Goal: Task Accomplishment & Management: Manage account settings

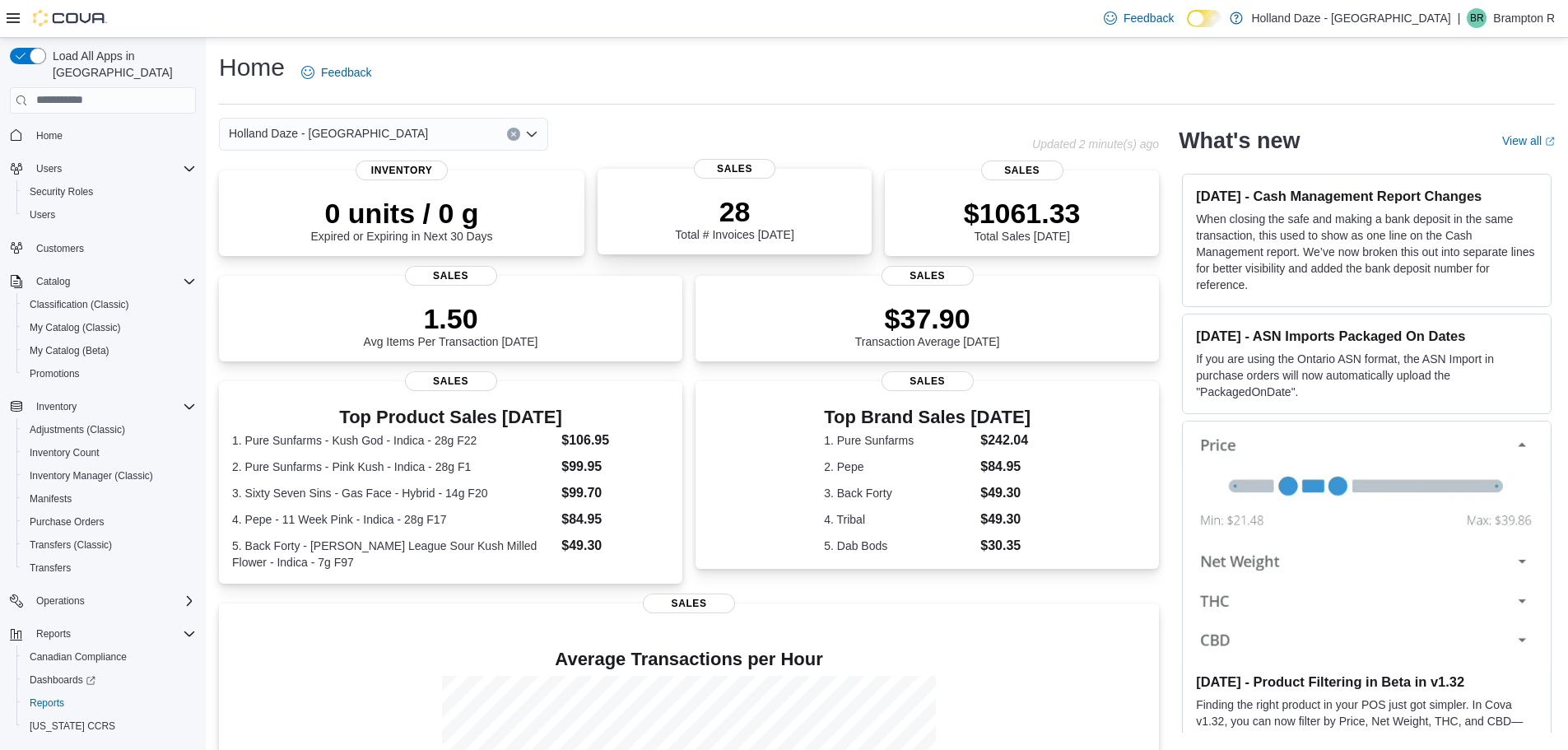
click at [734, 235] on div "28 Total # Invoices Today" at bounding box center [734, 218] width 119 height 46
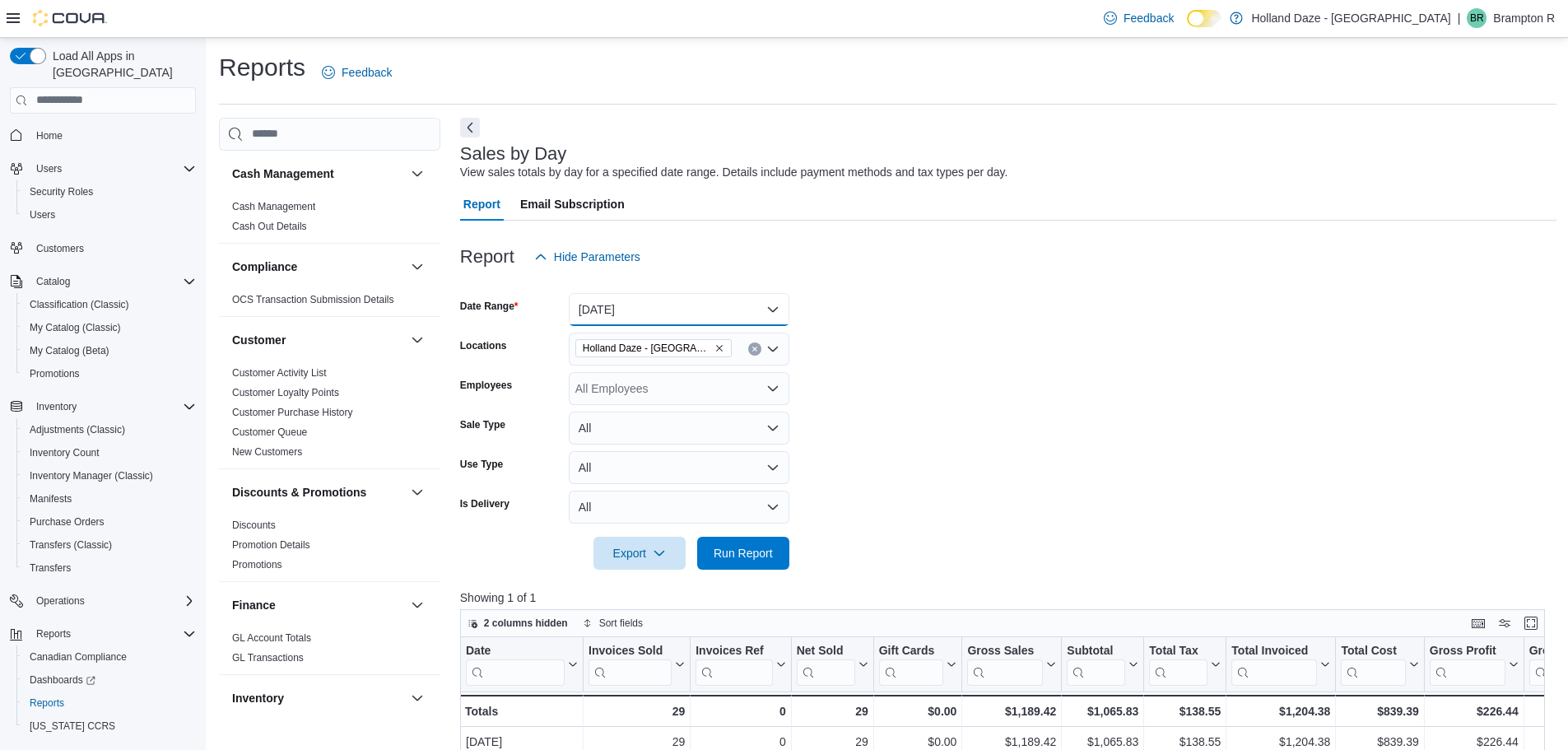
click at [724, 315] on button "[DATE]" at bounding box center [678, 310] width 221 height 33
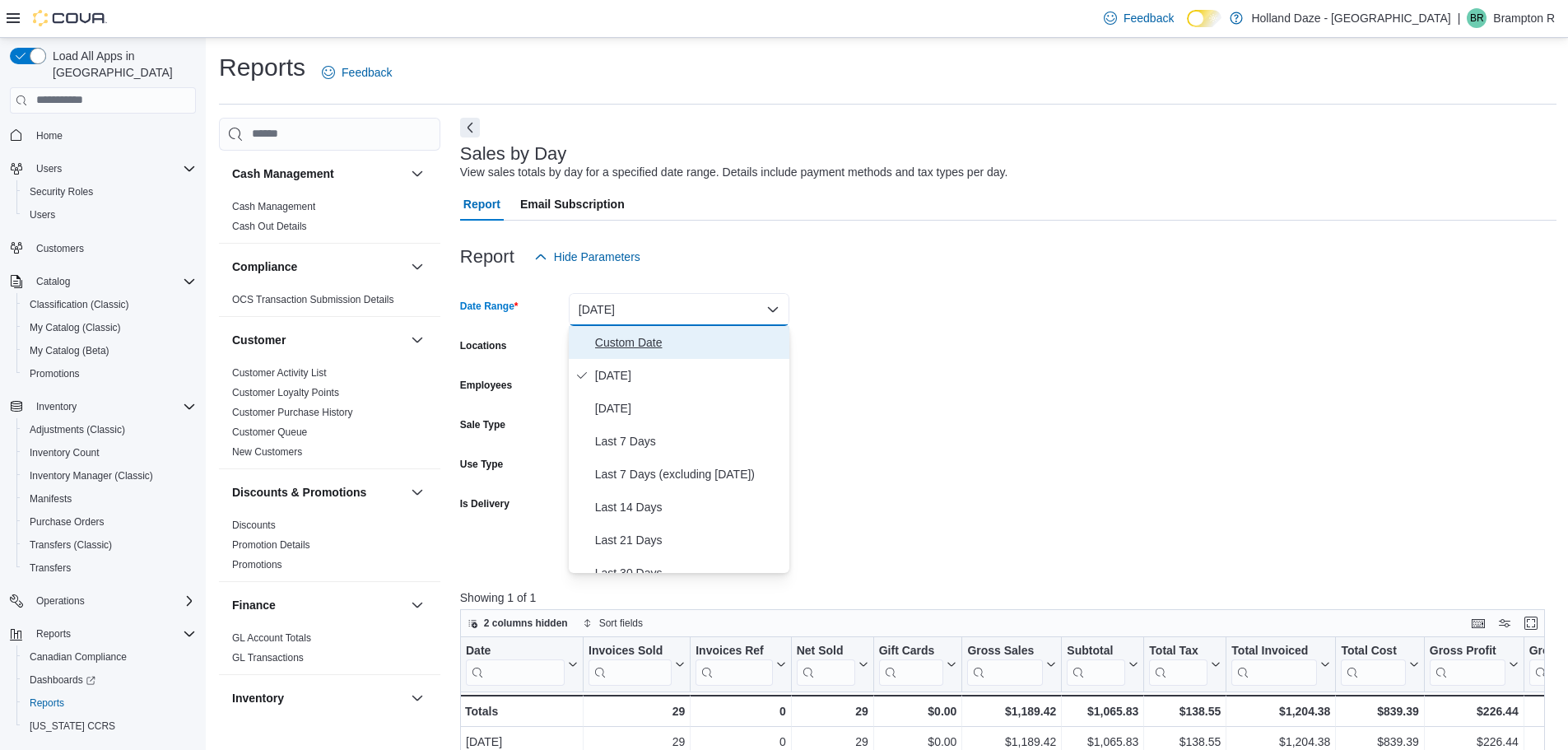
click at [668, 350] on span "Custom Date" at bounding box center [688, 342] width 187 height 20
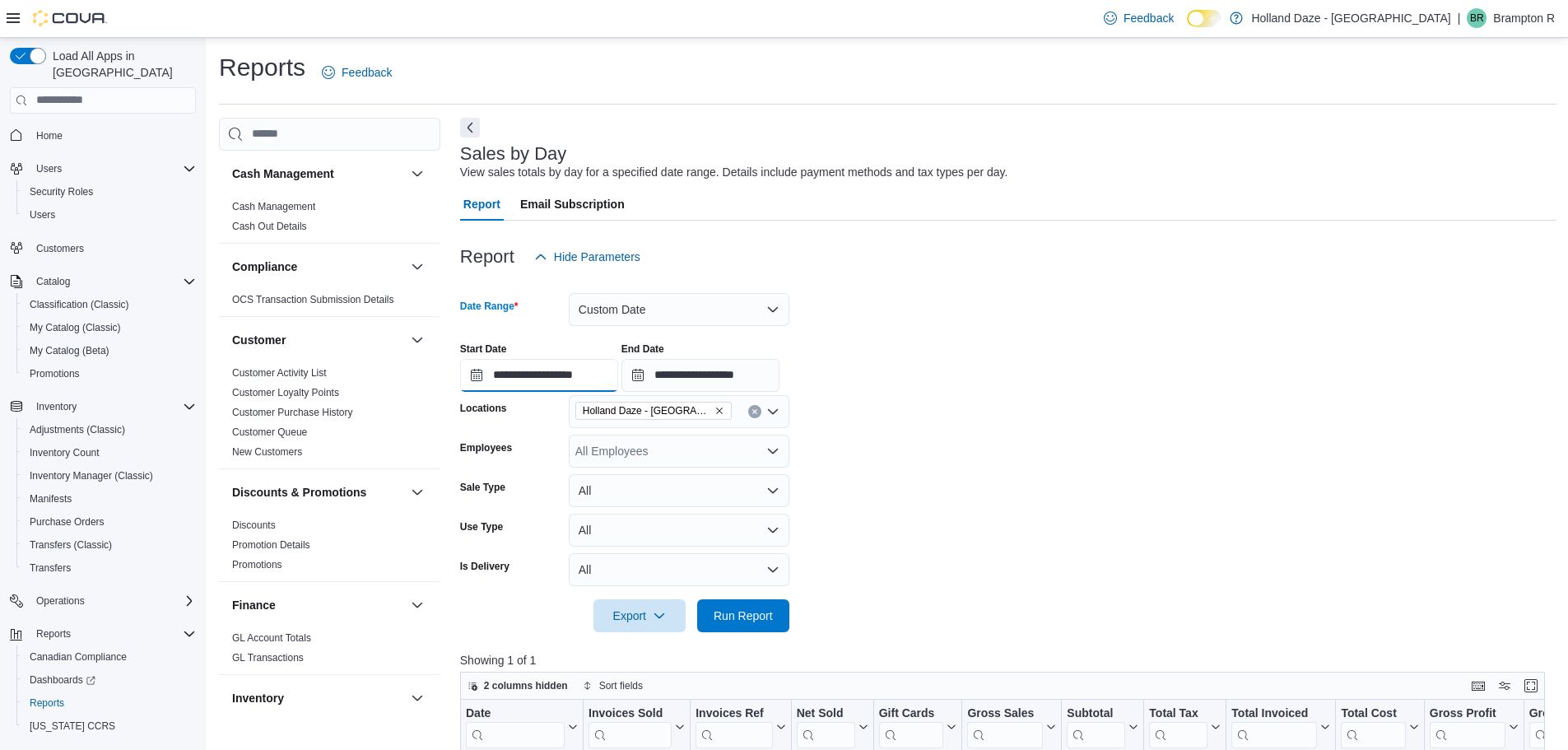
click at [536, 379] on input "**********" at bounding box center [539, 375] width 158 height 33
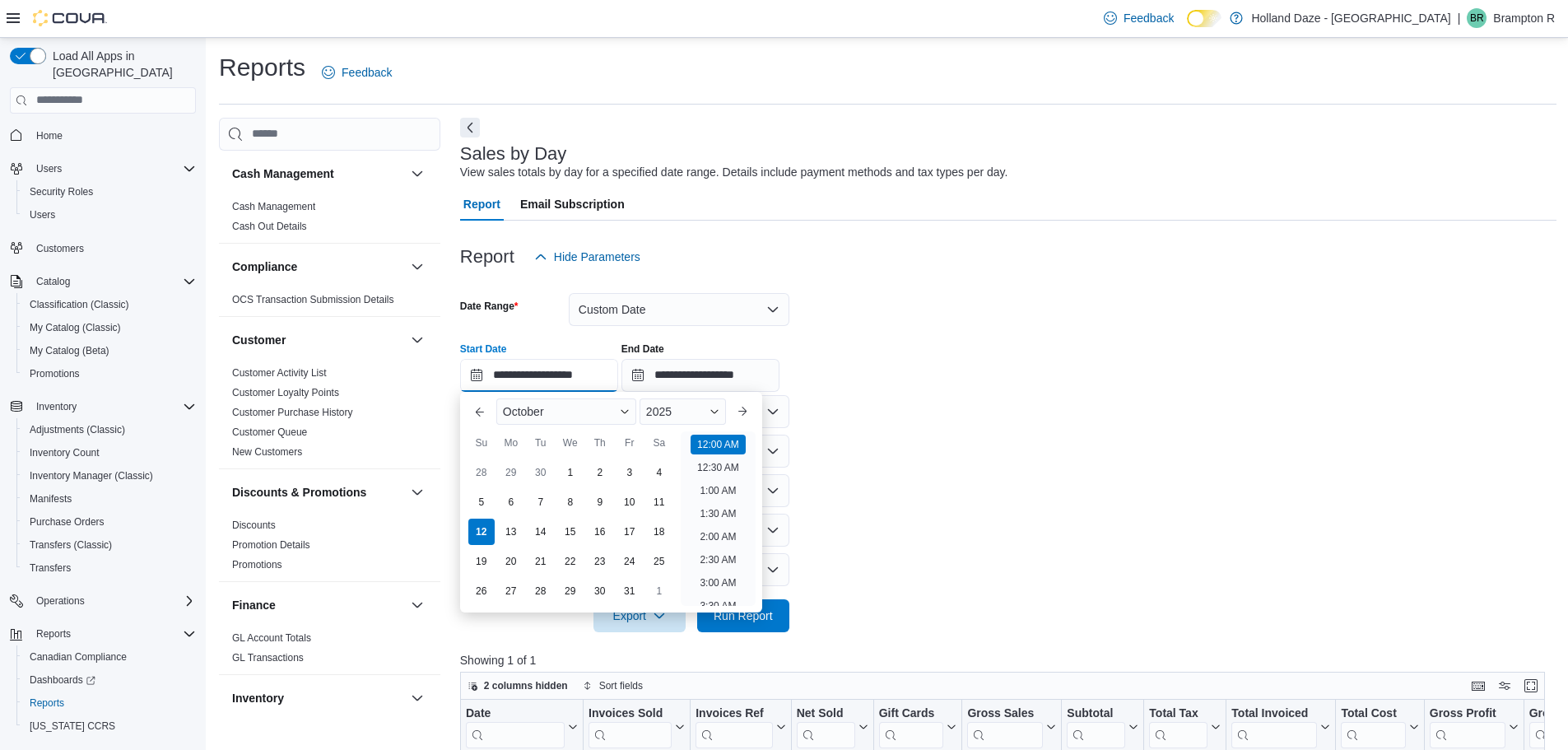
scroll to position [51, 0]
click at [487, 496] on div "5" at bounding box center [481, 501] width 29 height 29
type input "**********"
click at [719, 358] on input "**********" at bounding box center [700, 375] width 158 height 33
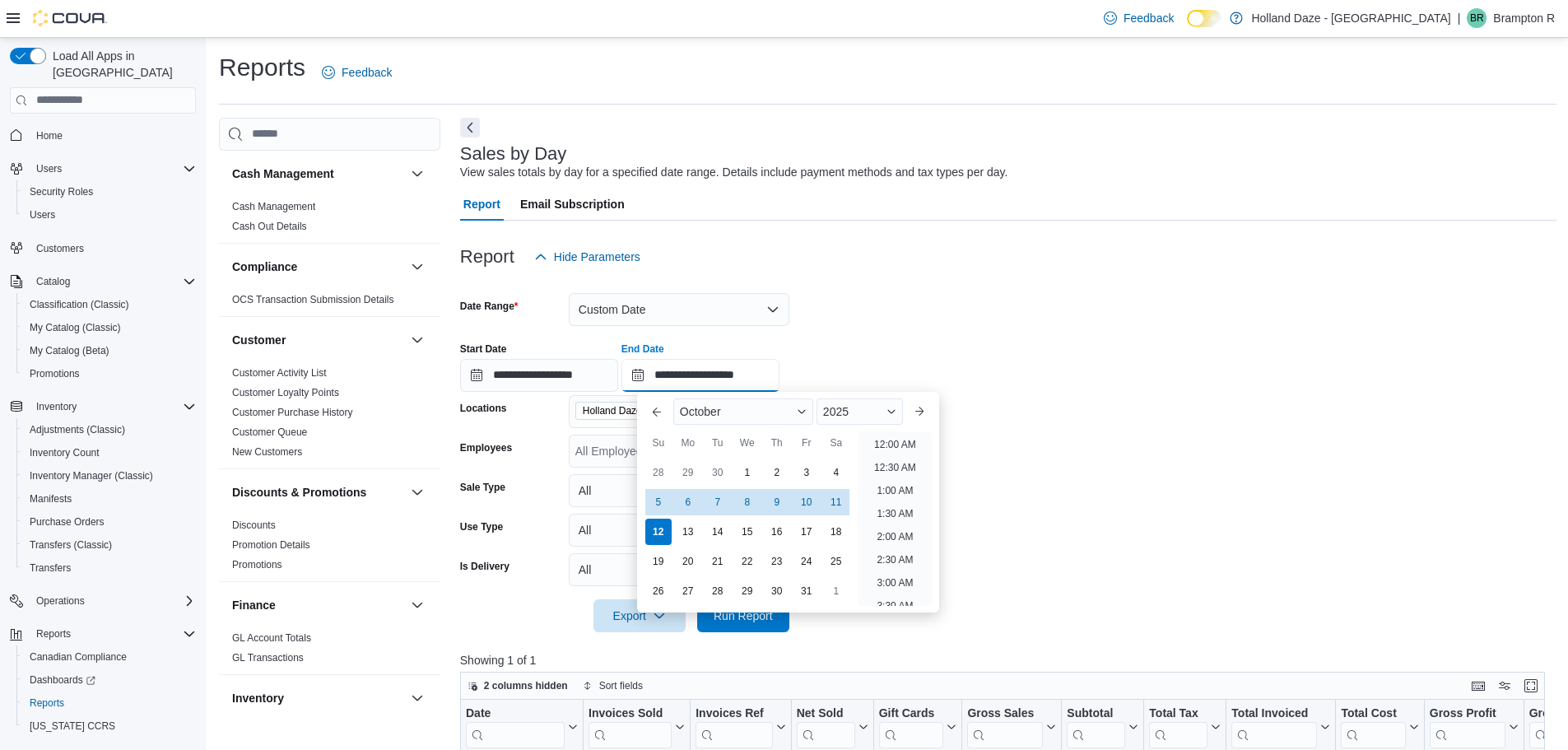
scroll to position [935, 0]
click at [836, 503] on div "11" at bounding box center [835, 501] width 29 height 29
type input "**********"
click at [855, 331] on div "**********" at bounding box center [1008, 360] width 1096 height 63
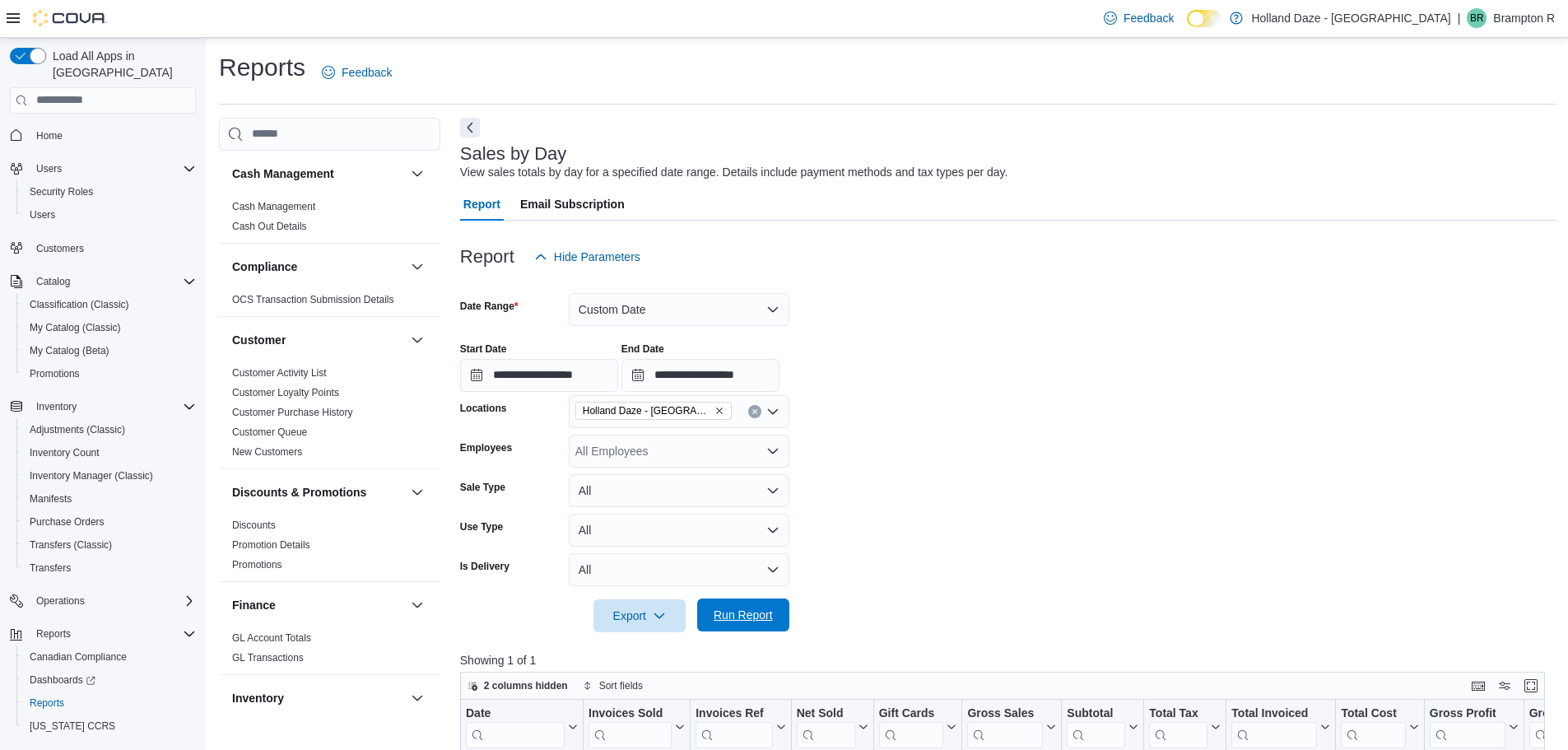
click at [754, 614] on span "Run Report" at bounding box center [743, 615] width 59 height 17
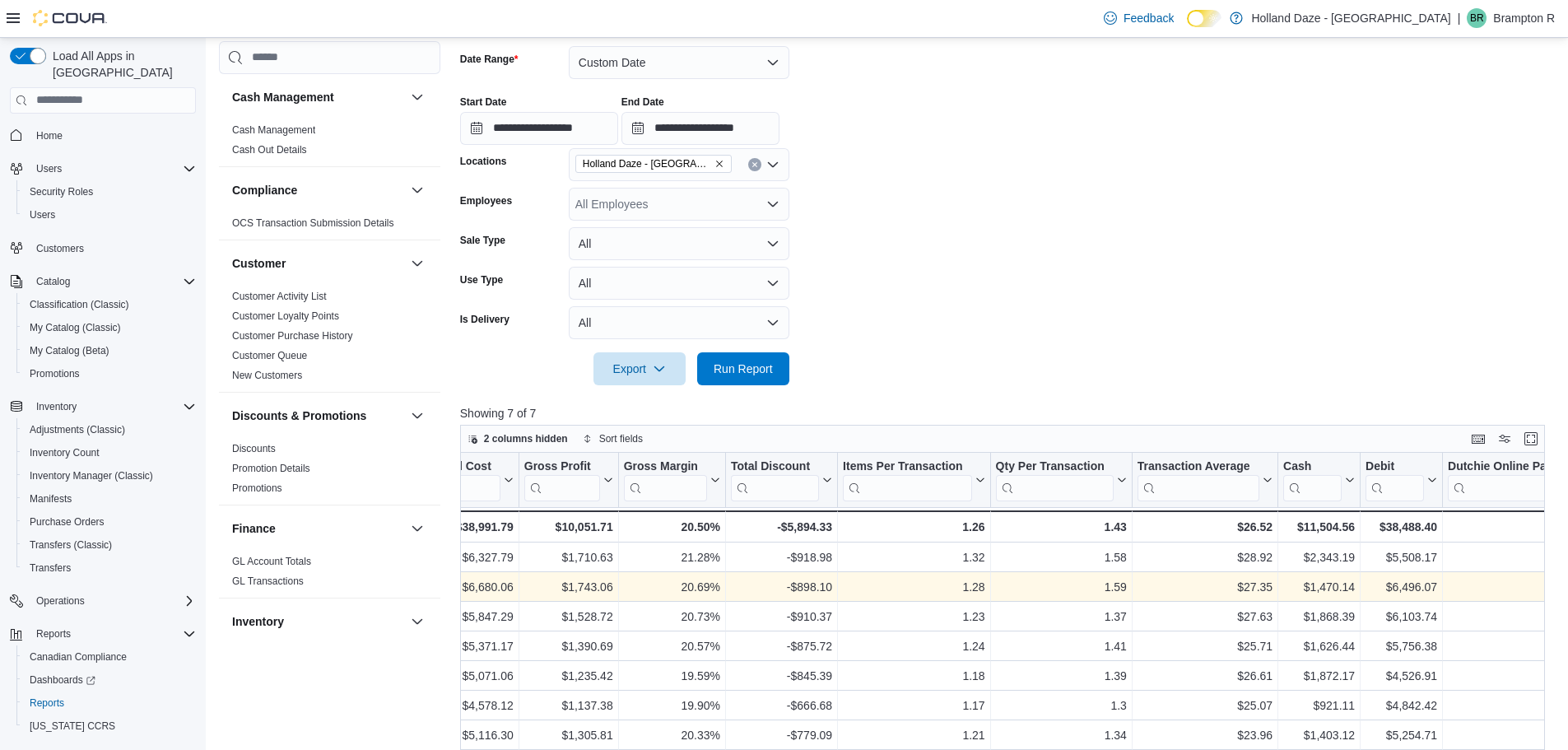
scroll to position [329, 0]
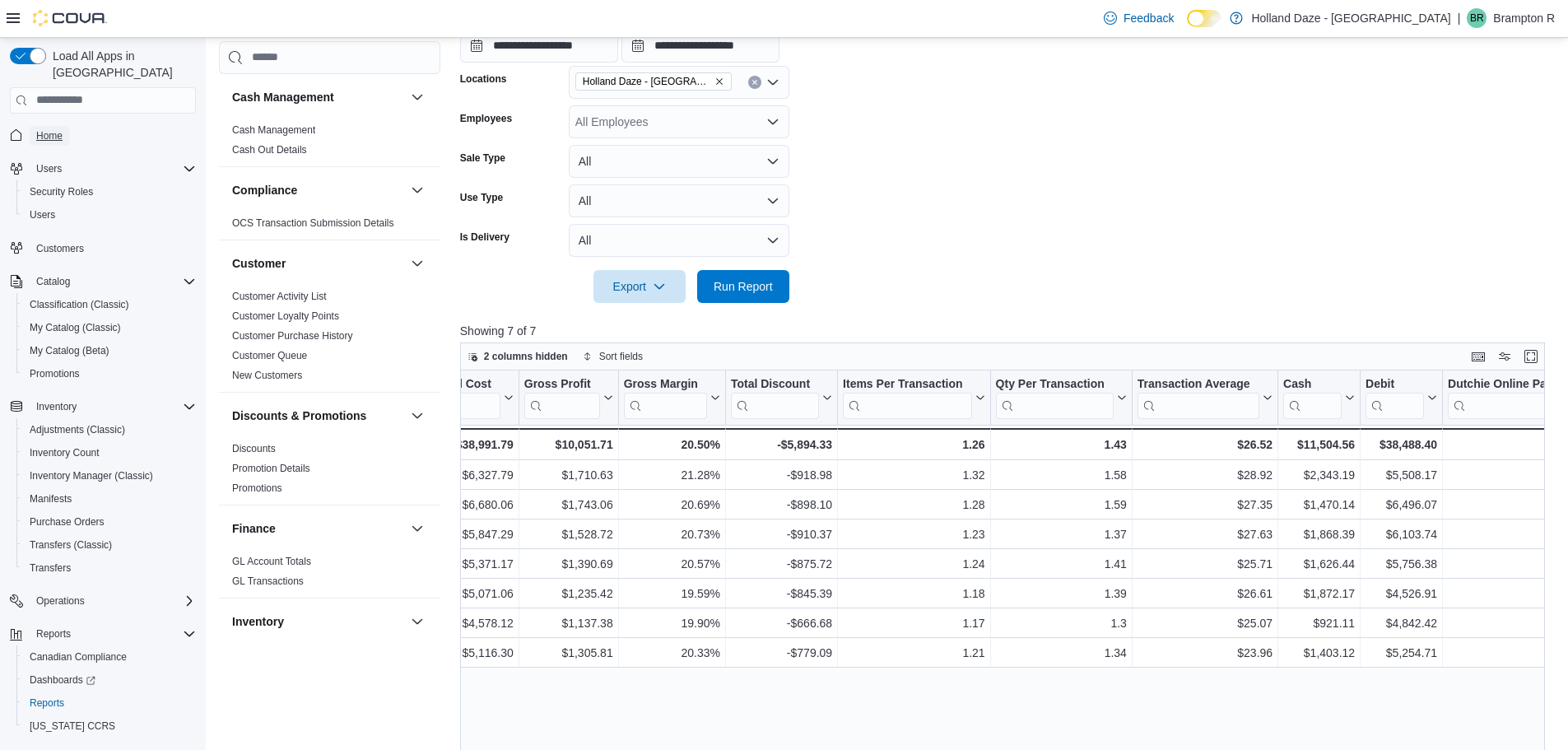
click at [51, 129] on span "Home" at bounding box center [50, 135] width 26 height 13
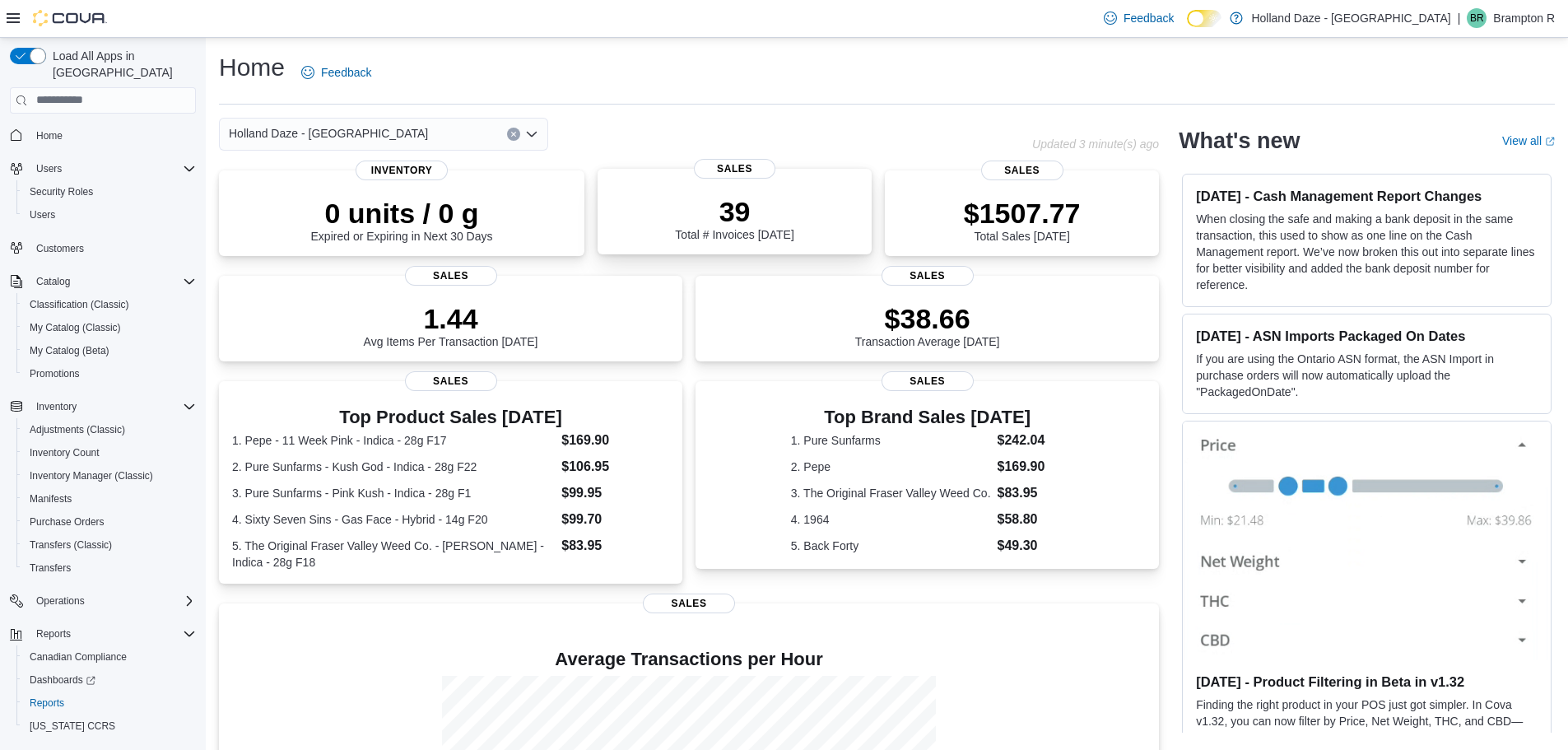
click at [790, 208] on p "39" at bounding box center [734, 212] width 119 height 33
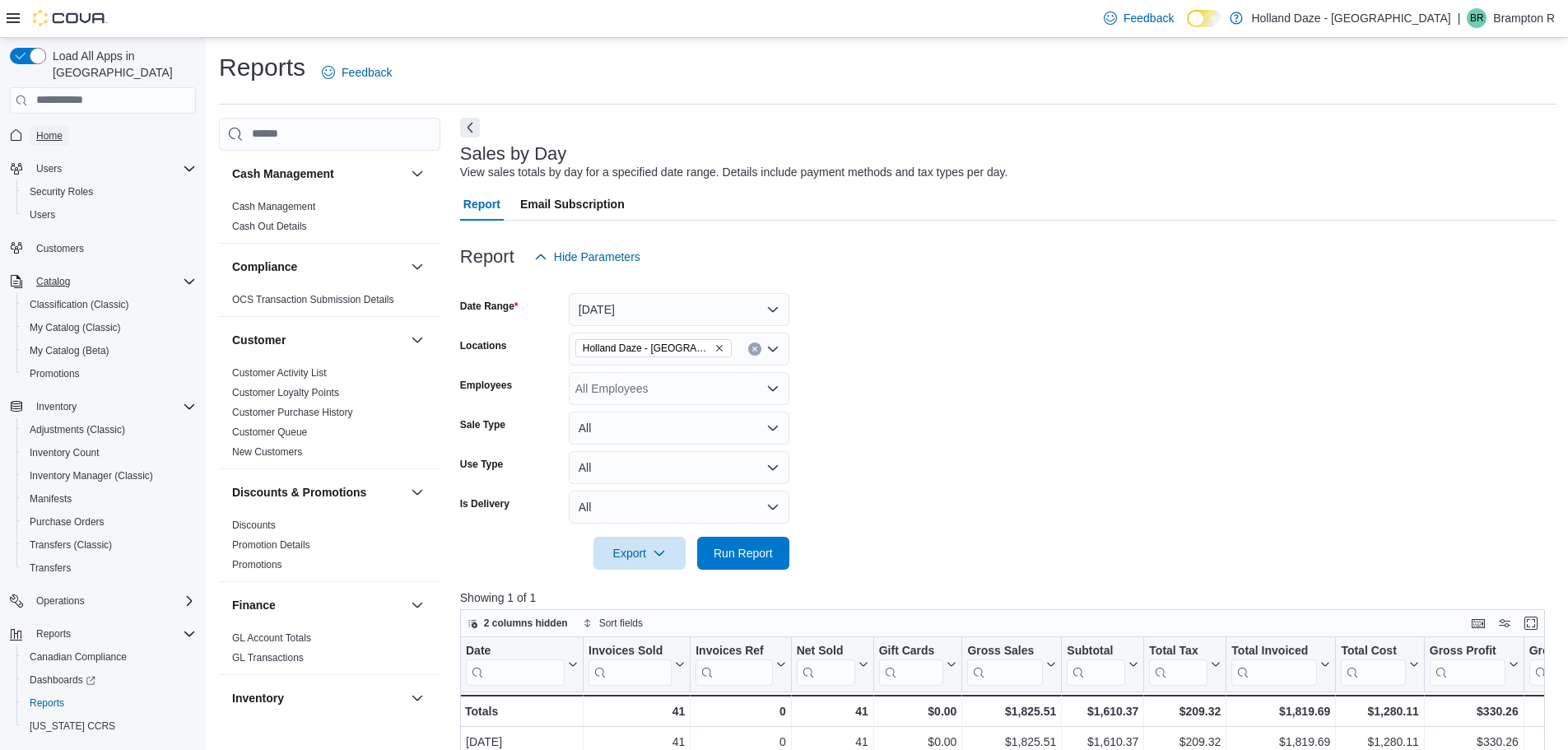
drag, startPoint x: 60, startPoint y: 125, endPoint x: 80, endPoint y: 263, distance: 139.4
click at [60, 129] on span "Home" at bounding box center [50, 135] width 26 height 13
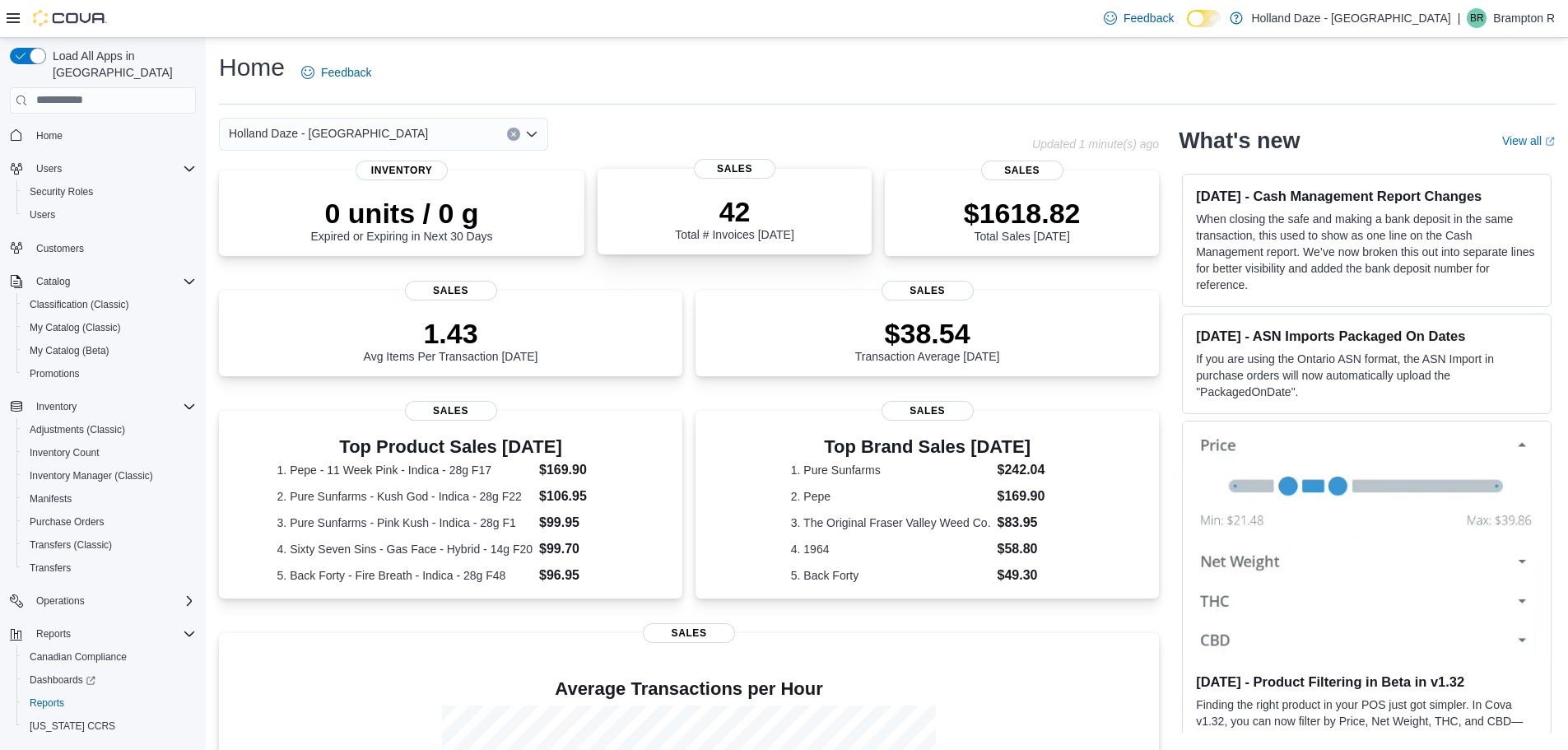
click at [754, 228] on div "42 Total # Invoices Today" at bounding box center [734, 218] width 119 height 46
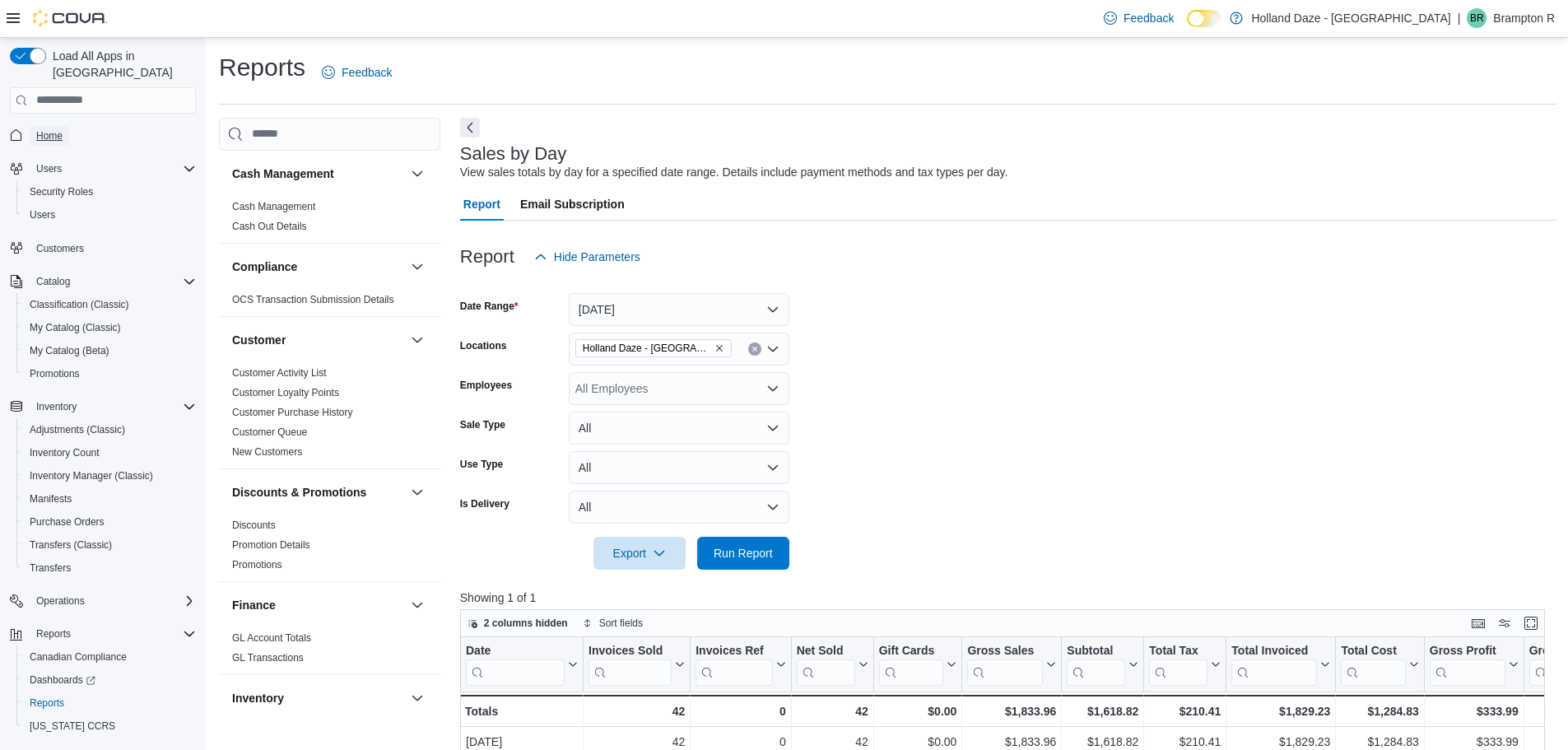
click at [56, 129] on span "Home" at bounding box center [50, 135] width 26 height 13
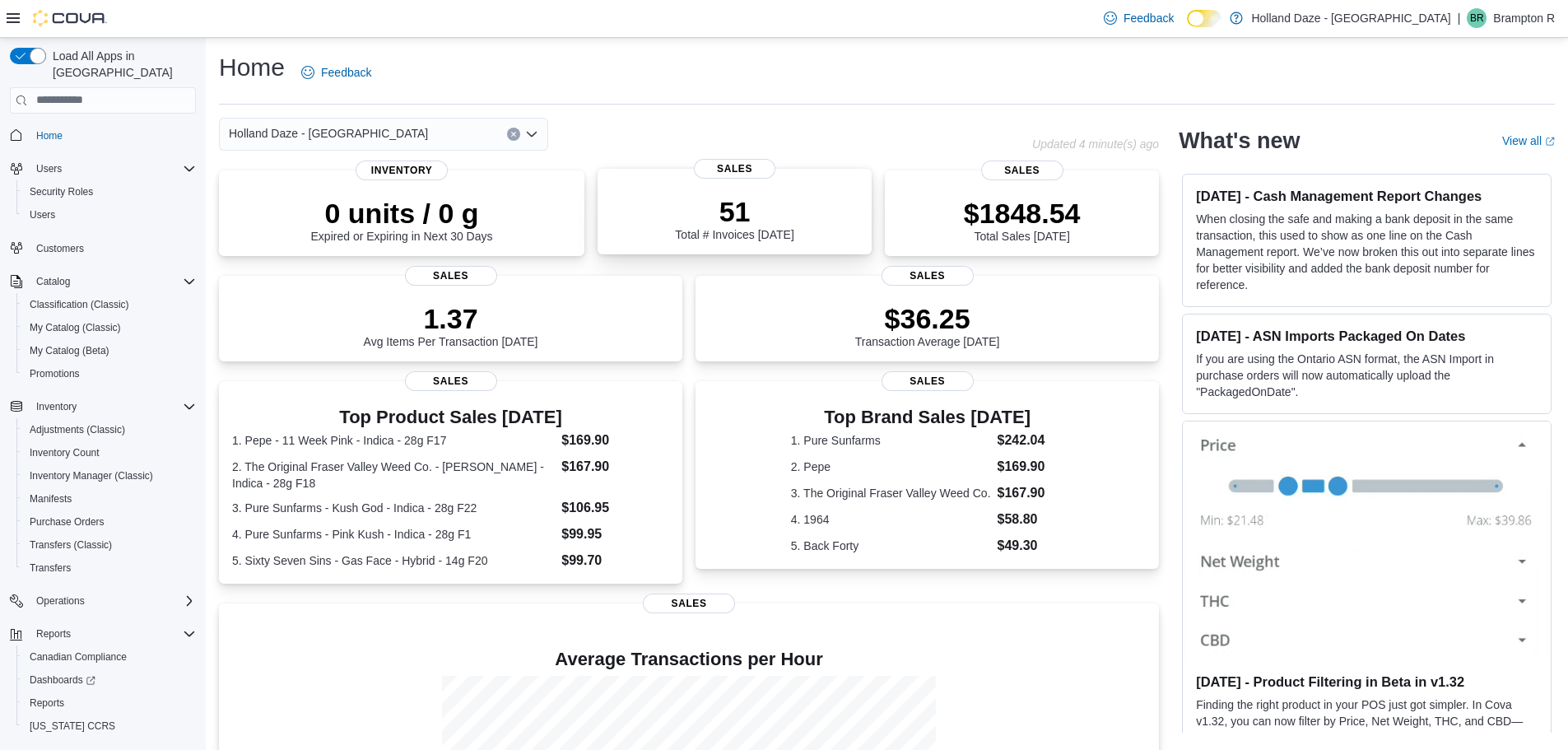
click at [731, 226] on p "51" at bounding box center [734, 212] width 119 height 33
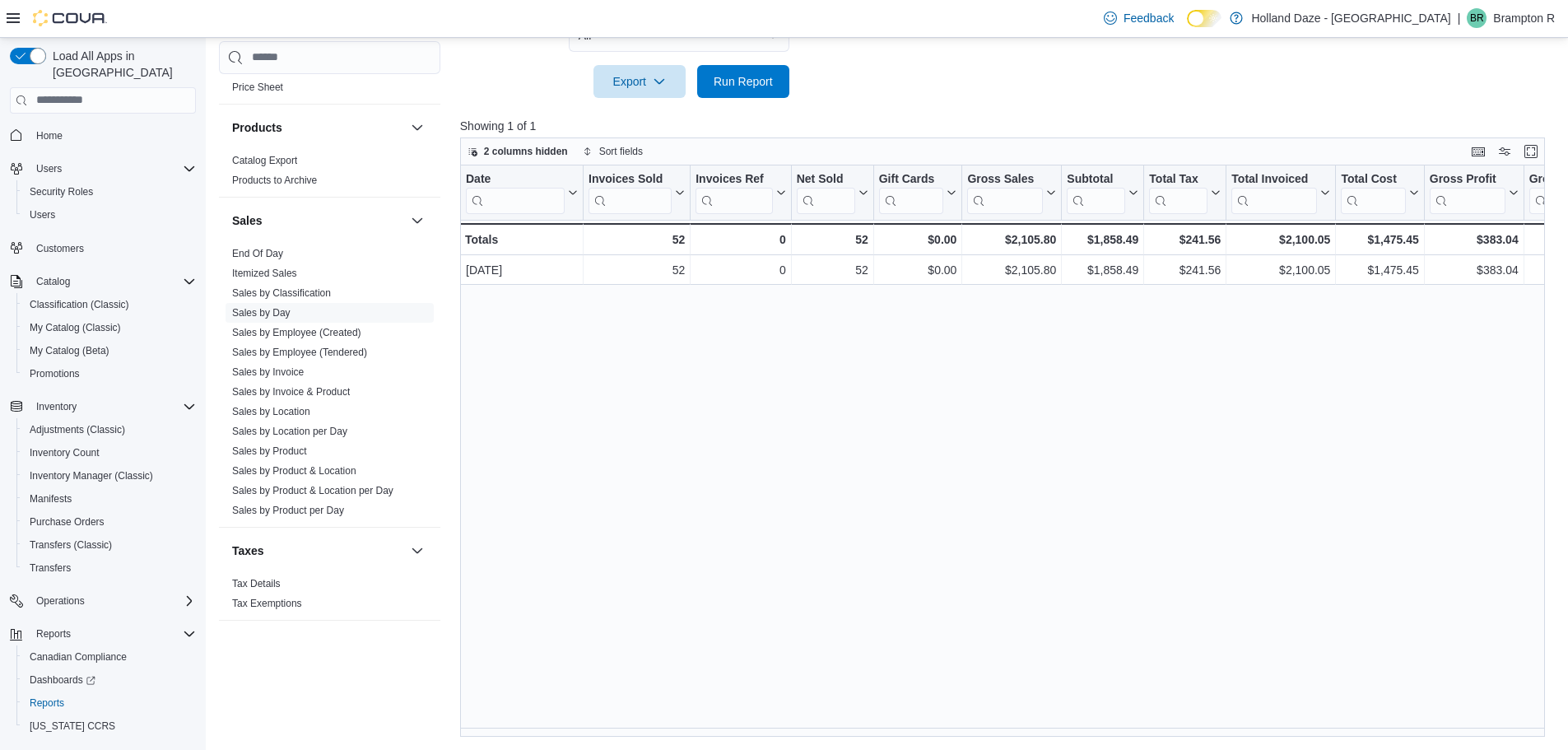
scroll to position [1025, 0]
drag, startPoint x: 296, startPoint y: 452, endPoint x: 624, endPoint y: 459, distance: 328.1
click at [296, 452] on link "Sales by Product" at bounding box center [269, 450] width 75 height 11
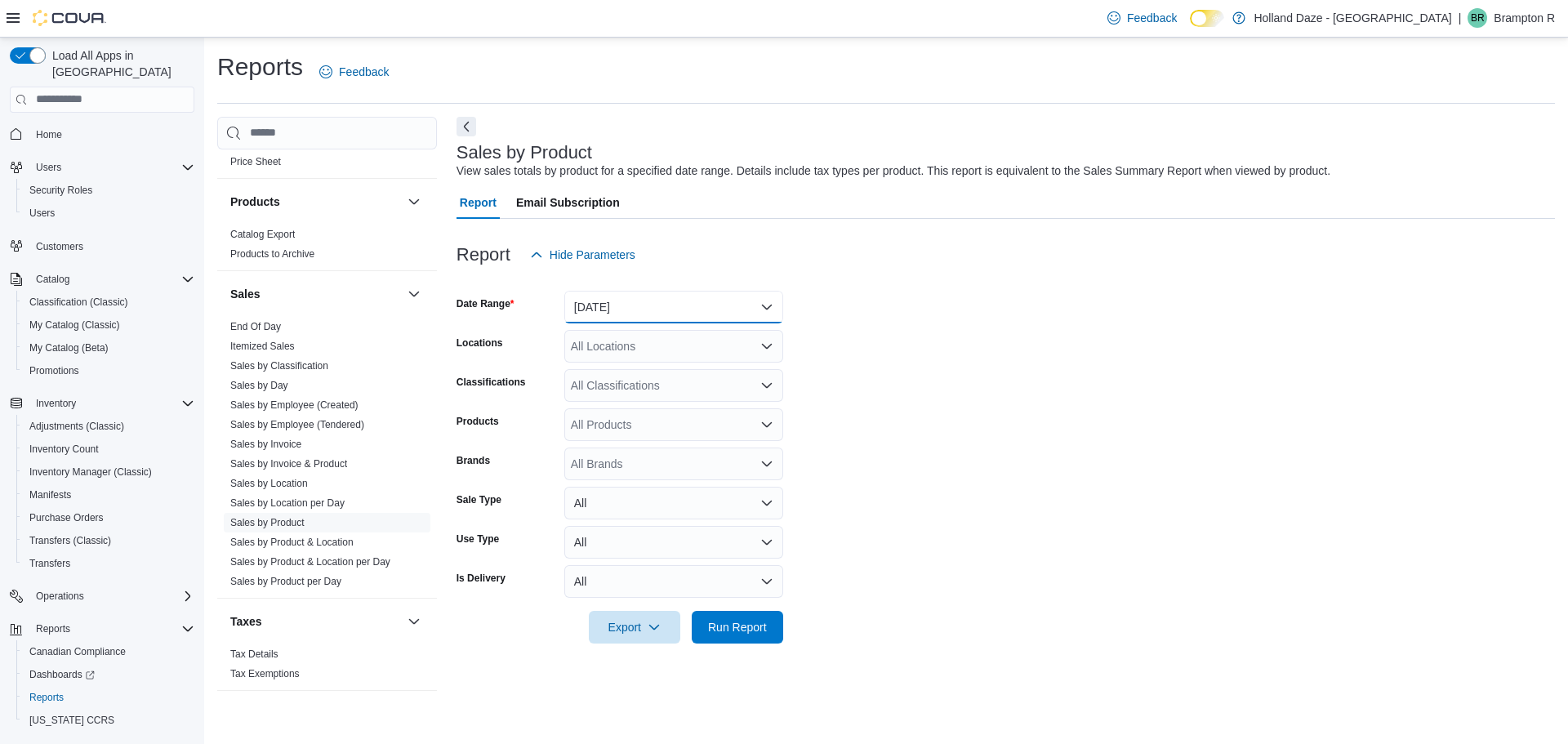
click at [620, 316] on button "Yesterday" at bounding box center [673, 307] width 219 height 33
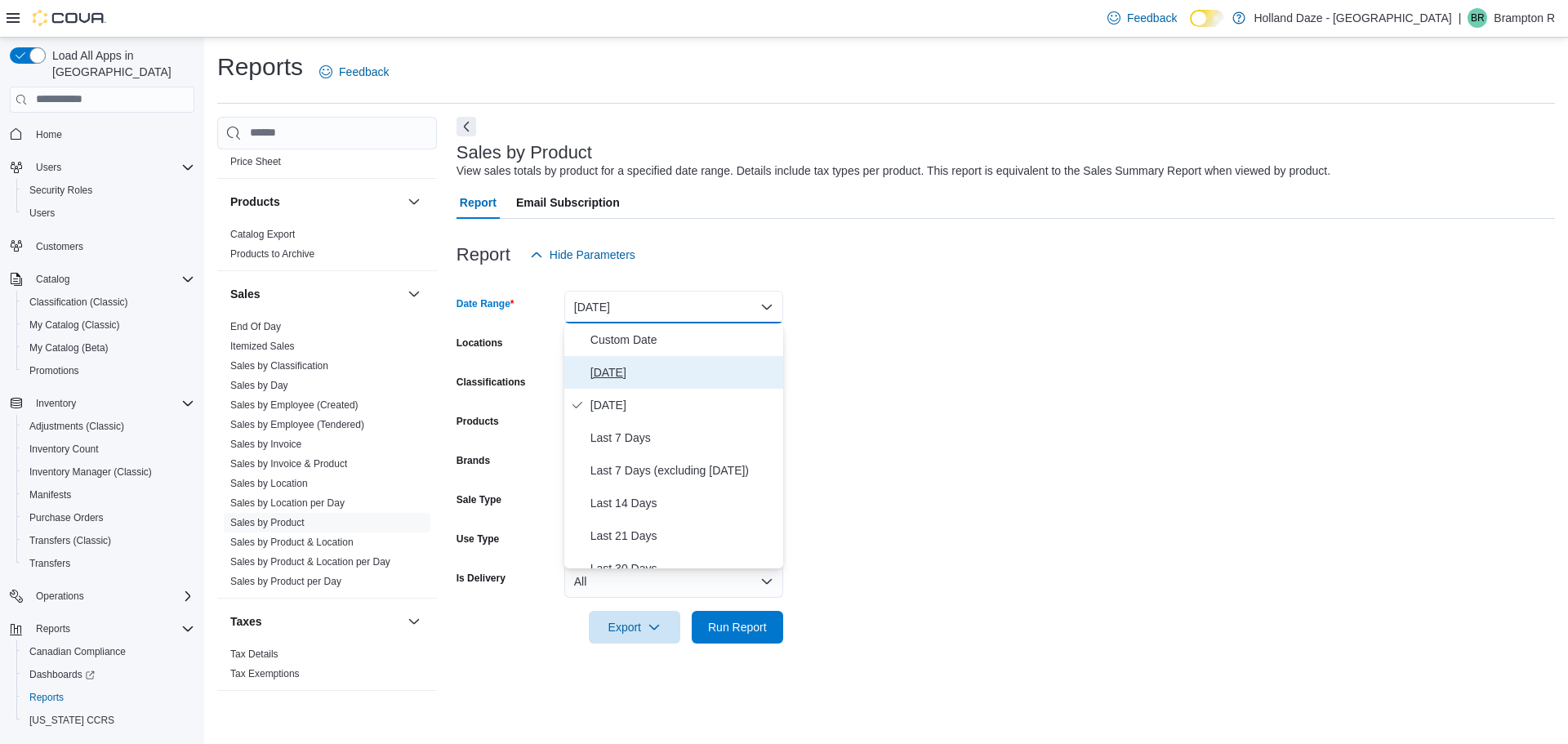
click at [627, 359] on button "Today" at bounding box center [673, 372] width 219 height 33
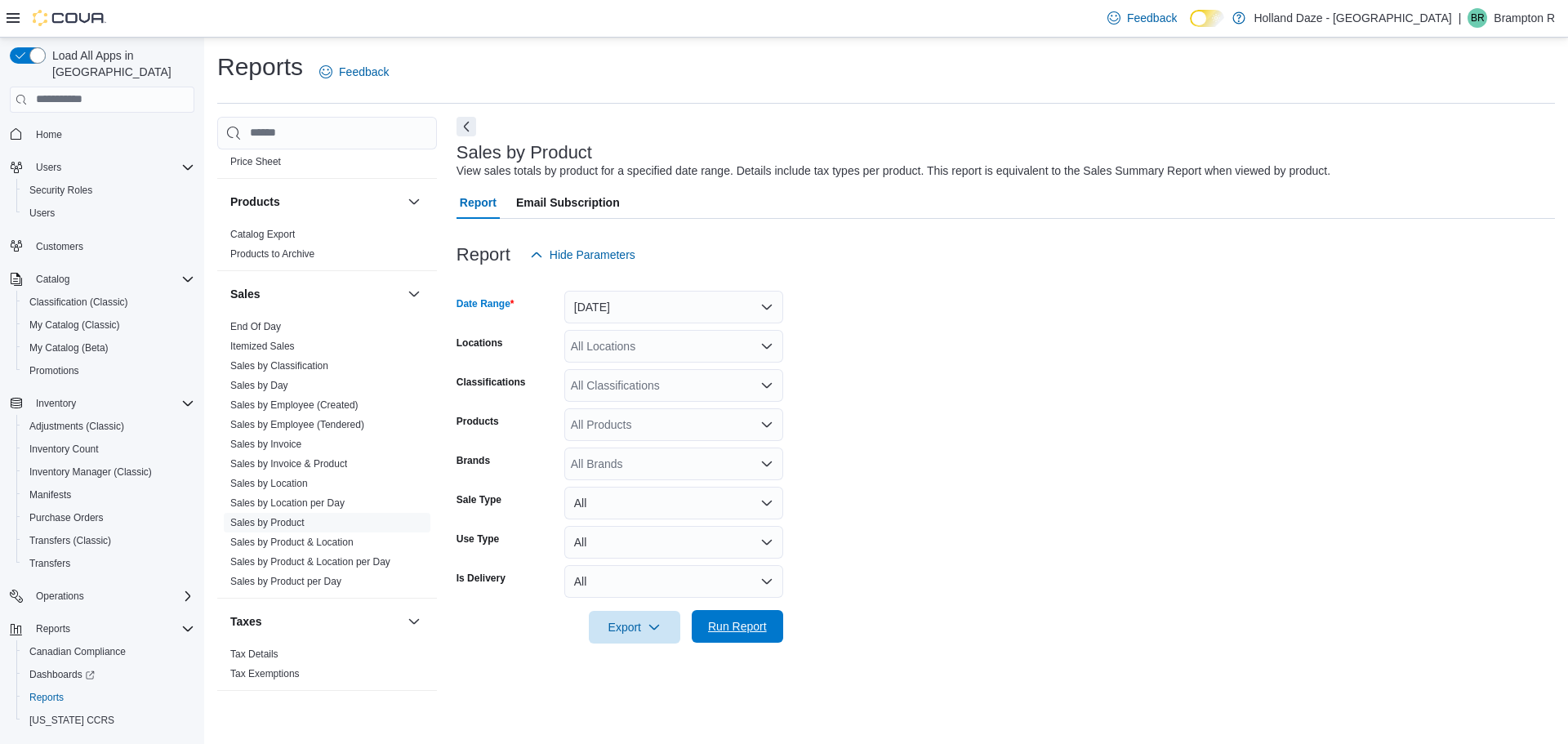
click at [774, 638] on button "Run Report" at bounding box center [737, 626] width 92 height 33
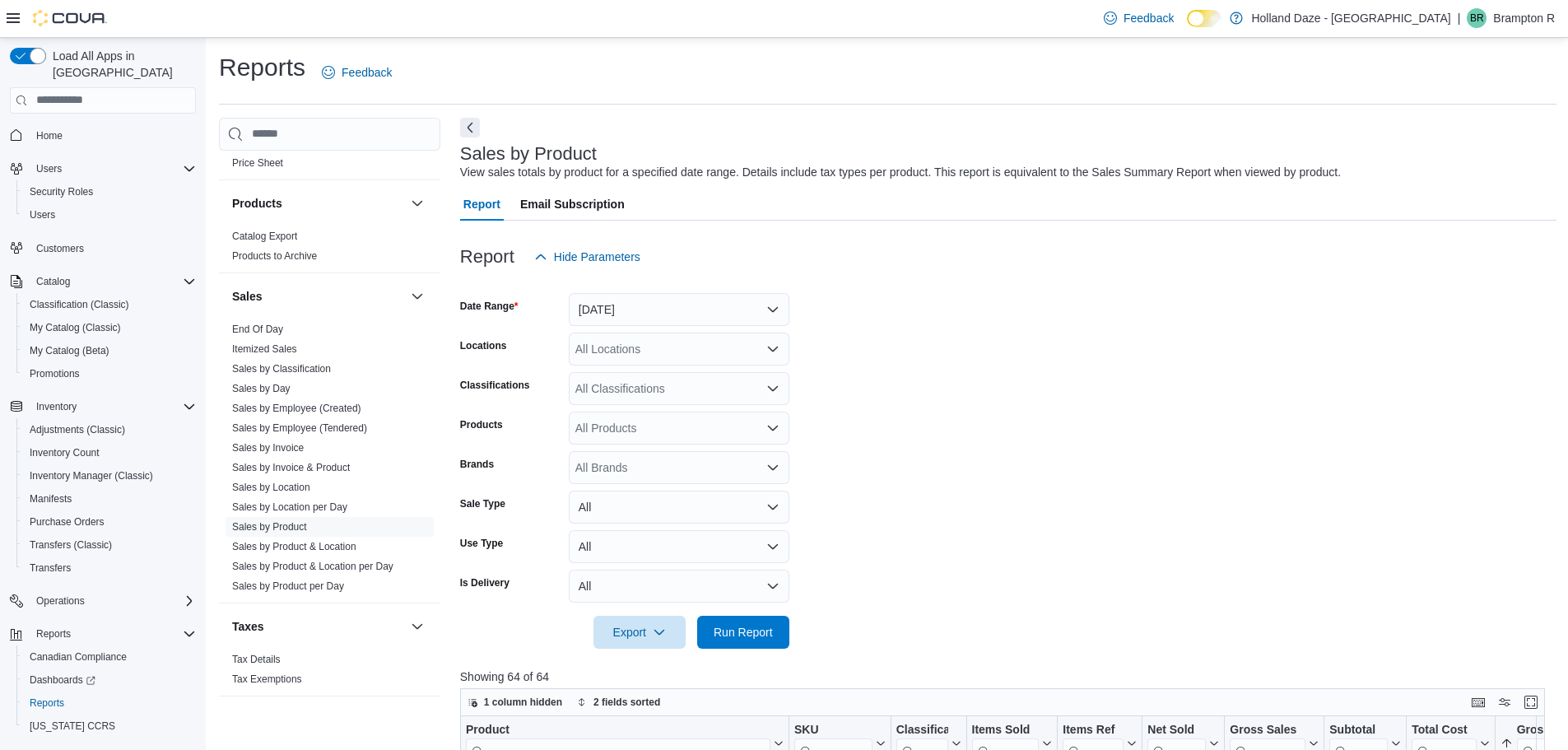
click at [467, 128] on button "Next" at bounding box center [470, 127] width 20 height 20
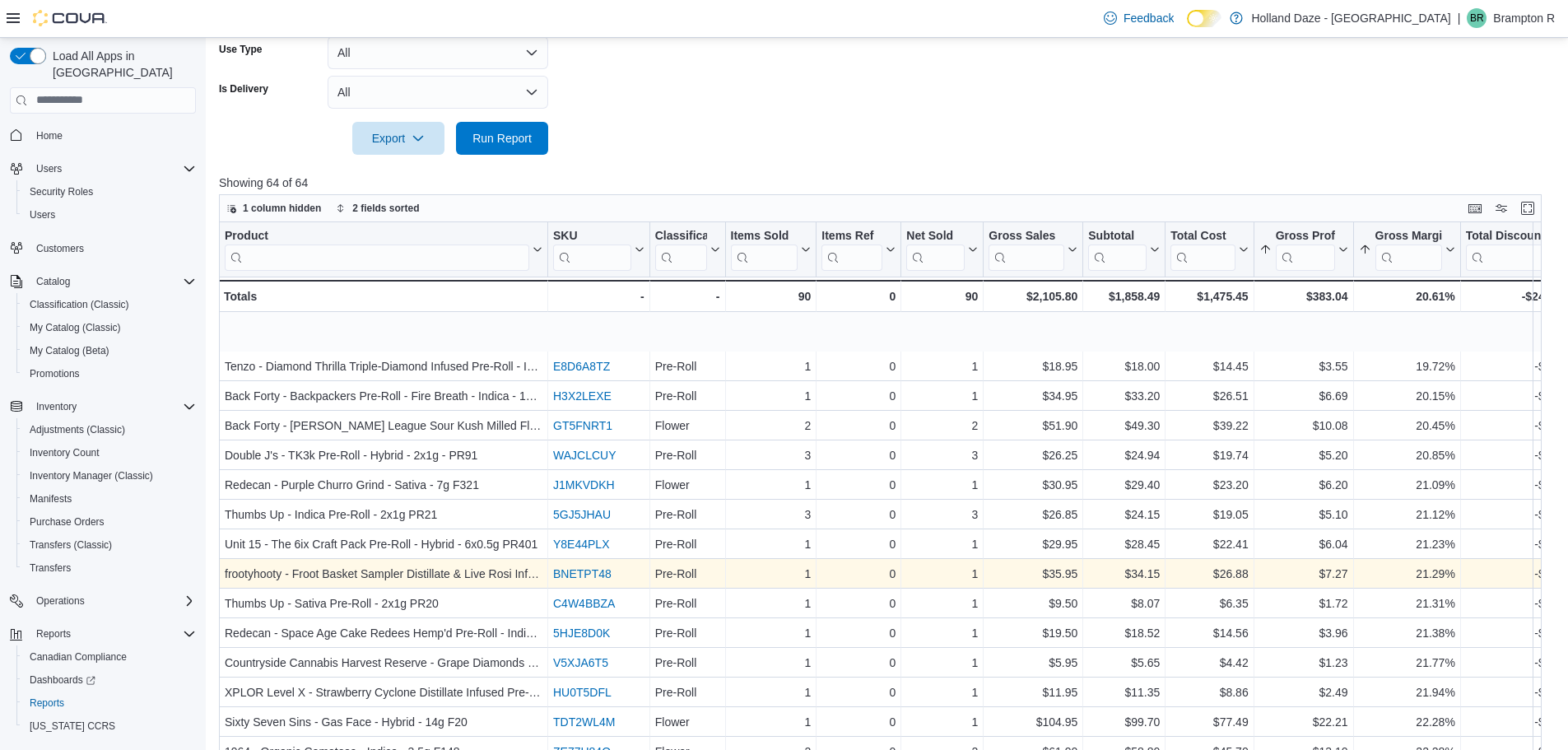
scroll to position [576, 0]
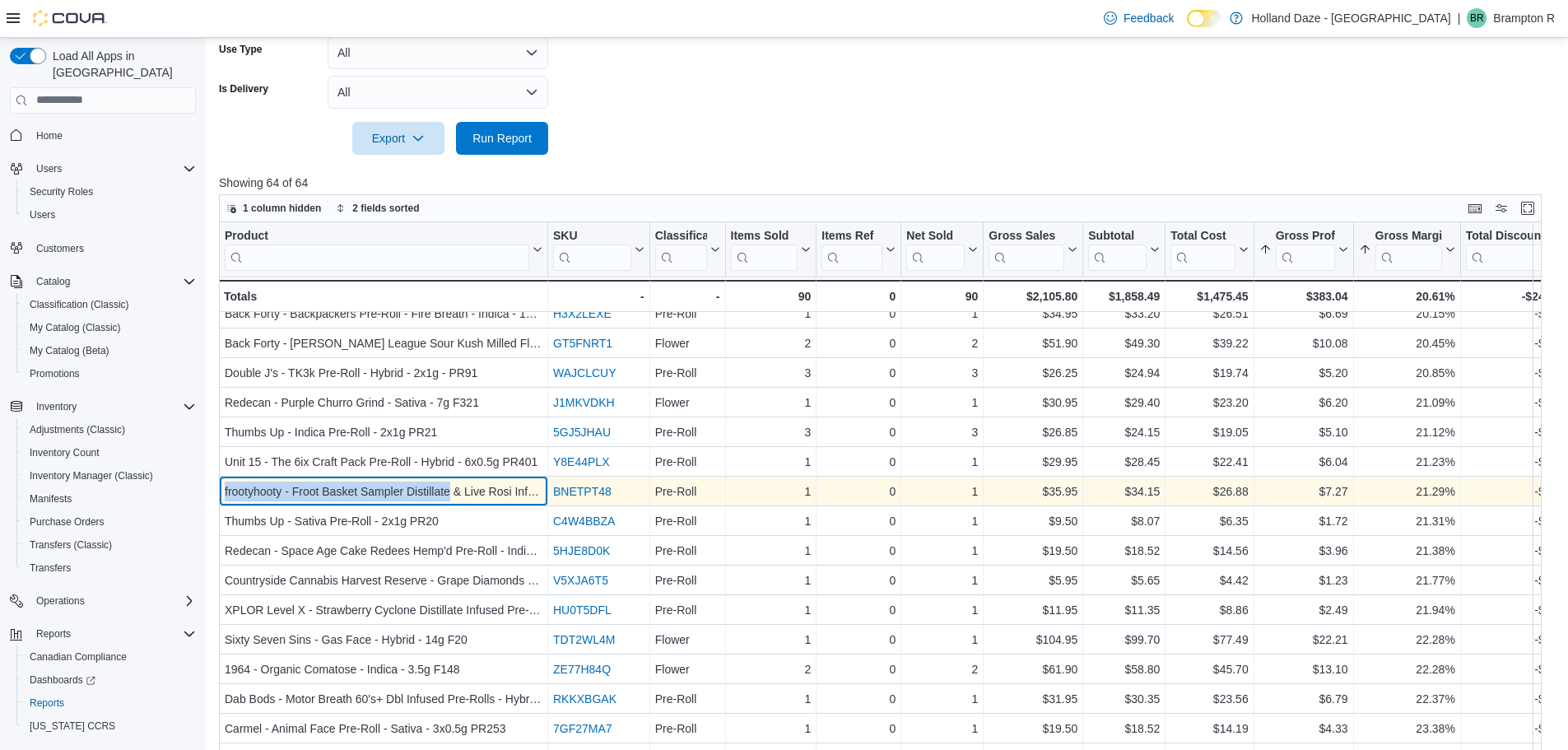
drag, startPoint x: 348, startPoint y: 492, endPoint x: 225, endPoint y: 494, distance: 123.0
click at [225, 494] on div "frootyhooty - Froot Basket Sampler Distillate & Live Rosi Infused Pre-Roll - Hy…" at bounding box center [384, 491] width 317 height 20
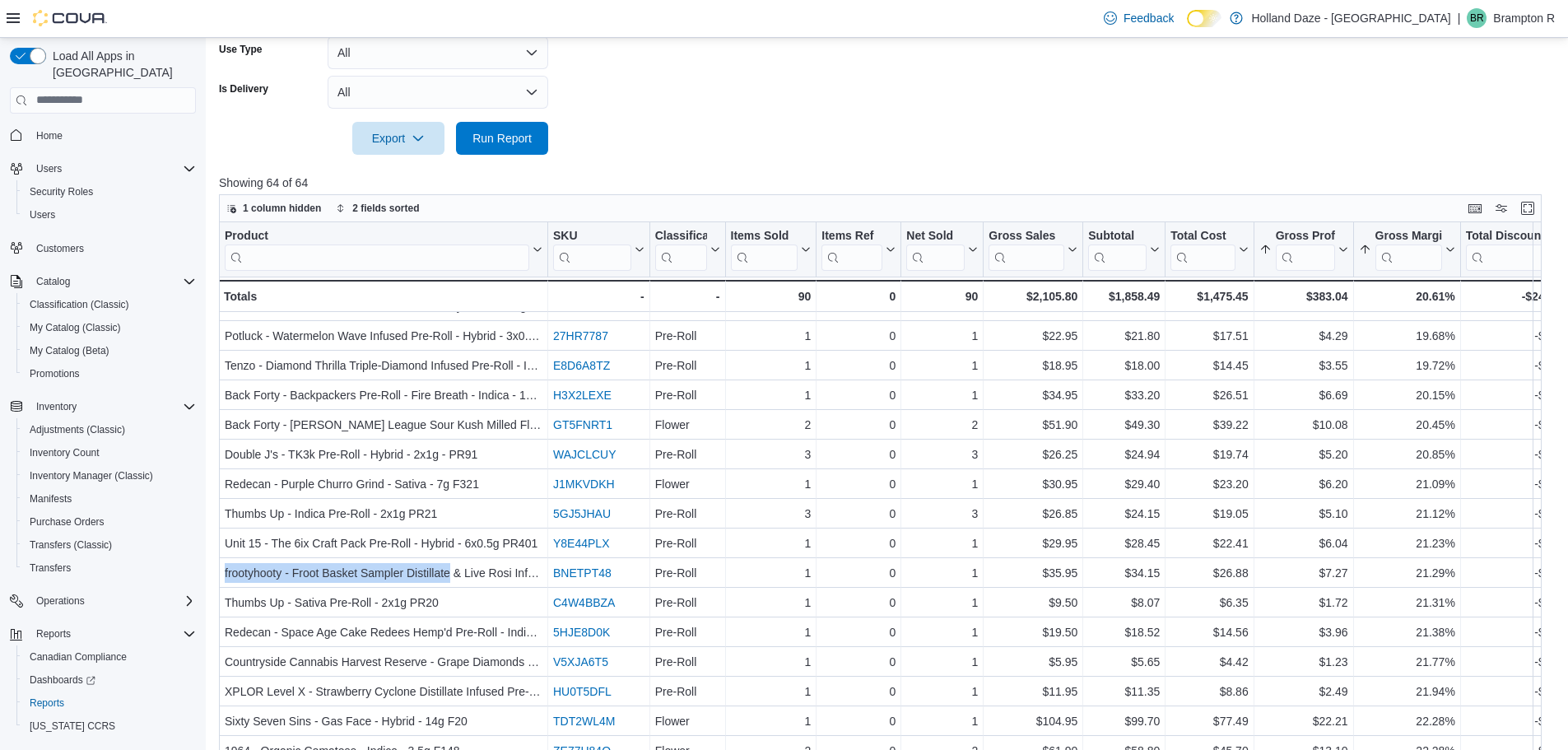
scroll to position [494, 0]
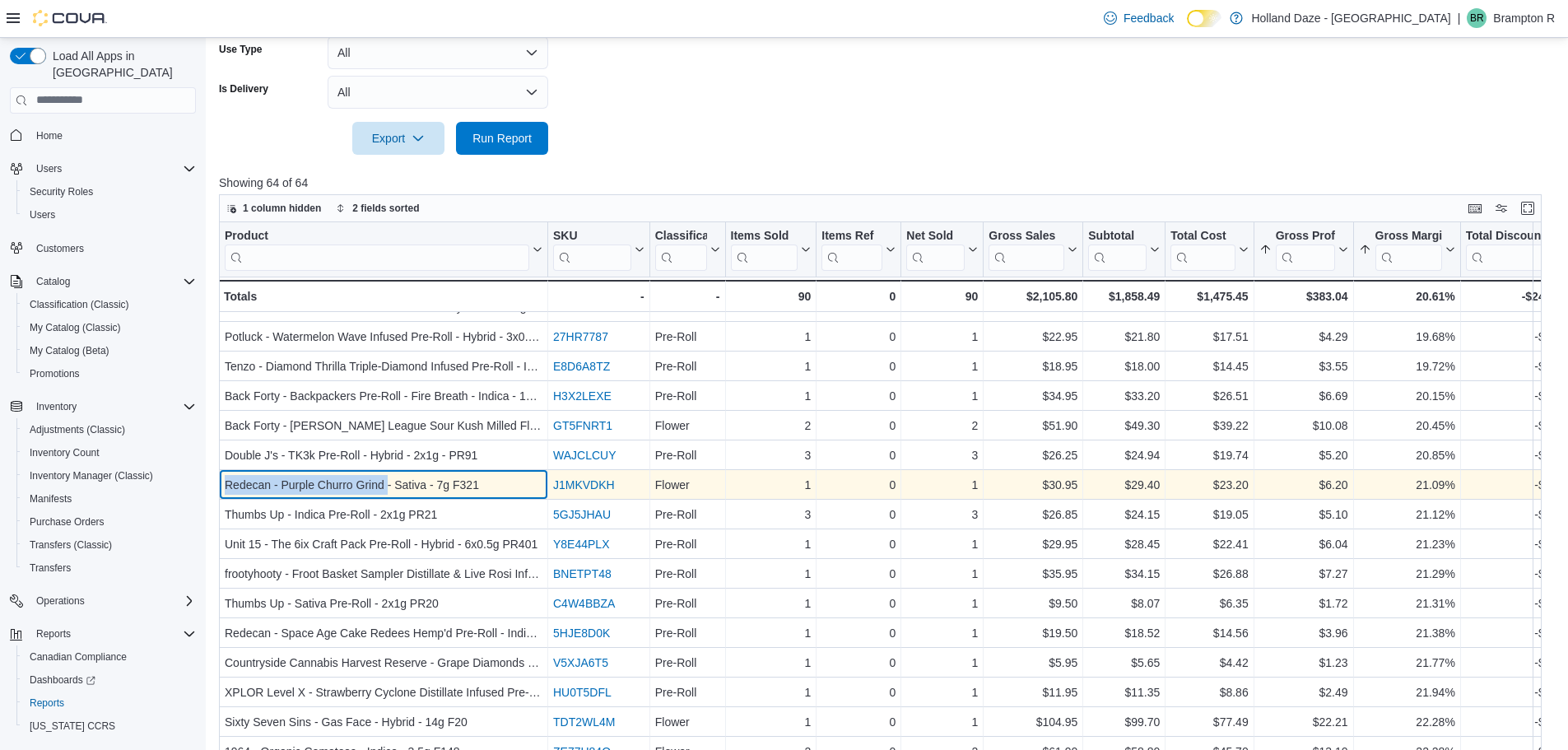
drag, startPoint x: 394, startPoint y: 486, endPoint x: 219, endPoint y: 488, distance: 175.0
click at [219, 488] on div "Redecan - Purple Churro Grind - Sativa - 7g F321 - Product, column 1, row 23" at bounding box center [383, 485] width 329 height 30
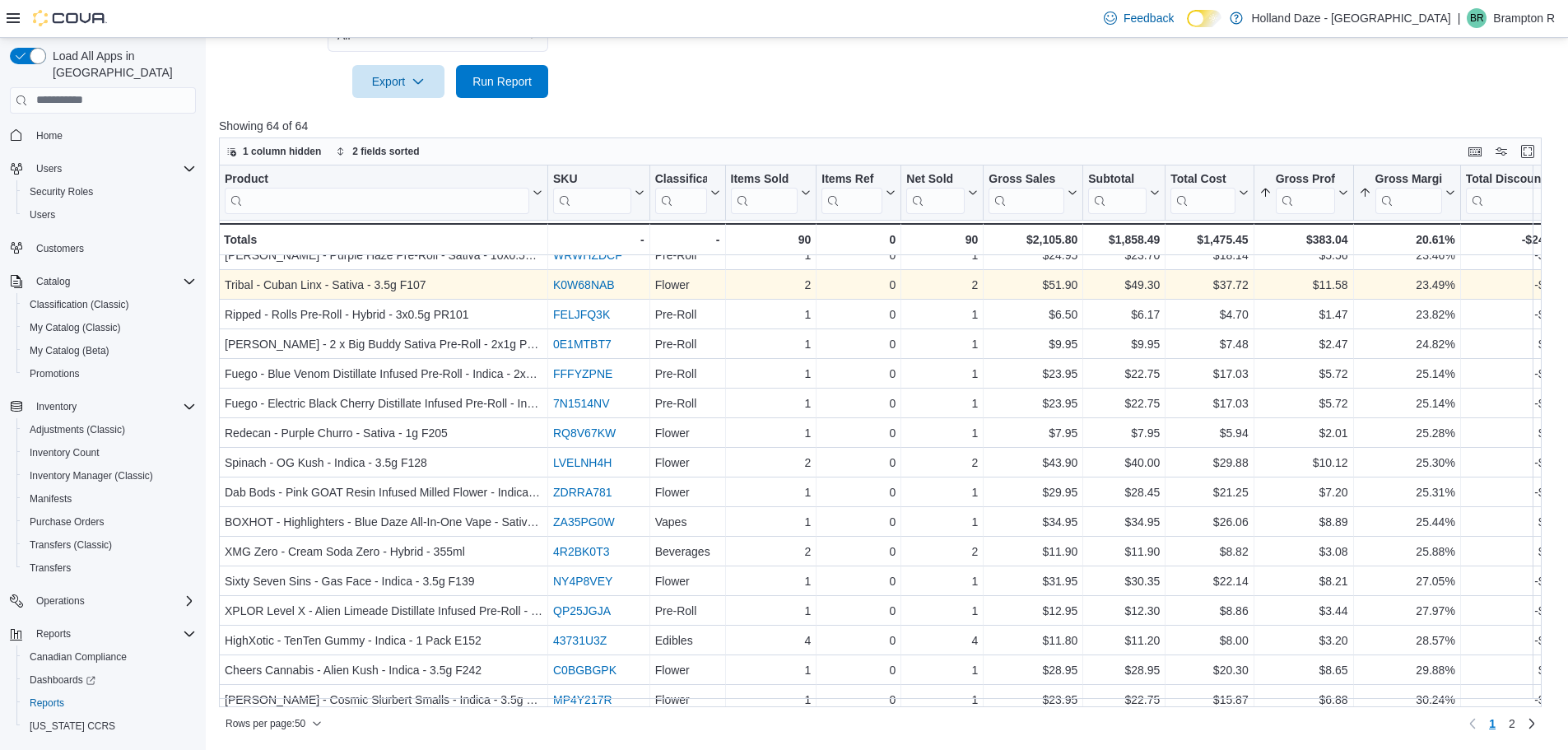
scroll to position [1037, 0]
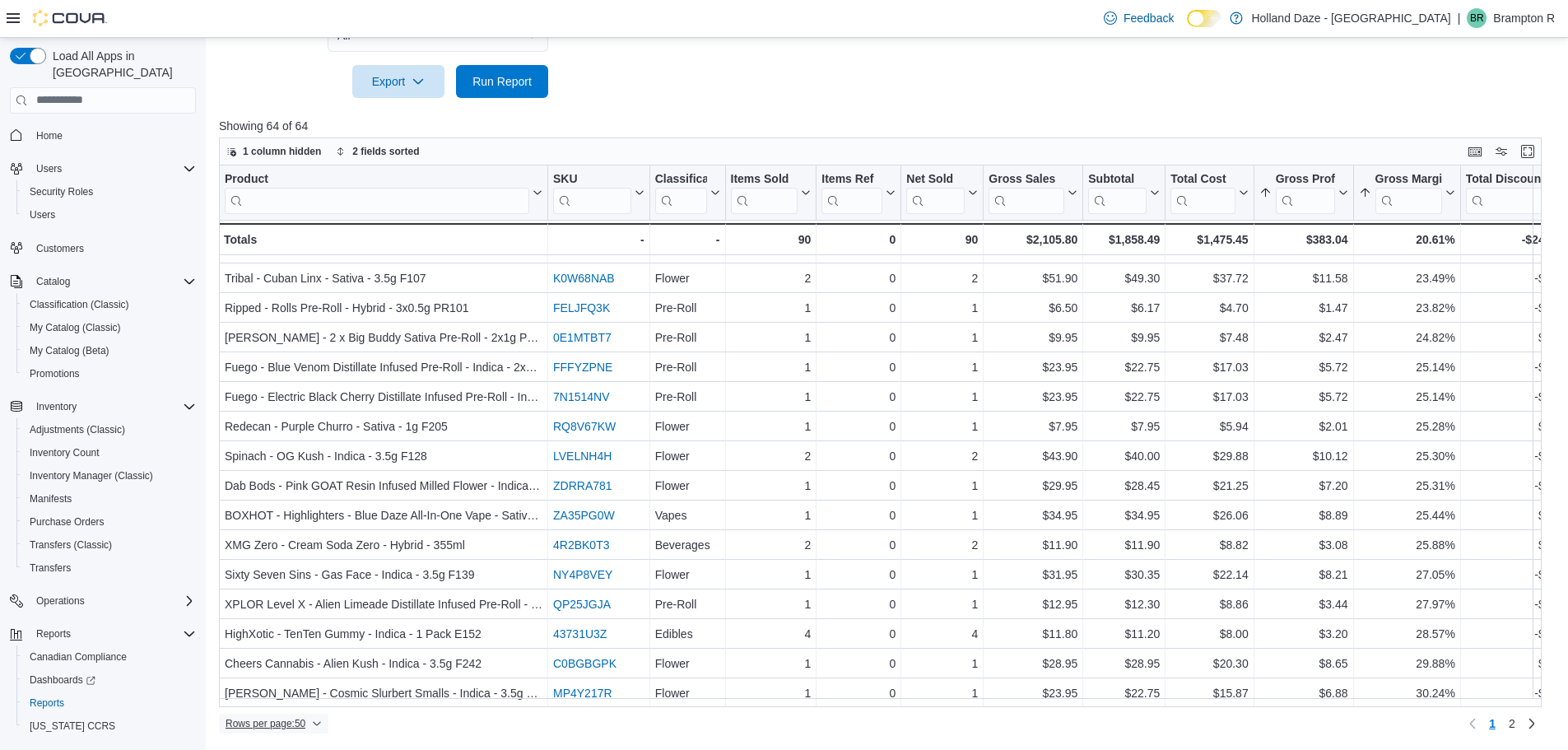
click at [322, 720] on icon "button" at bounding box center [317, 723] width 10 height 10
click at [292, 691] on span "100 rows" at bounding box center [300, 688] width 52 height 13
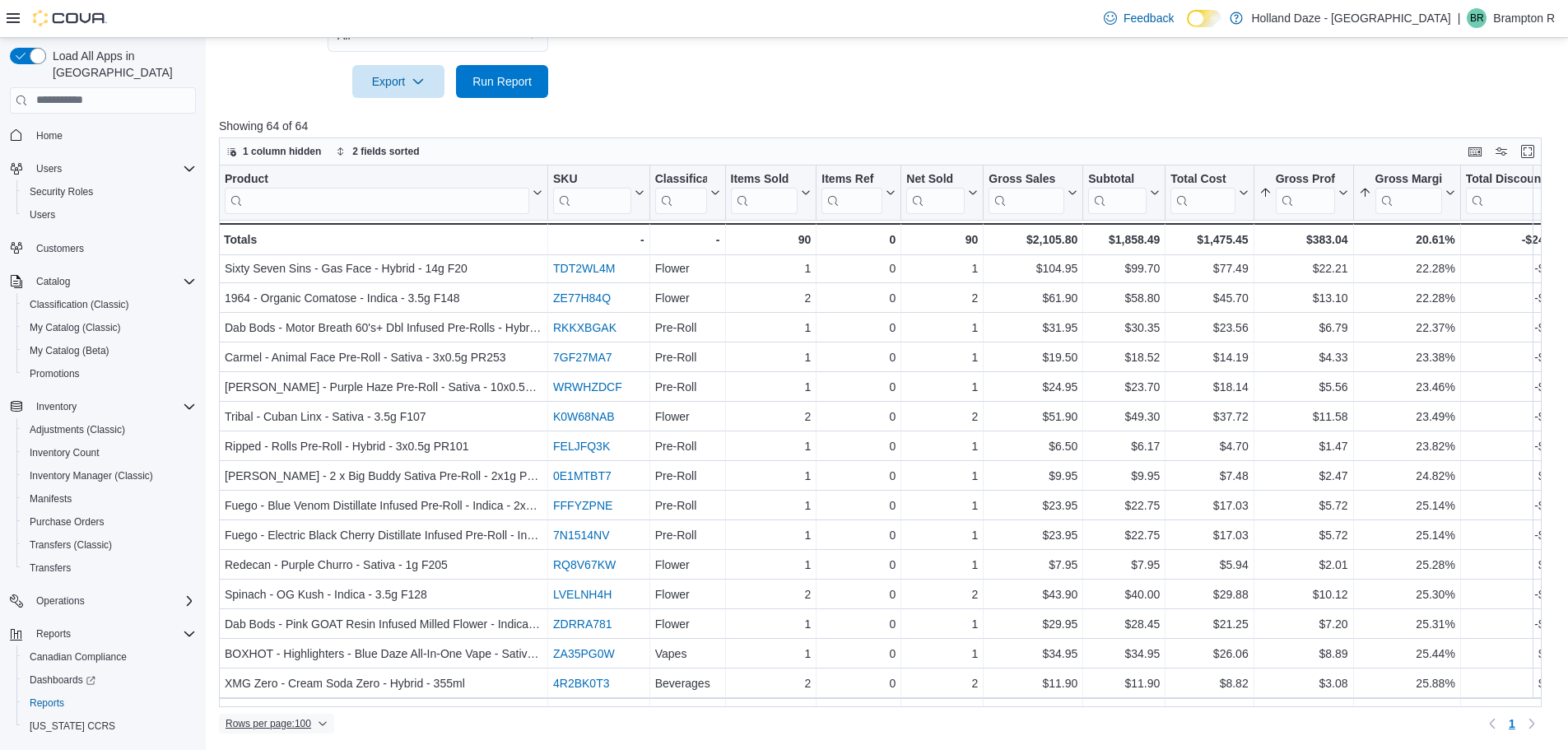
scroll to position [899, 0]
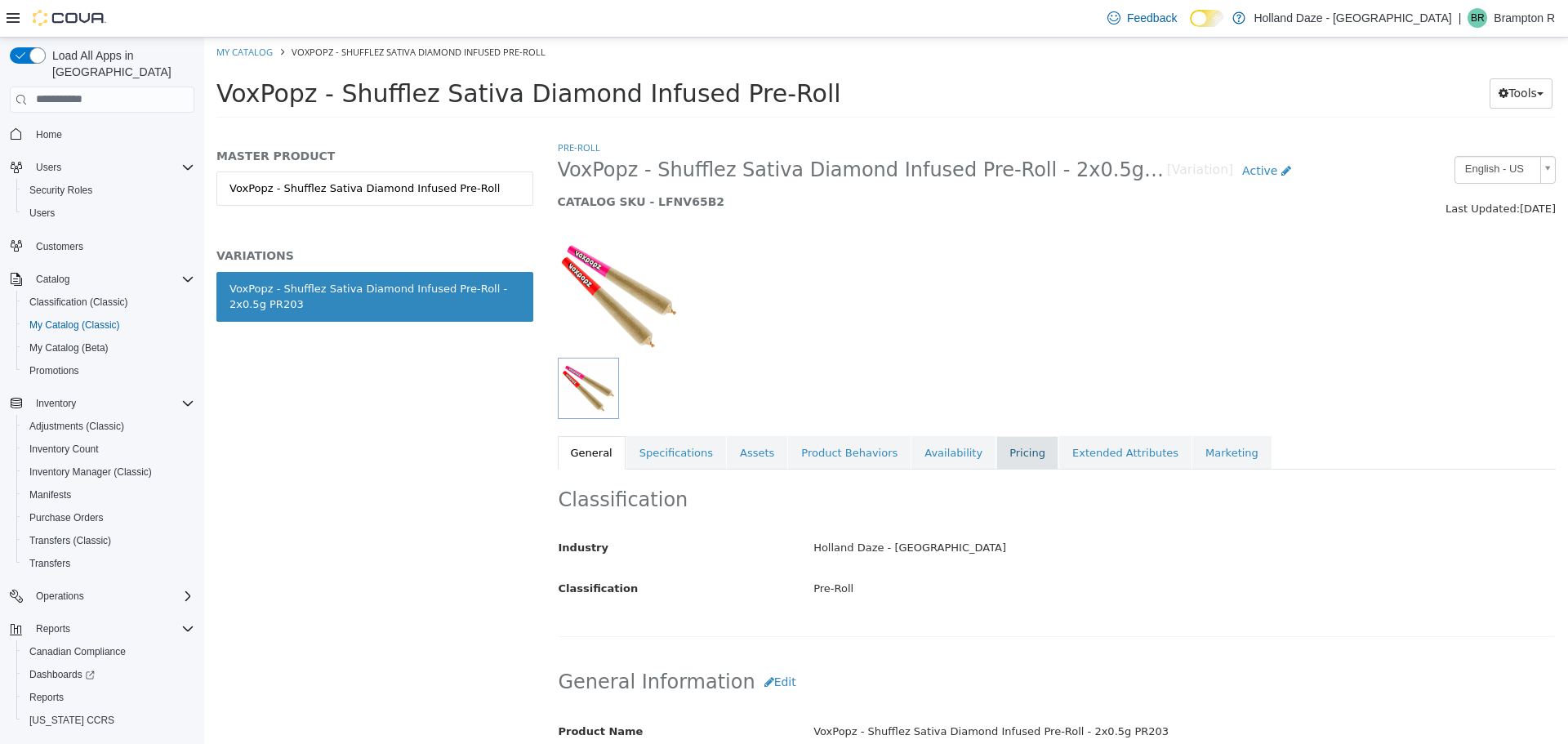
click at [997, 457] on link "Pricing" at bounding box center [1027, 452] width 62 height 35
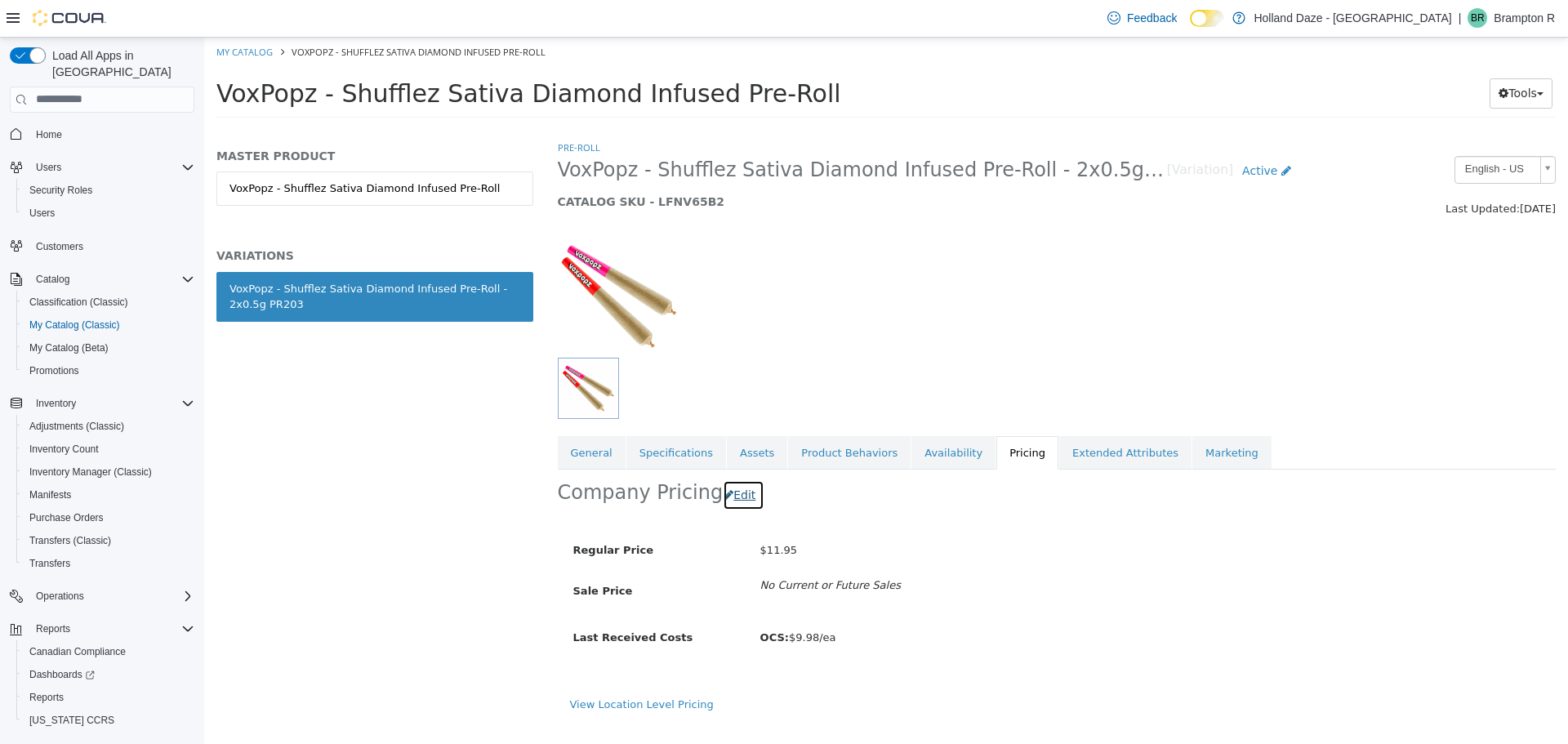
click at [728, 495] on icon "button" at bounding box center [728, 493] width 10 height 11
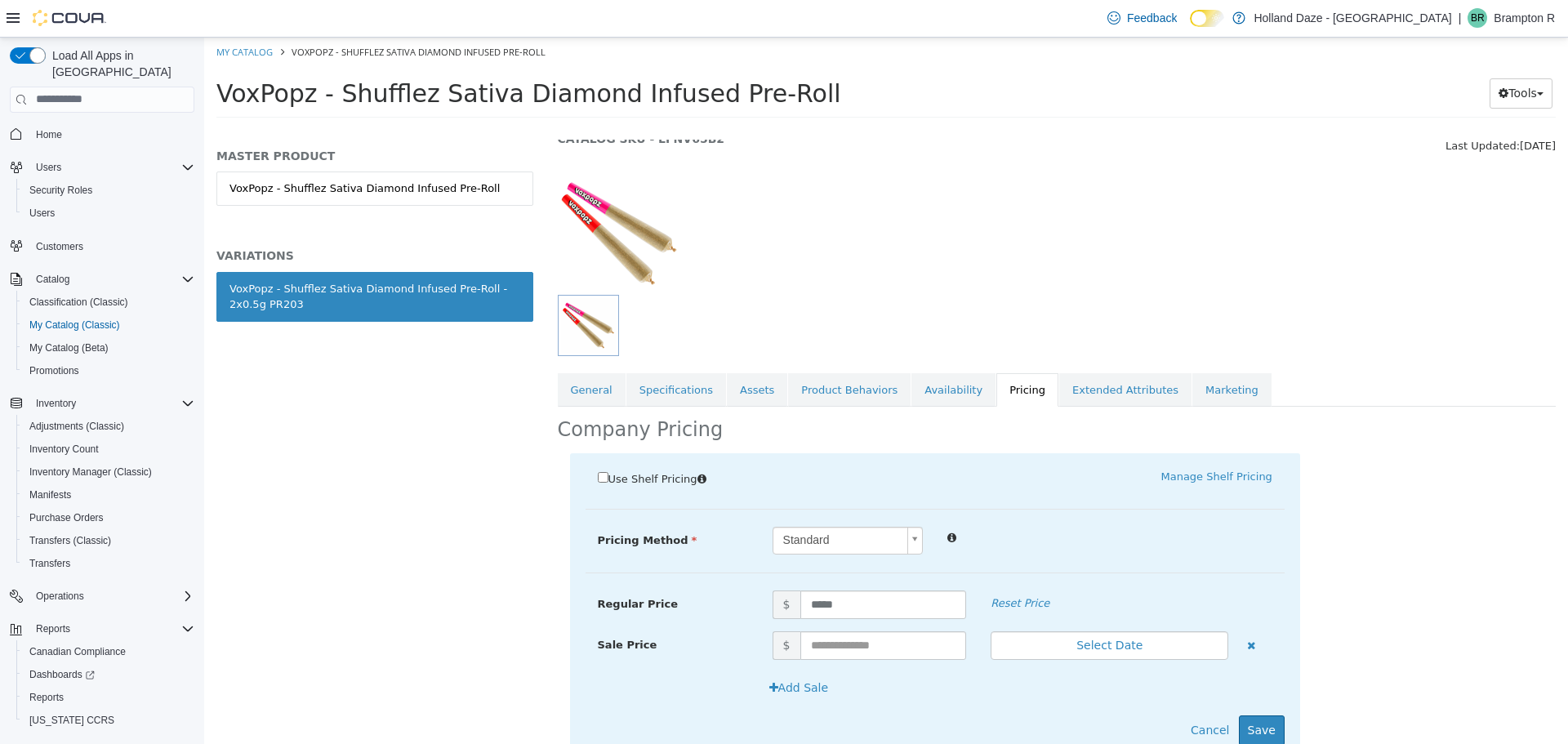
scroll to position [124, 0]
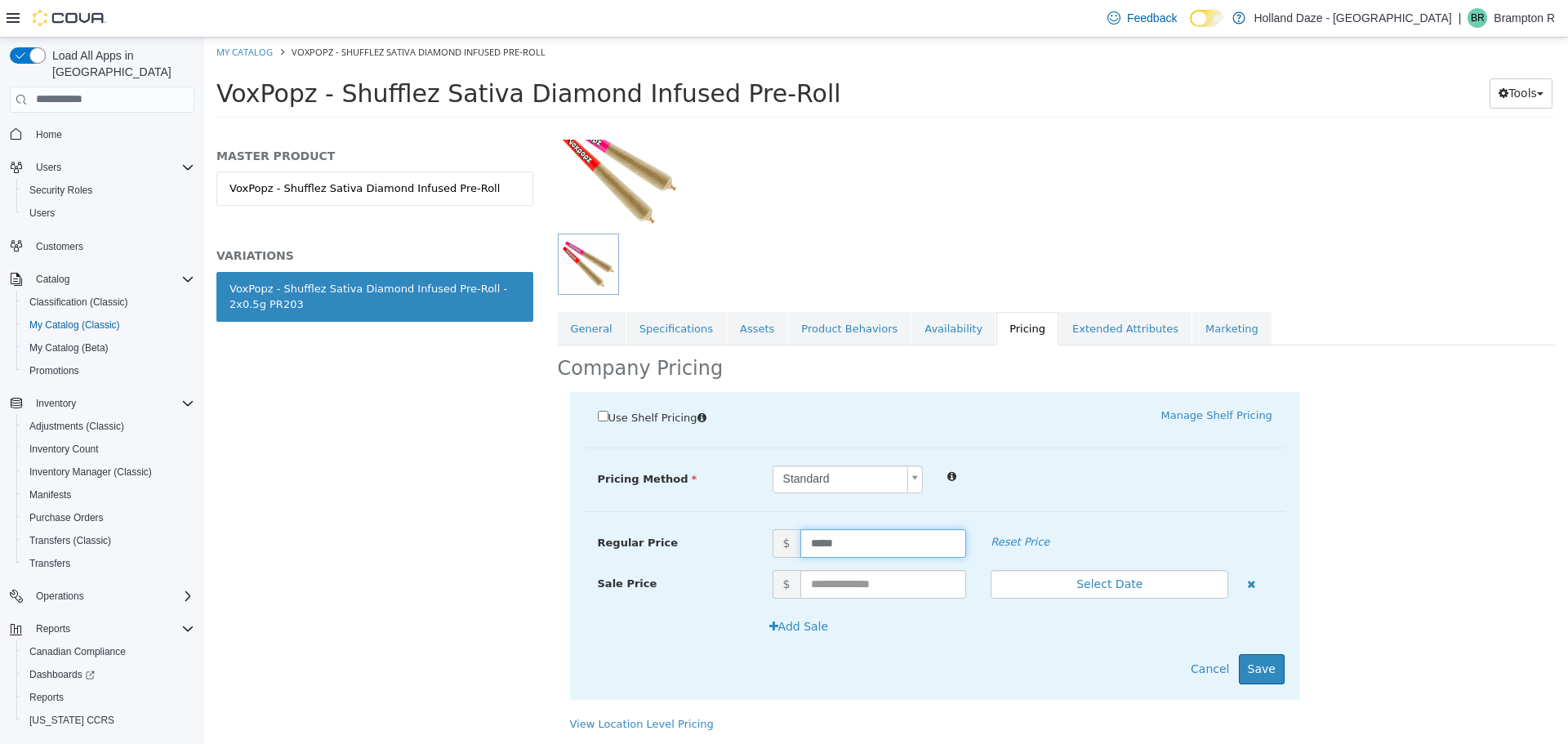
click at [887, 542] on input "*****" at bounding box center [884, 542] width 167 height 29
type input "*****"
click at [1256, 657] on button "Save" at bounding box center [1262, 668] width 46 height 30
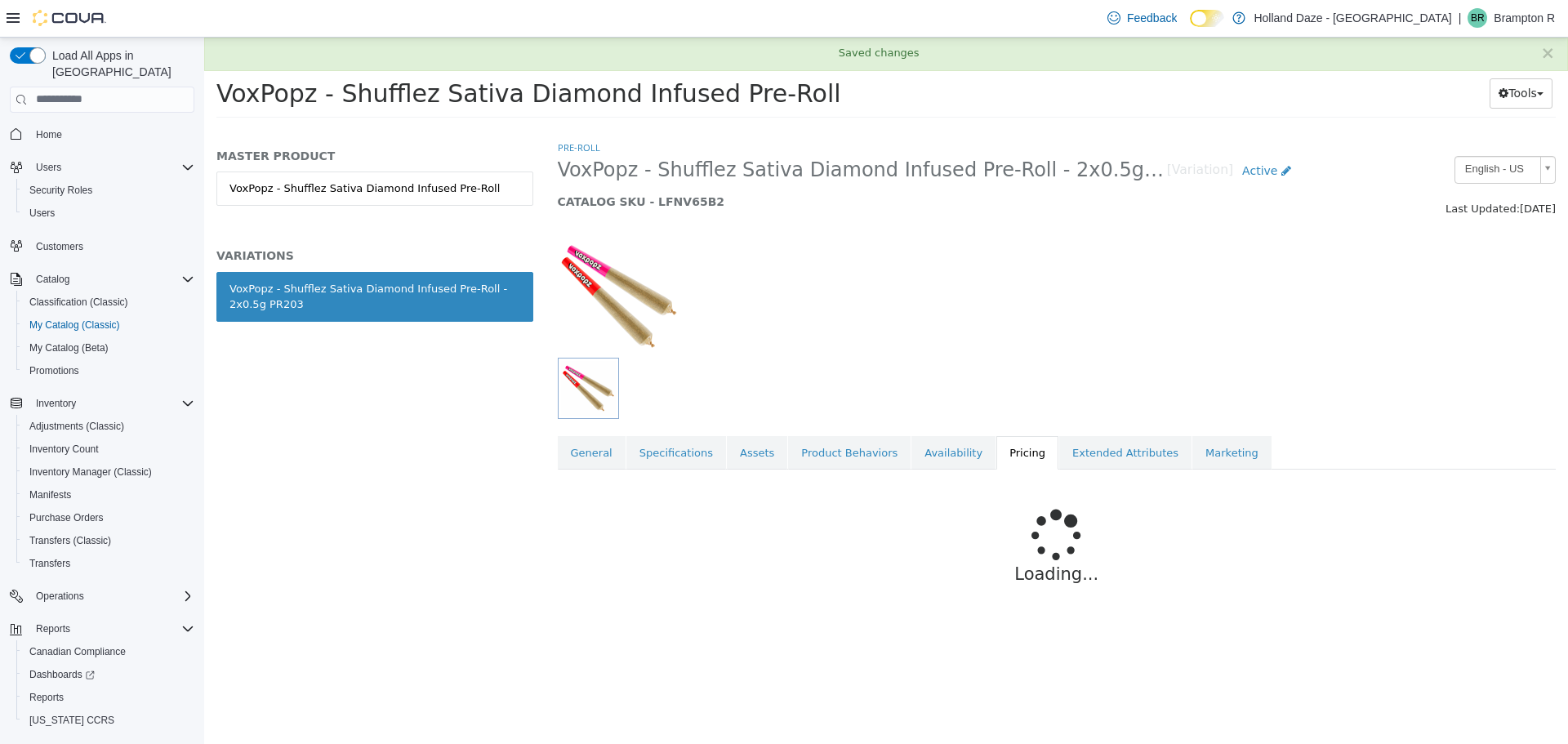
scroll to position [0, 0]
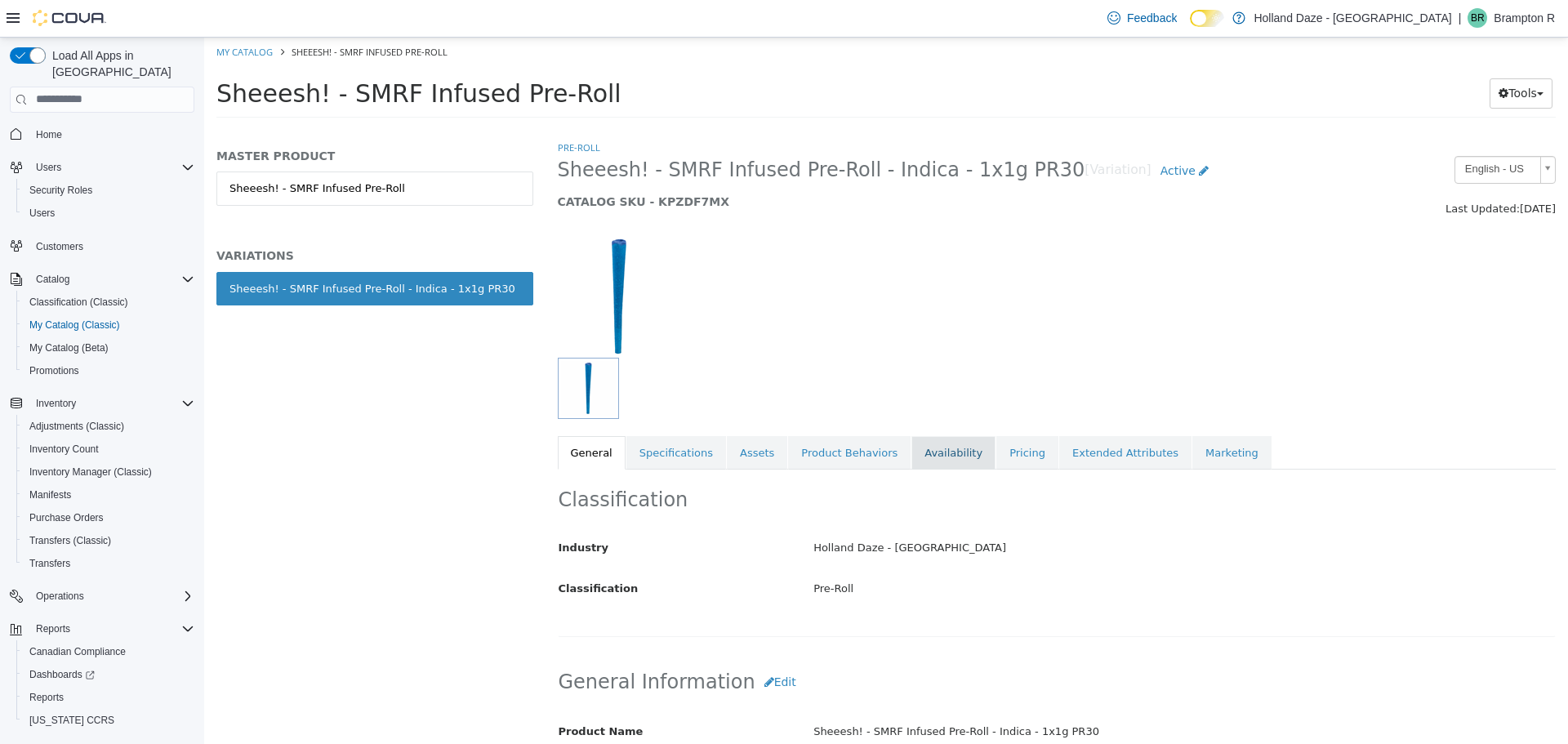
click at [944, 465] on link "Availability" at bounding box center [953, 452] width 84 height 35
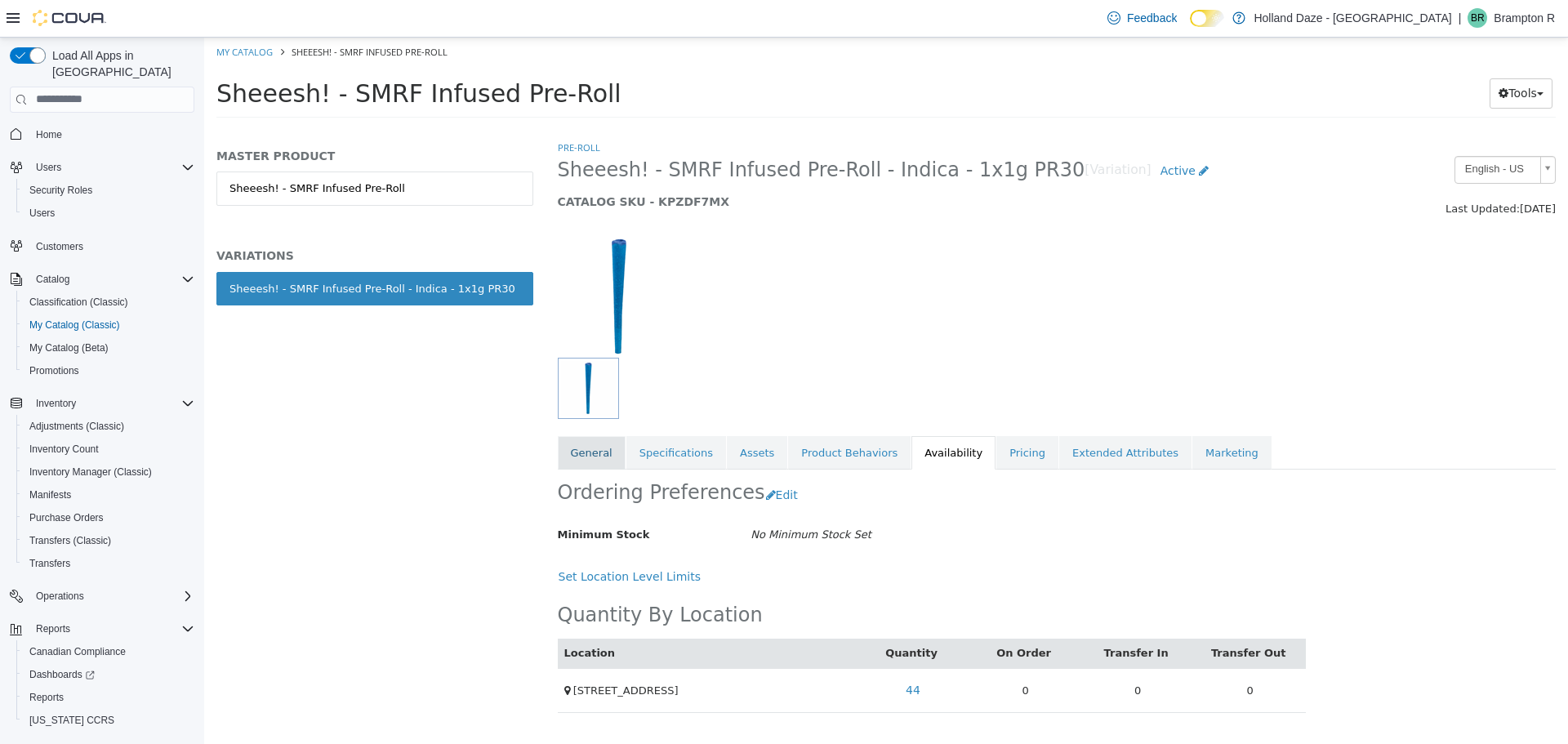
click at [607, 458] on link "General" at bounding box center [592, 452] width 67 height 35
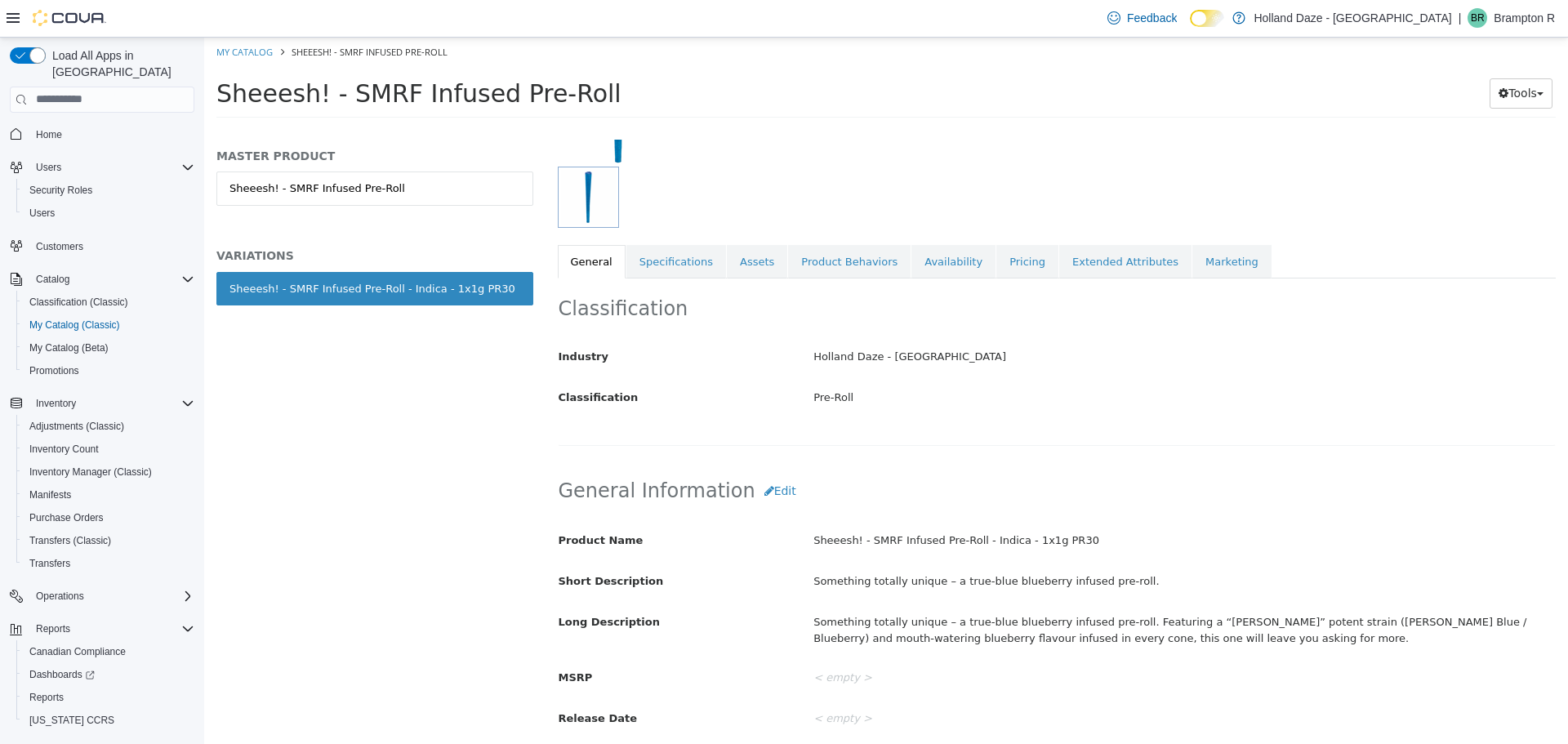
scroll to position [81, 0]
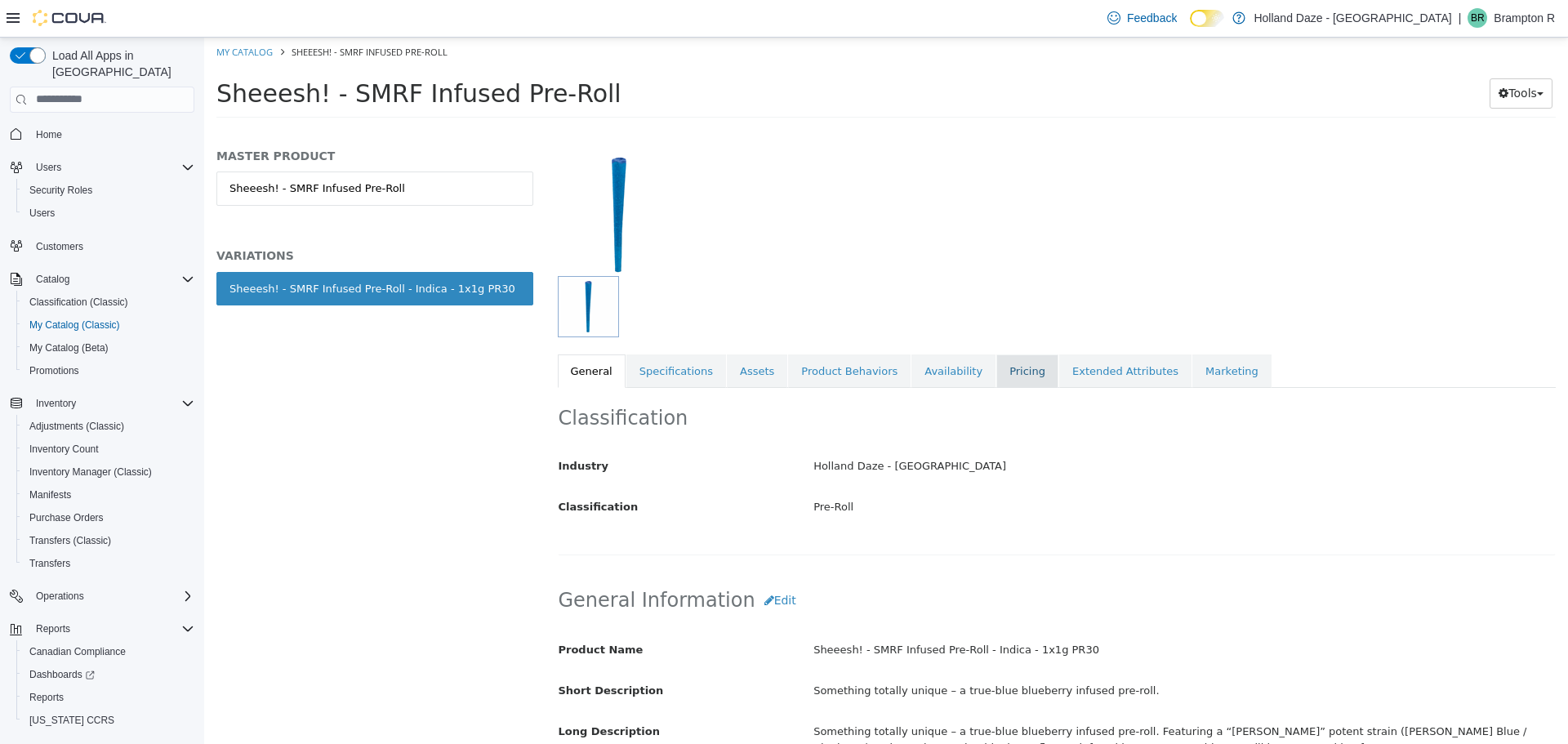
click at [1008, 371] on link "Pricing" at bounding box center [1027, 371] width 62 height 35
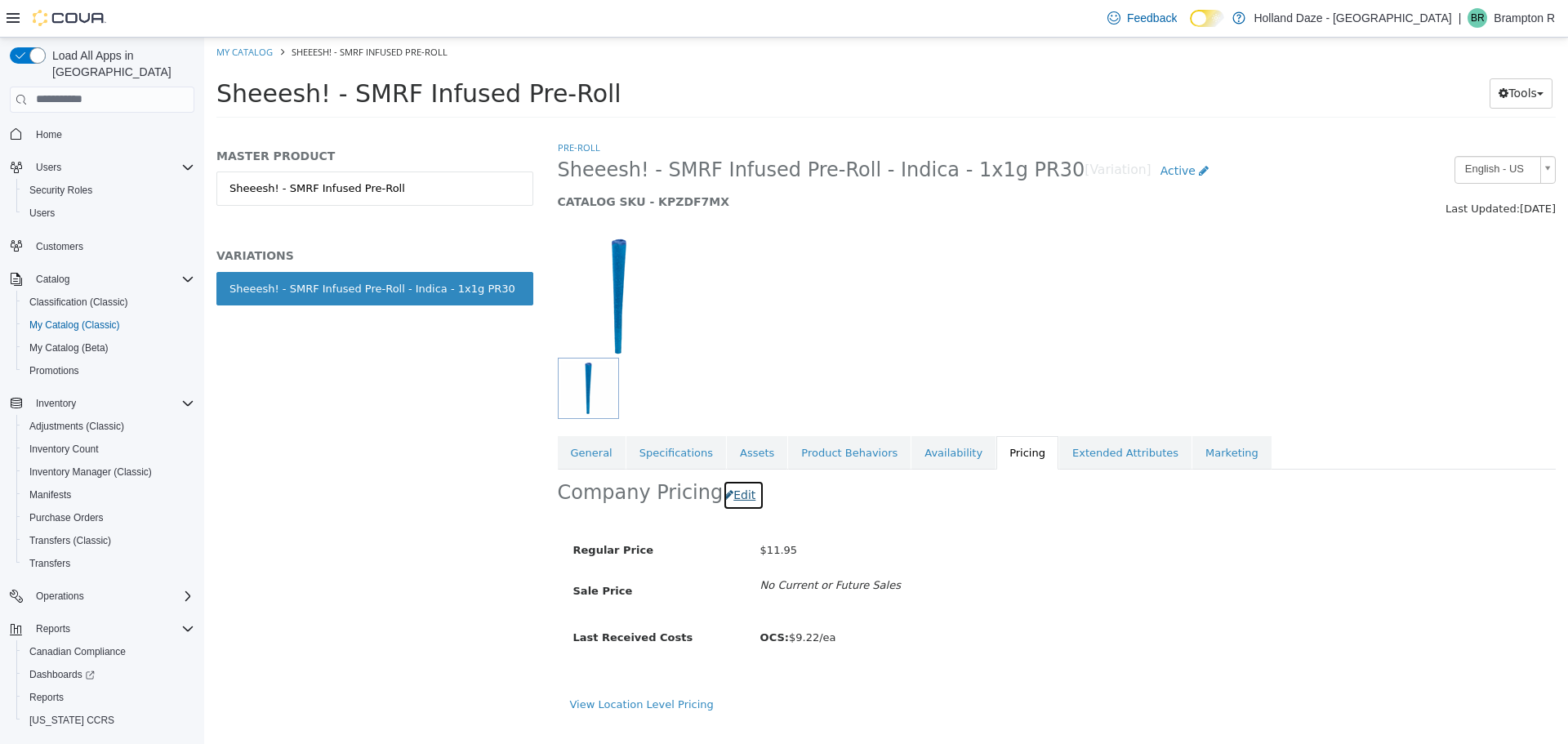
click at [739, 487] on button "Edit" at bounding box center [743, 494] width 42 height 30
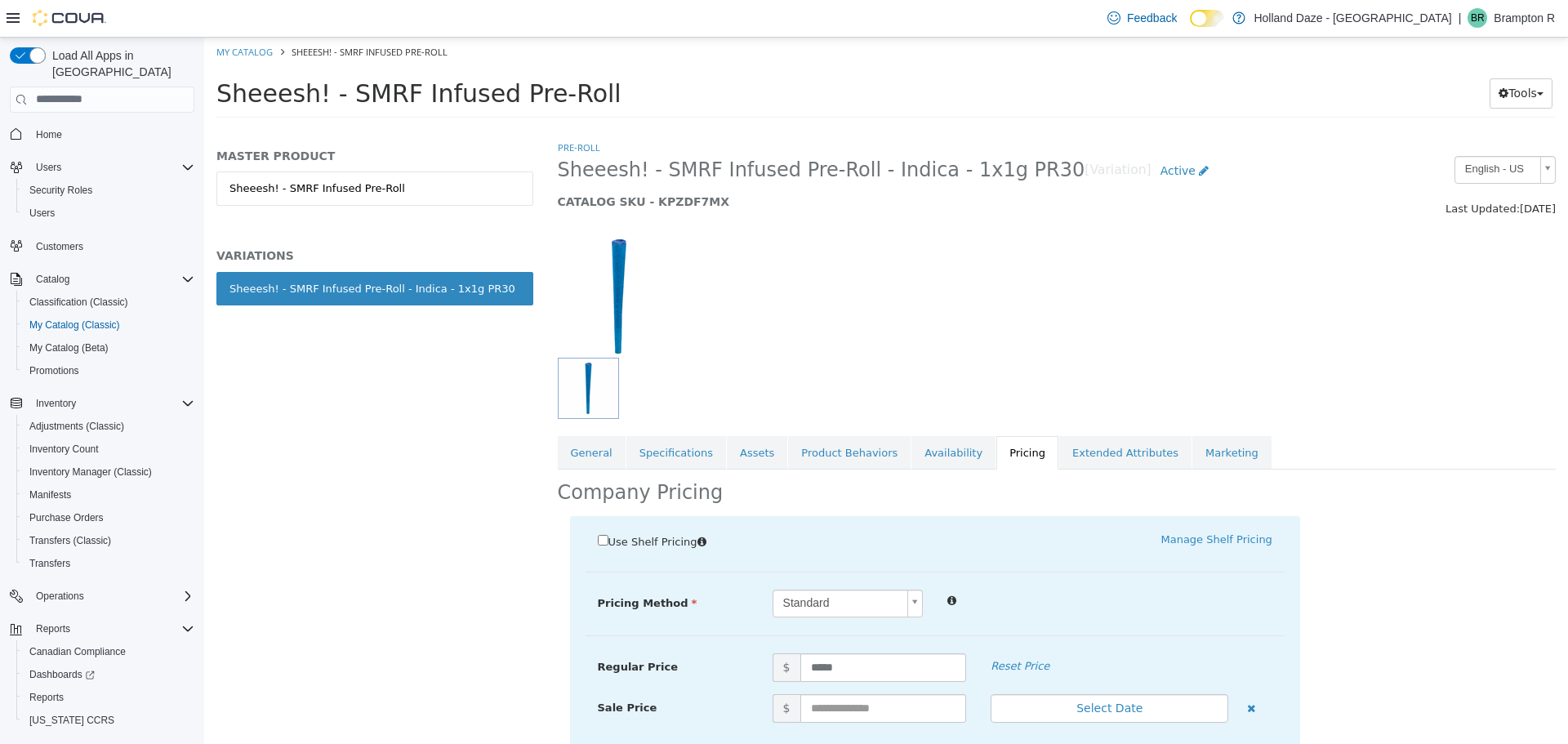
scroll to position [124, 0]
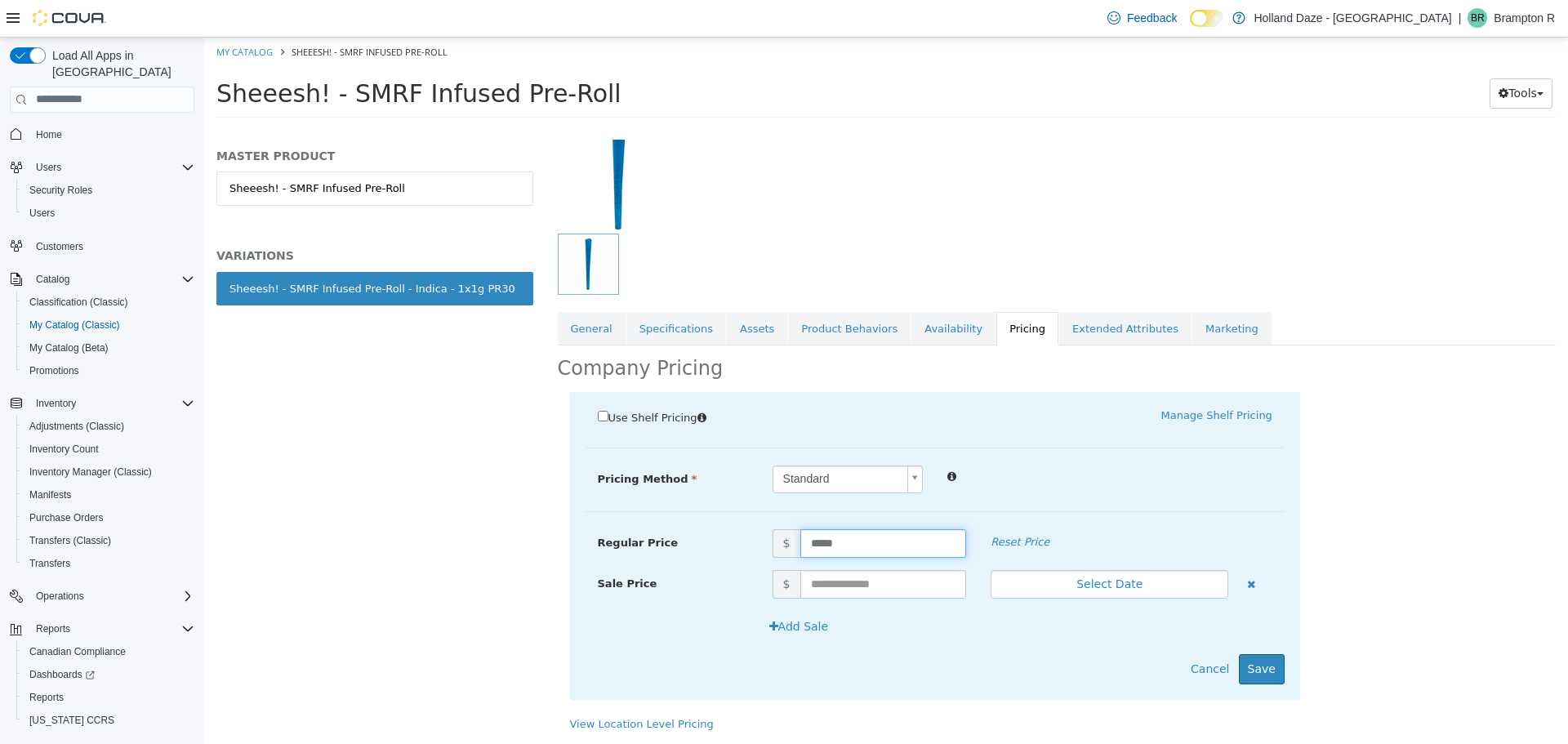
click at [851, 551] on input "*****" at bounding box center [884, 542] width 167 height 29
click at [1210, 676] on button "Cancel" at bounding box center [1210, 668] width 56 height 30
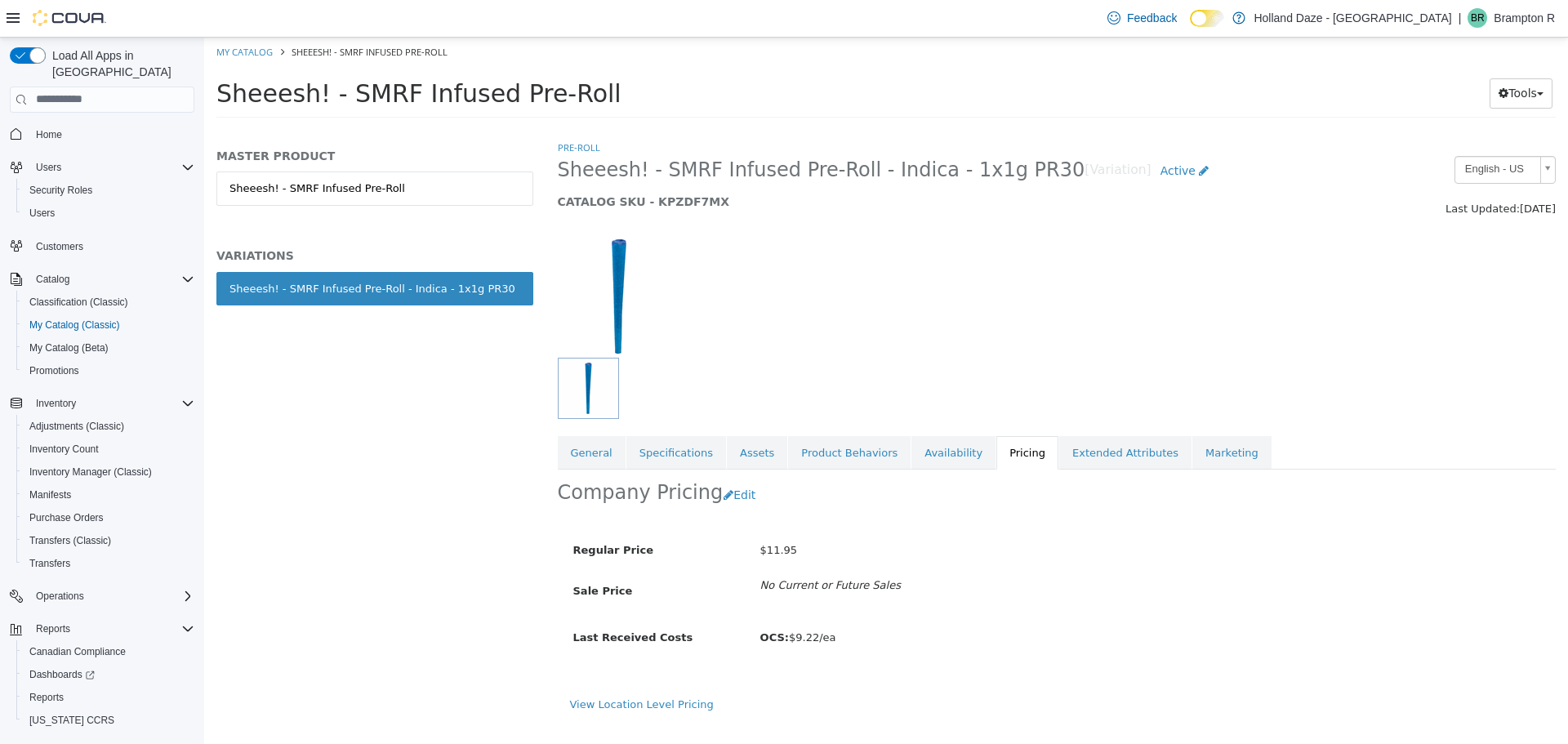
scroll to position [0, 0]
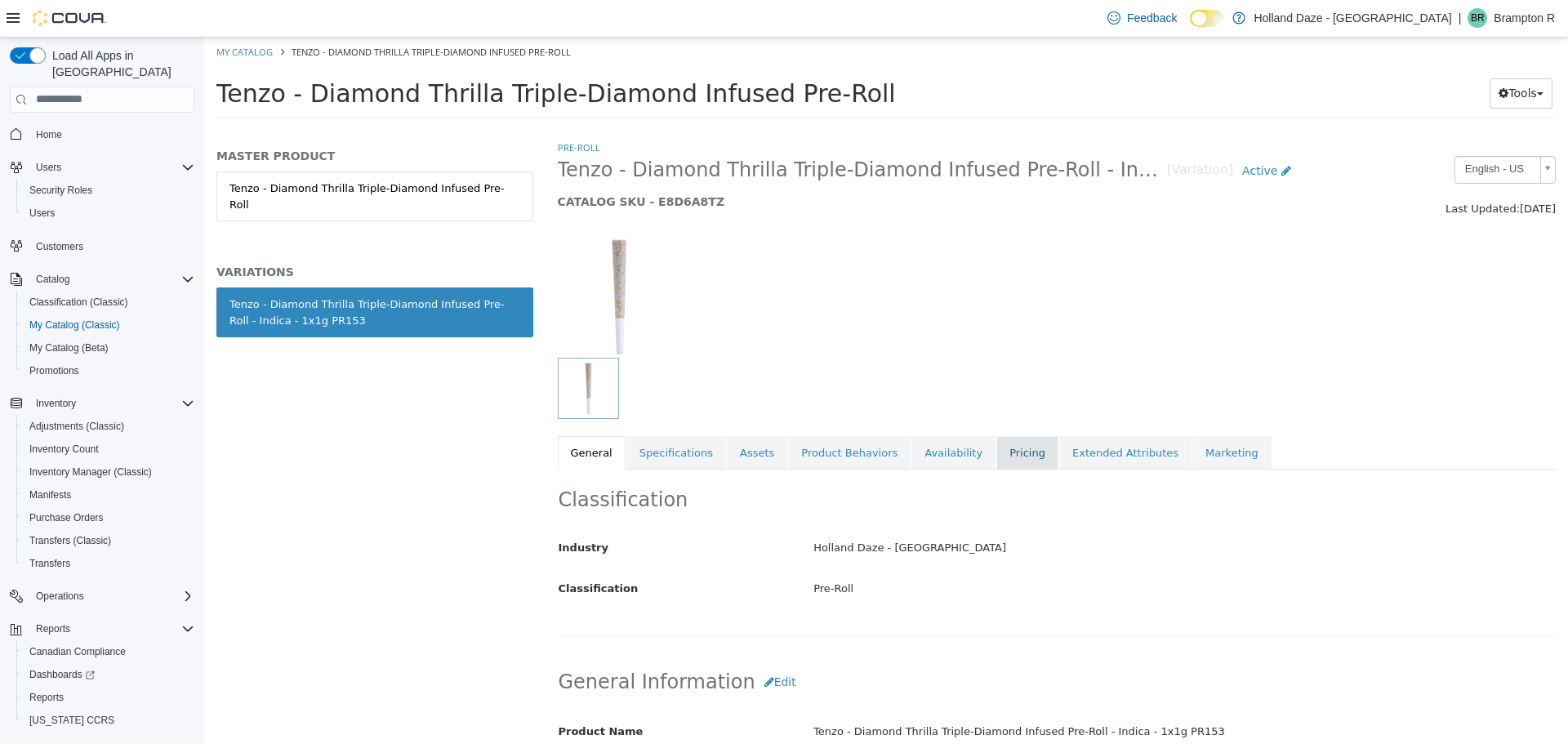
click at [1002, 451] on link "Pricing" at bounding box center [1027, 452] width 62 height 35
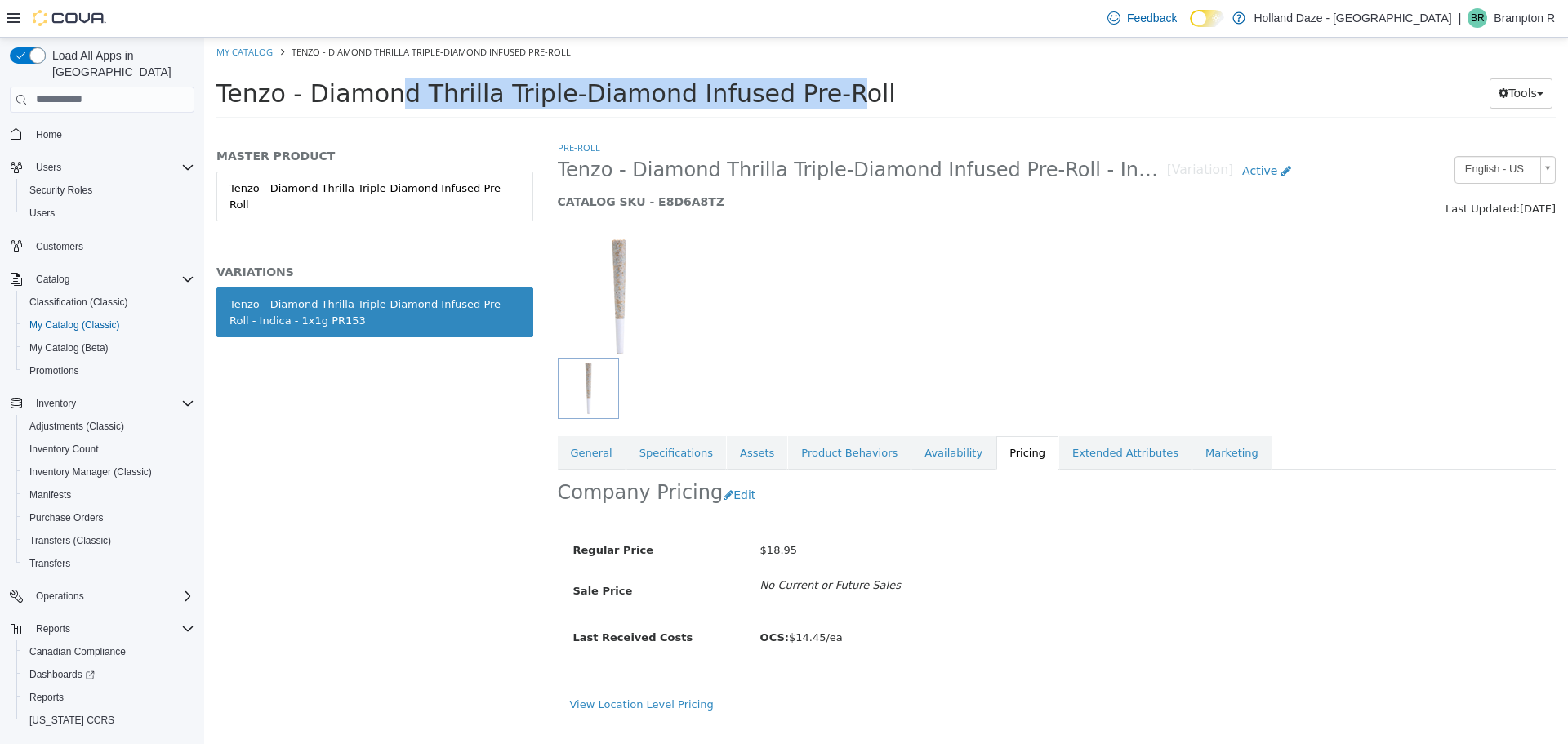
drag, startPoint x: 677, startPoint y: 93, endPoint x: 211, endPoint y: 93, distance: 466.0
click at [211, 93] on div "Tenzo - Diamond Thrilla Triple-Diamond Infused Pre-Roll Tools Move Variations P…" at bounding box center [886, 97] width 1364 height 62
copy span "Tenzo - Diamond Thrilla Triple-Diamond"
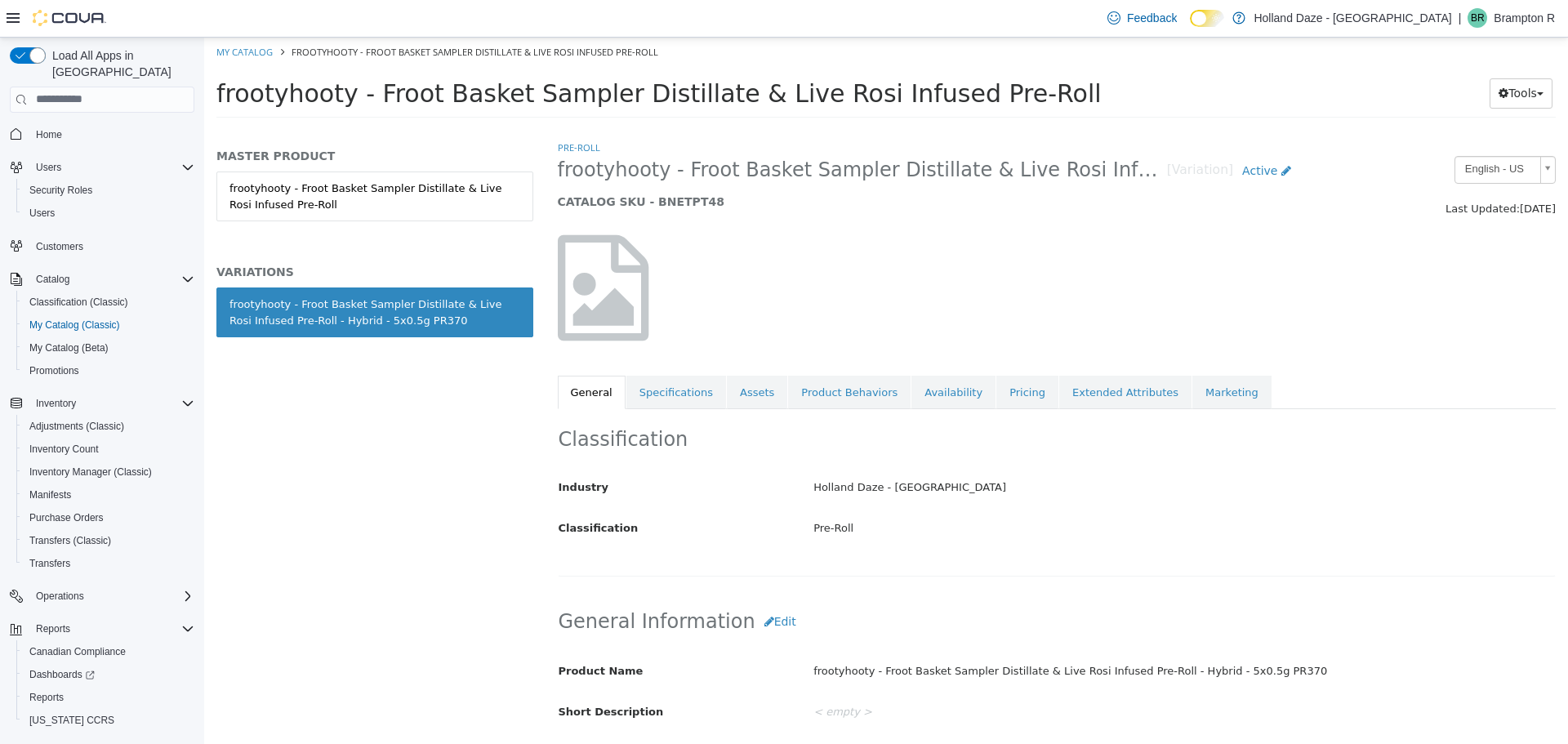
click at [999, 412] on div "Classification Industry Holland Daze - Brampton Classification Pre-Roll Cancel …" at bounding box center [1057, 491] width 999 height 167
click at [1000, 402] on link "Pricing" at bounding box center [1027, 392] width 62 height 35
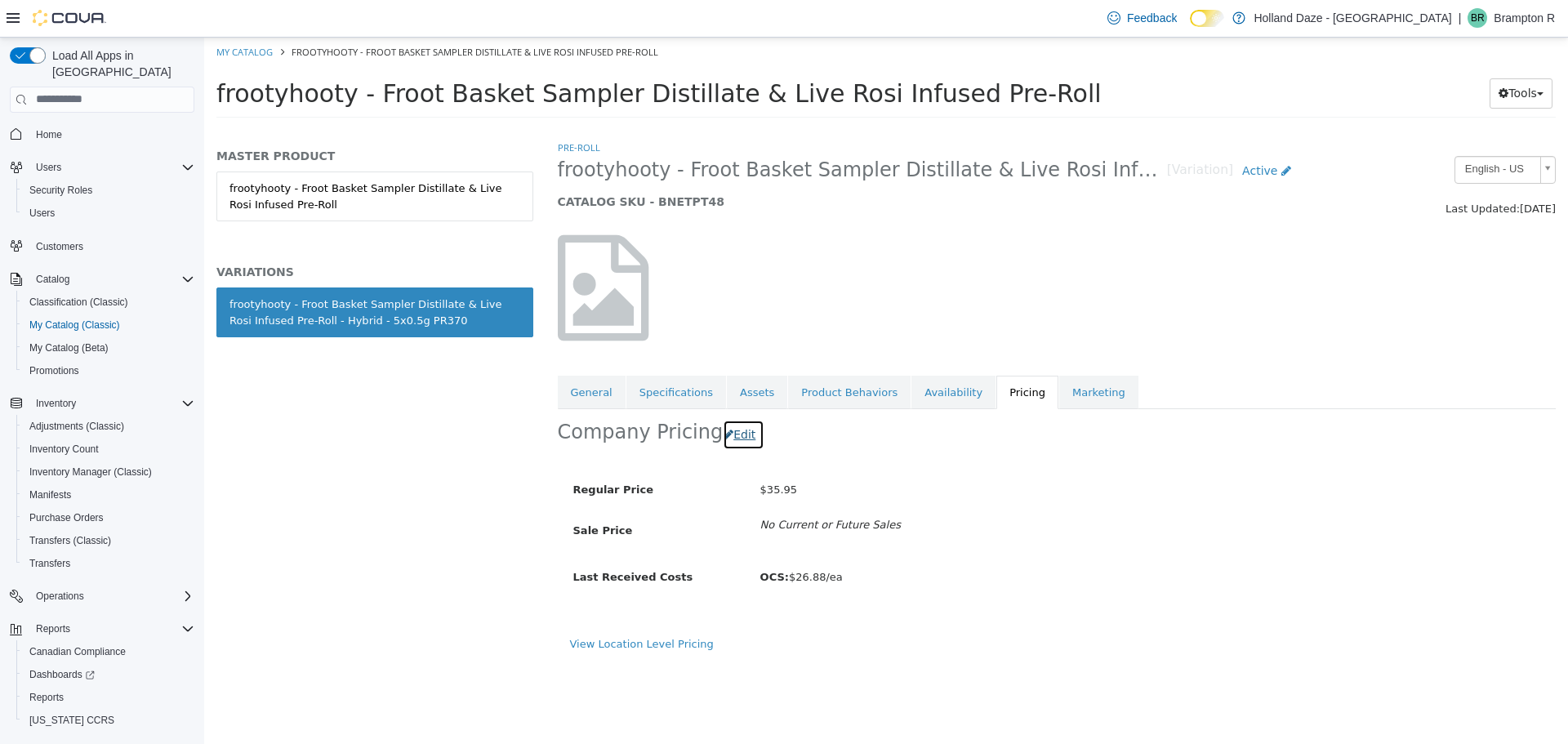
click at [723, 428] on icon "button" at bounding box center [728, 433] width 10 height 11
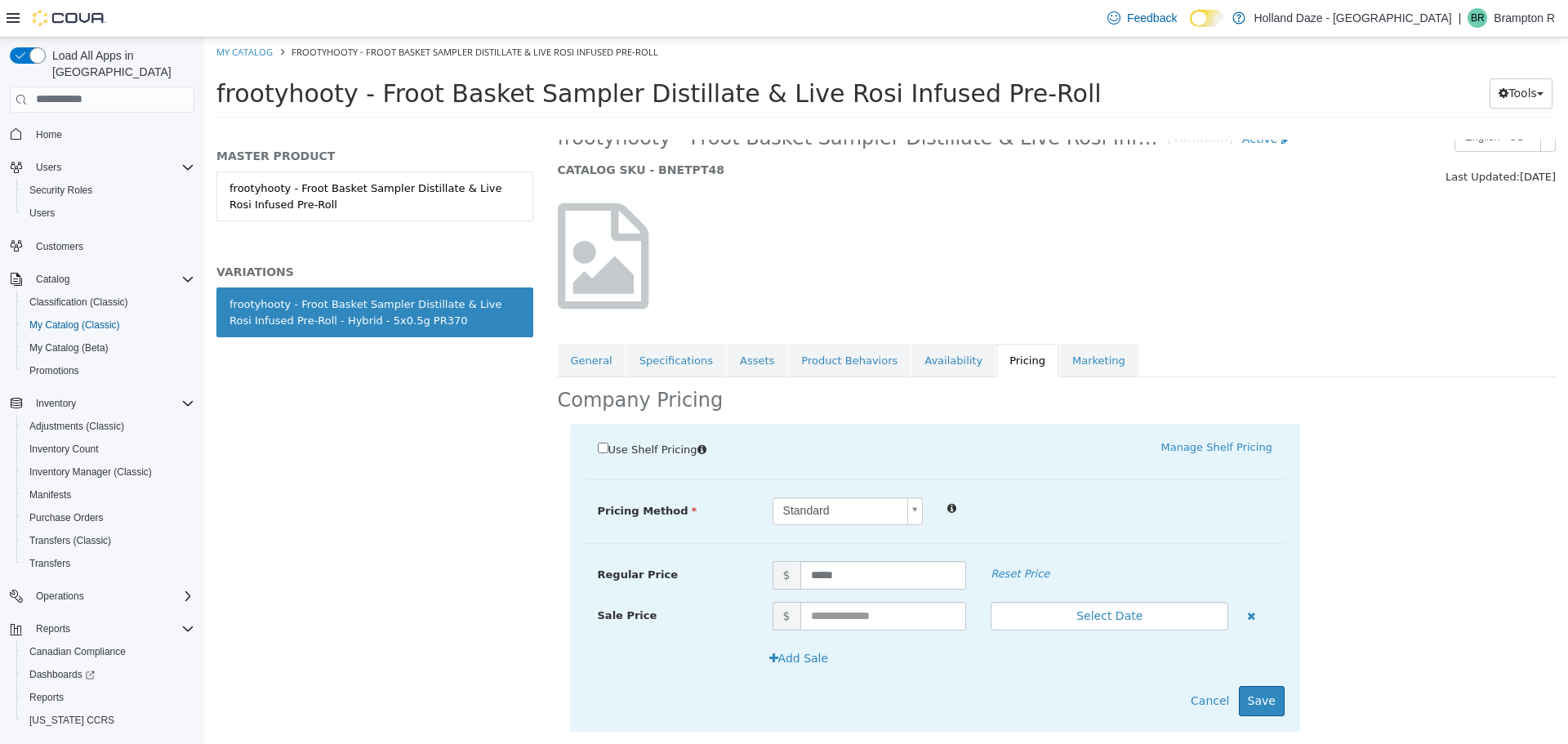
scroll to position [64, 0]
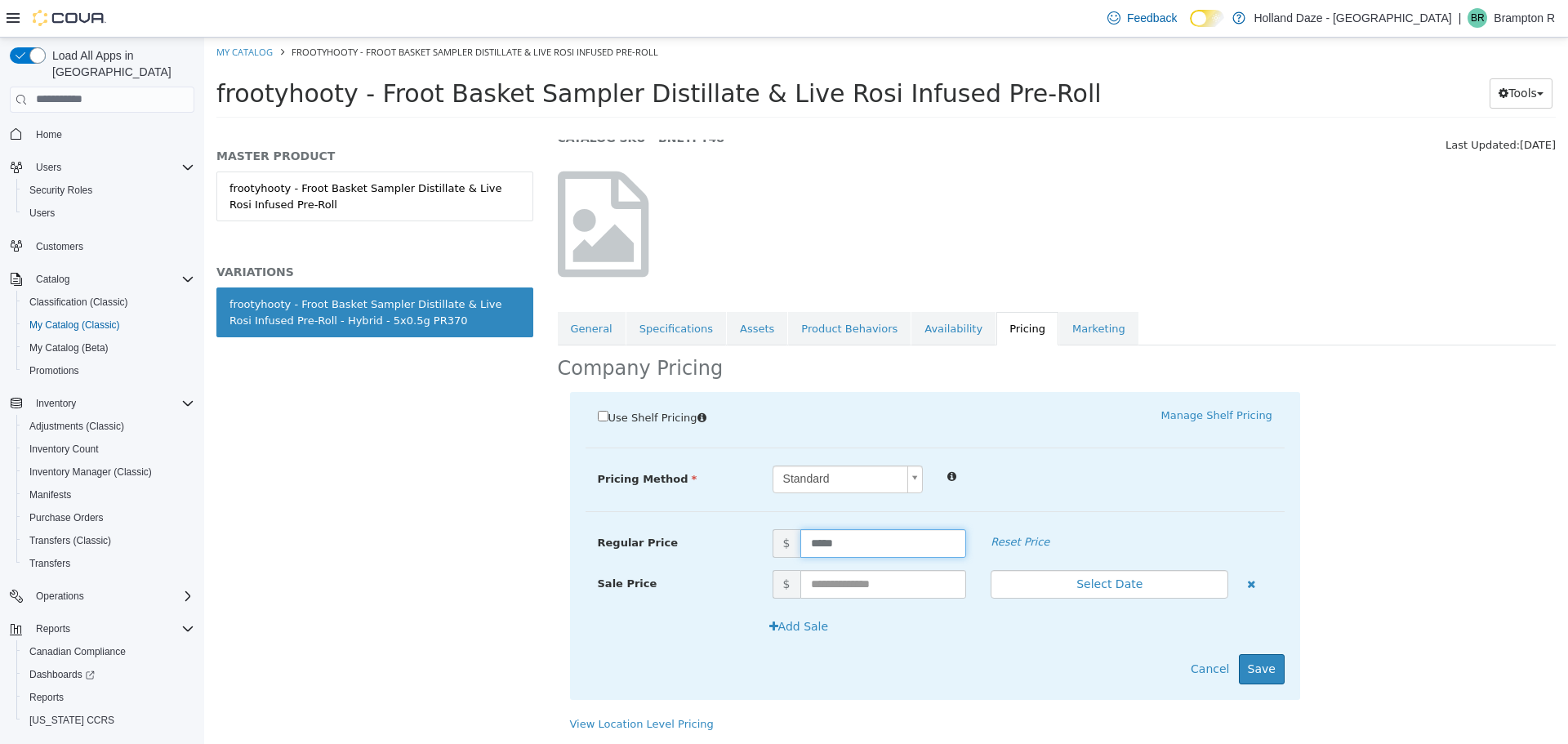
click at [866, 540] on input "*****" at bounding box center [884, 542] width 167 height 29
click at [866, 539] on input "*****" at bounding box center [884, 542] width 167 height 29
type input "*****"
click at [1044, 689] on div "Use Shelf Pricing    Manage Shelf Pricing Shelf Price Select a Shelf Price Shel…" at bounding box center [935, 545] width 730 height 308
click at [1265, 676] on button "Save" at bounding box center [1262, 668] width 46 height 30
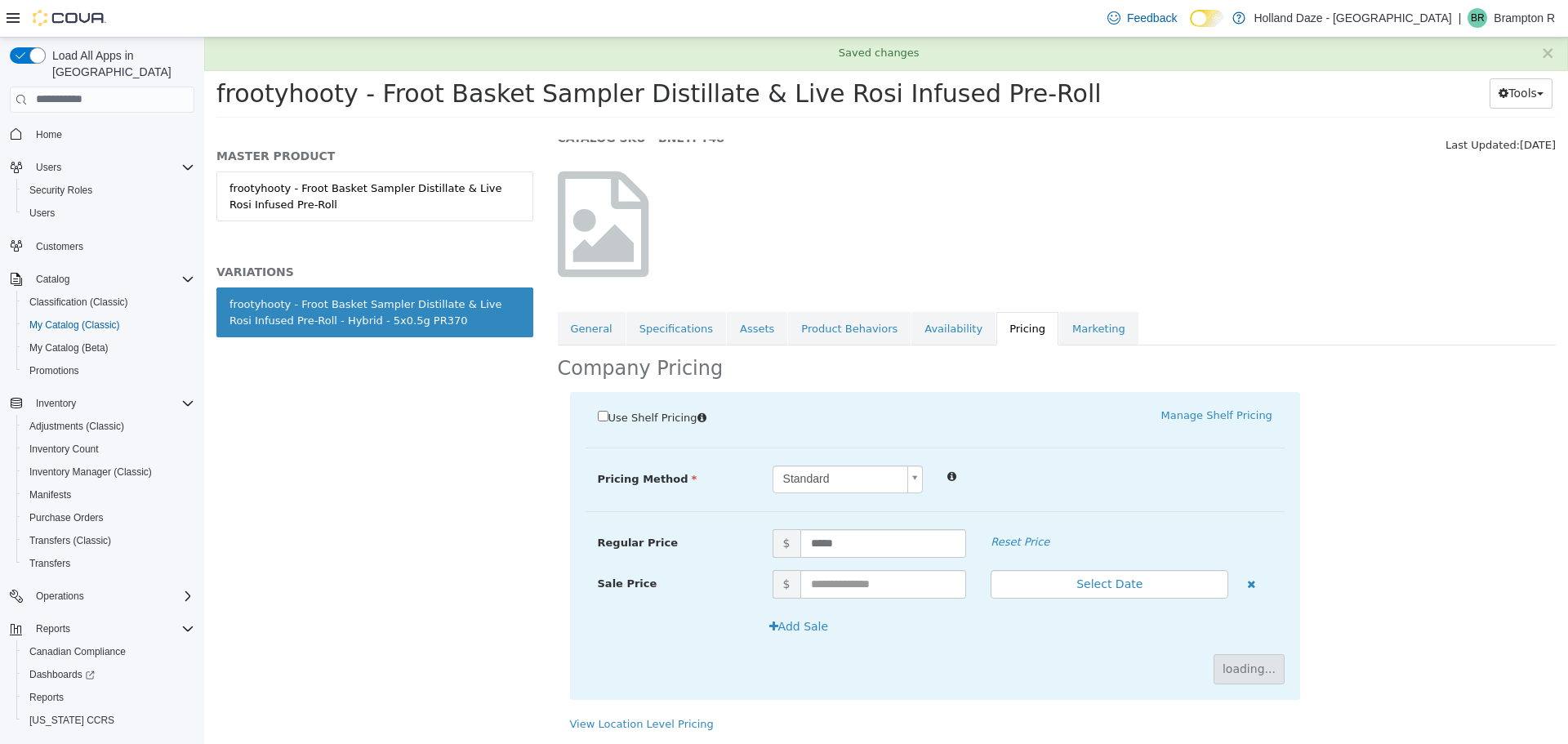
scroll to position [0, 0]
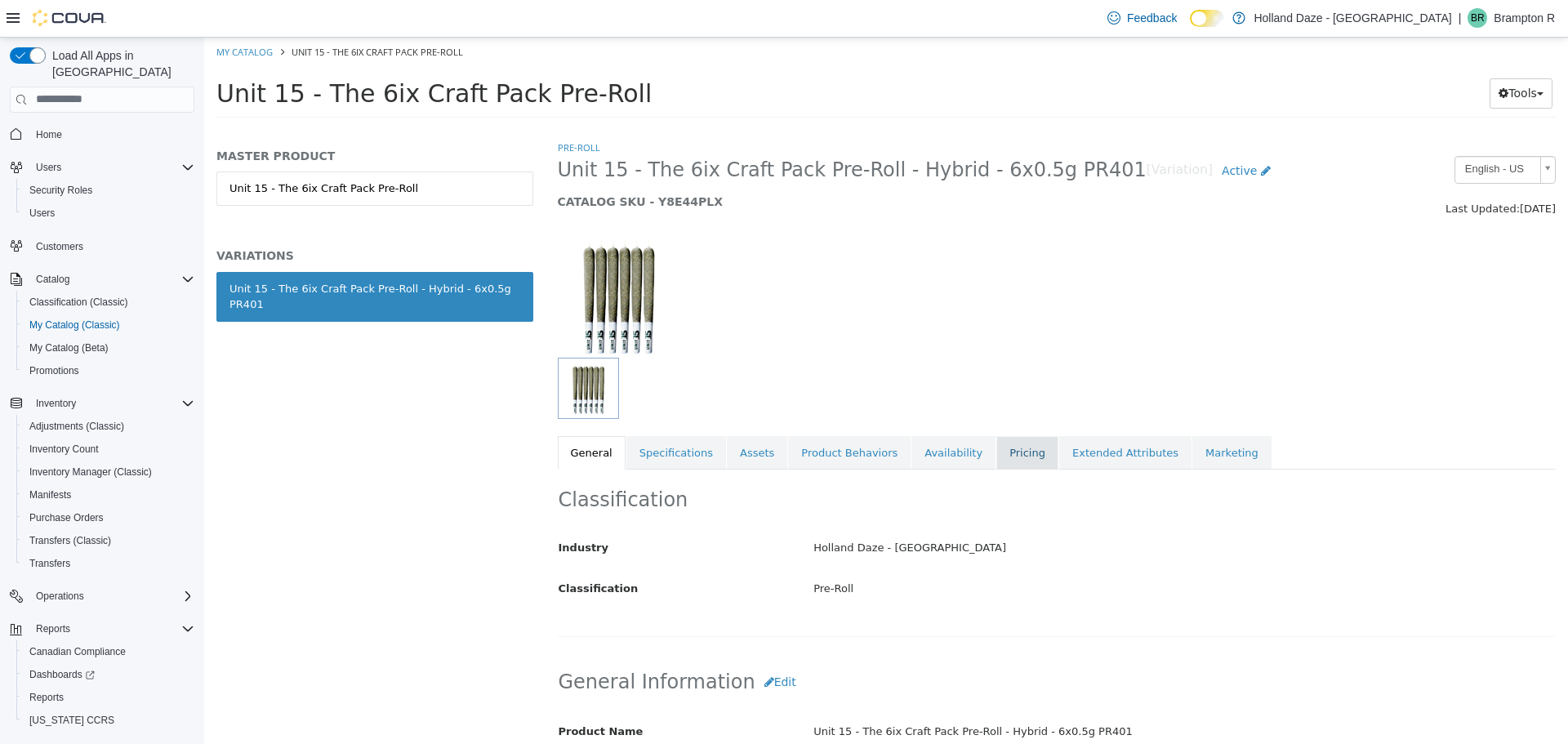
click at [1005, 453] on link "Pricing" at bounding box center [1027, 452] width 62 height 35
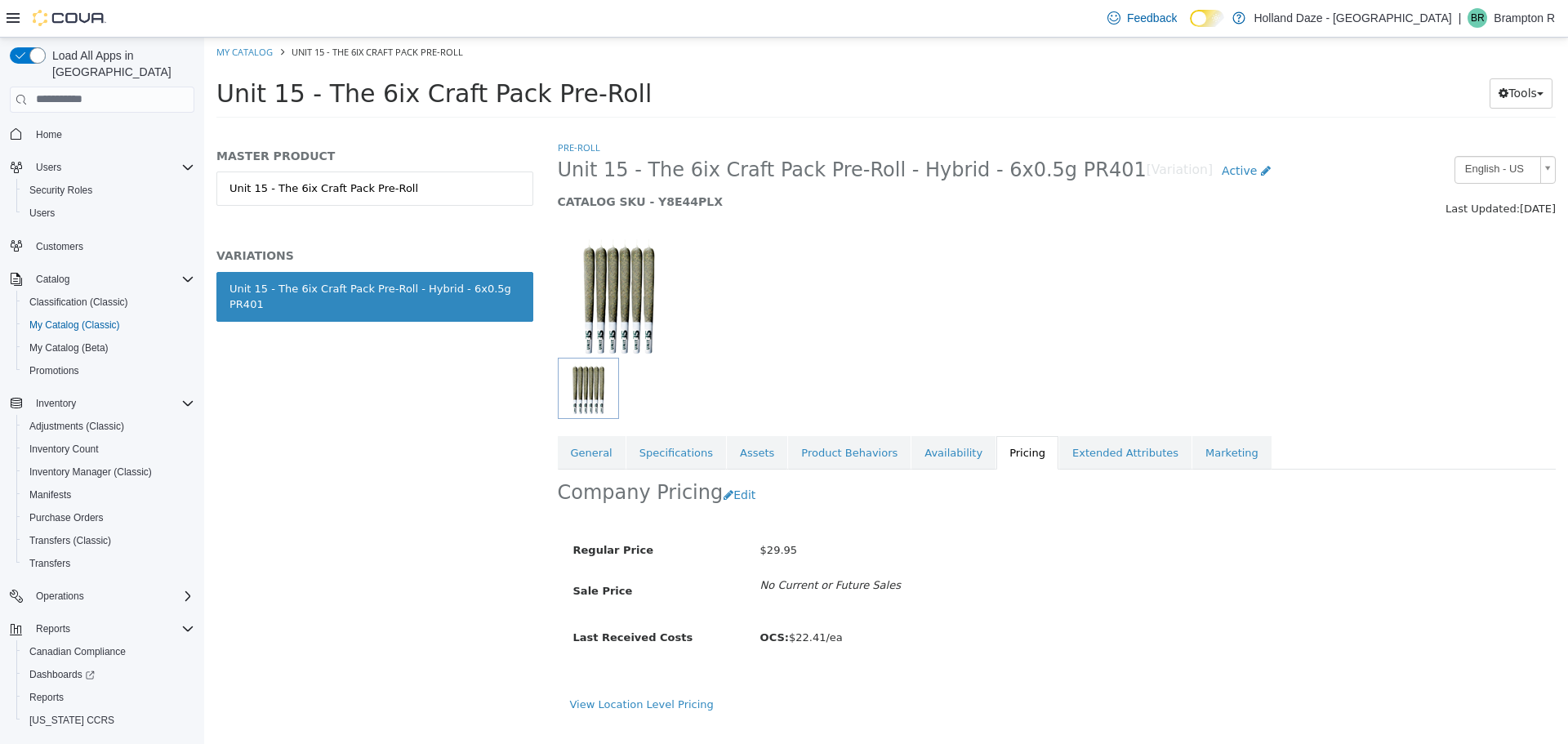
drag, startPoint x: 535, startPoint y: 92, endPoint x: 223, endPoint y: 73, distance: 312.6
click at [222, 72] on div "Unit 15 - The 6ix Craft Pack Pre-Roll Tools Move Variations Print Labels" at bounding box center [886, 97] width 1364 height 62
copy span "Unit 15 - The 6ix Craft Pack"
click at [739, 497] on button "Edit" at bounding box center [743, 494] width 42 height 30
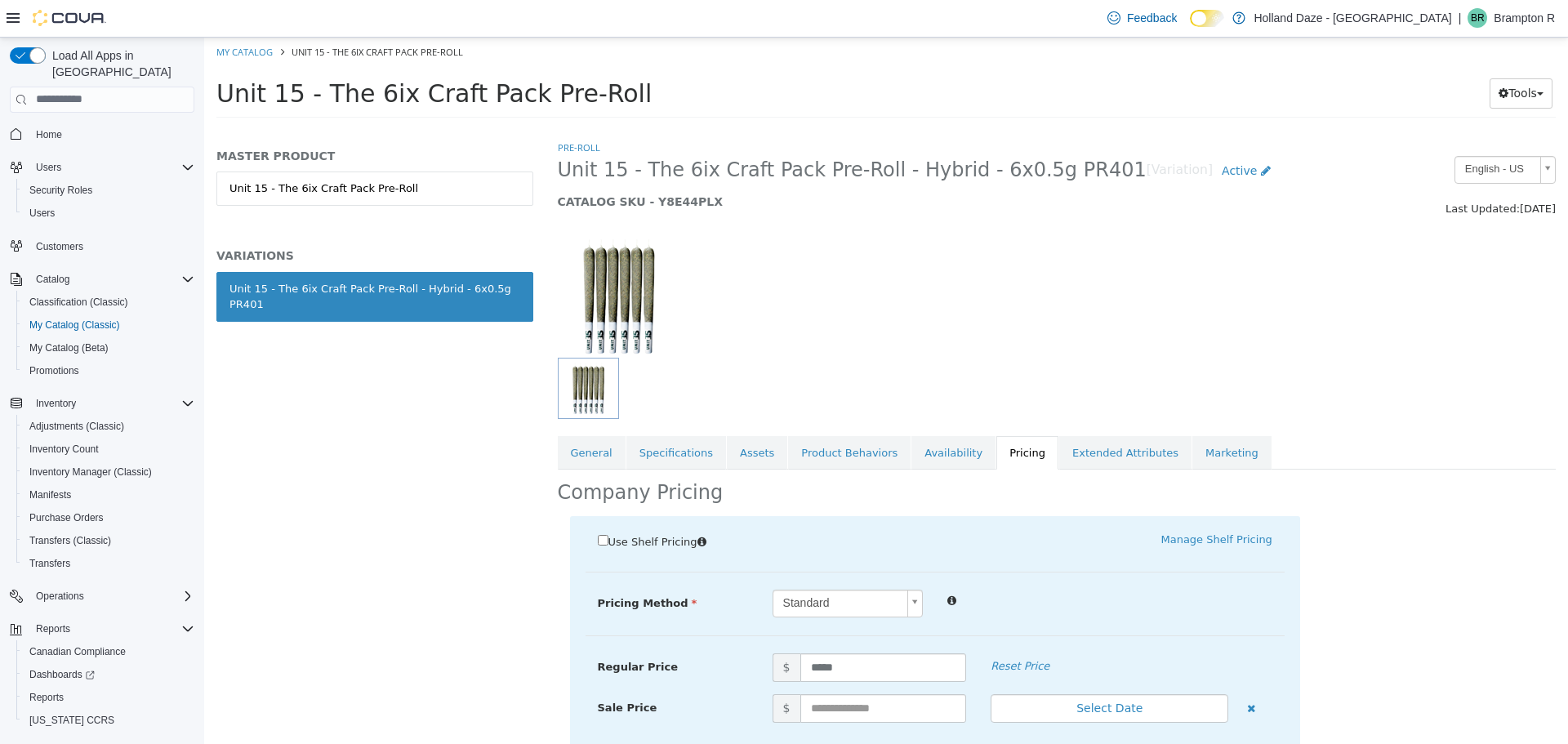
scroll to position [124, 0]
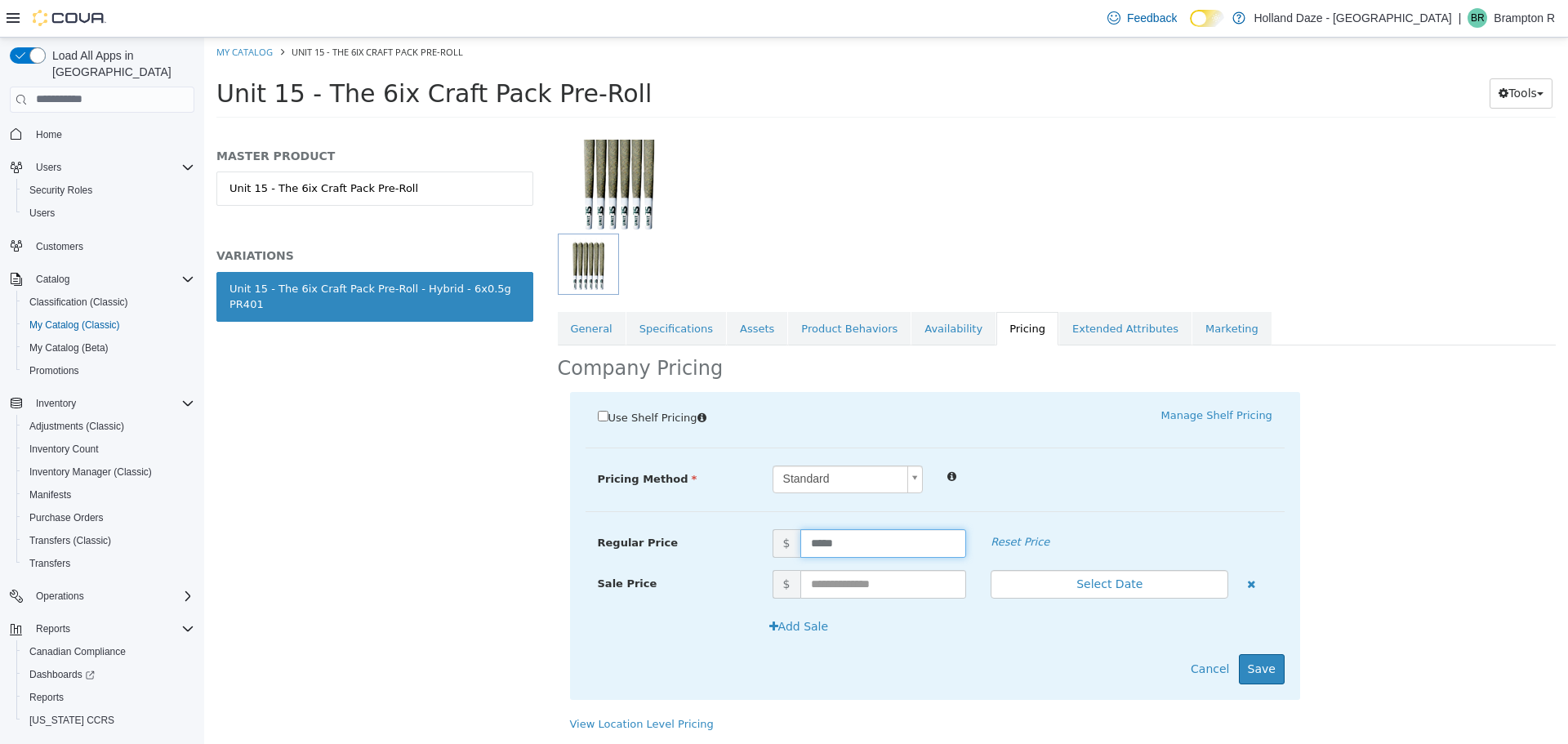
click at [887, 530] on input "*****" at bounding box center [884, 542] width 167 height 29
click at [888, 530] on input "*****" at bounding box center [884, 542] width 167 height 29
type input "*****"
click at [1239, 656] on button "Save" at bounding box center [1262, 668] width 46 height 30
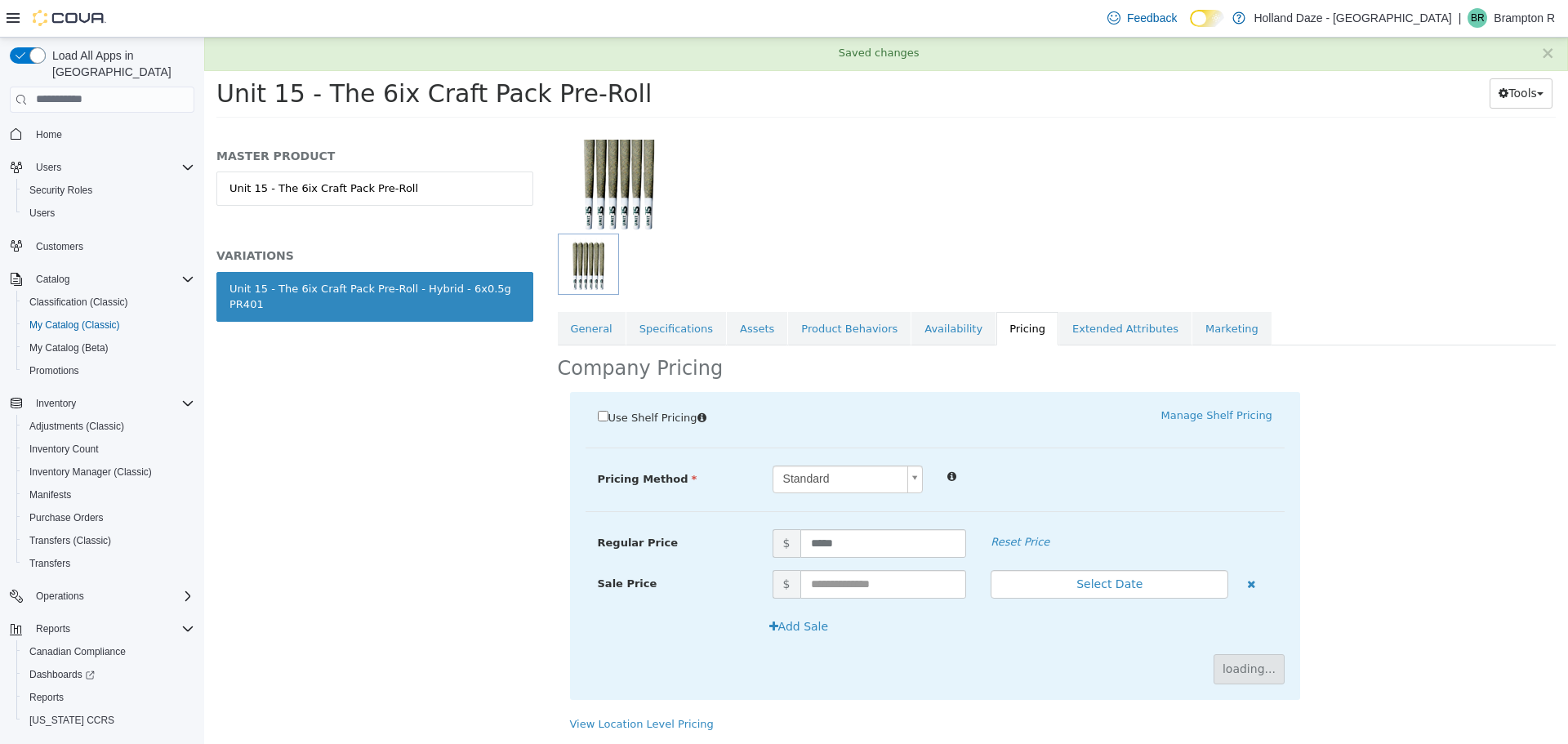
scroll to position [0, 0]
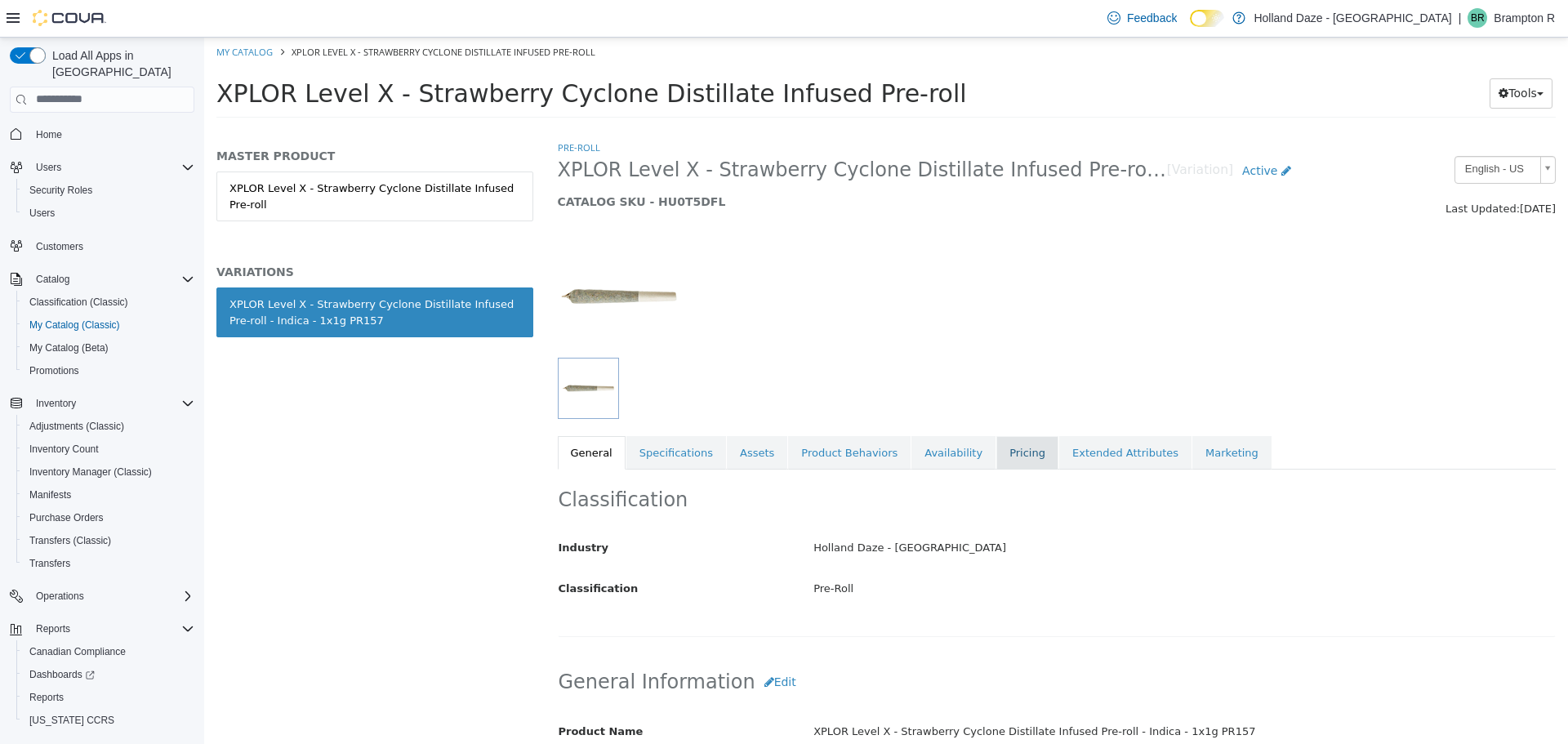
click at [1006, 458] on link "Pricing" at bounding box center [1027, 452] width 62 height 35
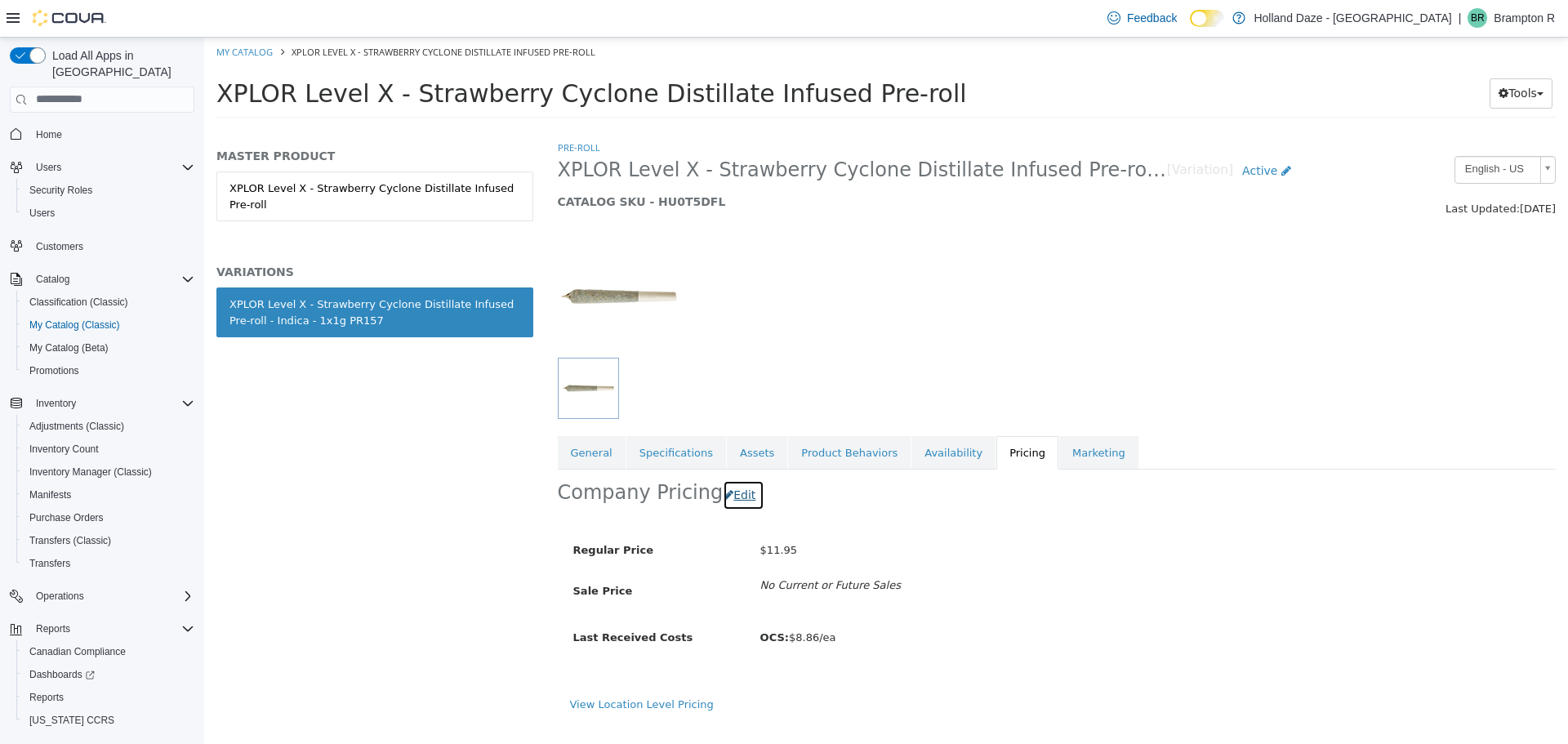
click at [756, 502] on button "Edit" at bounding box center [743, 494] width 42 height 30
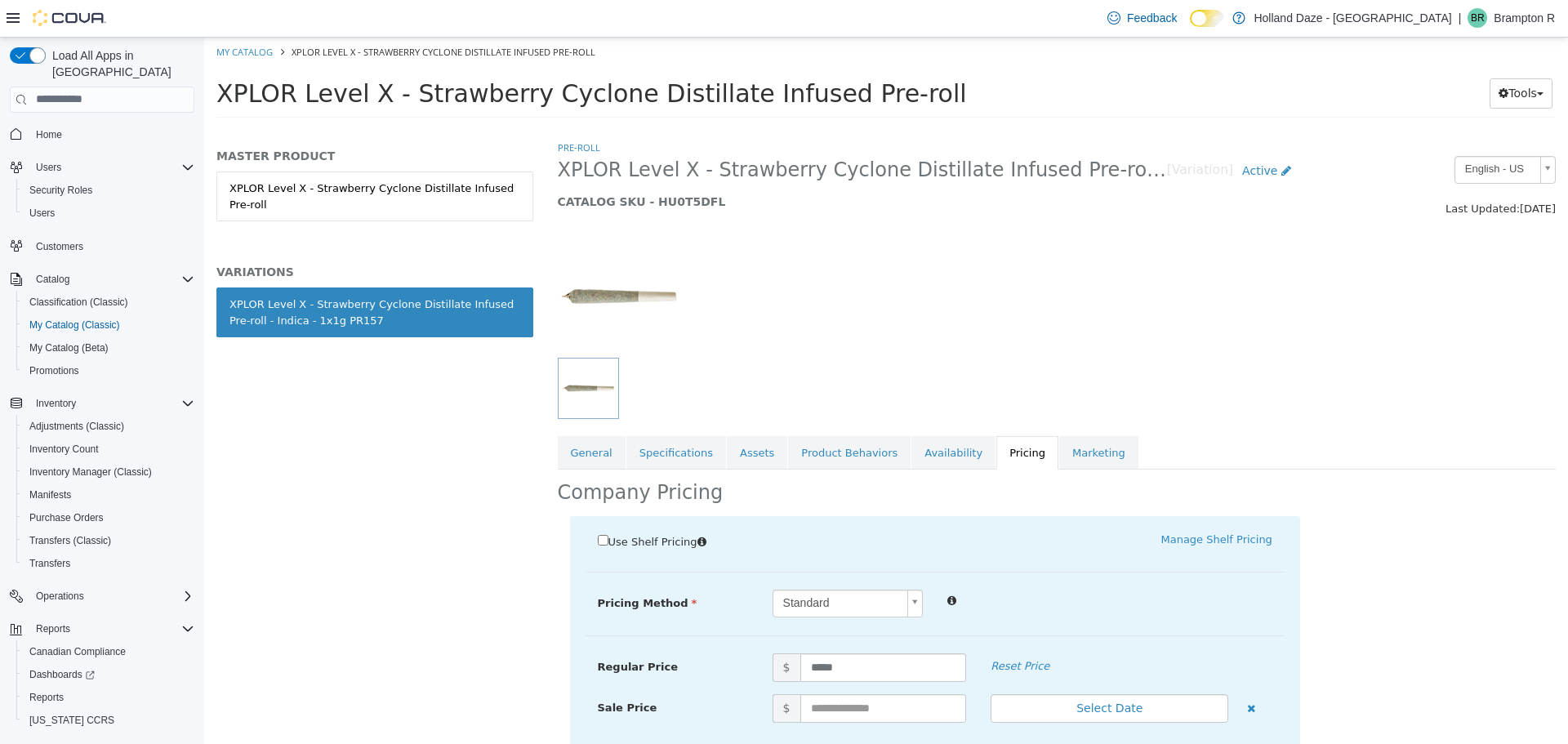
scroll to position [124, 0]
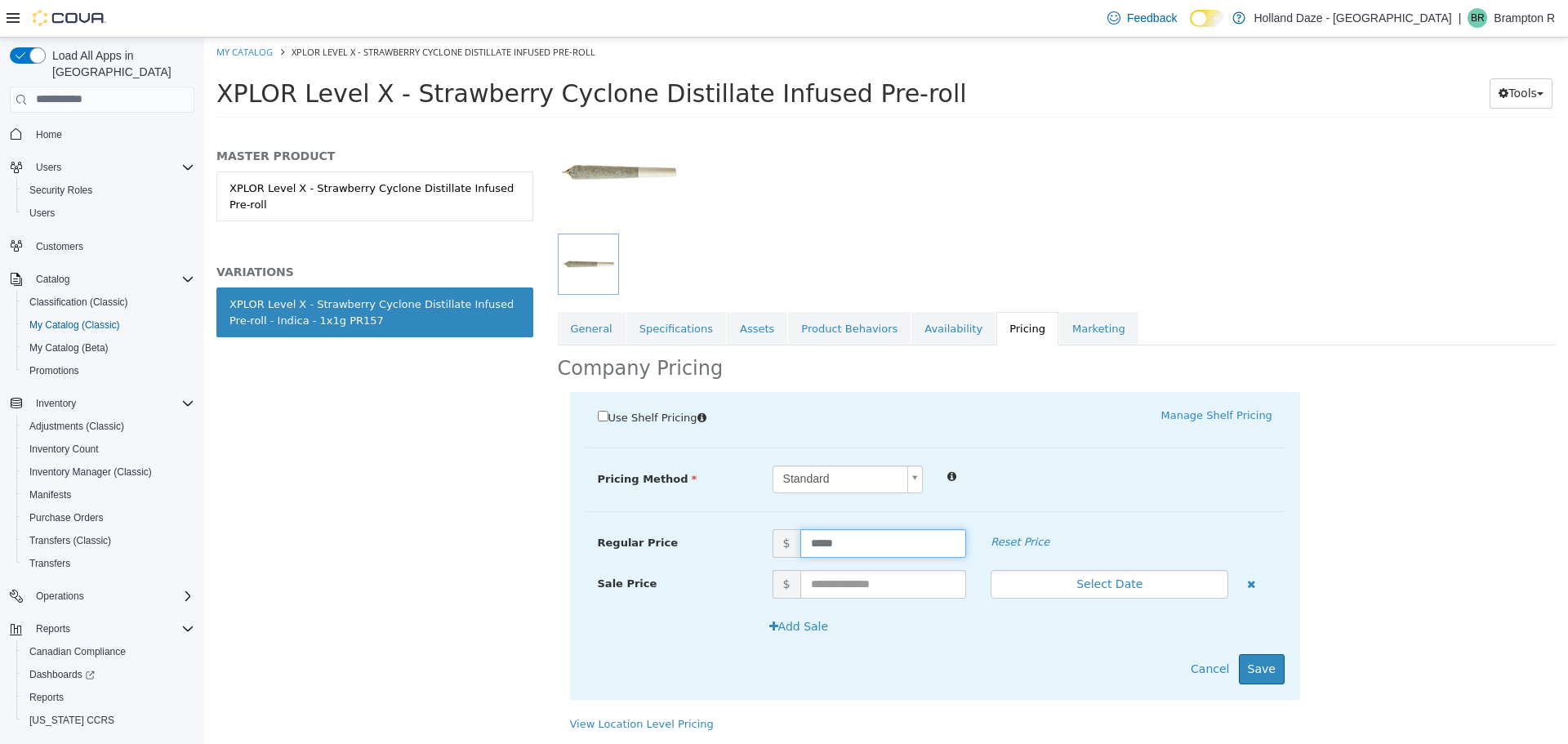
click at [894, 537] on input "*****" at bounding box center [884, 542] width 167 height 29
type input "*****"
click at [1265, 662] on button "Save" at bounding box center [1262, 668] width 46 height 30
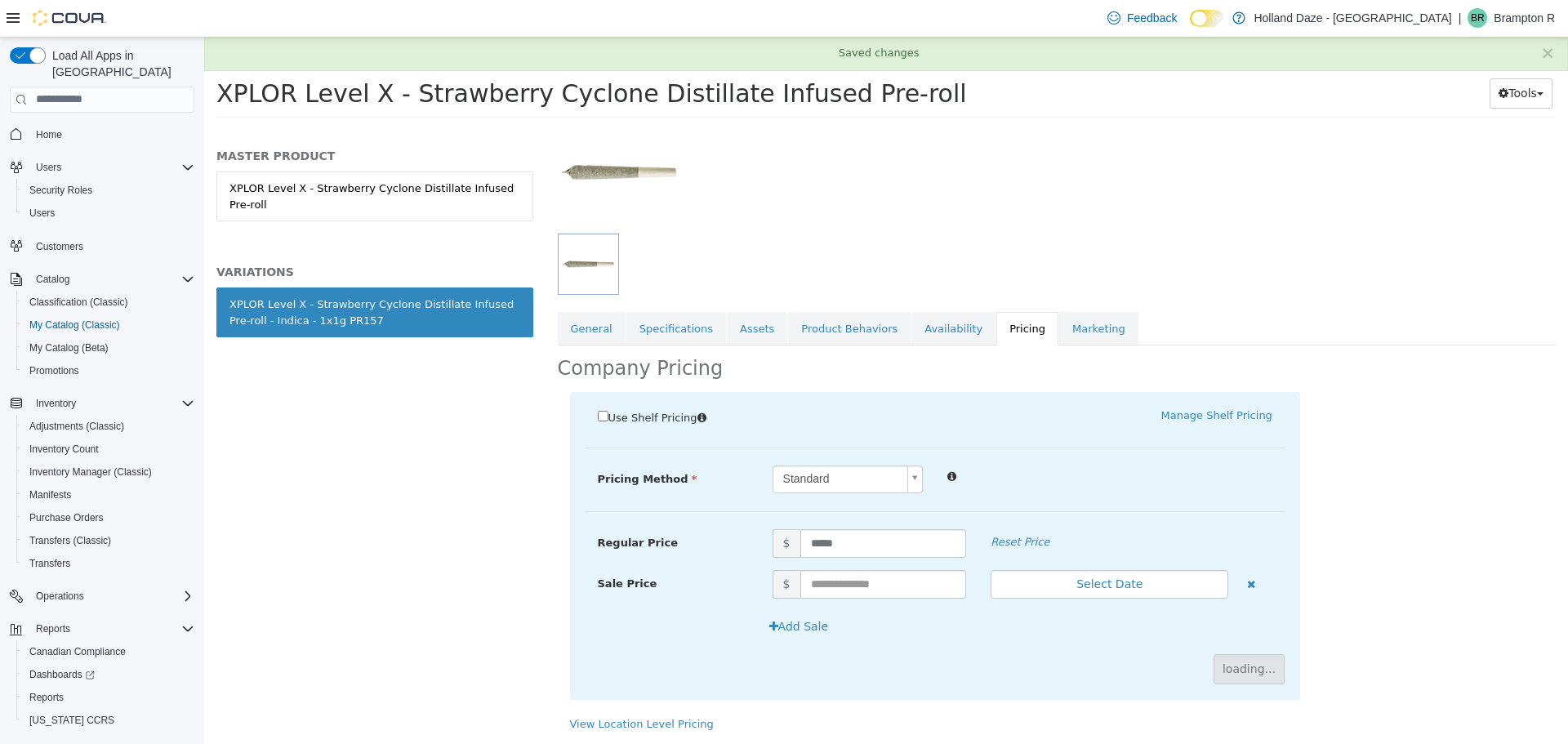
scroll to position [0, 0]
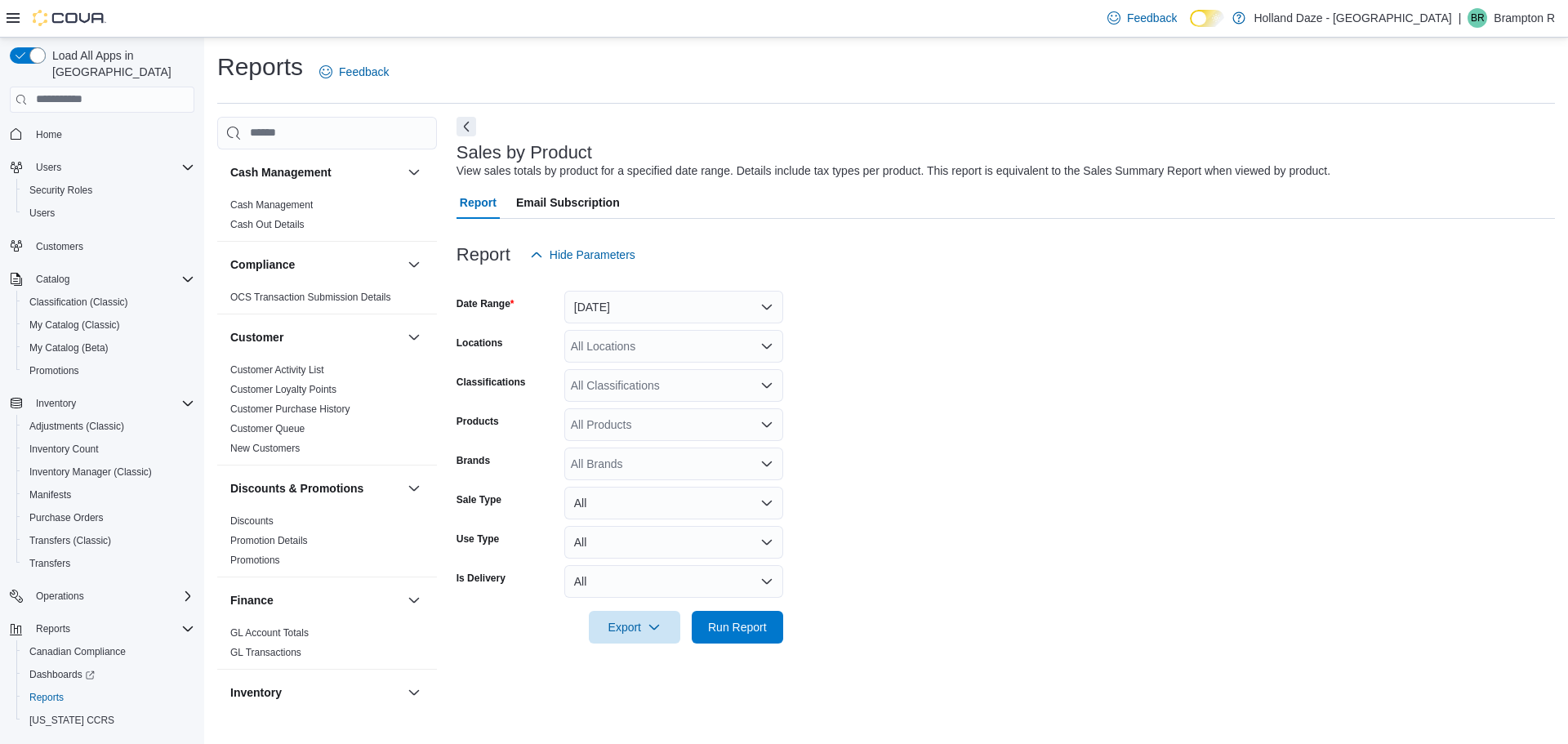
click at [43, 116] on nav "Home Users Security Roles Users Customers Catalog Classification (Classic) My C…" at bounding box center [101, 446] width 184 height 662
click at [51, 128] on span "Home" at bounding box center [49, 134] width 26 height 13
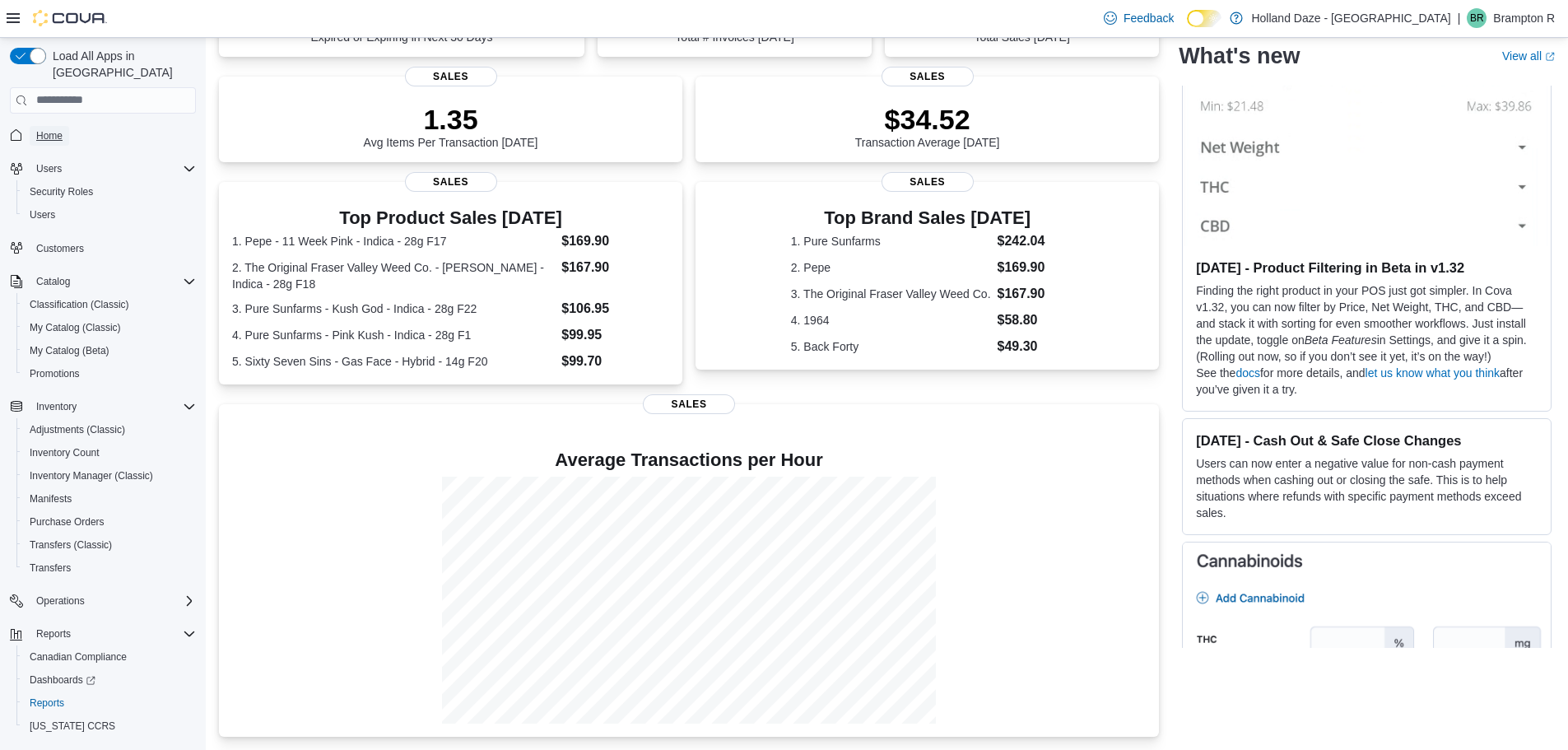
scroll to position [200, 0]
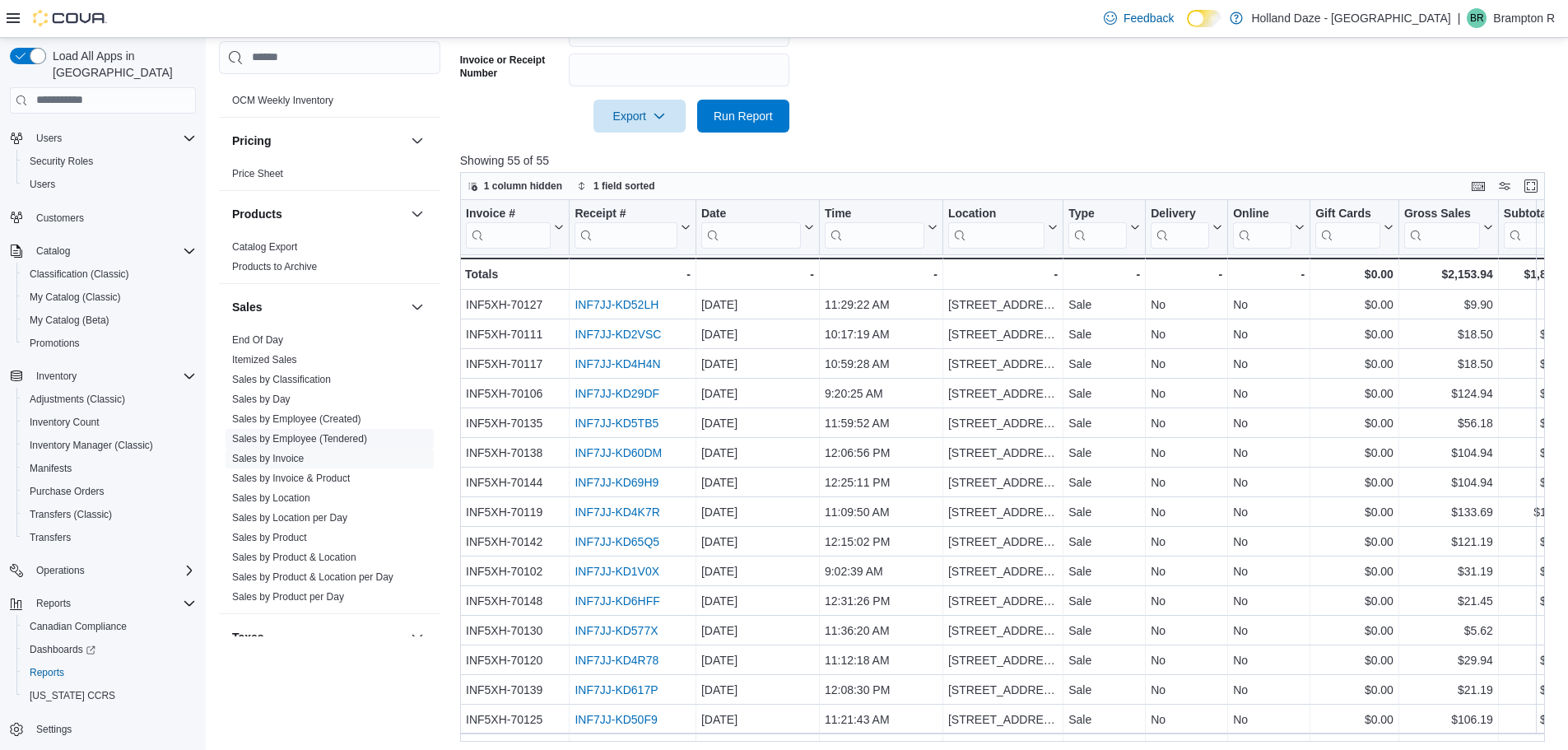
scroll to position [1025, 0]
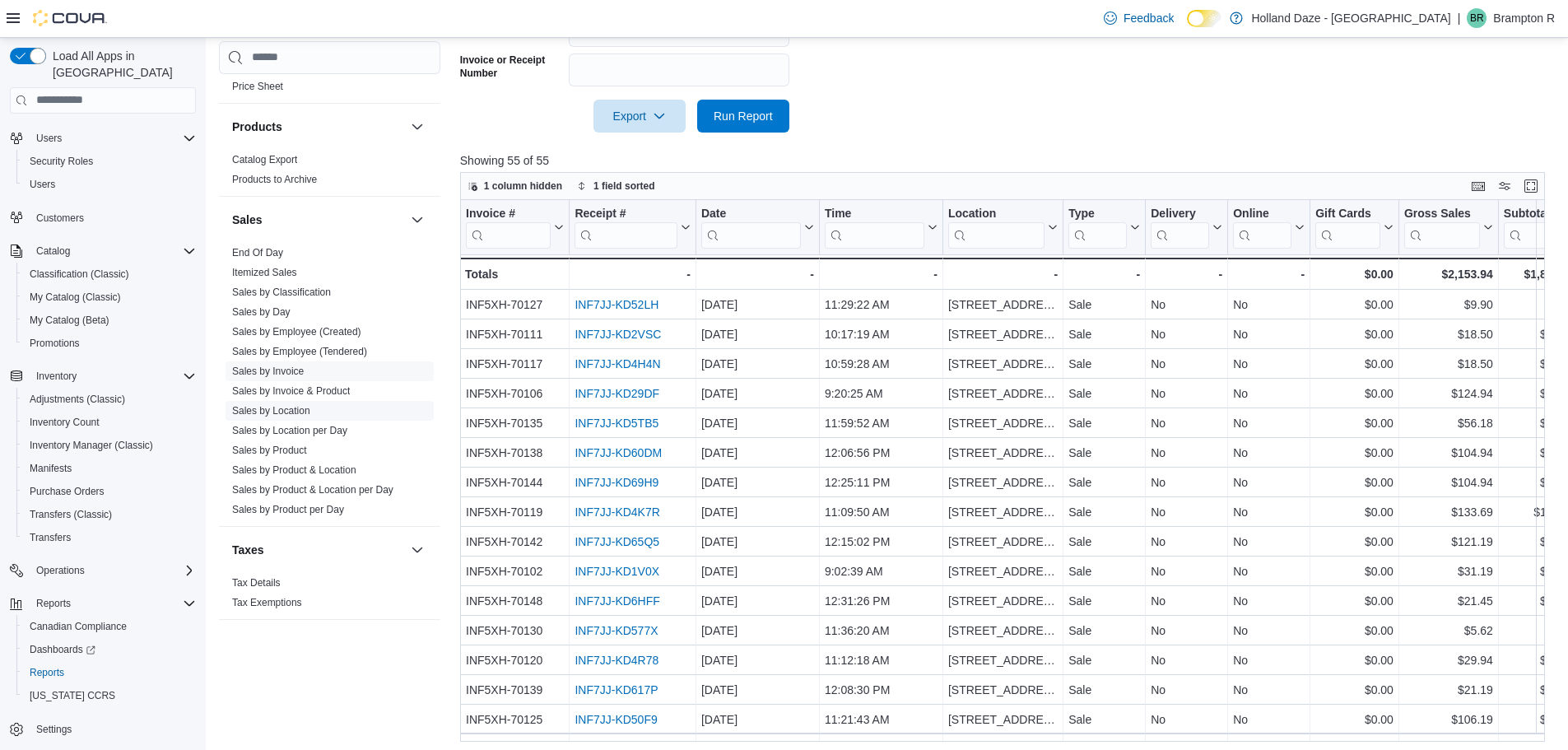
drag, startPoint x: 283, startPoint y: 449, endPoint x: 373, endPoint y: 479, distance: 94.9
click at [283, 449] on link "Sales by Product" at bounding box center [269, 450] width 75 height 11
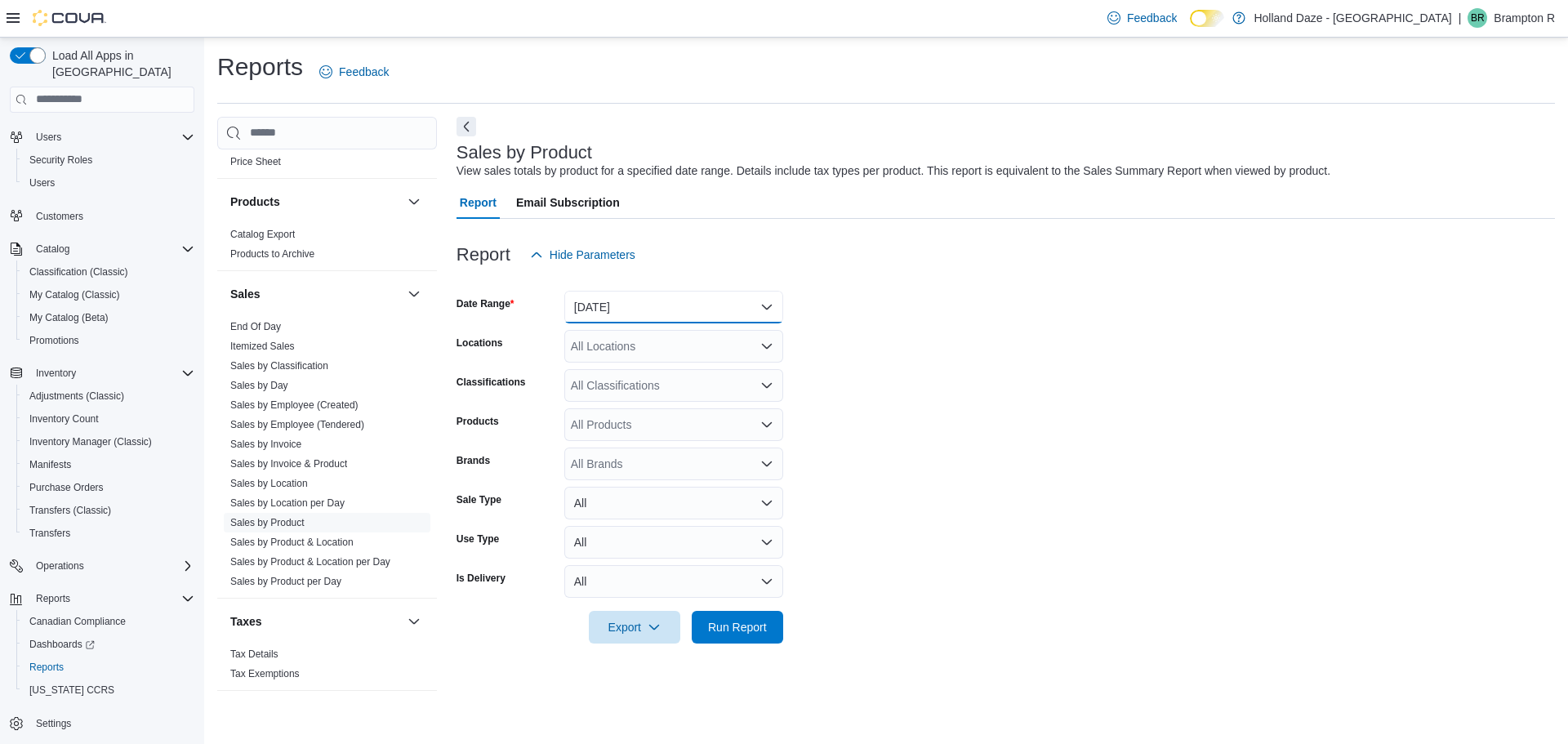
click at [696, 298] on button "Yesterday" at bounding box center [673, 307] width 219 height 33
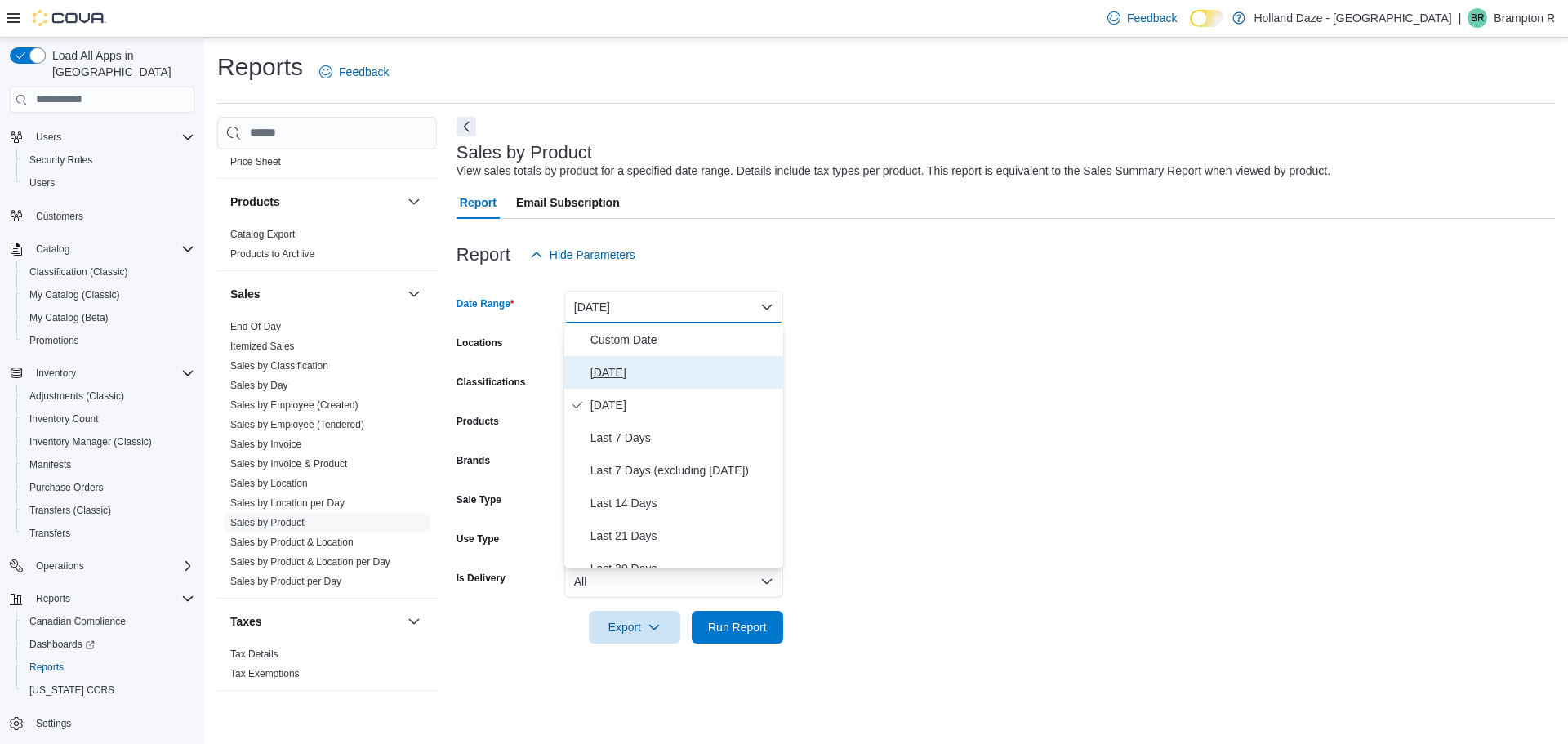
click at [665, 373] on span "Today" at bounding box center [683, 372] width 186 height 20
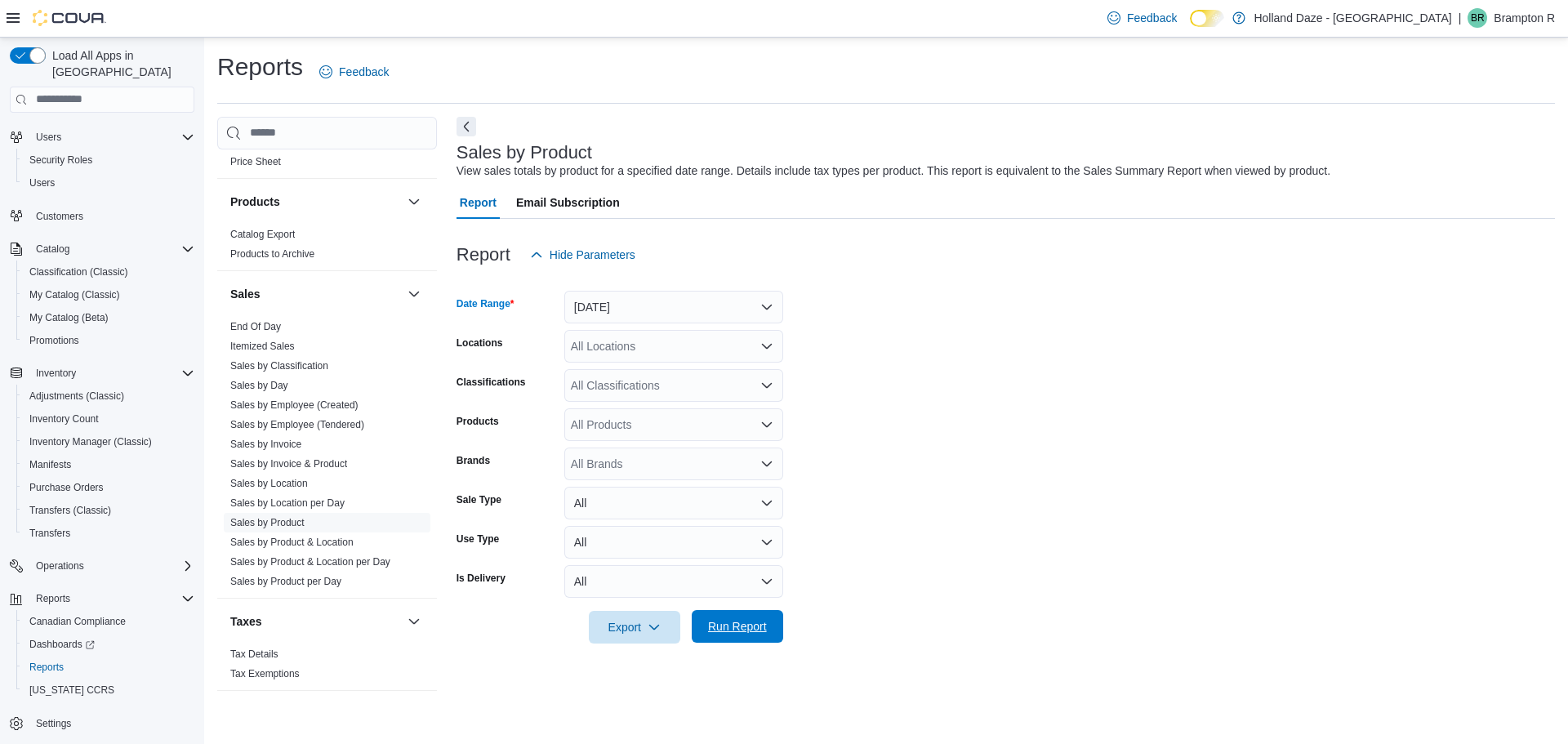
click at [739, 619] on span "Run Report" at bounding box center [737, 625] width 59 height 16
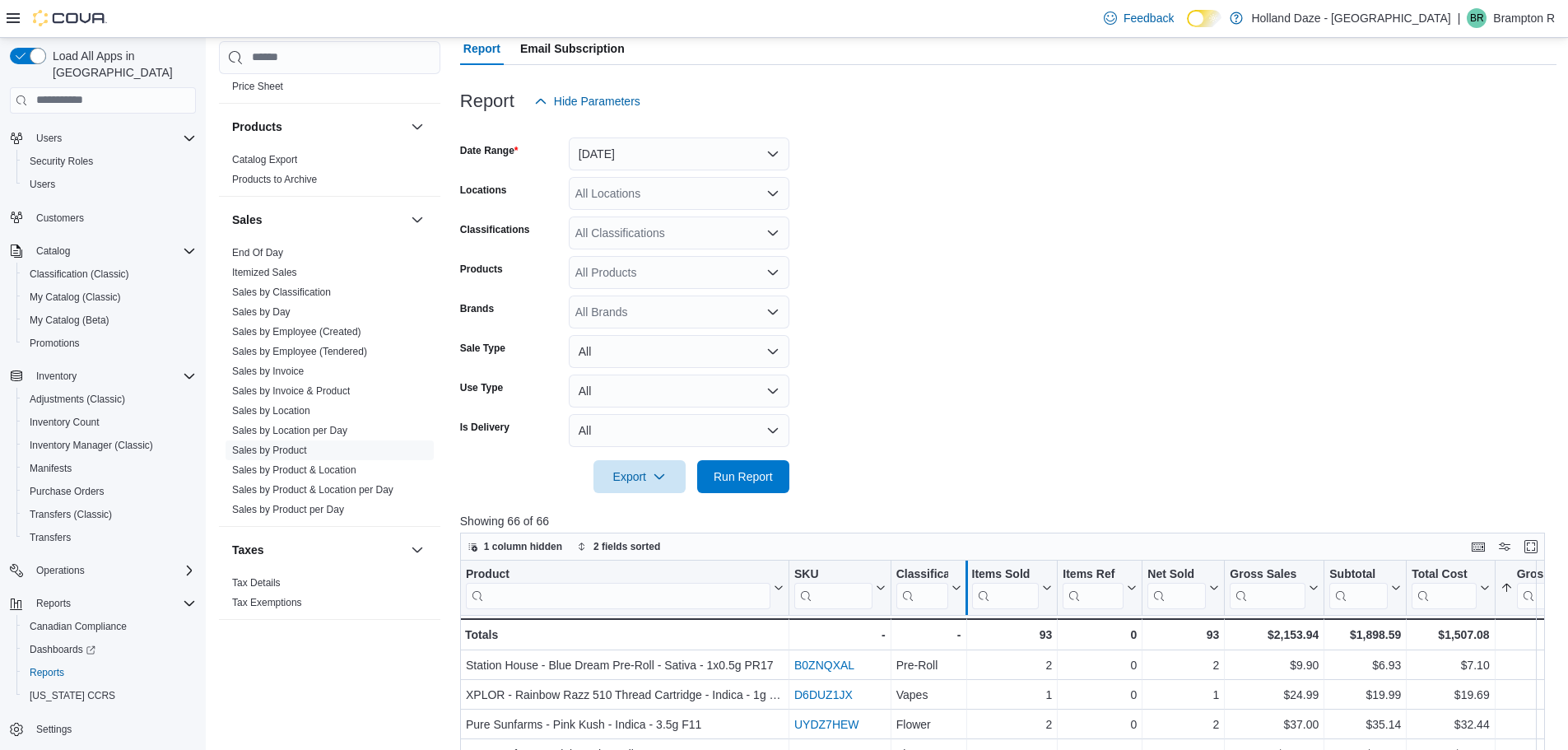
scroll to position [247, 0]
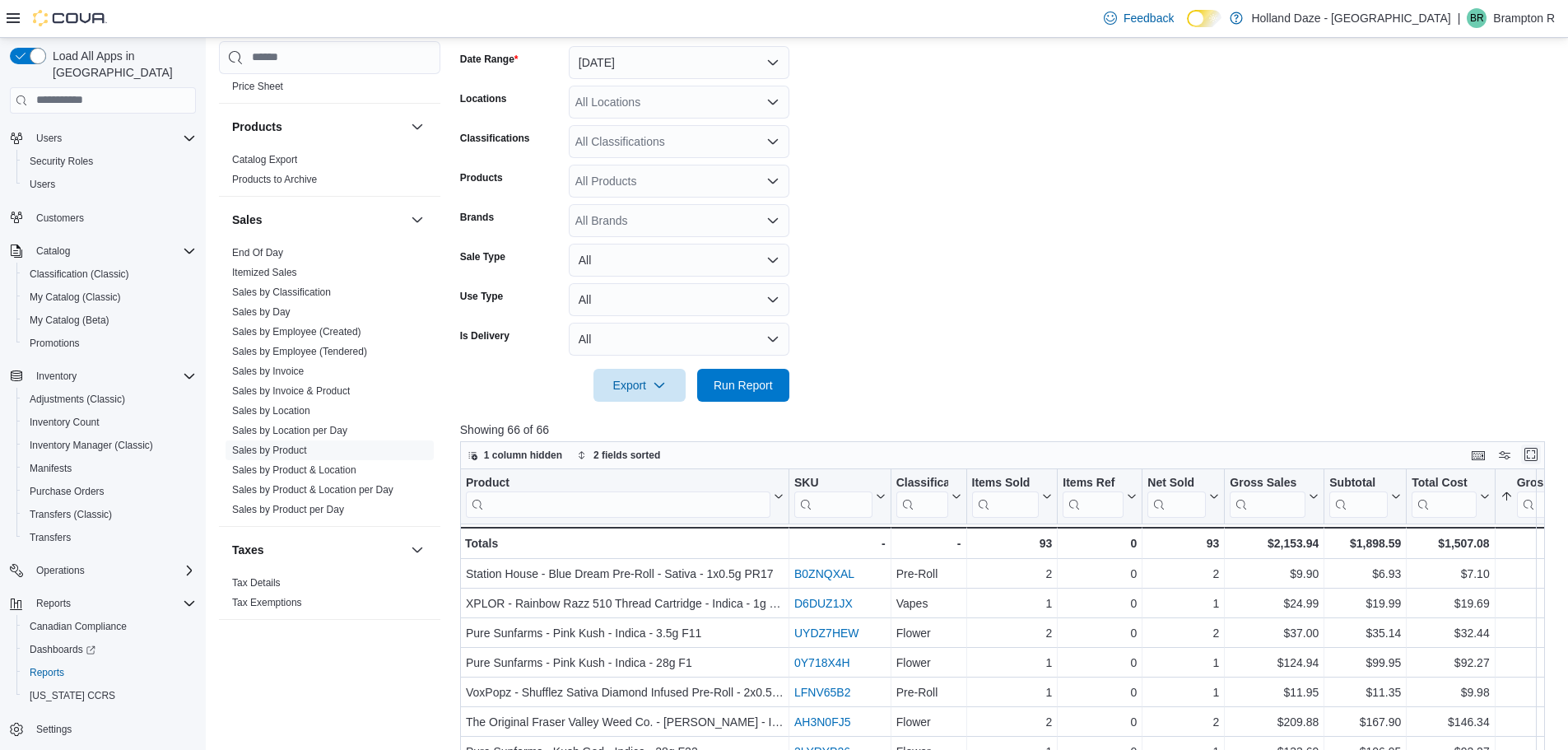
click at [1539, 455] on button "Enter fullscreen" at bounding box center [1531, 454] width 20 height 20
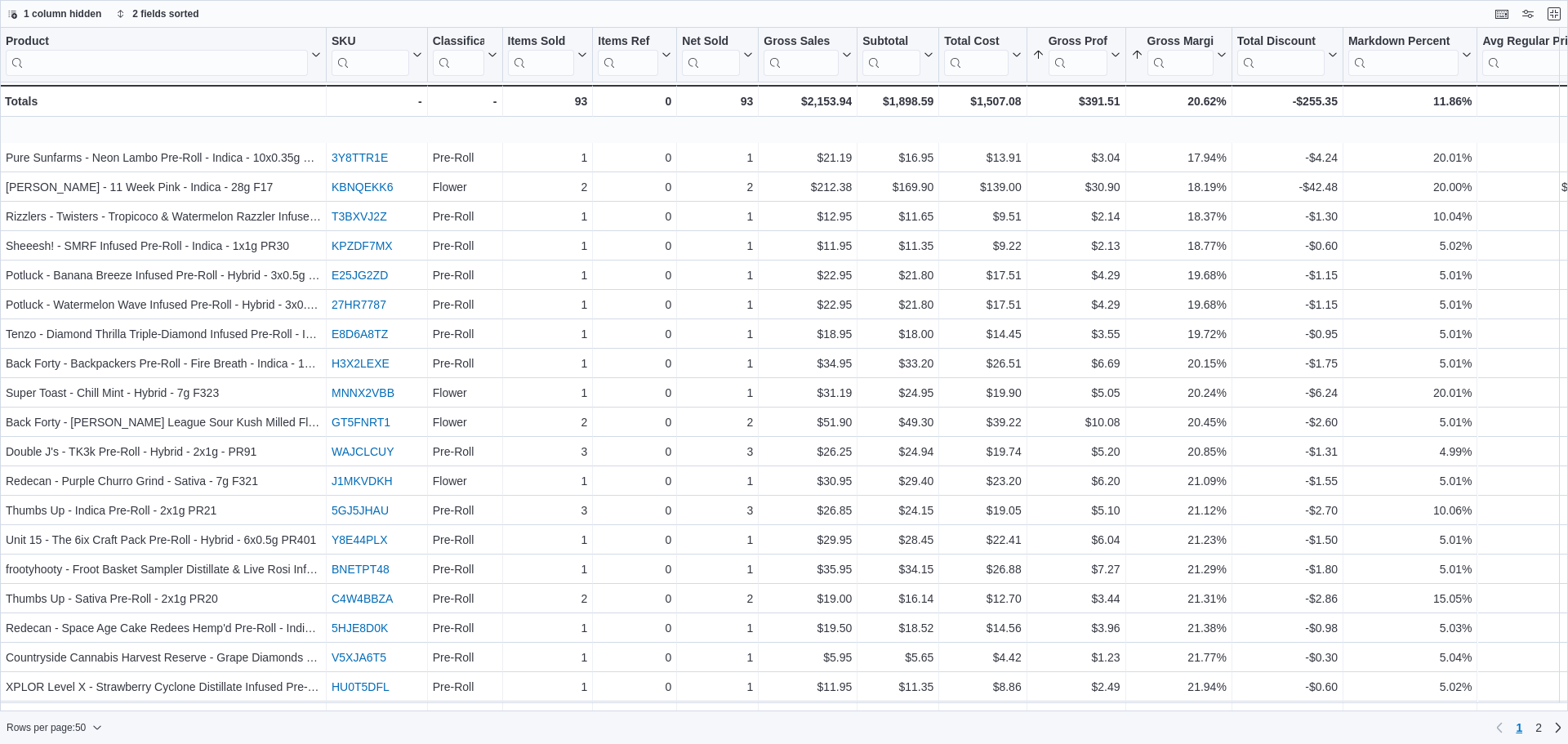
scroll to position [408, 0]
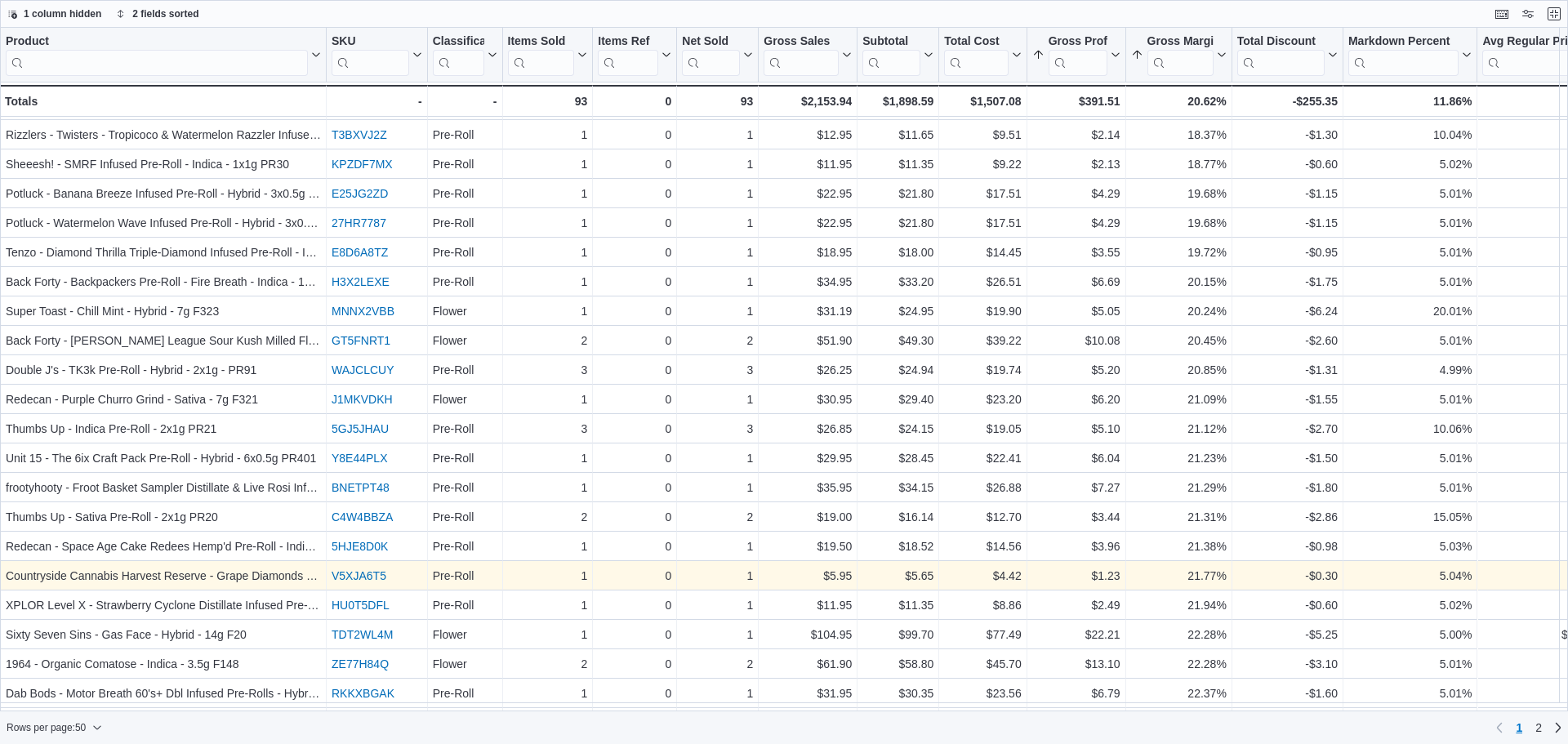
click at [354, 573] on link "V5XJA6T5" at bounding box center [358, 575] width 55 height 13
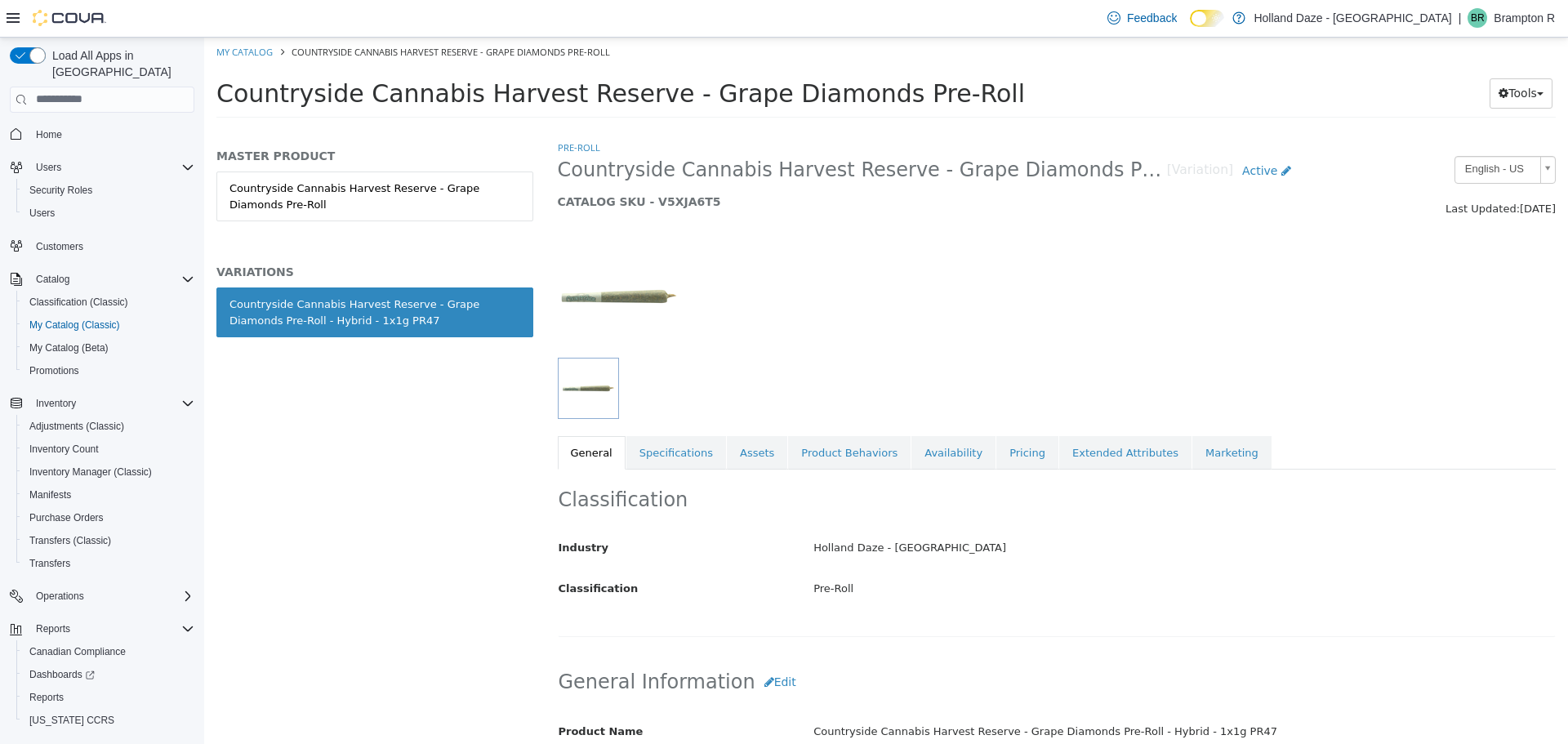
drag, startPoint x: 985, startPoint y: 92, endPoint x: 219, endPoint y: 91, distance: 766.0
click at [219, 91] on span "Countryside Cannabis Harvest Reserve - Grape Diamonds Pre-Roll" at bounding box center [620, 93] width 808 height 29
copy span "Countryside Cannabis Harvest Reserve - Grape Diamonds Pre-Roll"
drag, startPoint x: 36, startPoint y: 122, endPoint x: 177, endPoint y: 176, distance: 151.0
click at [36, 128] on span "Home" at bounding box center [49, 134] width 26 height 13
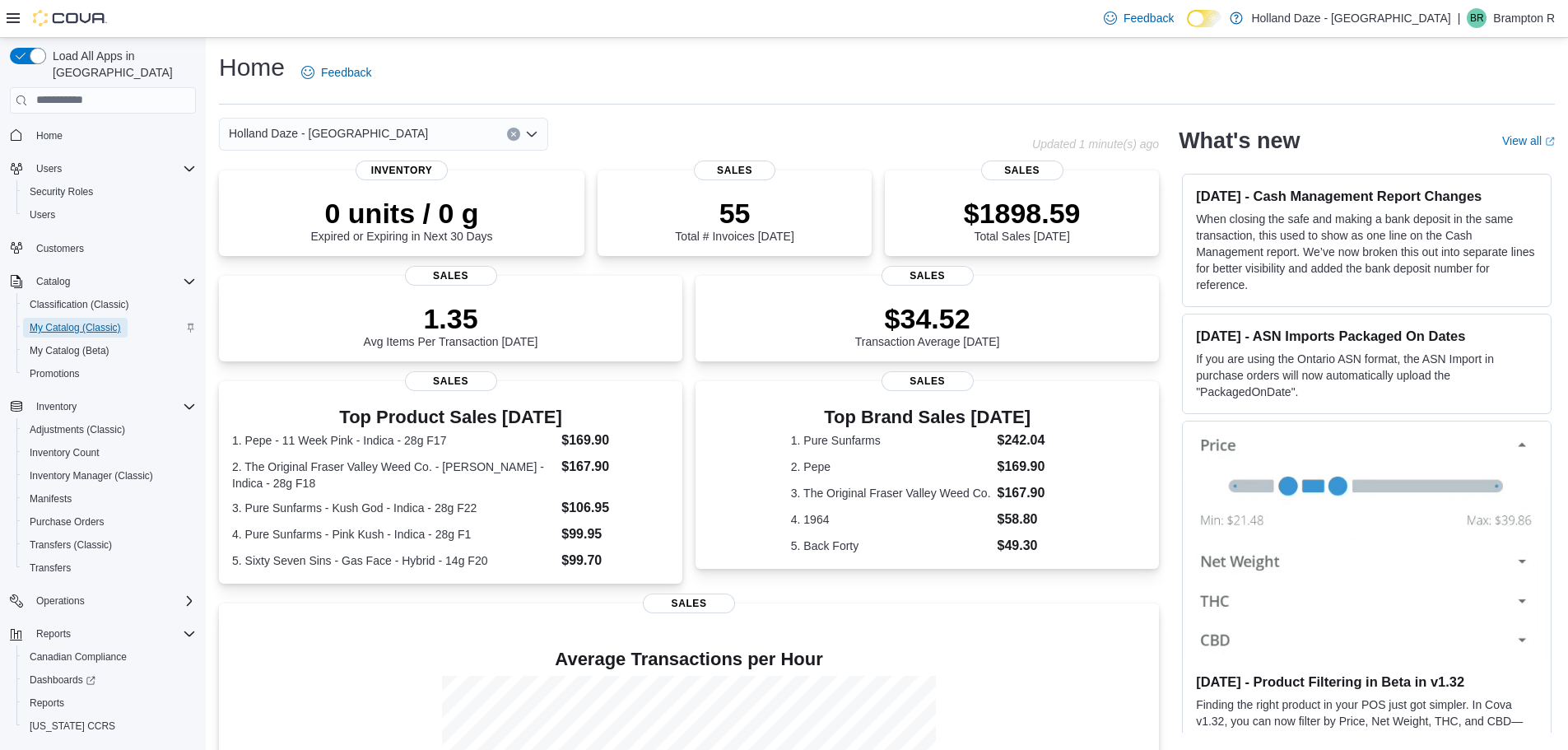
click at [88, 321] on span "My Catalog (Classic)" at bounding box center [75, 327] width 92 height 13
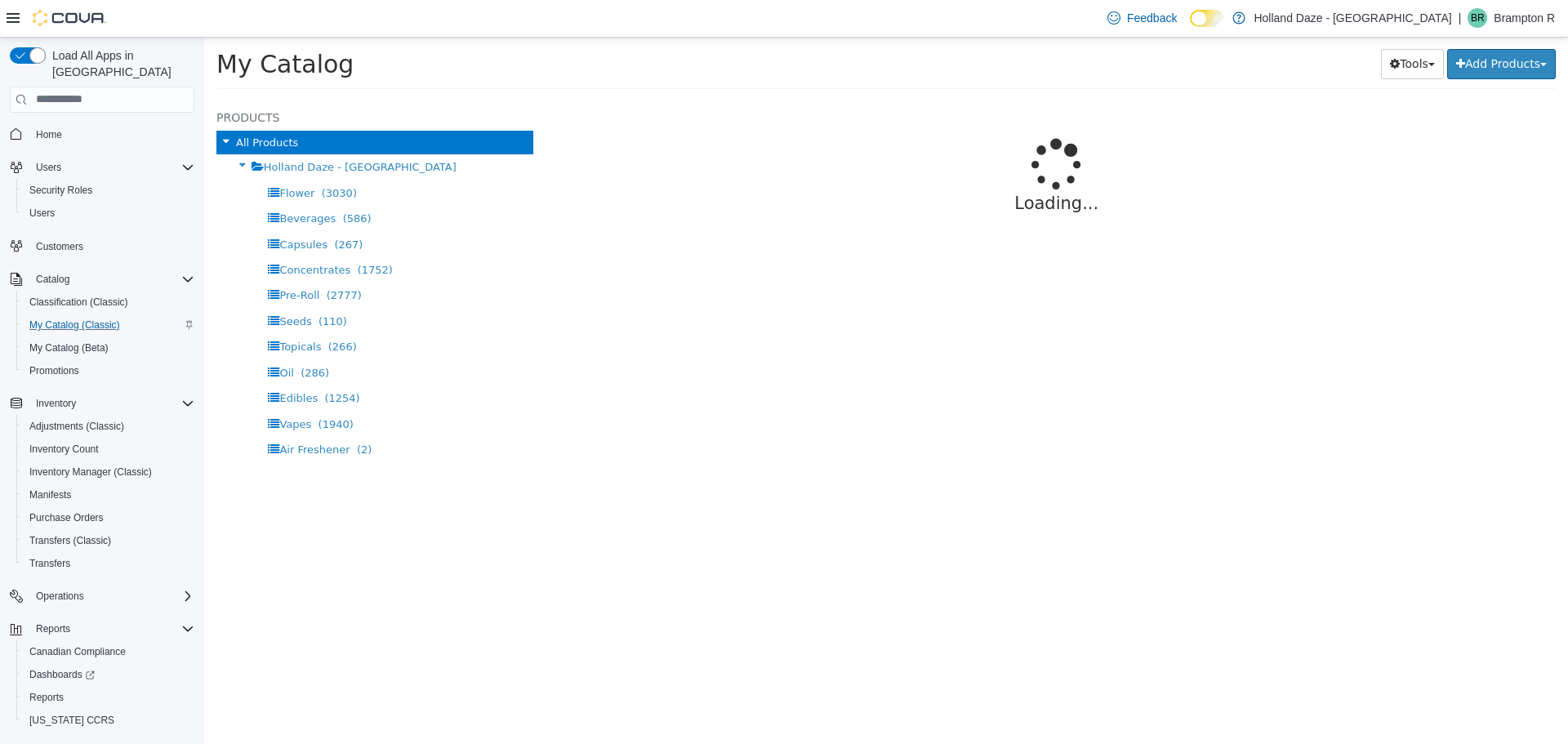
select select "**********"
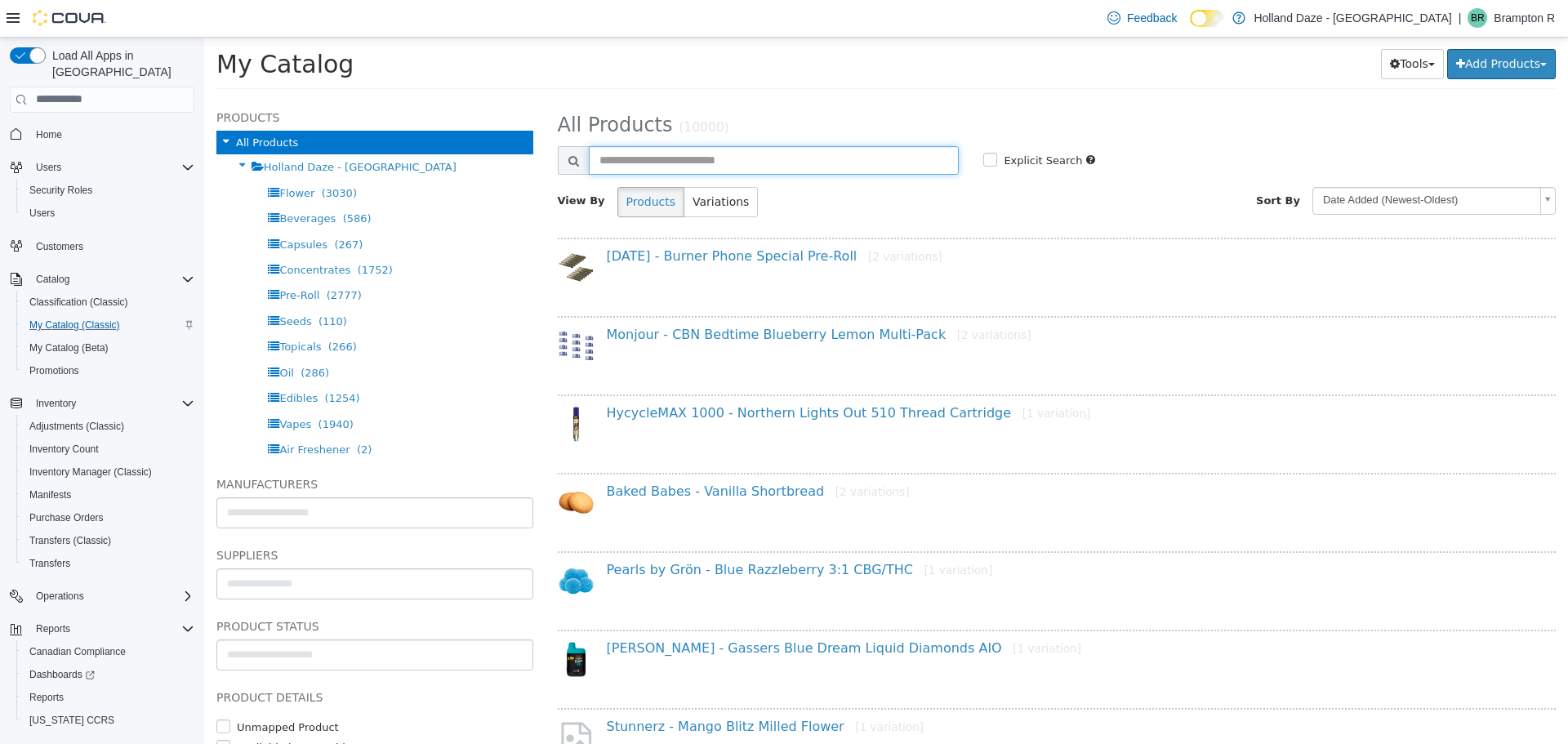
click at [695, 167] on input "text" at bounding box center [774, 159] width 370 height 29
type input "*****"
select select "**********"
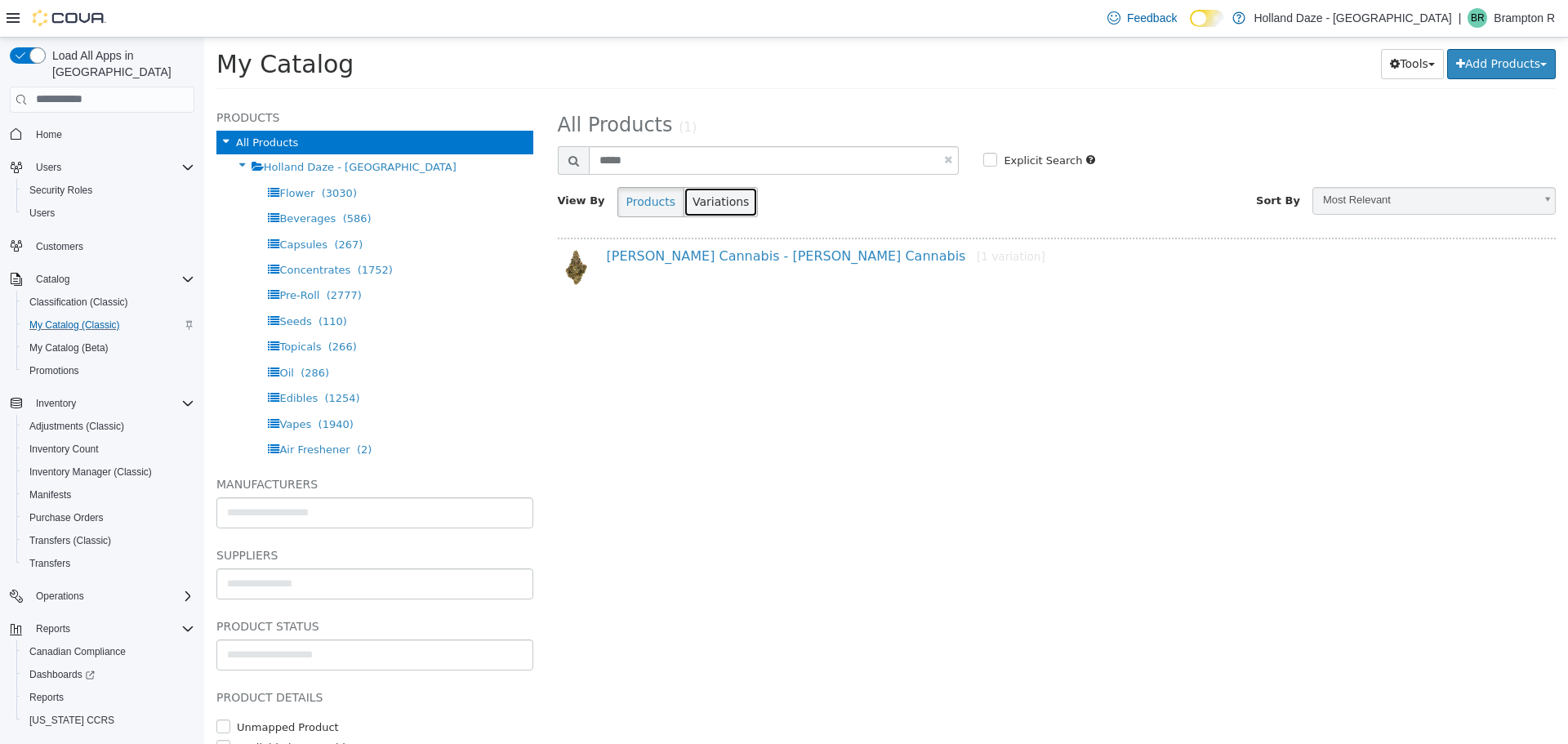
click at [705, 202] on button "Variations" at bounding box center [721, 201] width 74 height 30
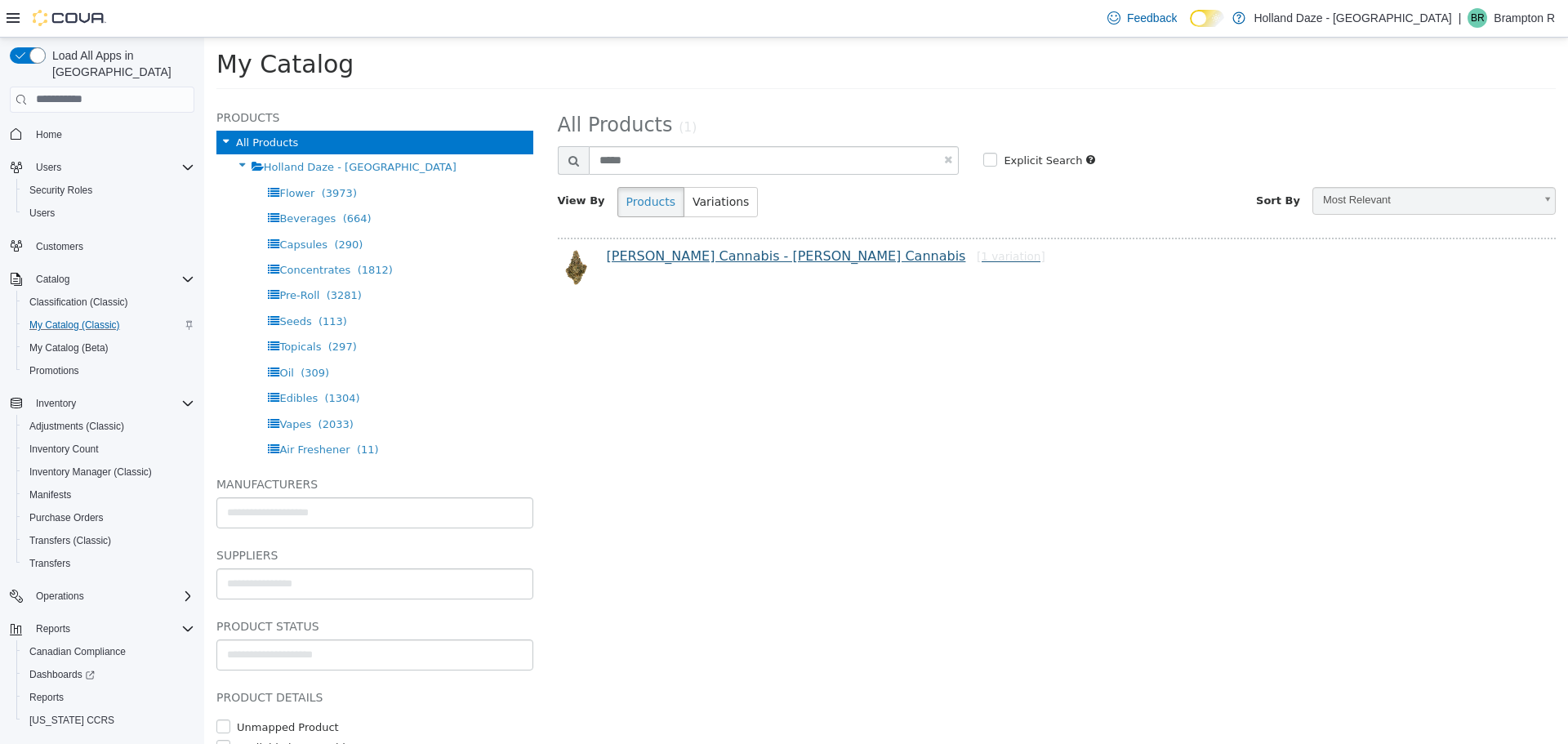
select select "**********"
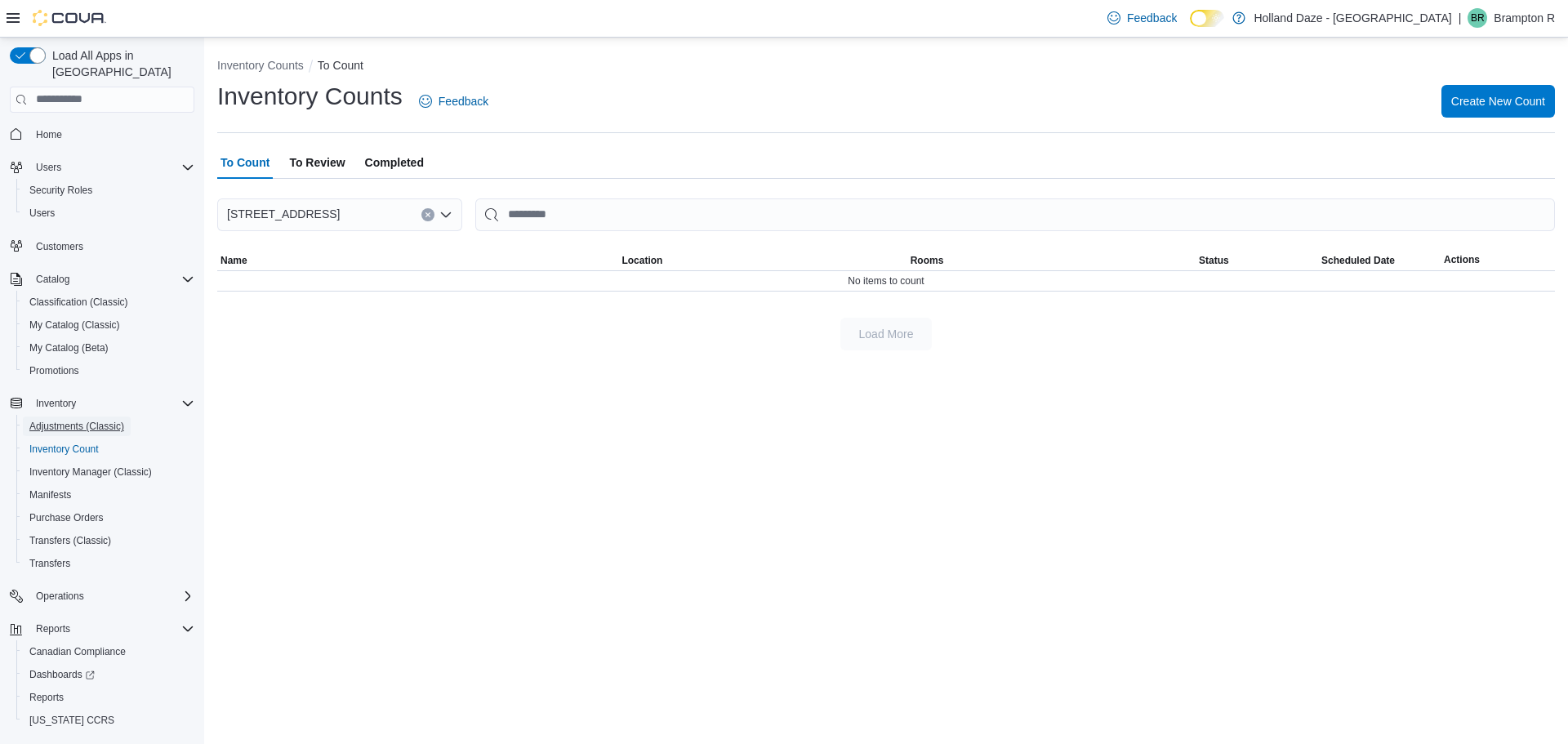
drag, startPoint x: 106, startPoint y: 409, endPoint x: 1057, endPoint y: 274, distance: 960.5
click at [106, 420] on span "Adjustments (Classic)" at bounding box center [76, 426] width 94 height 13
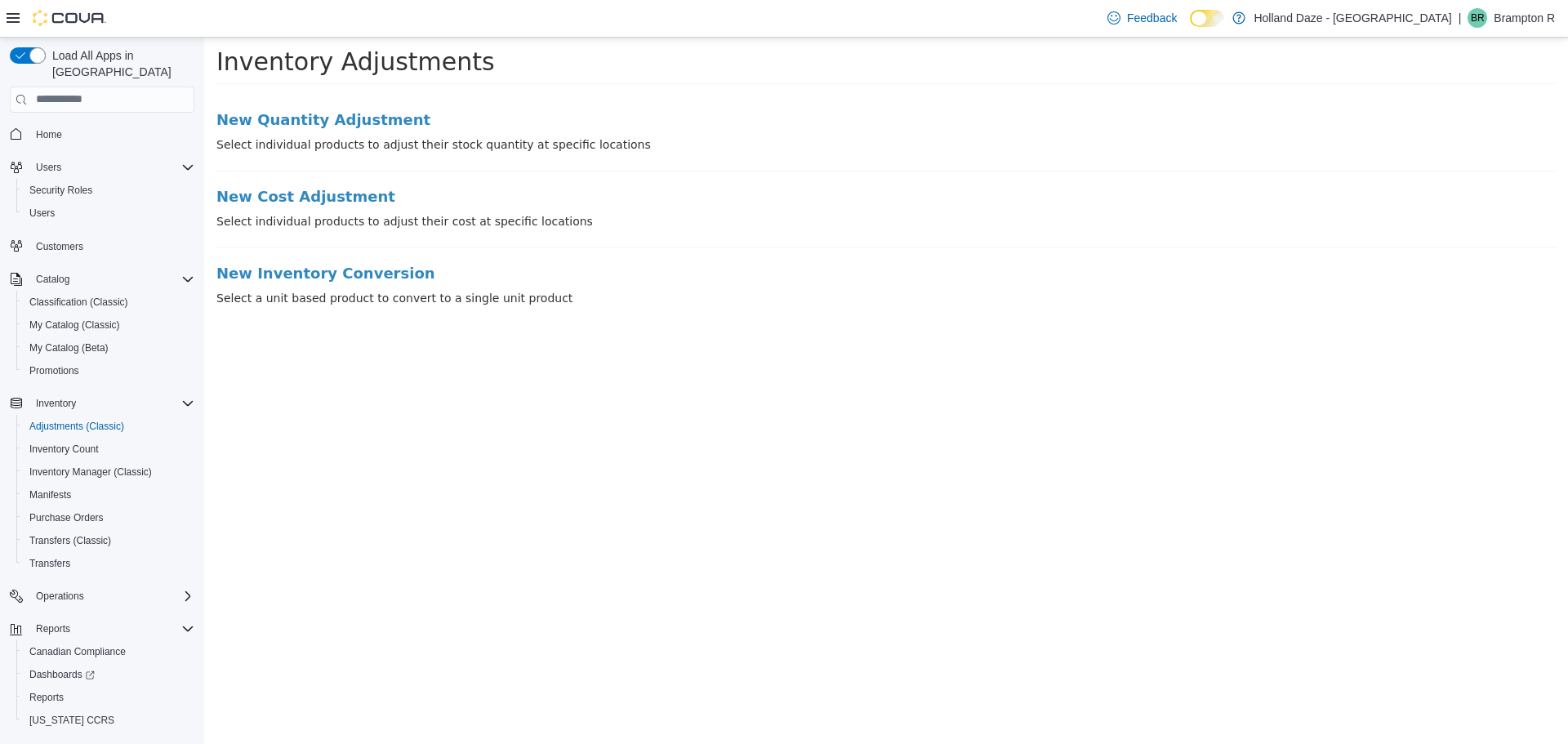
click at [353, 109] on div "New Quantity Adjustment Select individual products to adjust their stock quanti…" at bounding box center [886, 205] width 1364 height 221
click at [370, 136] on p "Select individual products to adjust their stock quantity at specific locations" at bounding box center [886, 144] width 1340 height 17
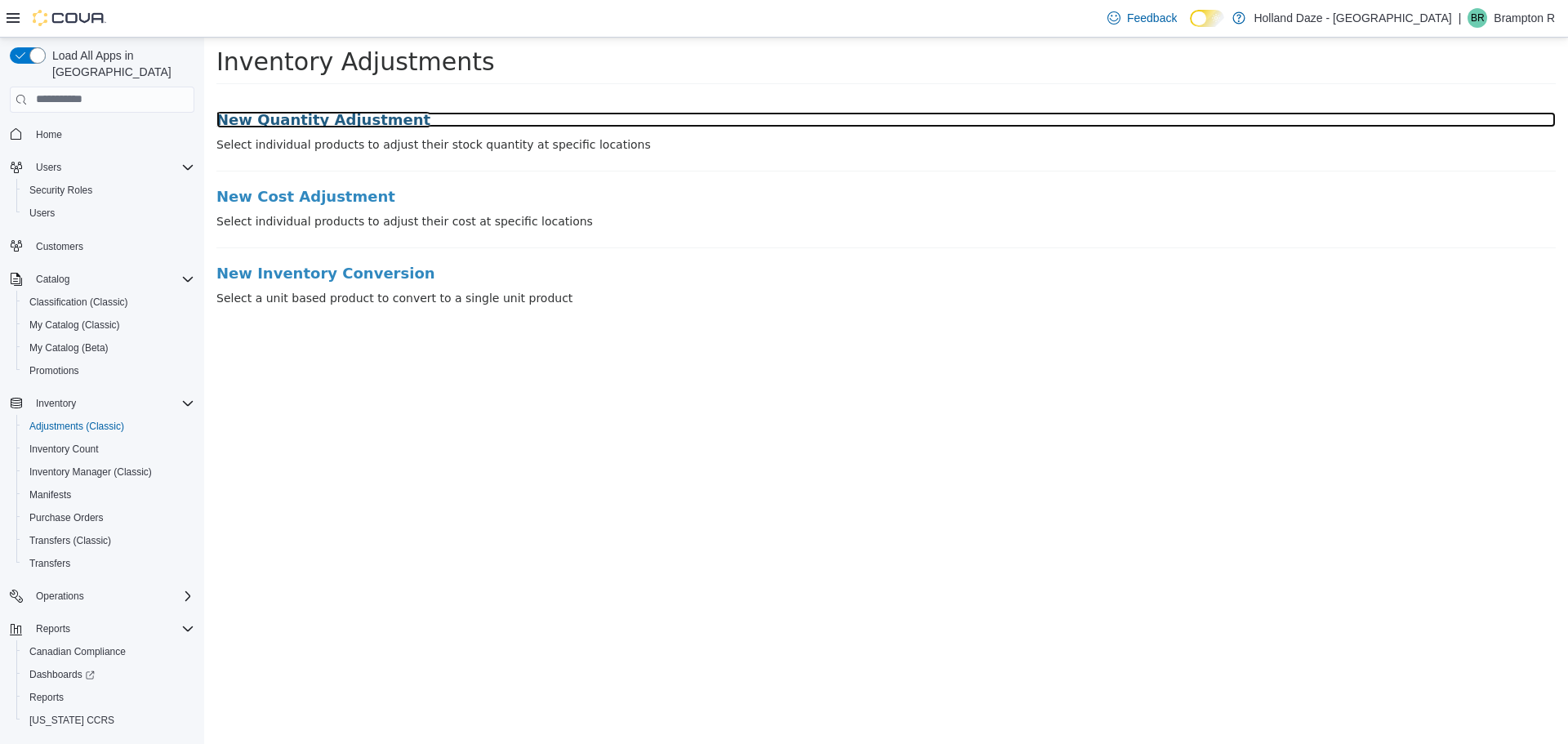
click at [370, 125] on h3 "New Quantity Adjustment" at bounding box center [886, 119] width 1340 height 16
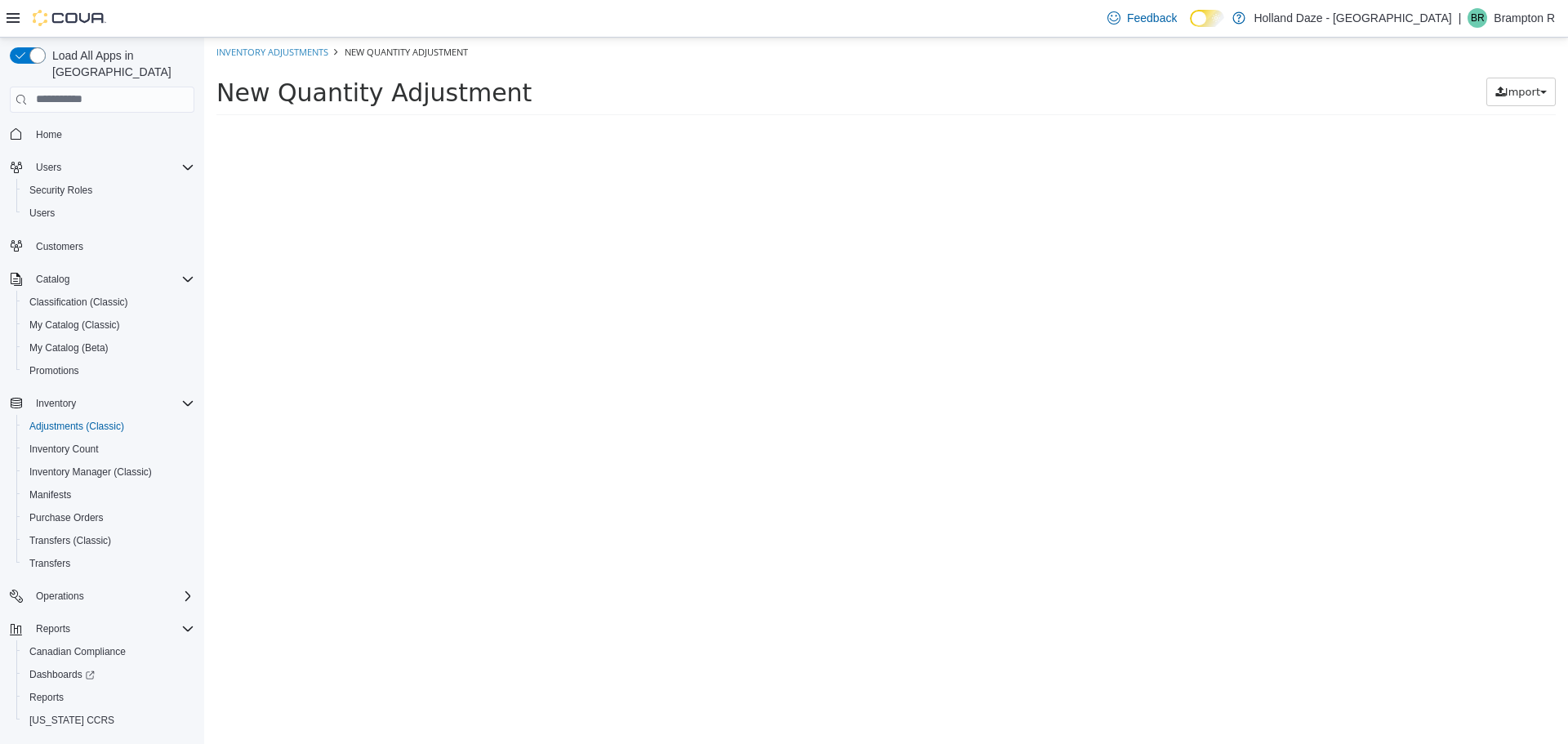
click at [373, 119] on div "New Quantity Adjustment Import Inventory Export (.CSV) Package List (.TXT)" at bounding box center [886, 95] width 1364 height 59
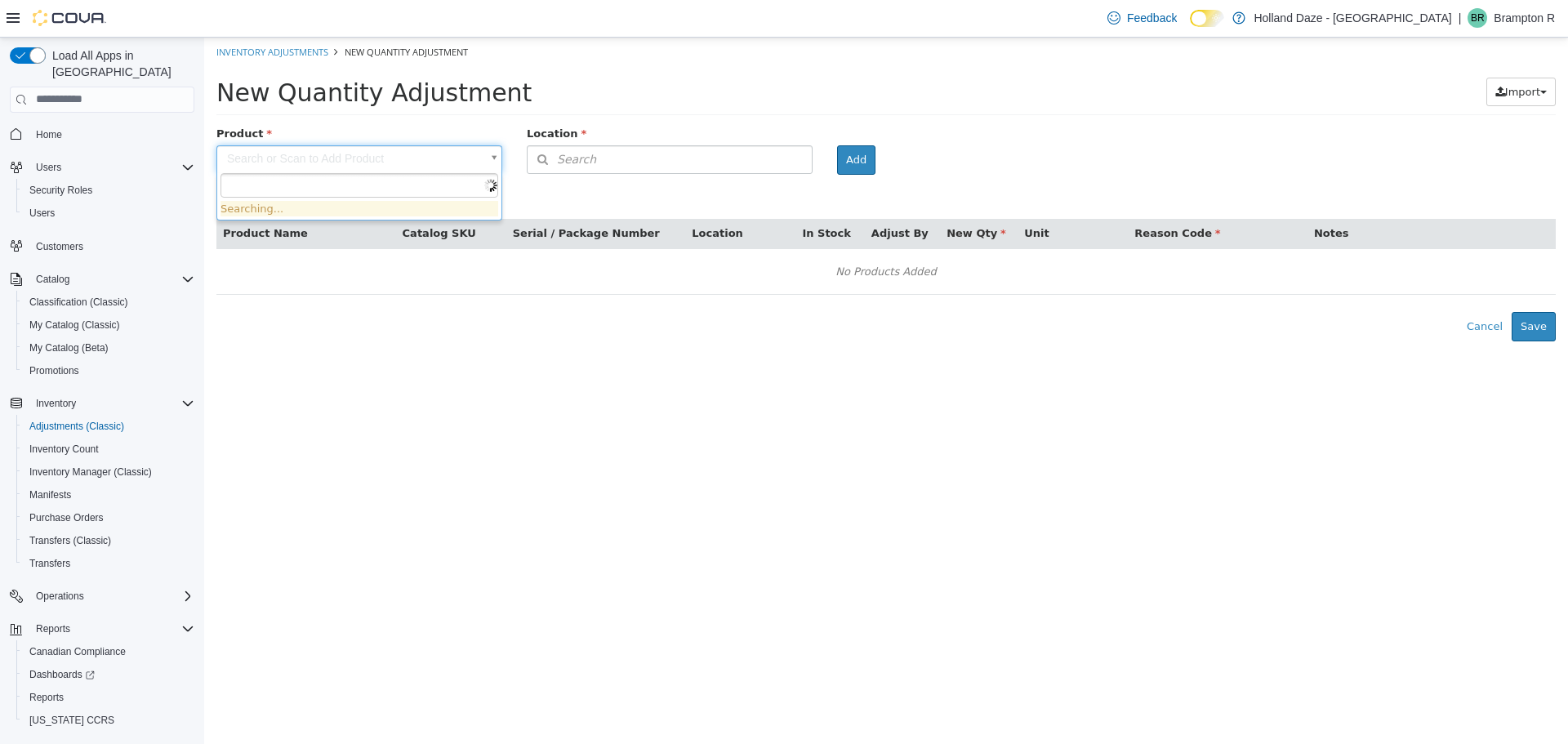
click at [385, 157] on body "× Inventory Adjustments New Quantity Adjustment New Quantity Adjustment Import …" at bounding box center [886, 188] width 1364 height 304
type input "****"
type input "**********"
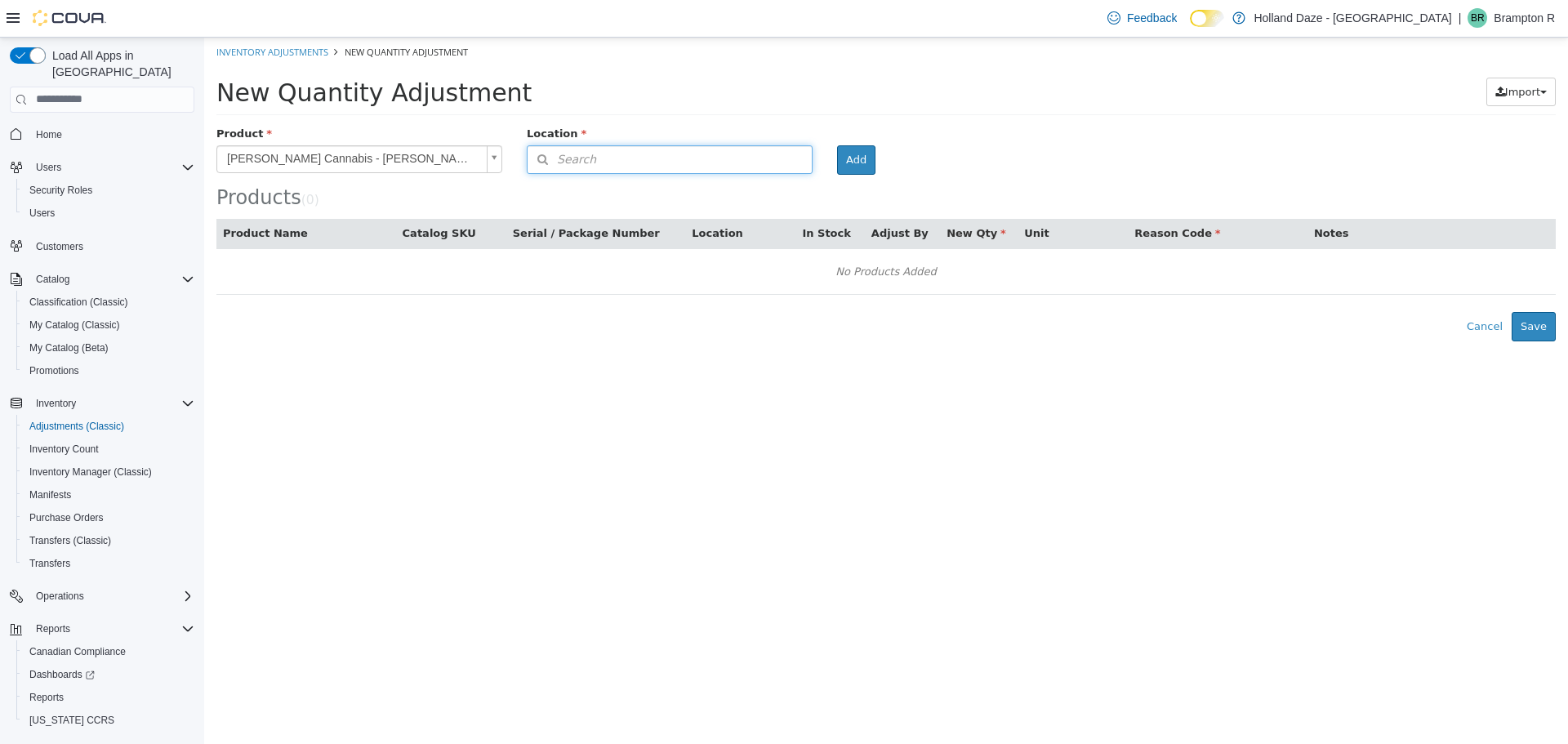
click at [654, 157] on button "Search" at bounding box center [670, 158] width 286 height 29
click at [782, 197] on span "or browse" at bounding box center [772, 188] width 80 height 28
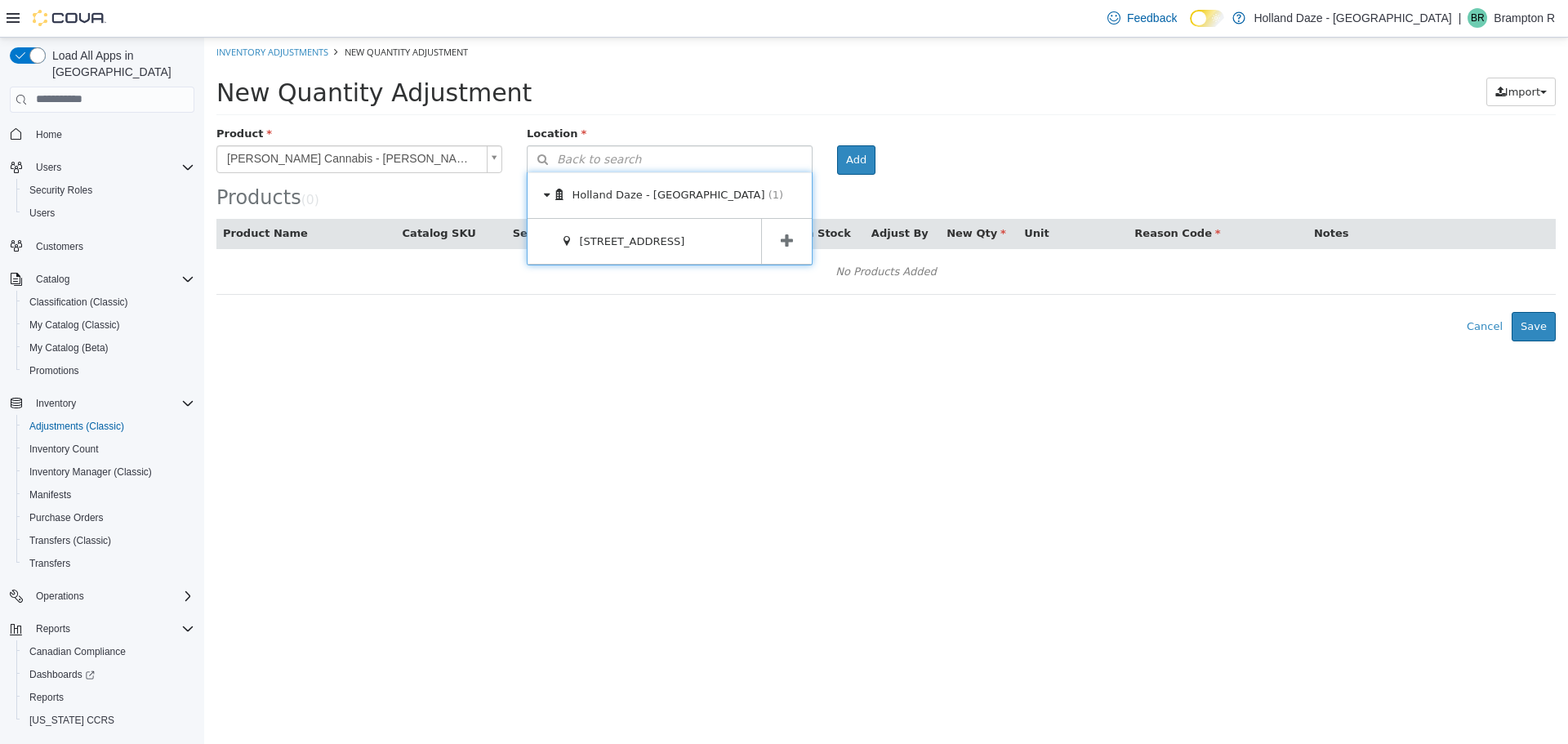
click at [768, 231] on span at bounding box center [787, 241] width 51 height 46
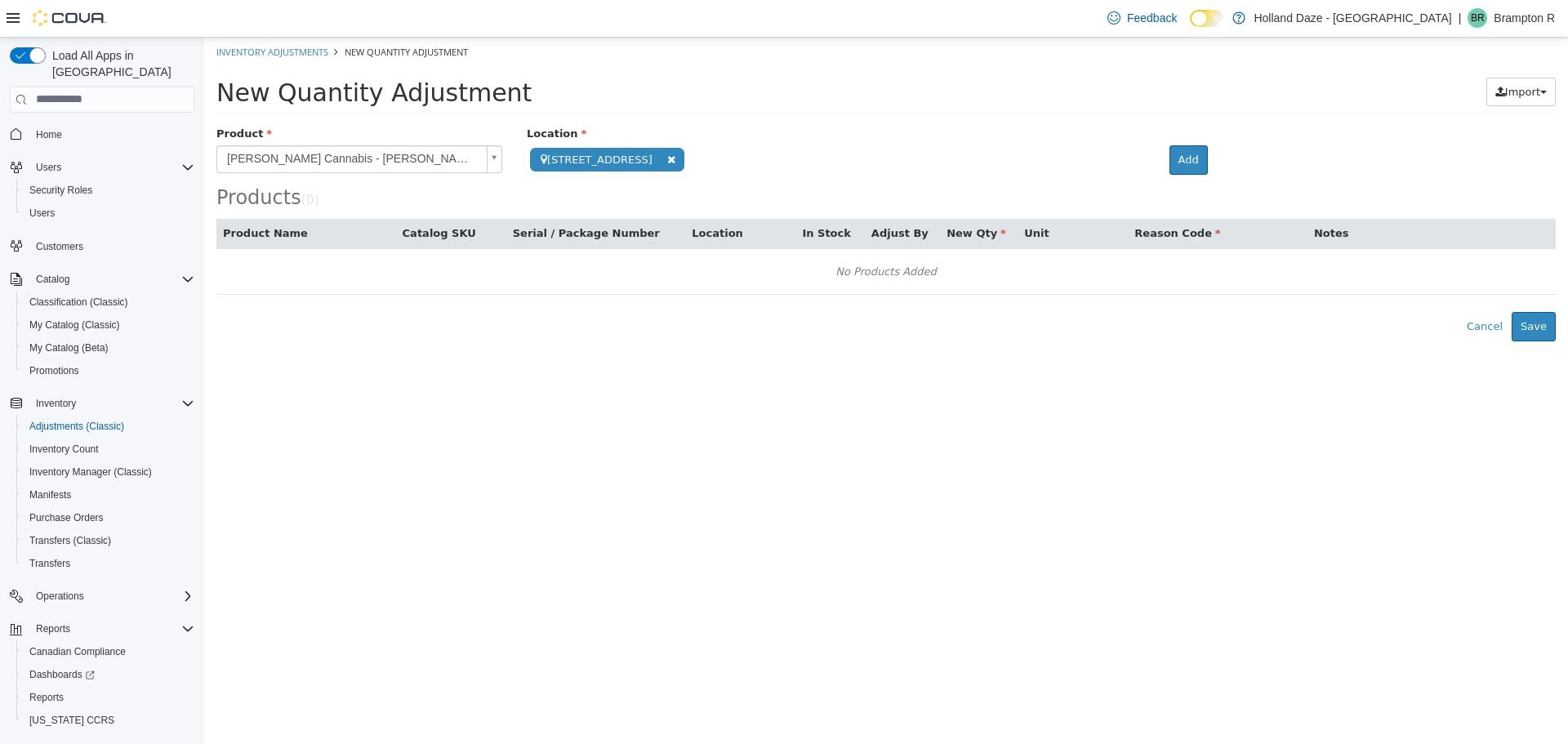
click at [924, 167] on div "**********" at bounding box center [886, 232] width 1340 height 215
click at [924, 167] on body "**********" at bounding box center [886, 188] width 1364 height 304
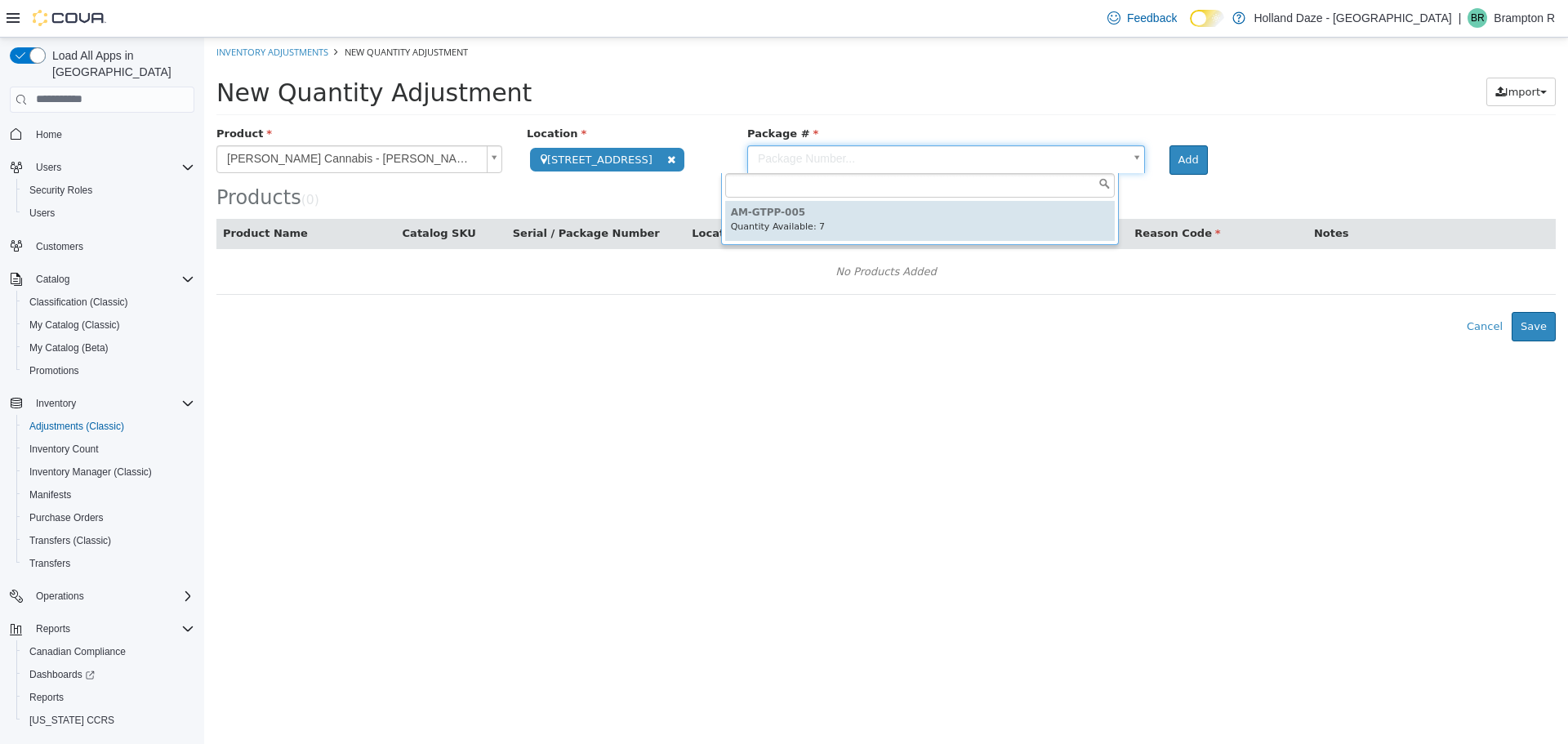
type input "**********"
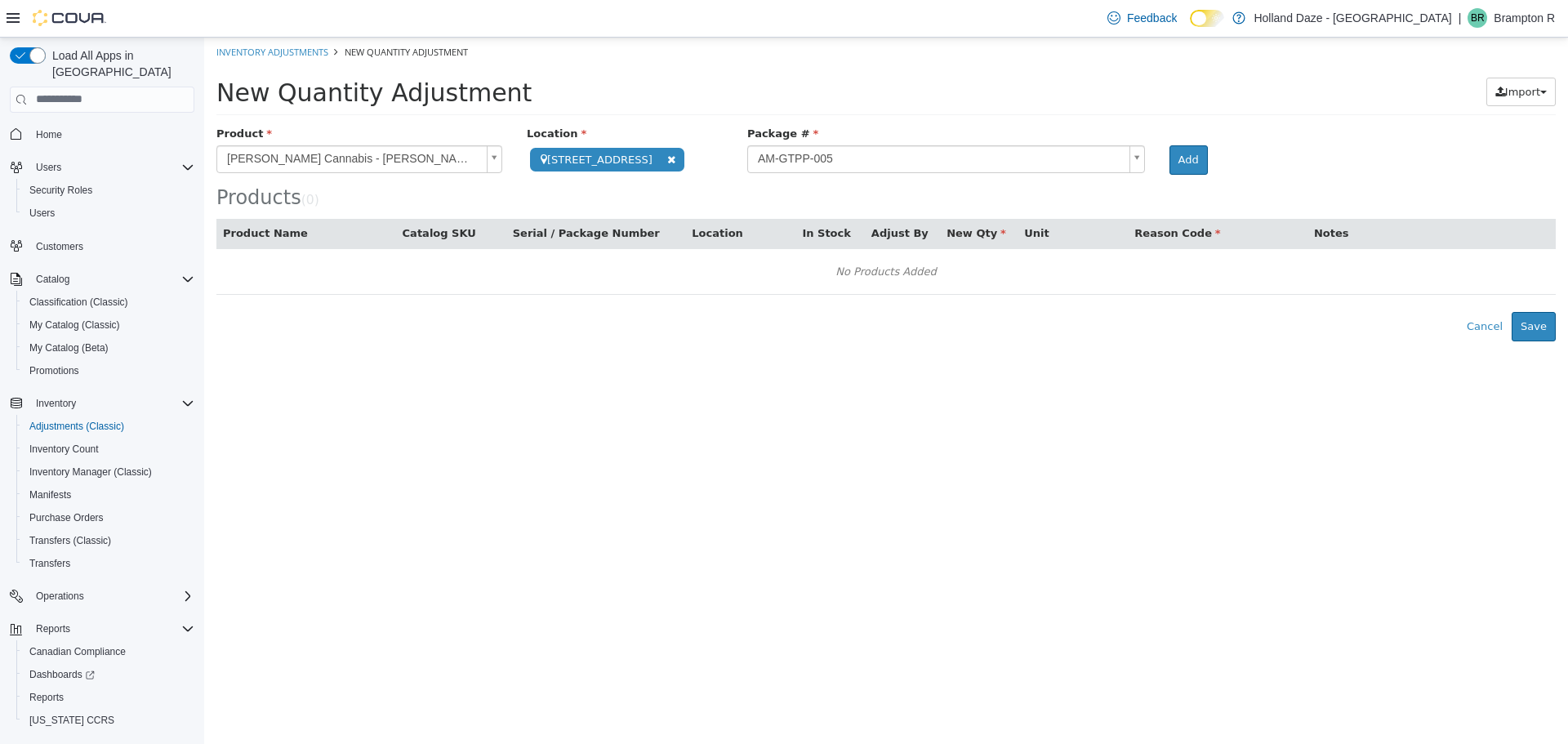
click at [1201, 164] on div "Add" at bounding box center [1200, 159] width 87 height 29
click at [1169, 164] on button "Add" at bounding box center [1188, 159] width 38 height 29
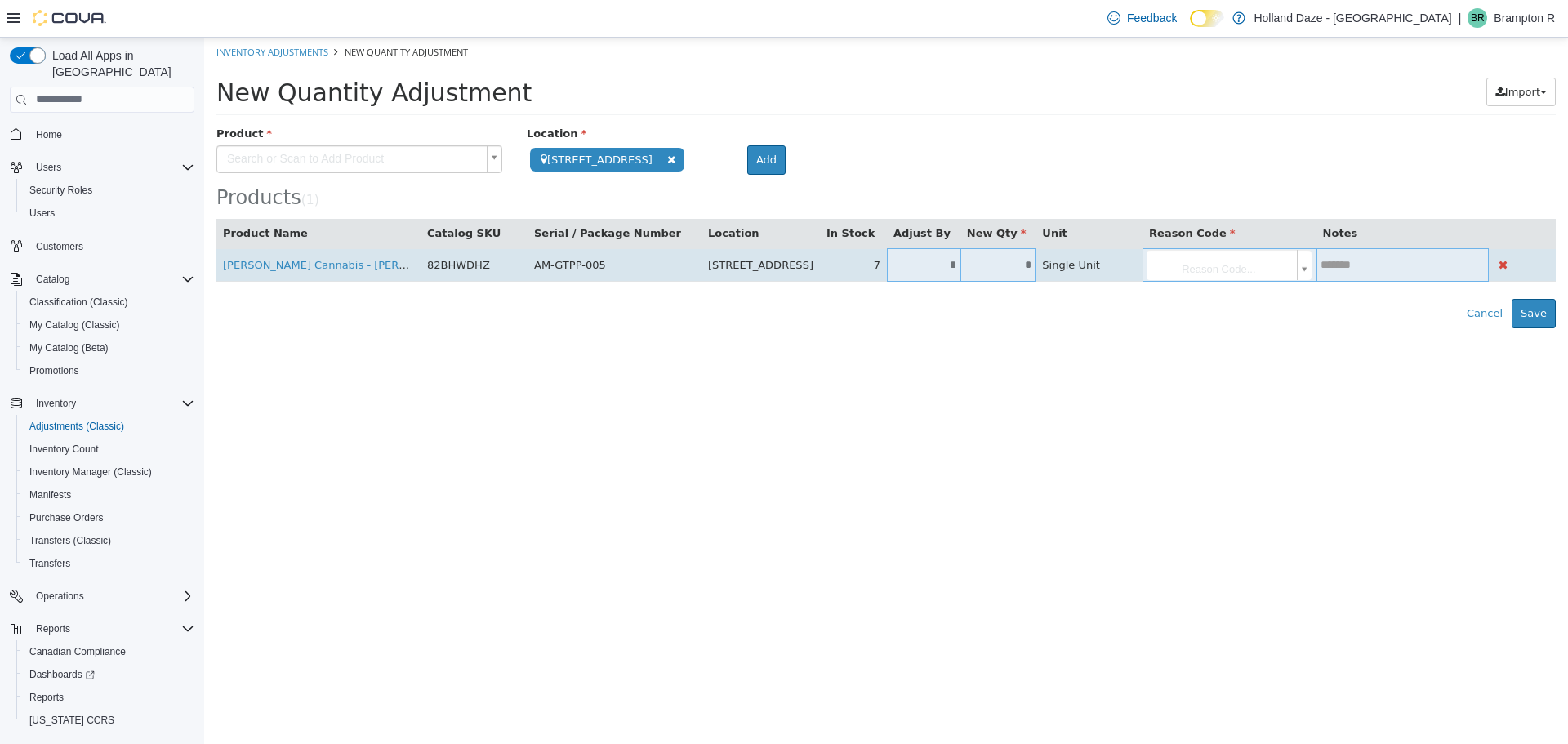
click at [944, 269] on input "*" at bounding box center [923, 264] width 74 height 12
type input "**"
type input "*"
click at [1192, 279] on body "**********" at bounding box center [886, 182] width 1364 height 291
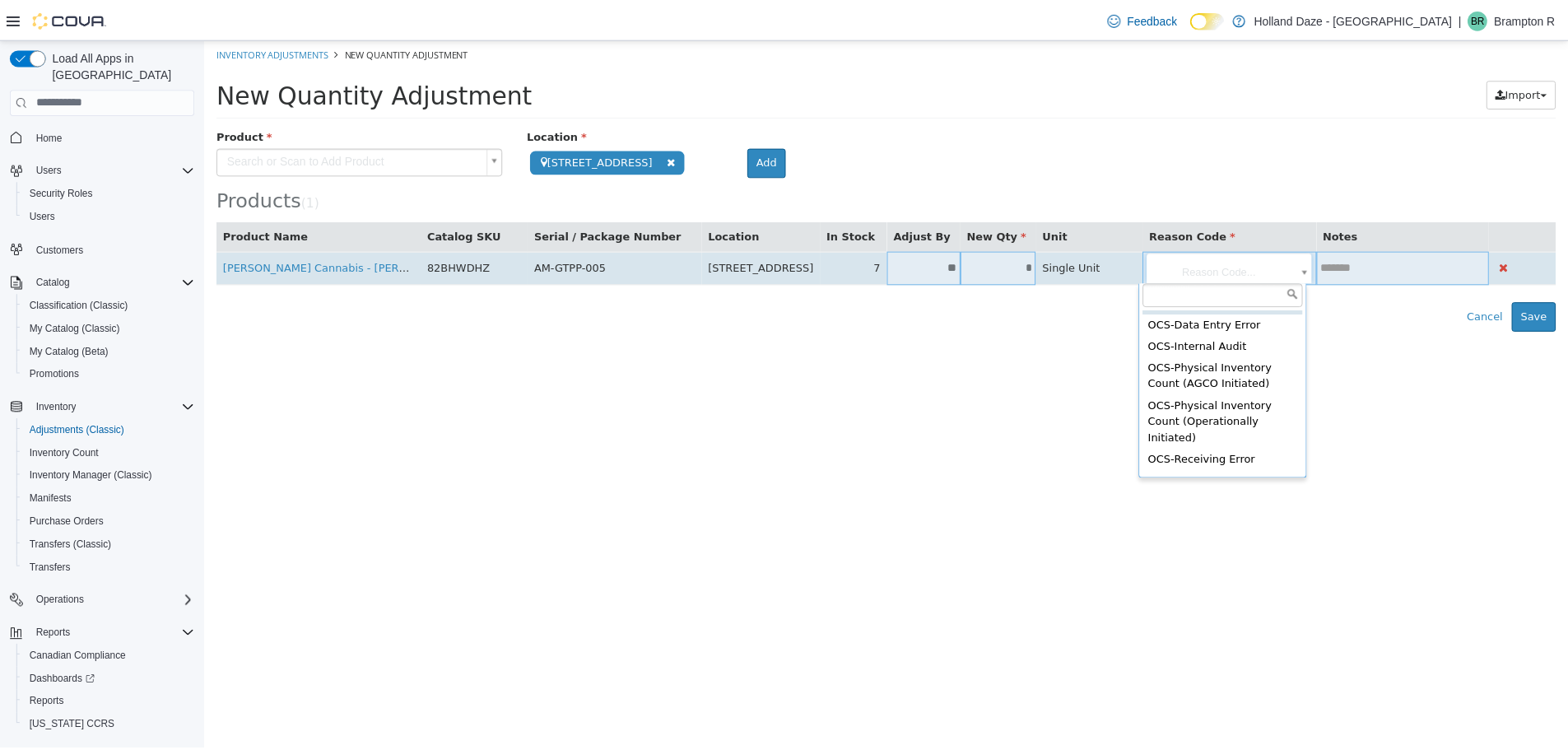
scroll to position [292, 0]
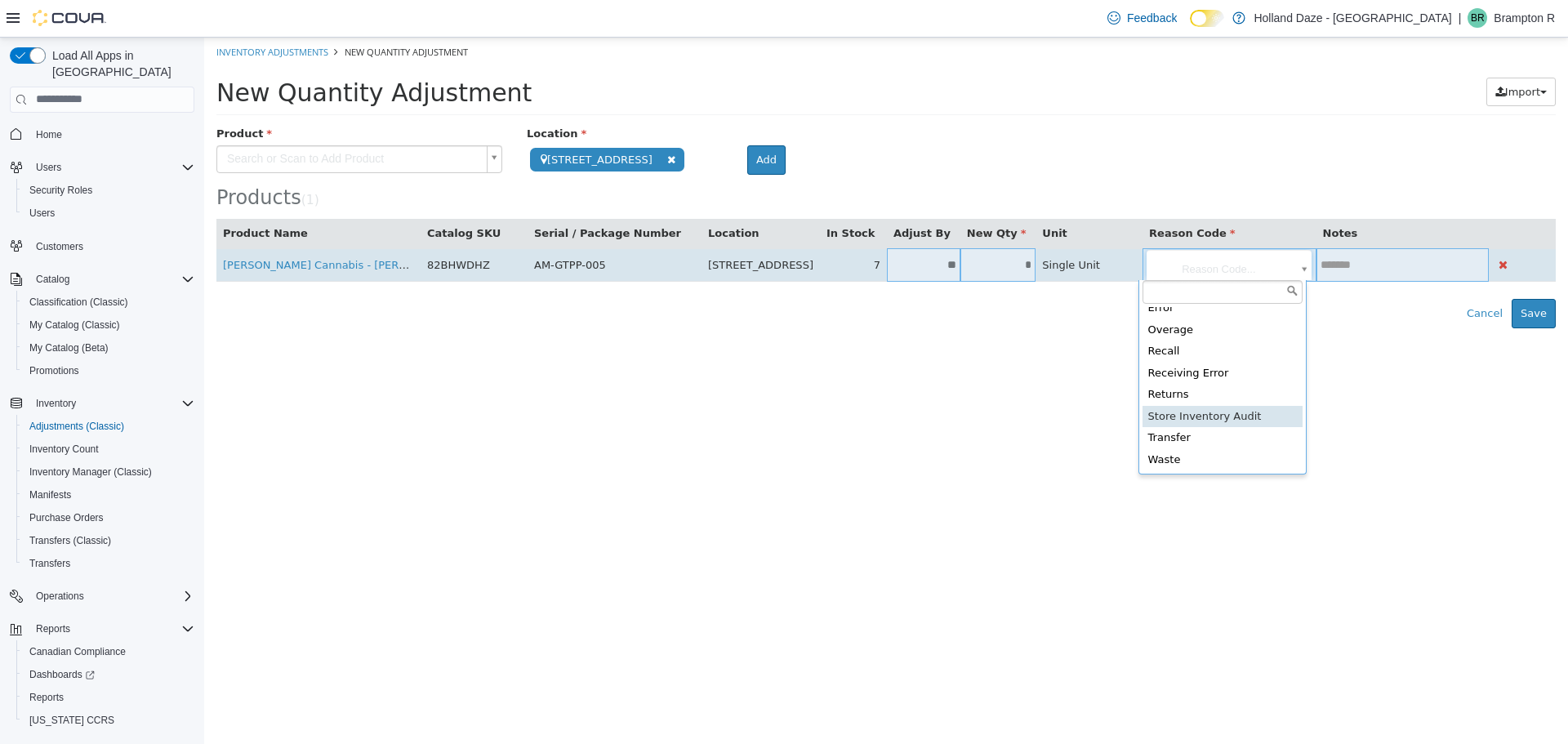
type input "**********"
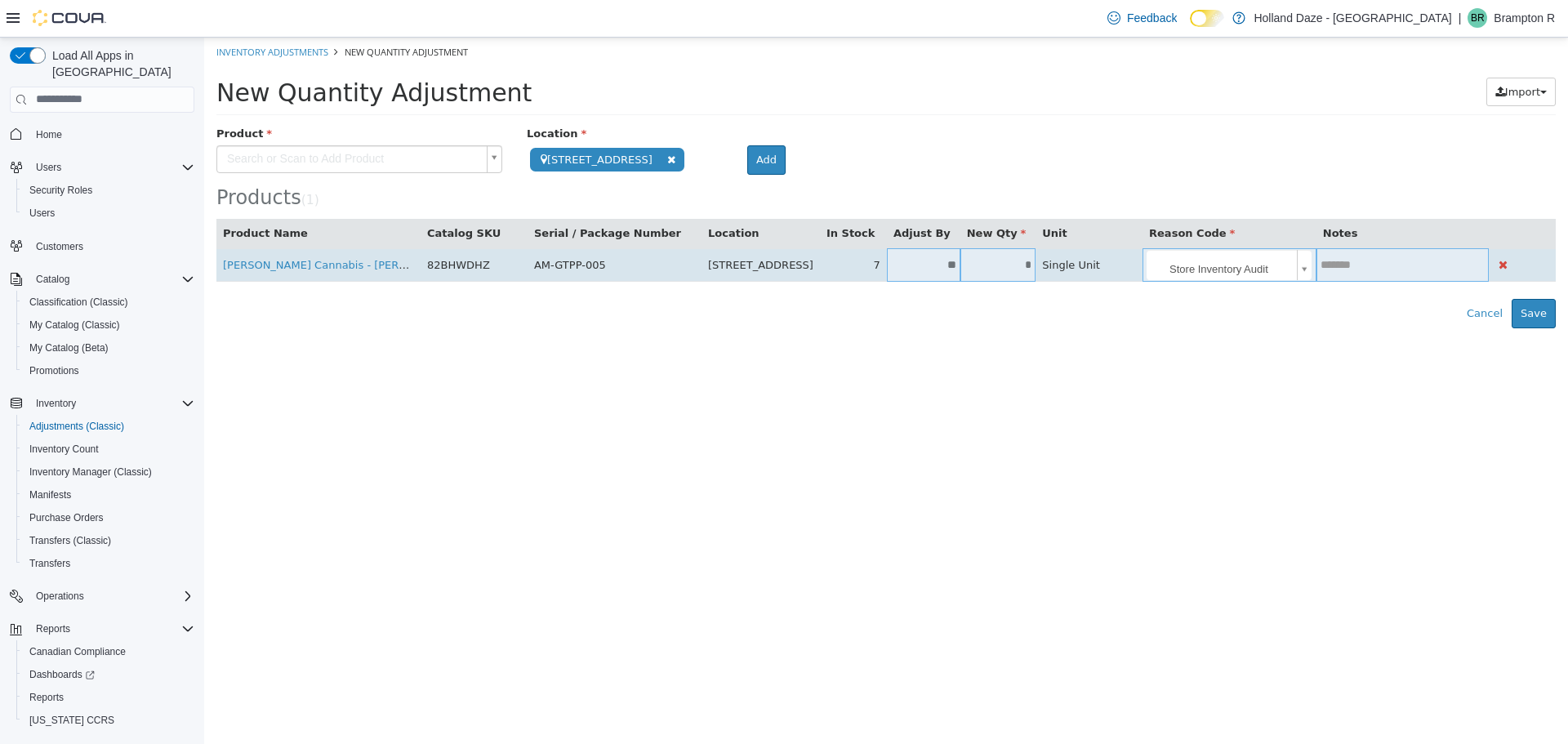
drag, startPoint x: 1366, startPoint y: 366, endPoint x: 1477, endPoint y: 340, distance: 114.0
click at [1366, 327] on html "**********" at bounding box center [886, 182] width 1364 height 291
click at [1530, 317] on button "Save" at bounding box center [1533, 312] width 44 height 29
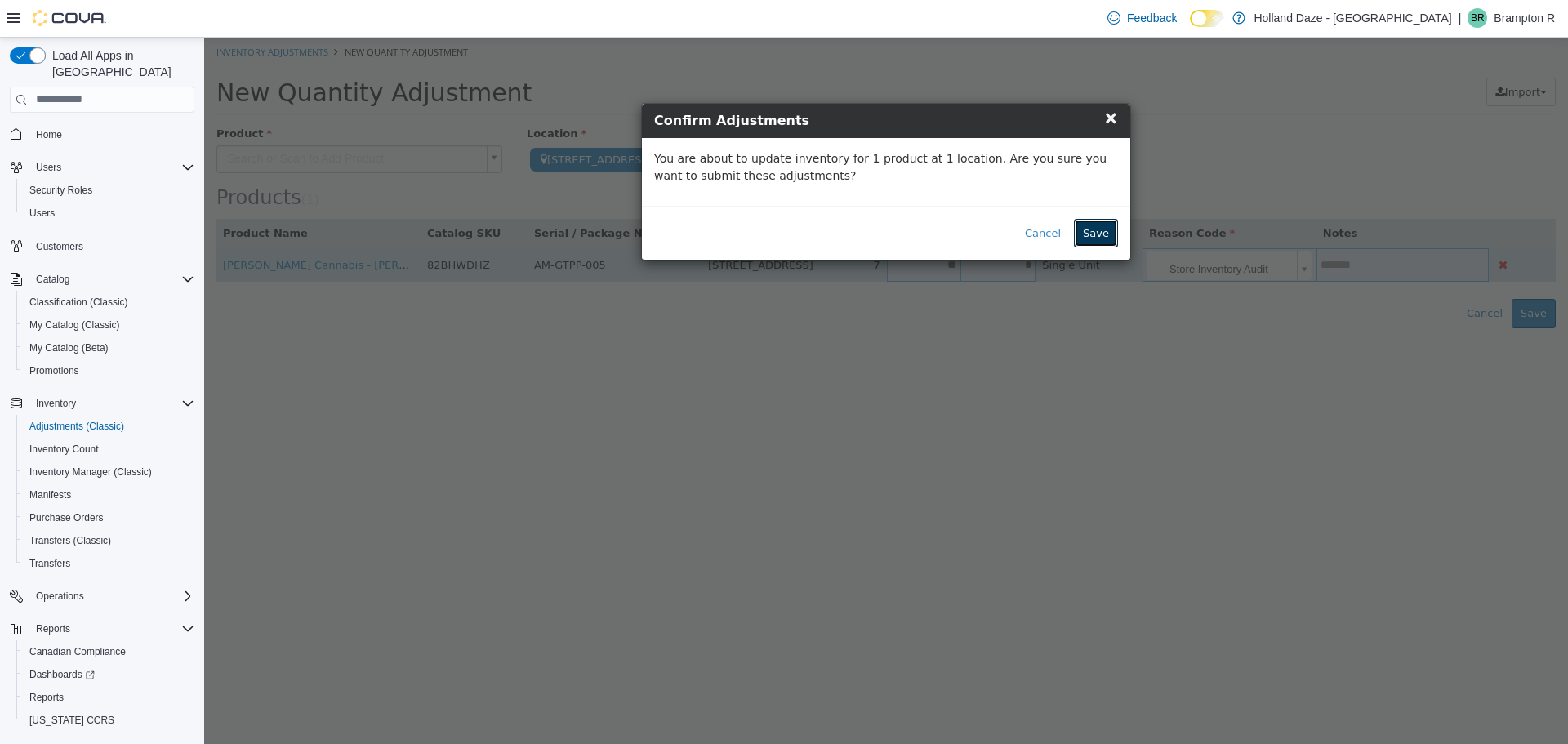
click at [1091, 237] on button "Save" at bounding box center [1096, 233] width 44 height 29
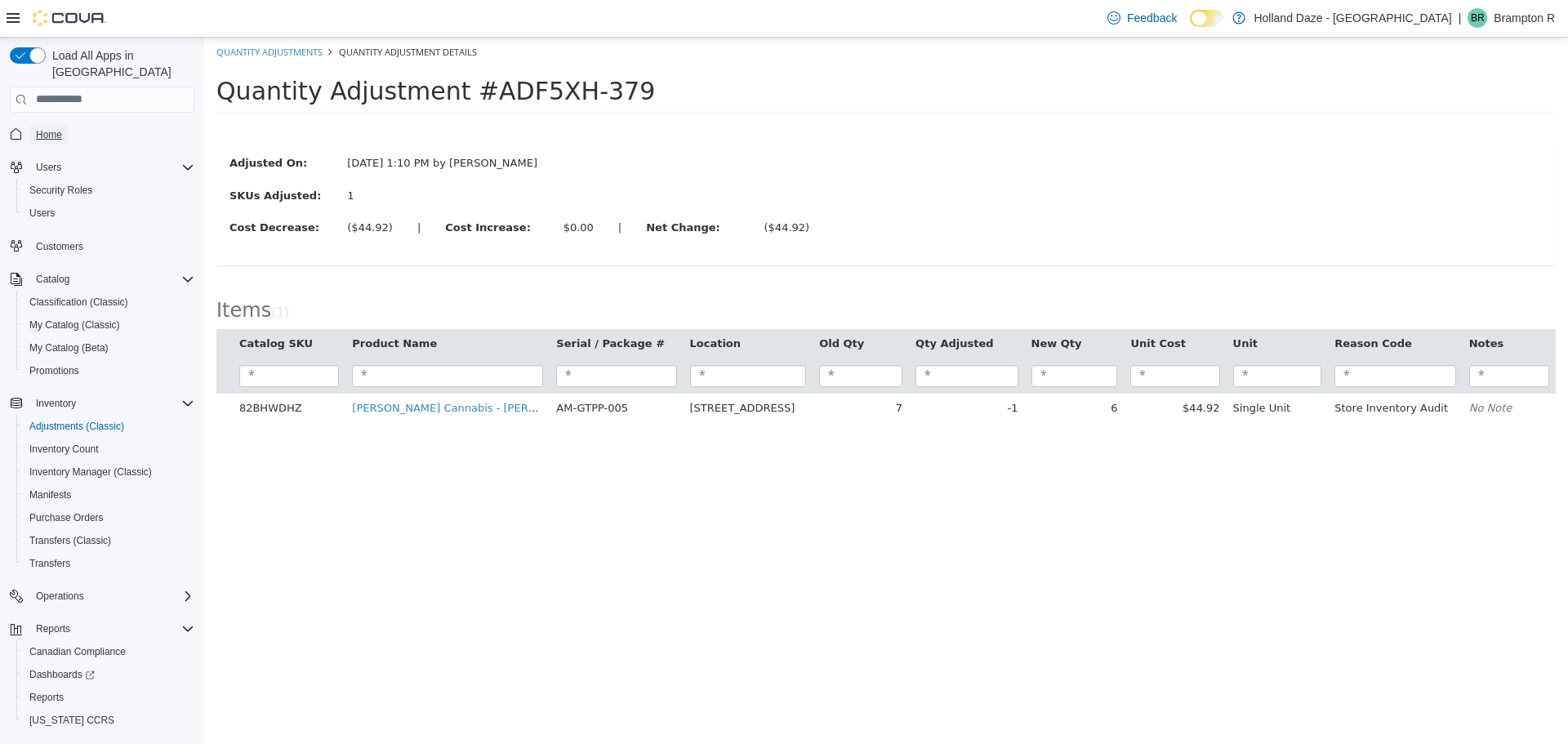
click at [48, 128] on span "Home" at bounding box center [49, 134] width 26 height 13
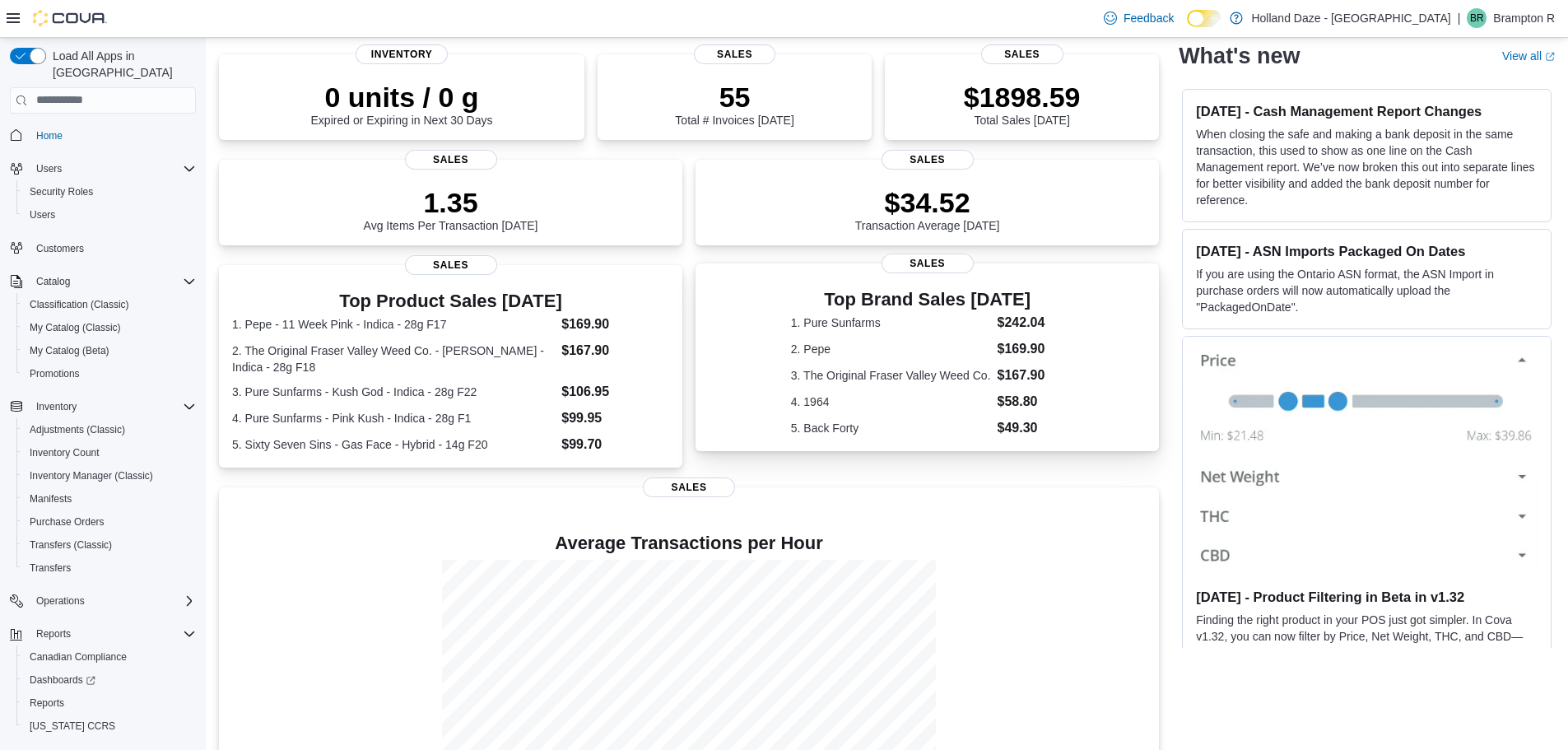
scroll to position [200, 0]
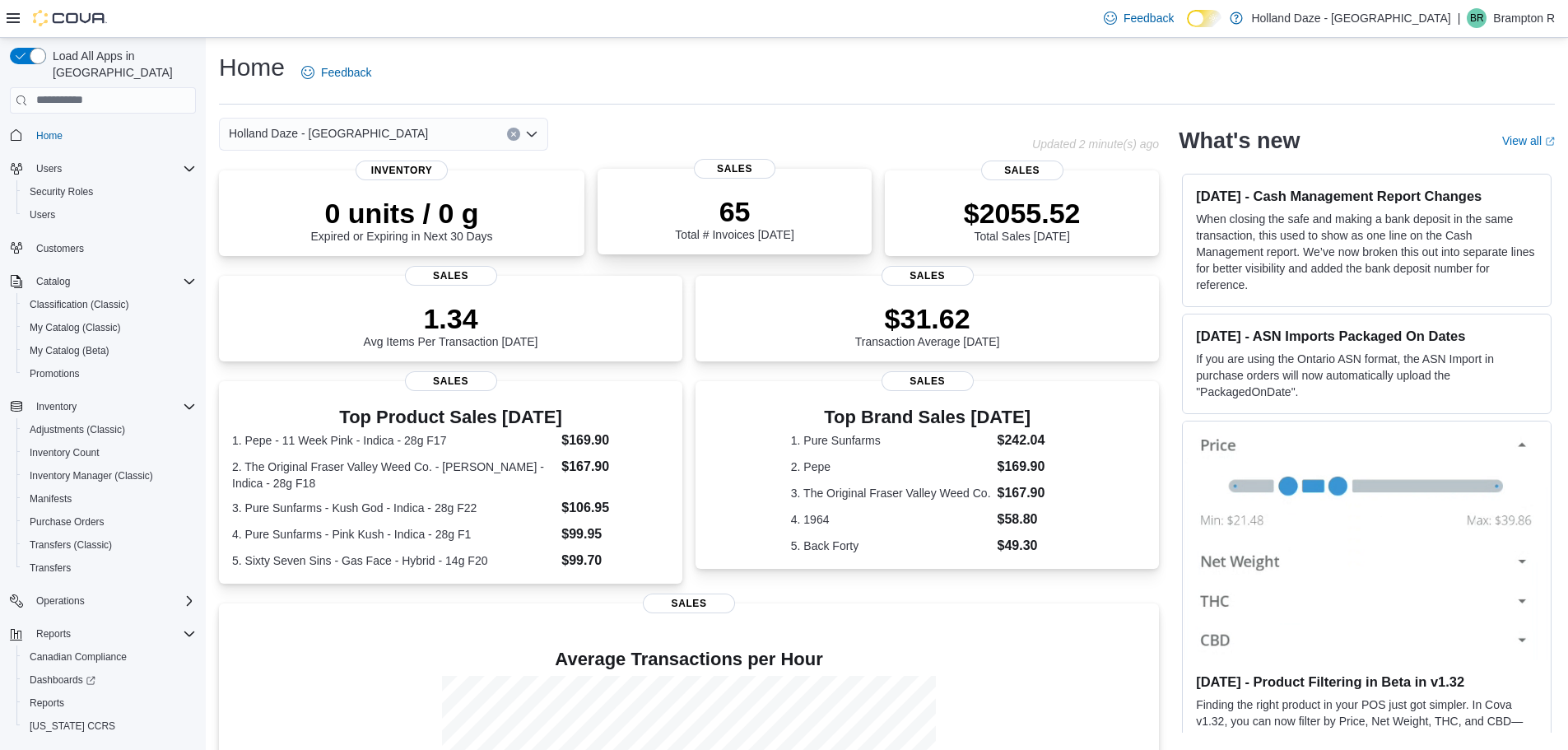
scroll to position [200, 0]
click at [776, 242] on div "65 Total # Invoices Today Sales" at bounding box center [734, 211] width 274 height 85
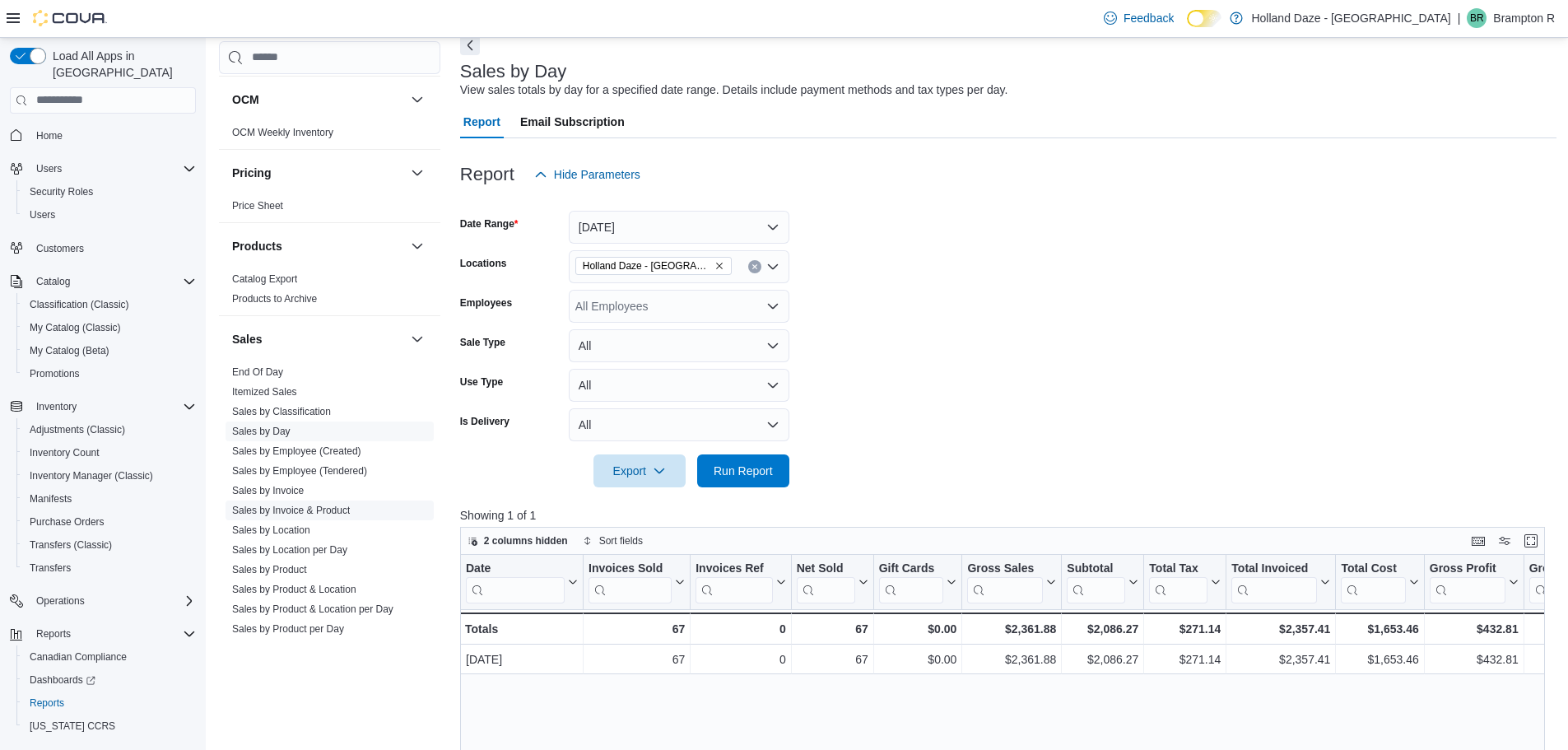
scroll to position [1025, 0]
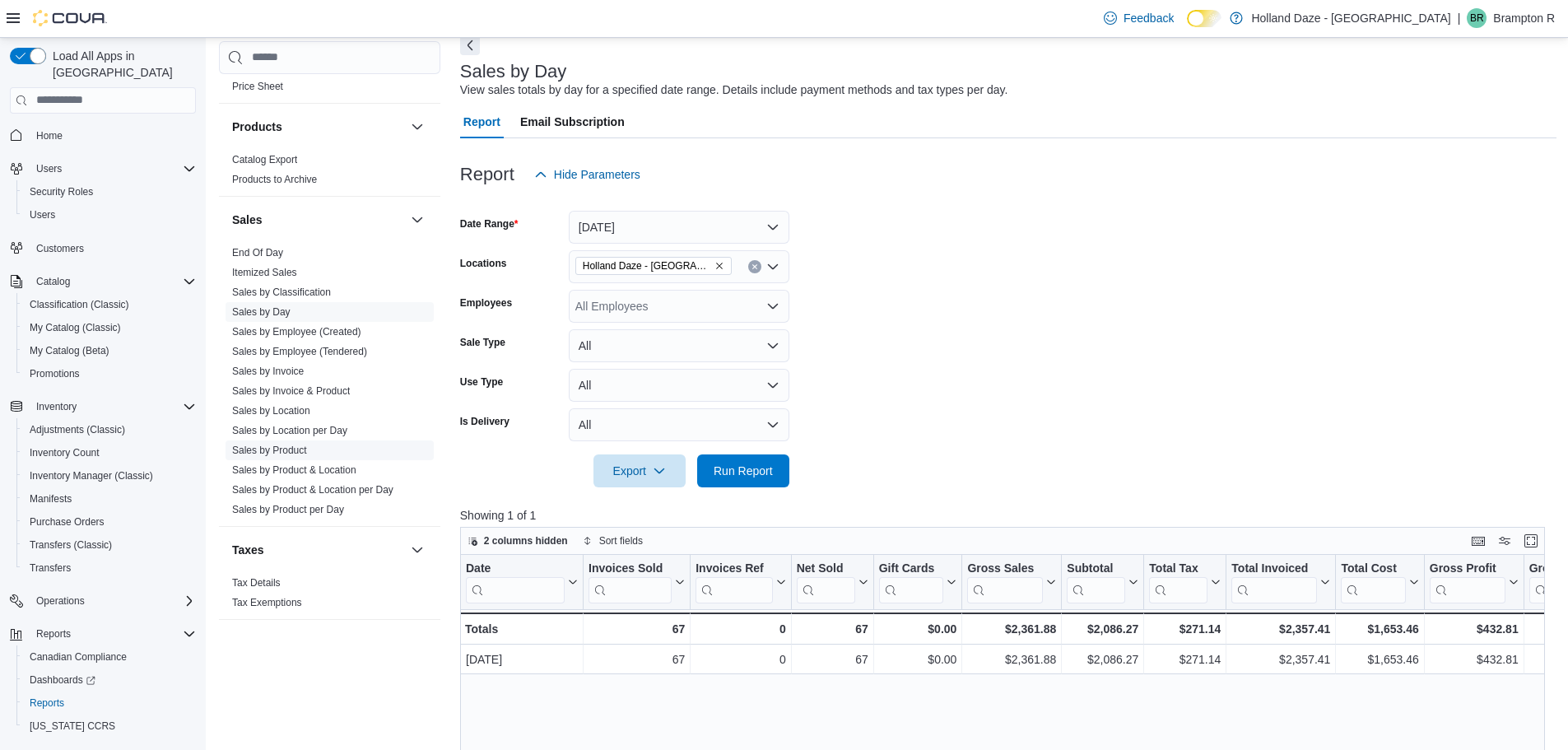
click at [307, 453] on link "Sales by Product" at bounding box center [269, 450] width 75 height 11
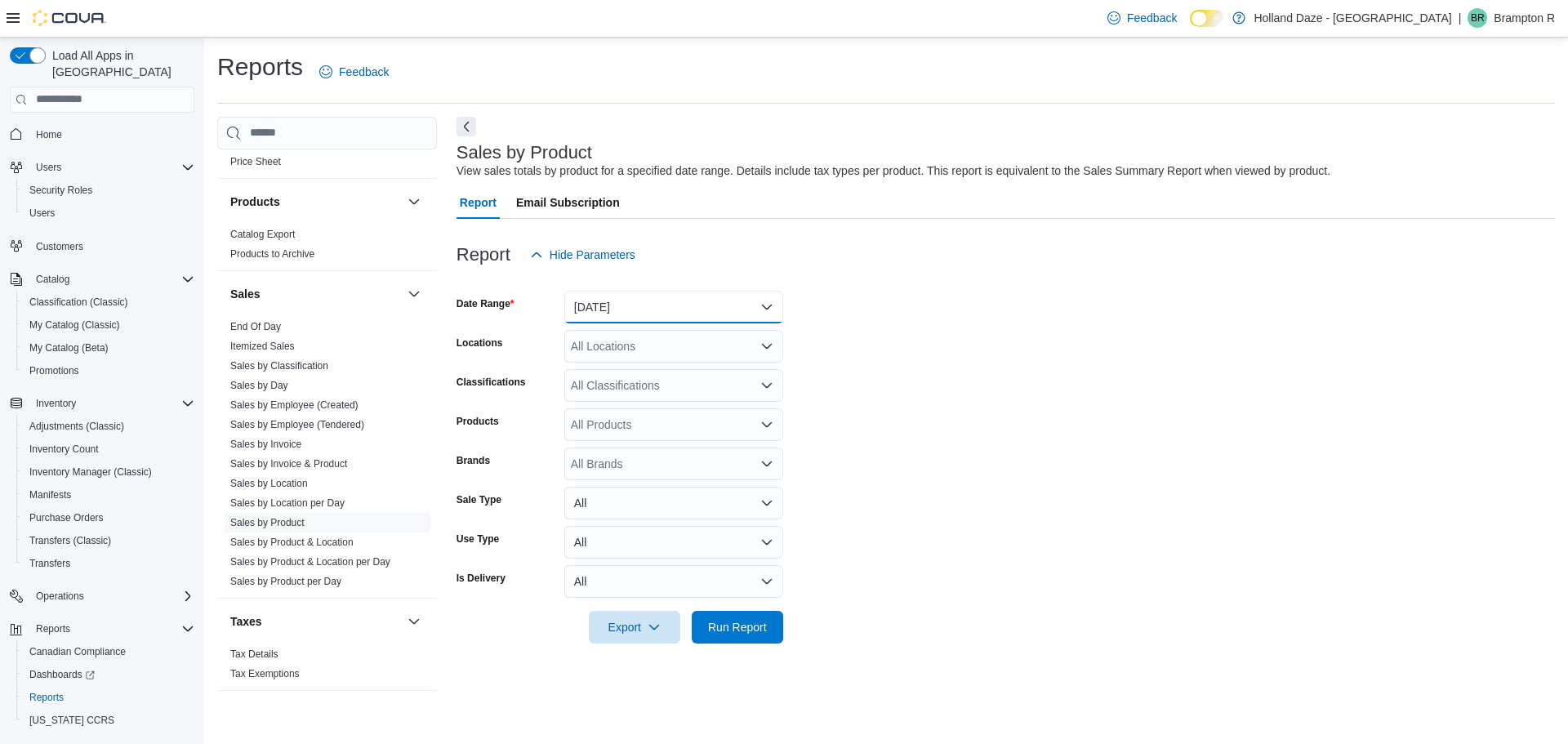
click at [764, 301] on button "Yesterday" at bounding box center [673, 307] width 219 height 33
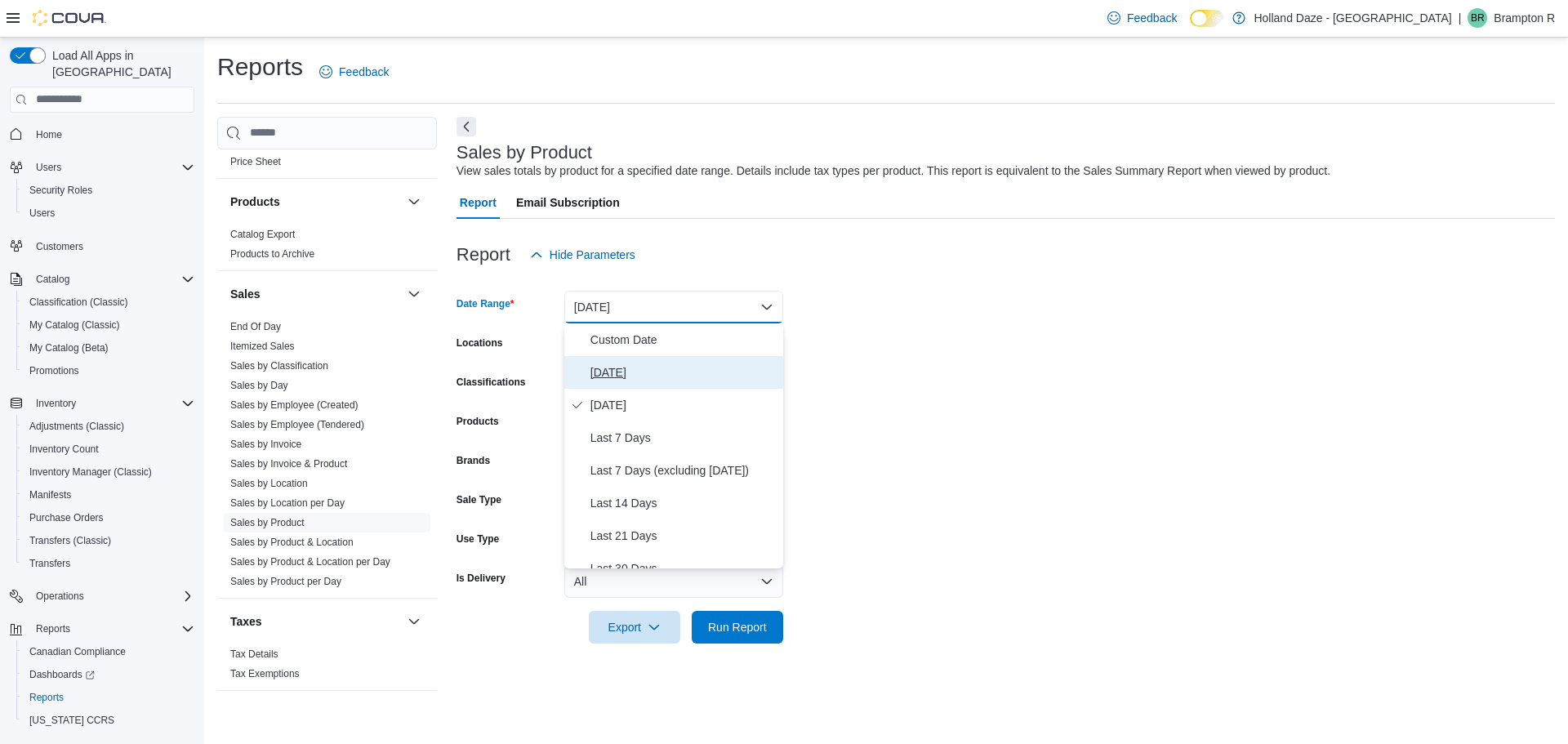
click at [670, 379] on span "Today" at bounding box center [683, 372] width 186 height 20
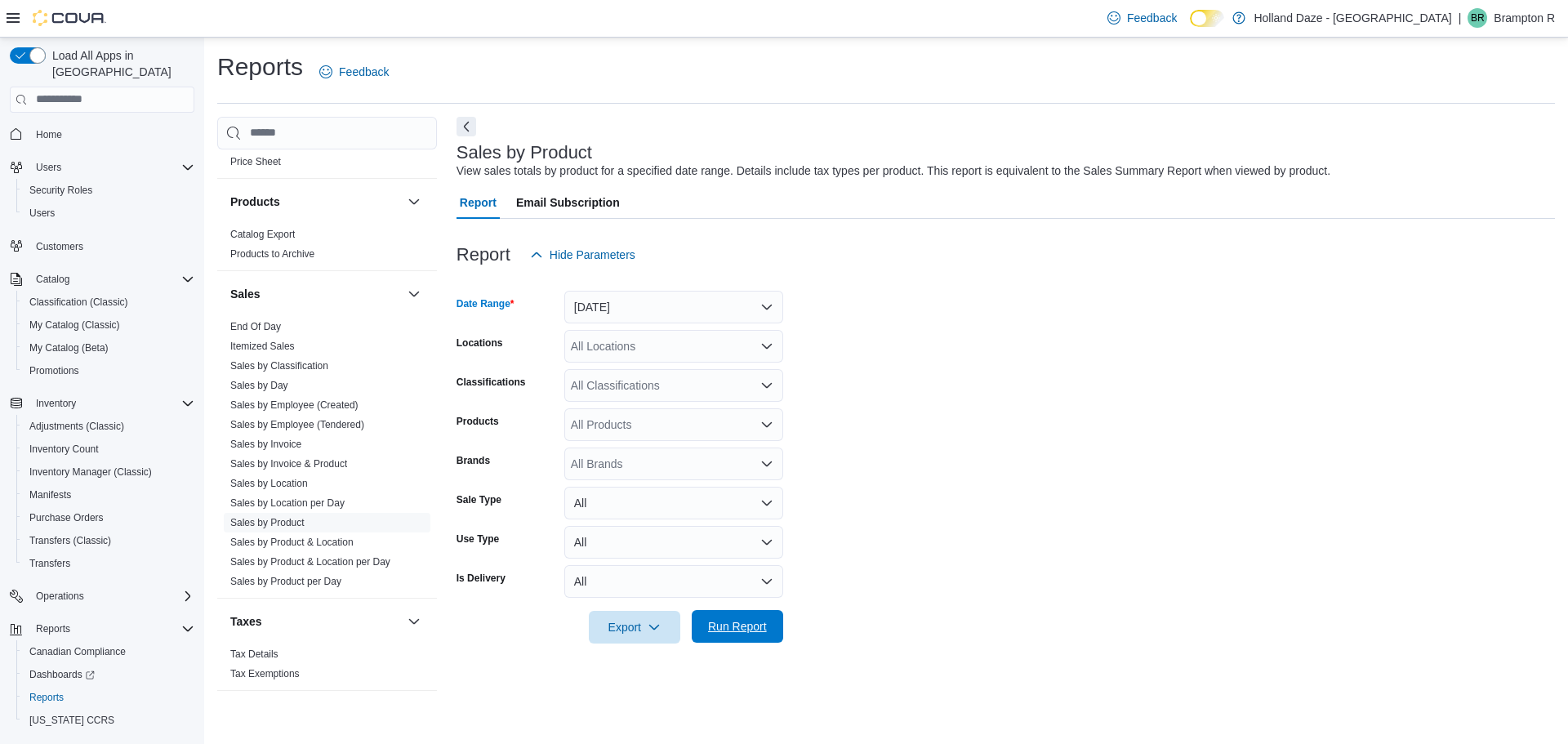
click at [752, 619] on span "Run Report" at bounding box center [737, 625] width 59 height 16
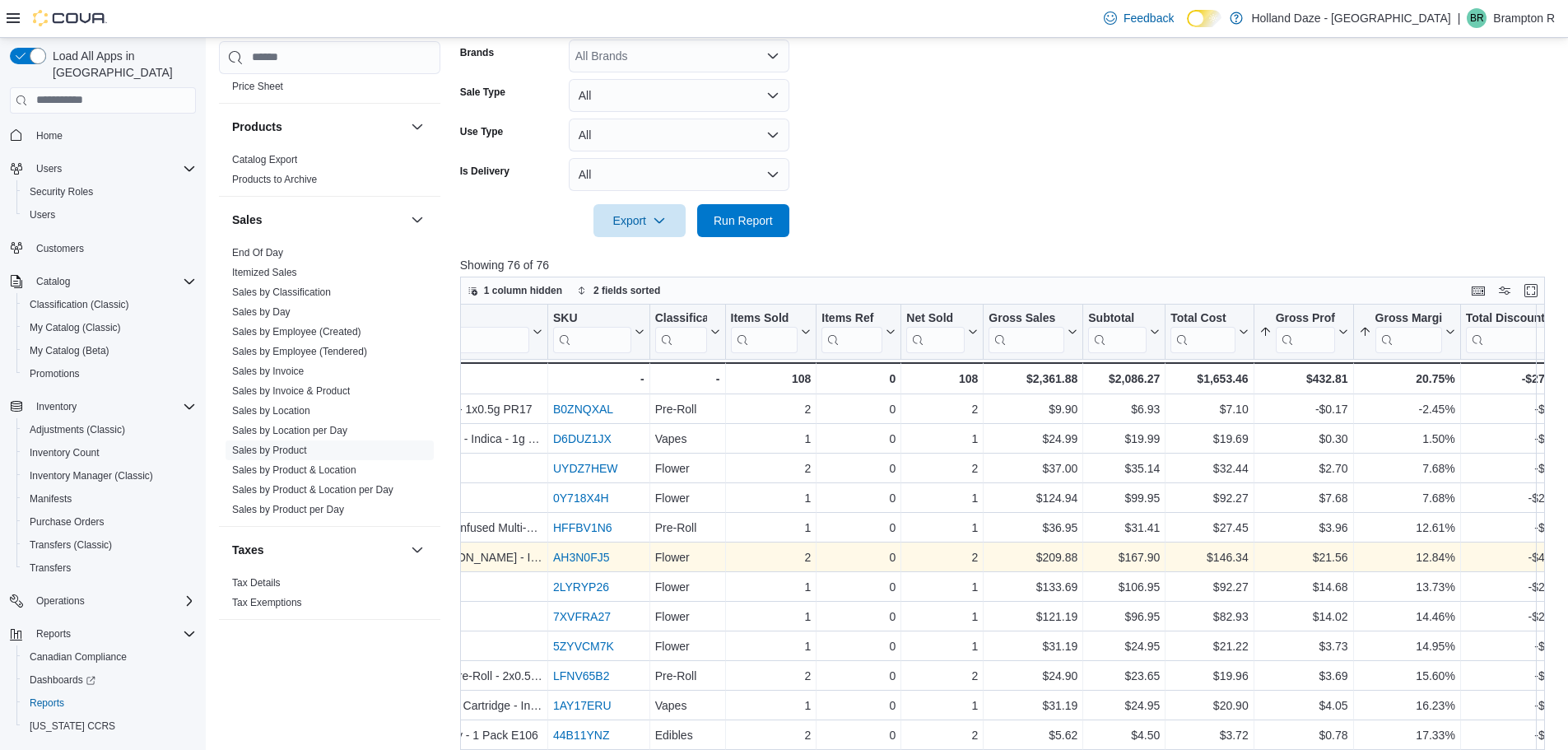
scroll to position [0, 329]
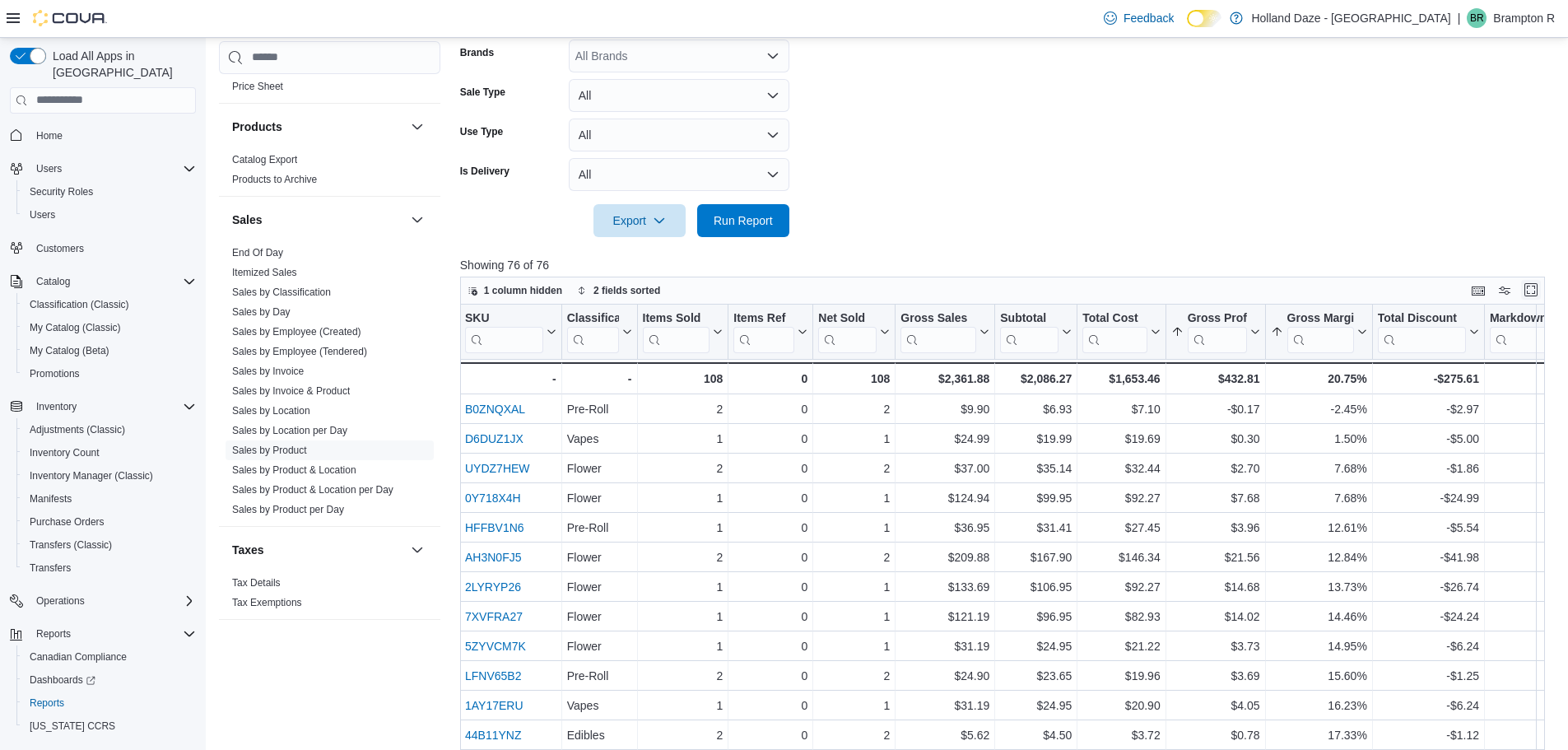
click at [1540, 285] on button "Enter fullscreen" at bounding box center [1531, 290] width 20 height 20
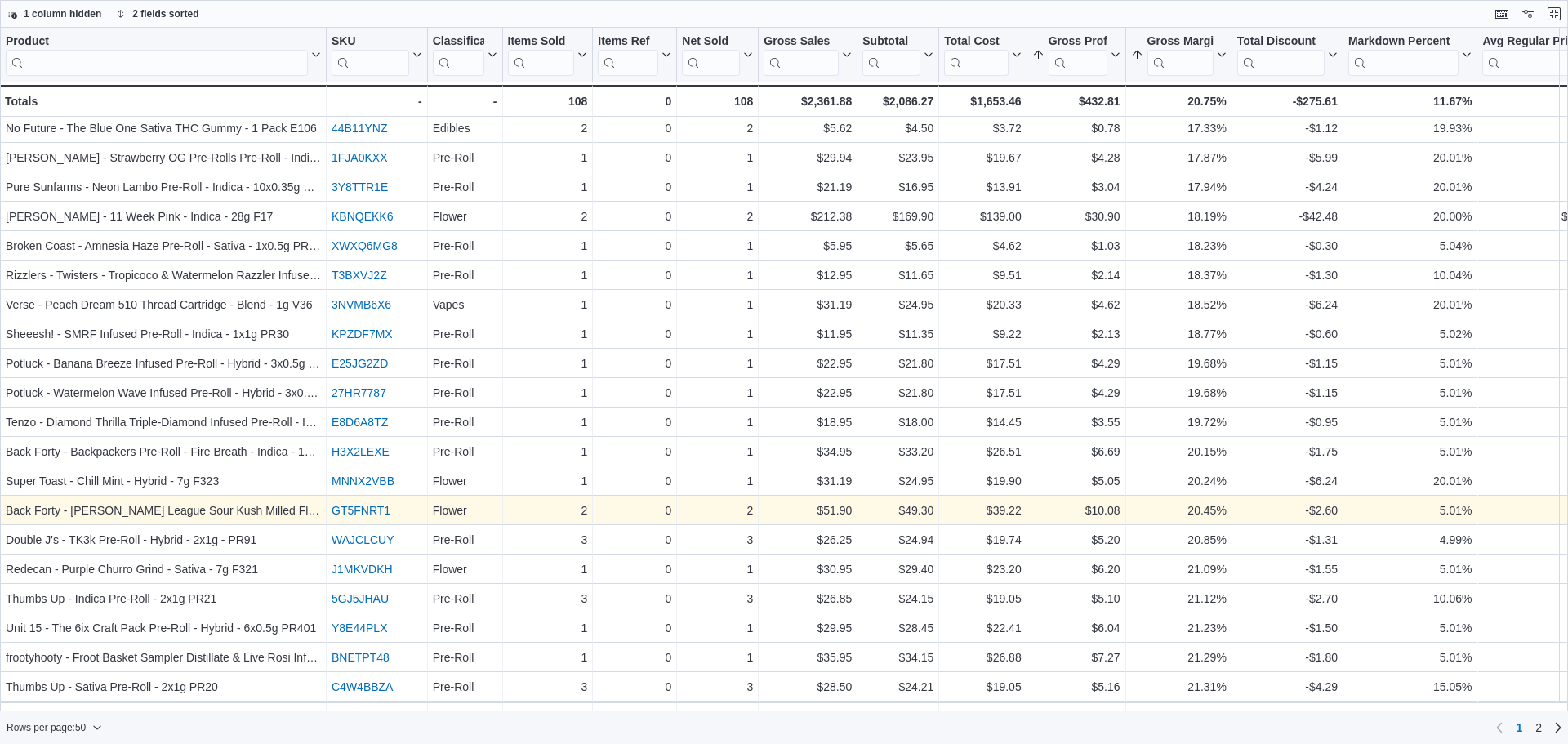
scroll to position [245, 0]
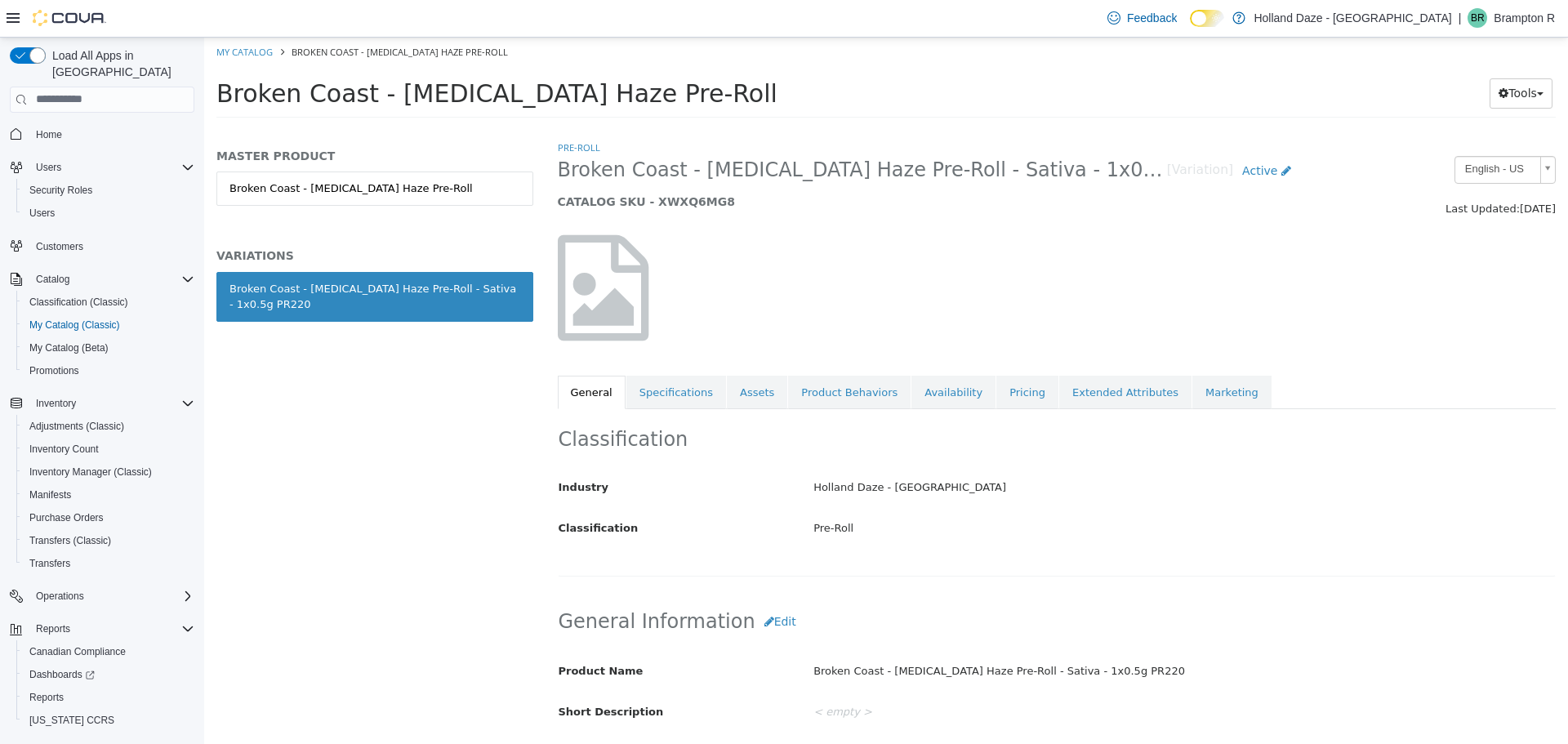
drag, startPoint x: 665, startPoint y: 93, endPoint x: 214, endPoint y: 100, distance: 451.1
click at [214, 100] on div "Broken Coast - [MEDICAL_DATA] Haze Pre-Roll Tools Move Variations Print Labels" at bounding box center [886, 97] width 1364 height 62
click at [1007, 379] on link "Pricing" at bounding box center [1027, 392] width 62 height 35
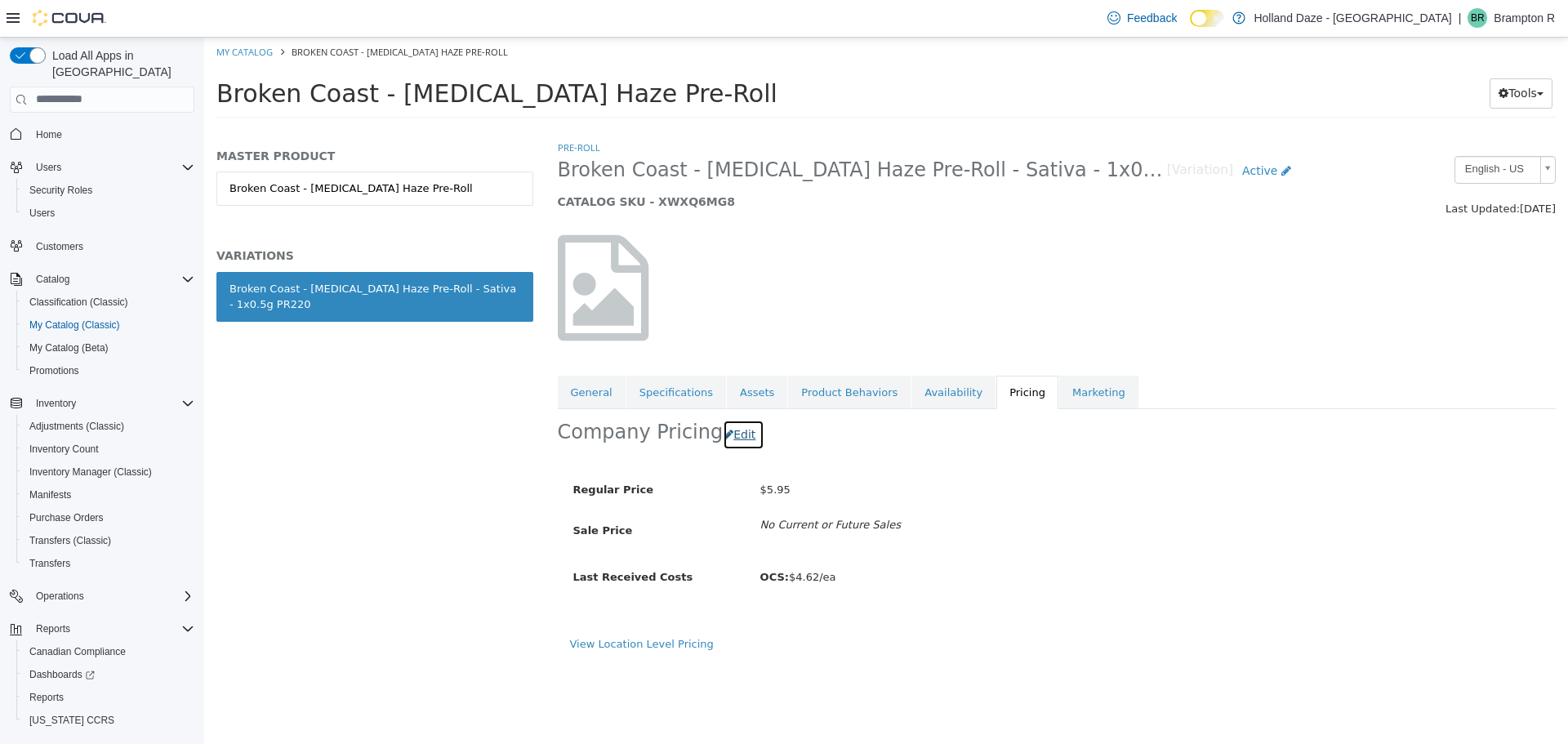
click at [762, 434] on button "Edit" at bounding box center [743, 433] width 42 height 30
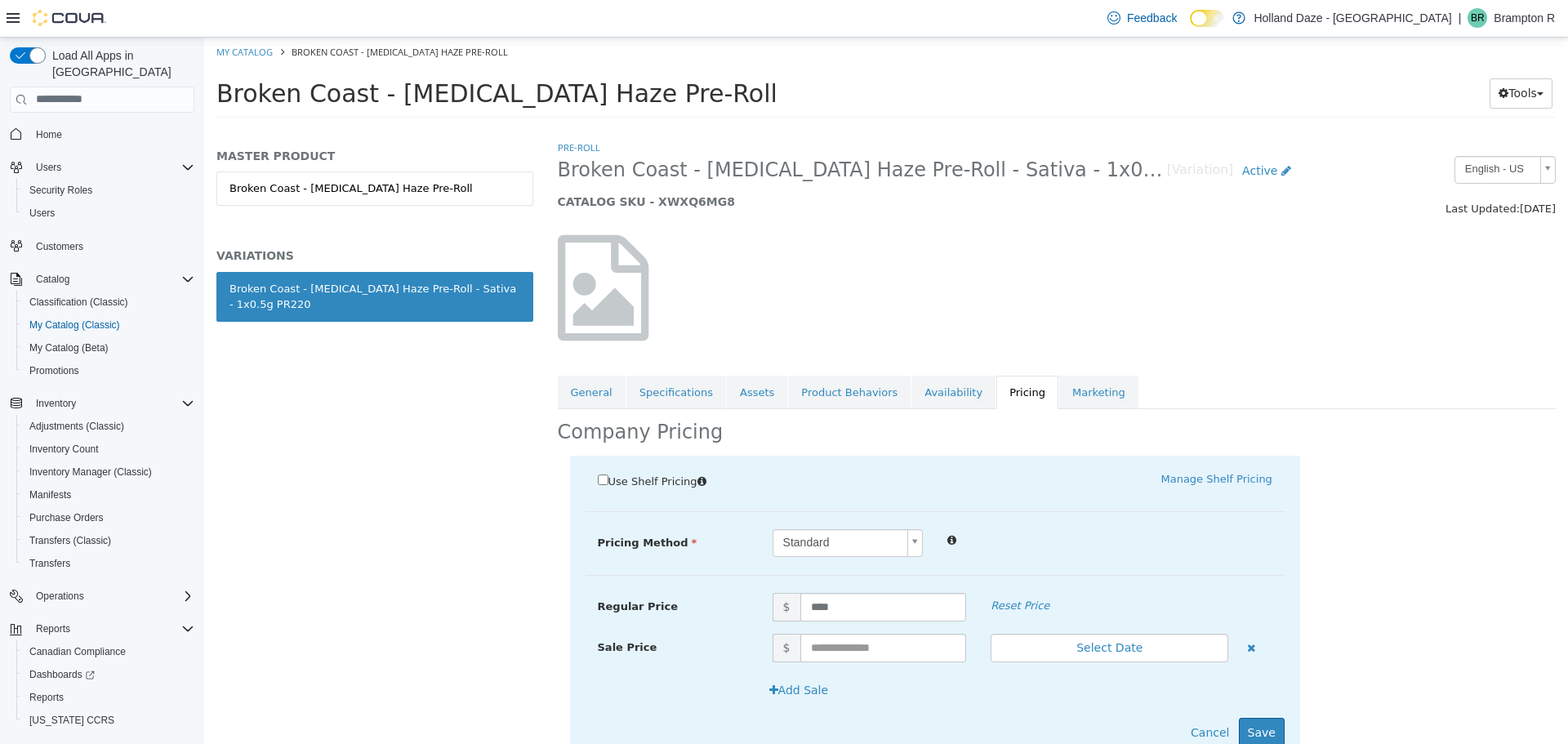
scroll to position [64, 0]
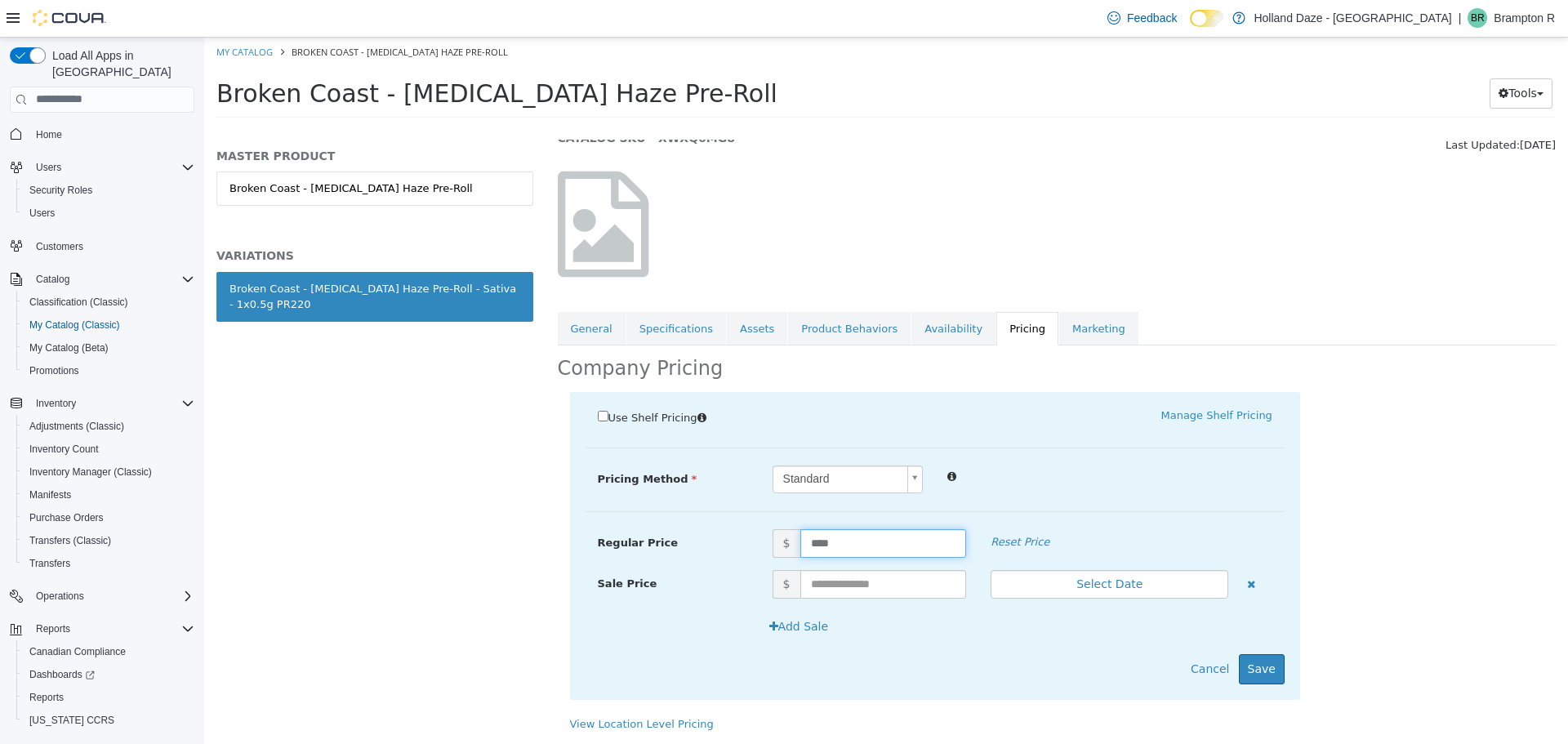
click at [902, 536] on input "****" at bounding box center [884, 542] width 167 height 29
type input "****"
drag, startPoint x: 902, startPoint y: 536, endPoint x: 1083, endPoint y: 566, distance: 183.5
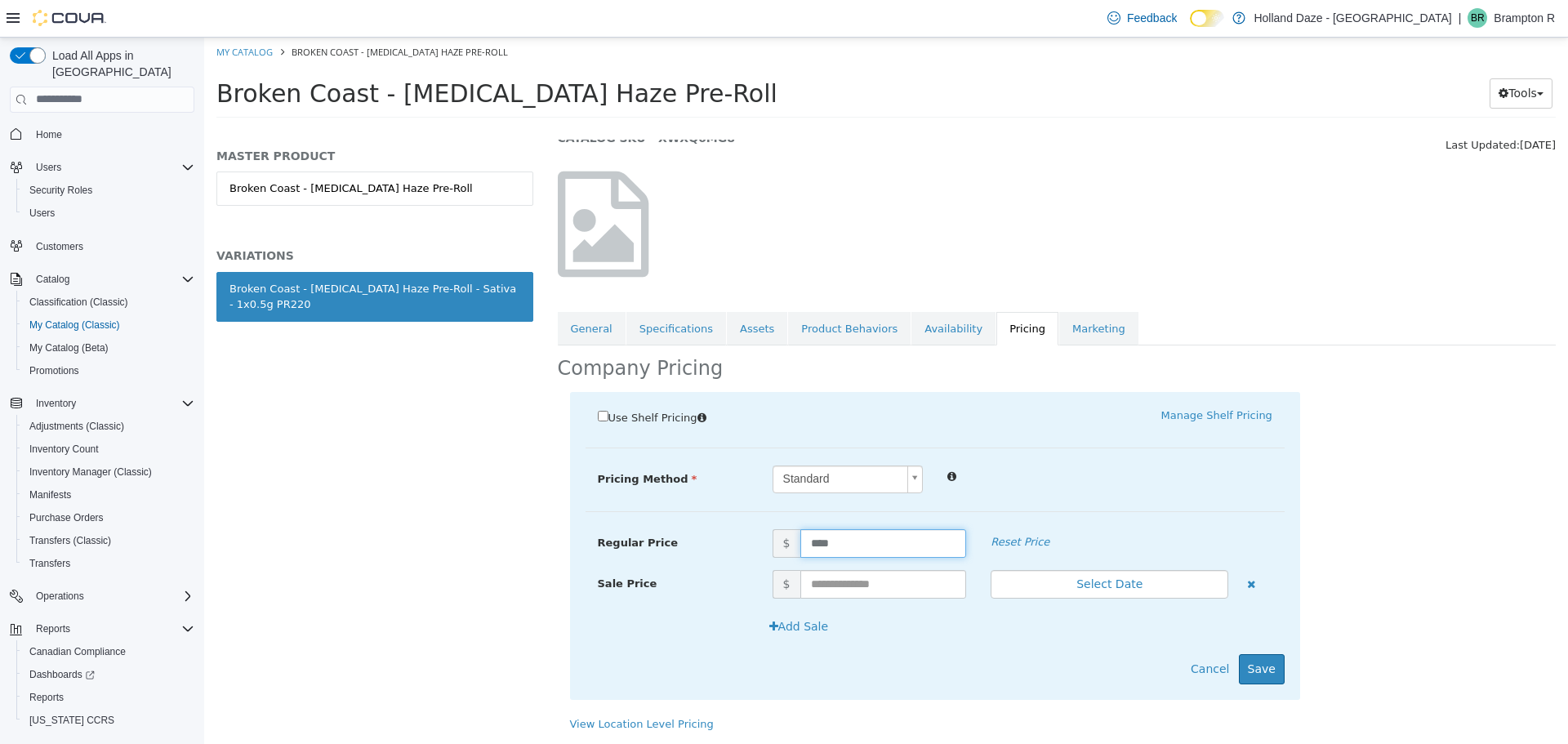
click at [962, 547] on span "$ ****" at bounding box center [870, 542] width 219 height 29
click at [1267, 660] on button "Save" at bounding box center [1262, 668] width 46 height 30
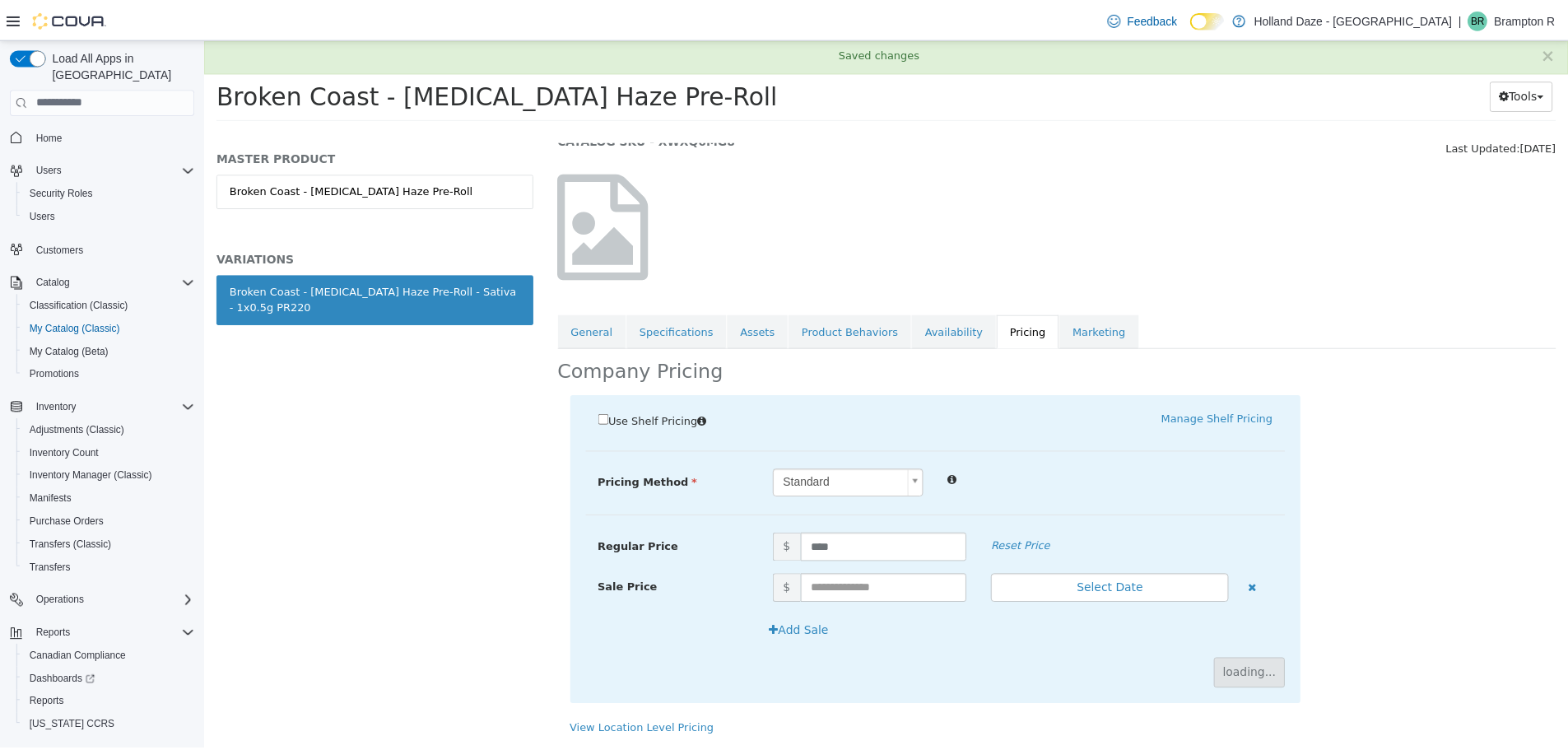
scroll to position [0, 0]
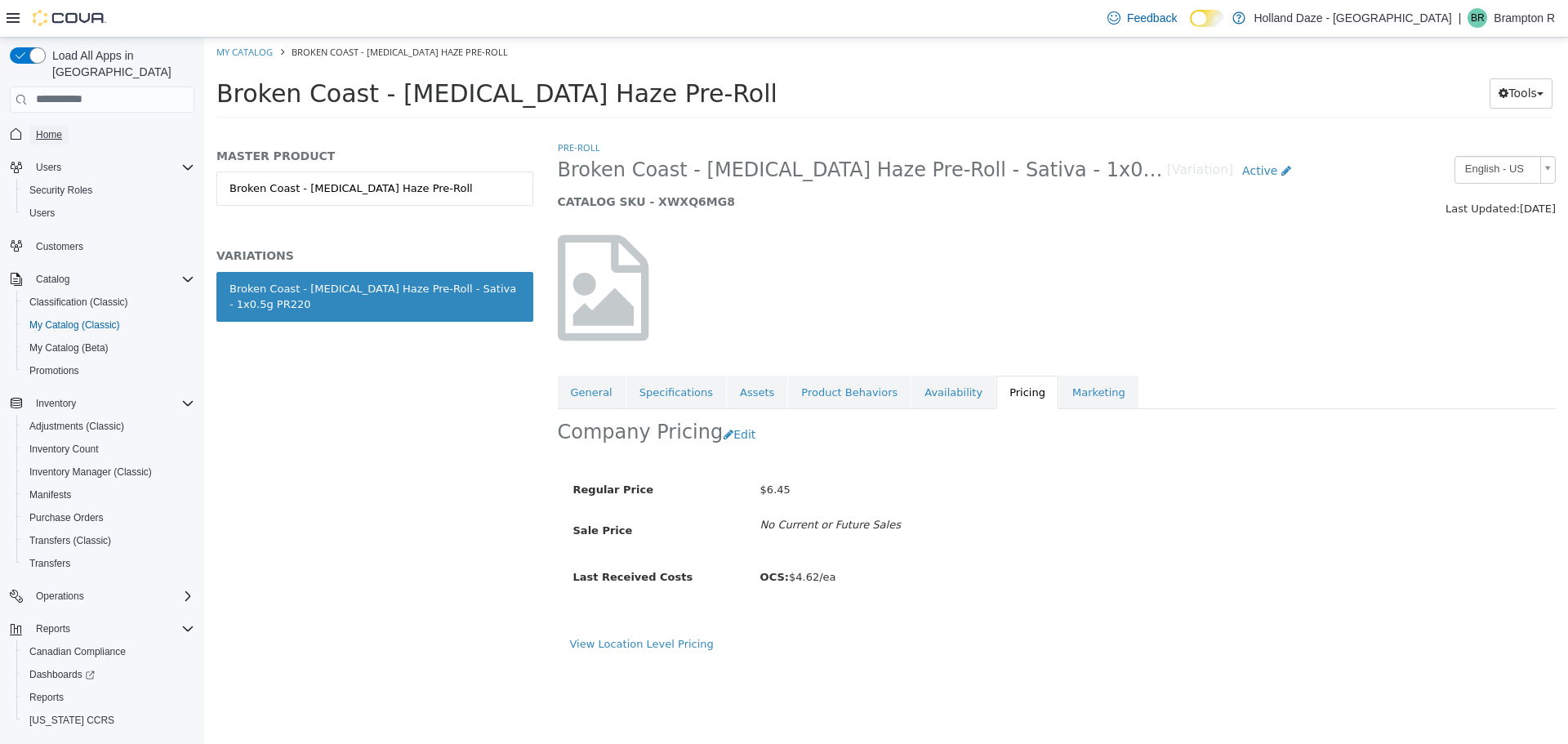
click at [55, 128] on span "Home" at bounding box center [49, 134] width 26 height 13
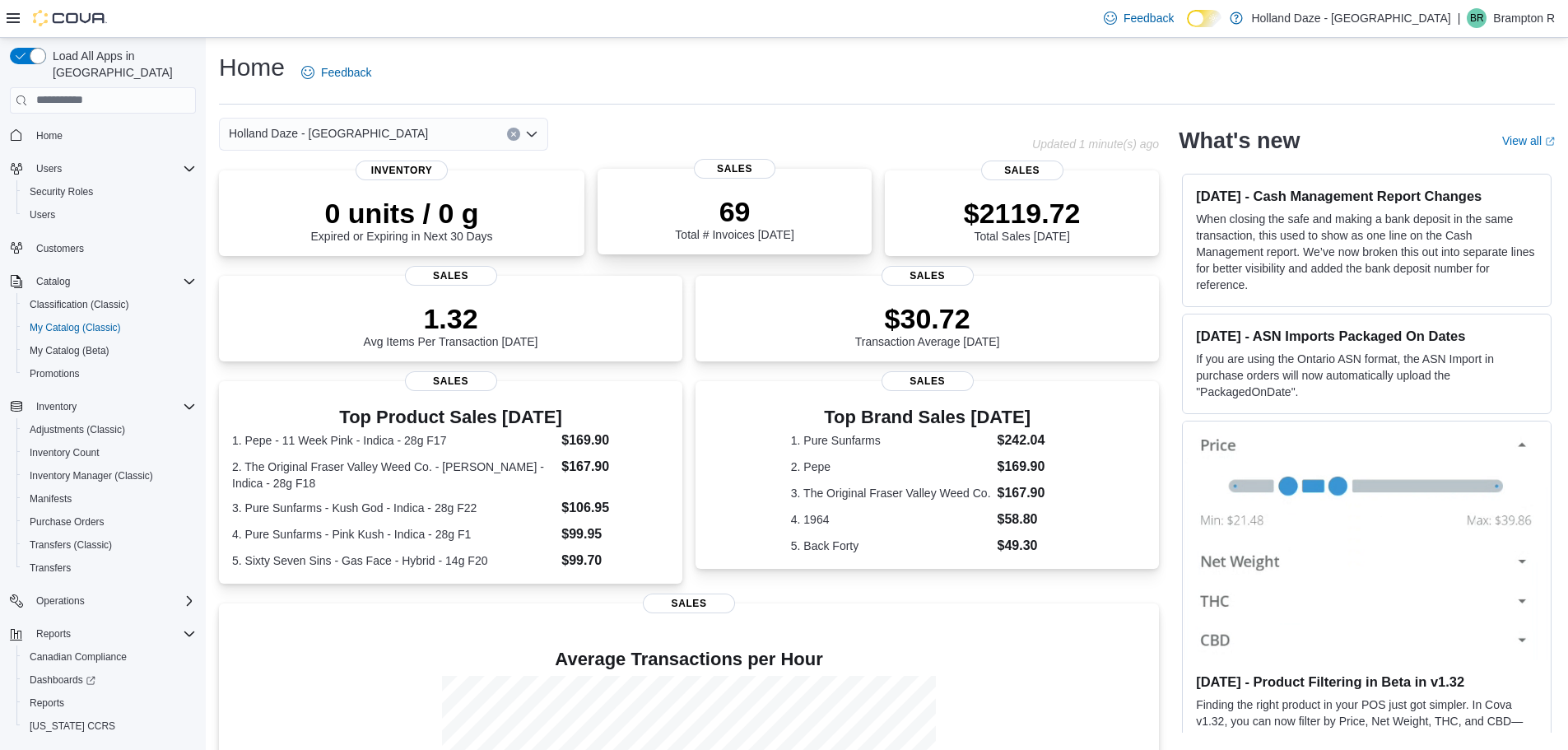
click at [745, 216] on p "69" at bounding box center [734, 212] width 119 height 33
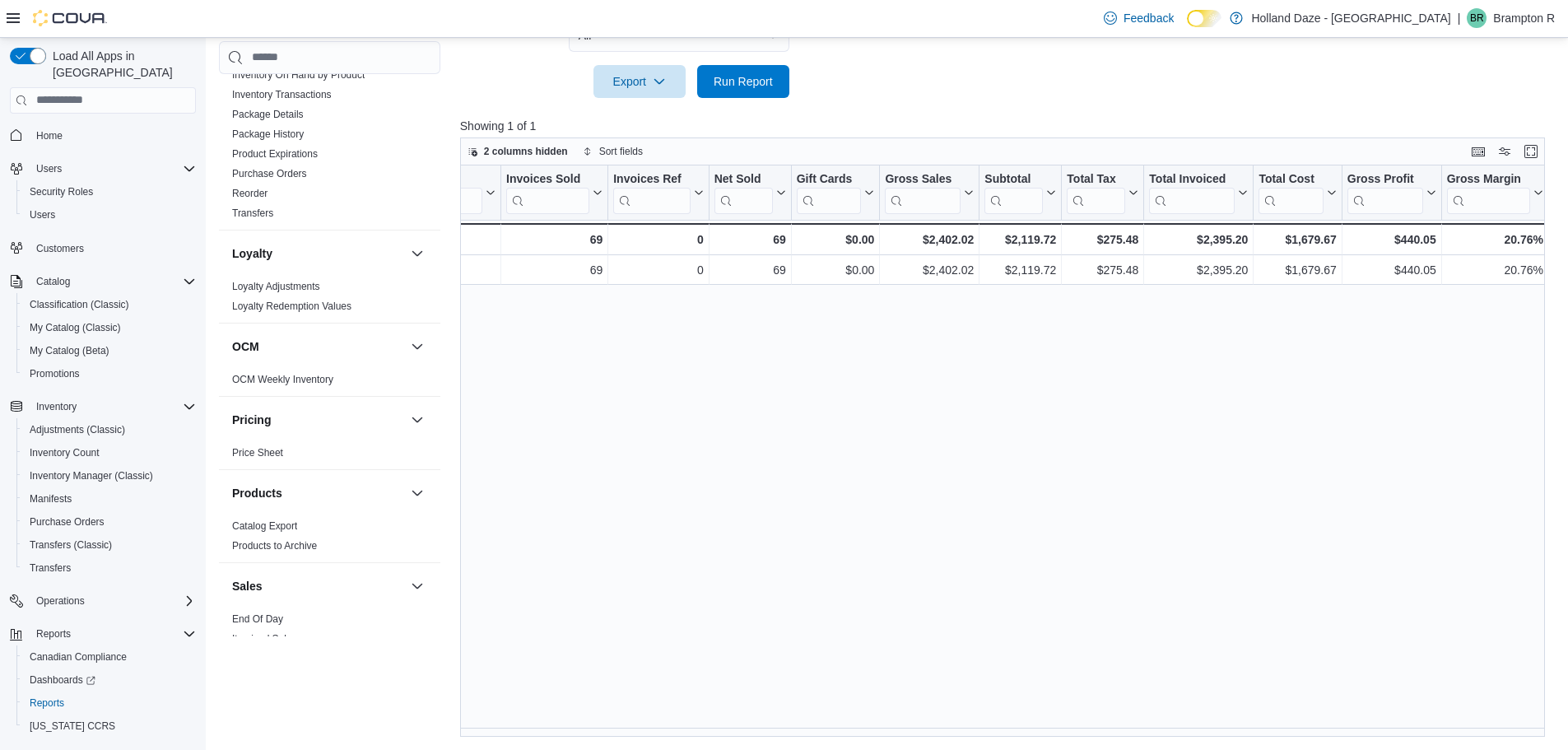
scroll to position [1025, 0]
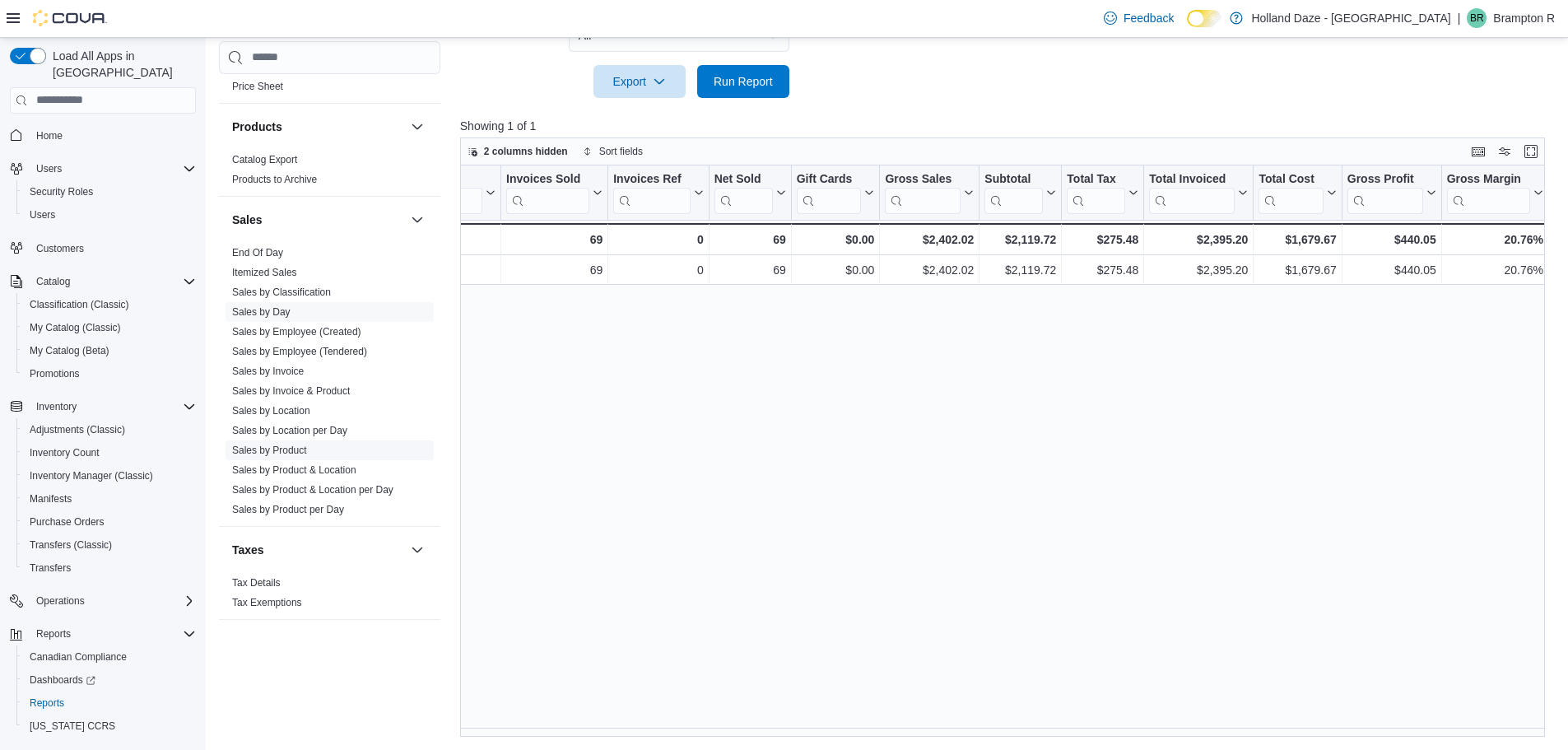
click at [303, 453] on link "Sales by Product" at bounding box center [269, 450] width 75 height 11
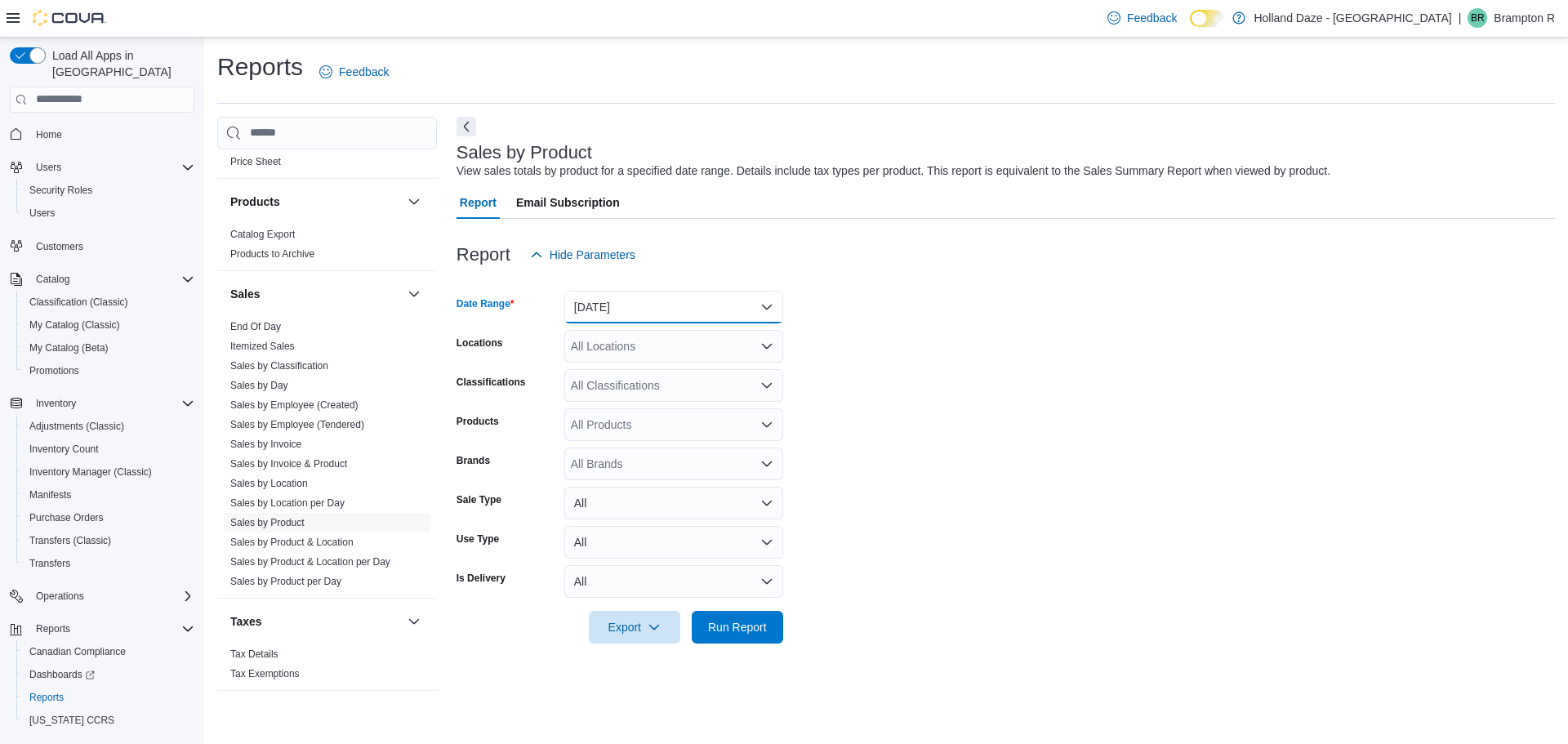
click at [710, 310] on button "[DATE]" at bounding box center [673, 307] width 219 height 33
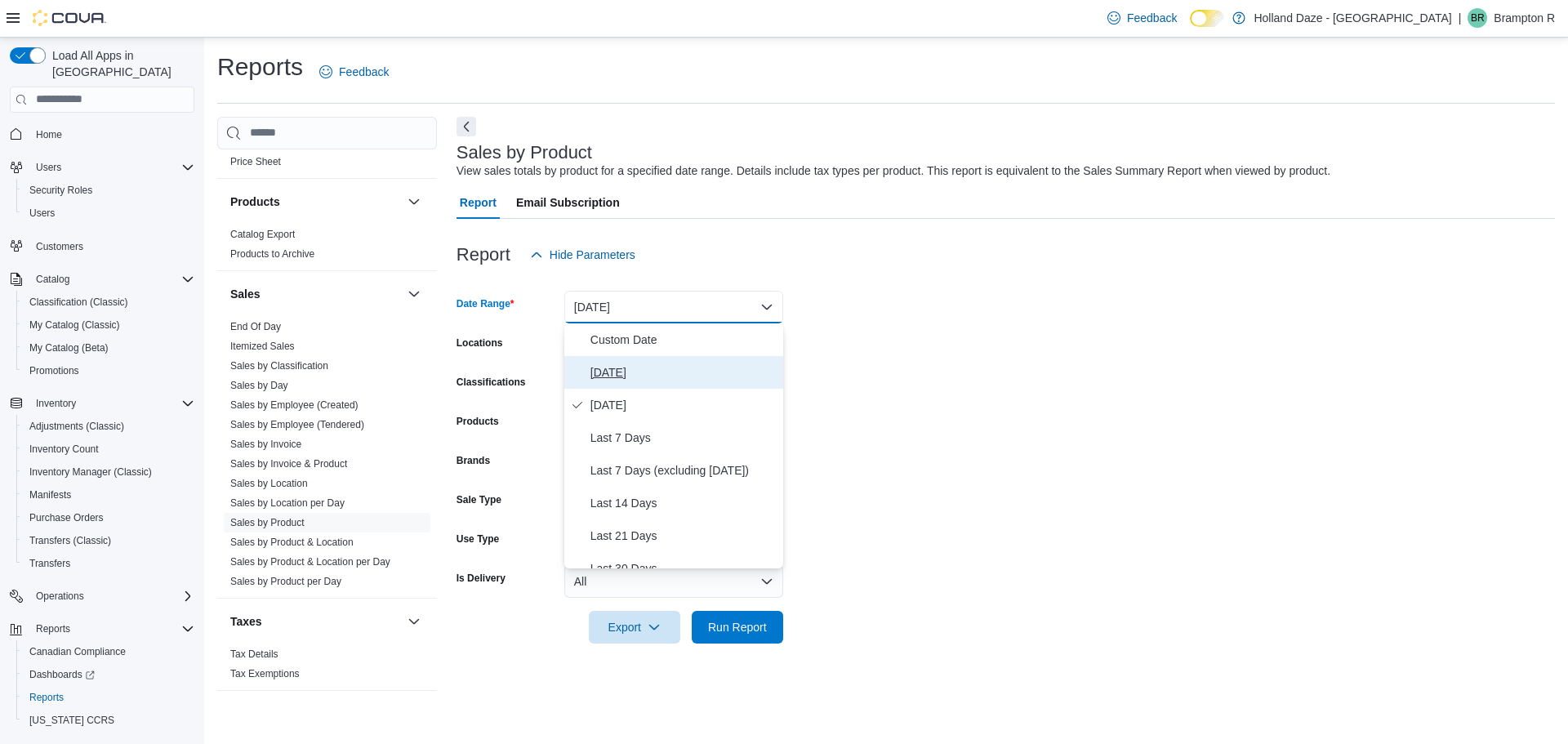
click at [684, 365] on span "[DATE]" at bounding box center [683, 372] width 186 height 20
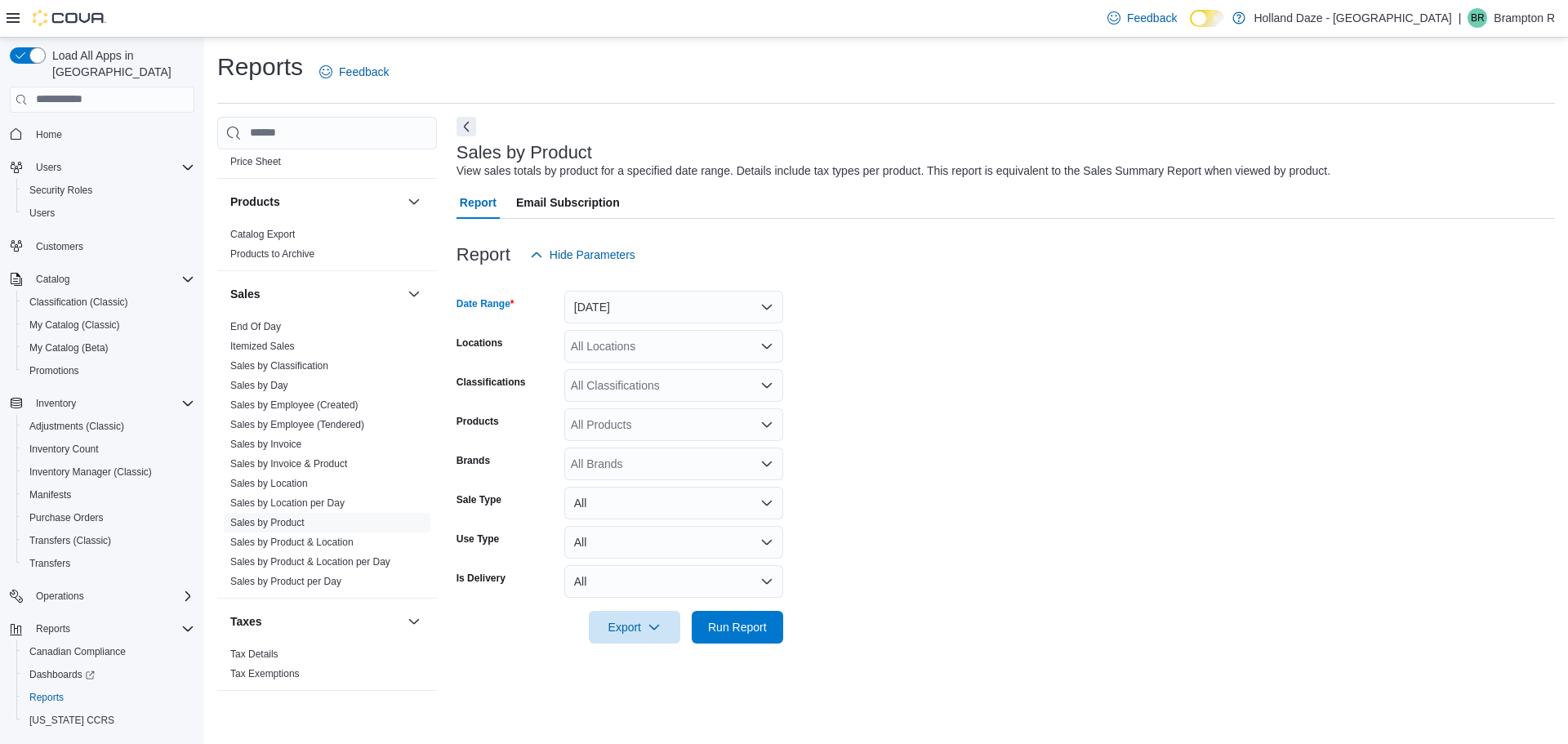
click at [785, 633] on form "Date Range [DATE] Locations All Locations Classifications All Classifications P…" at bounding box center [1006, 457] width 1098 height 372
click at [770, 625] on span "Run Report" at bounding box center [737, 626] width 72 height 33
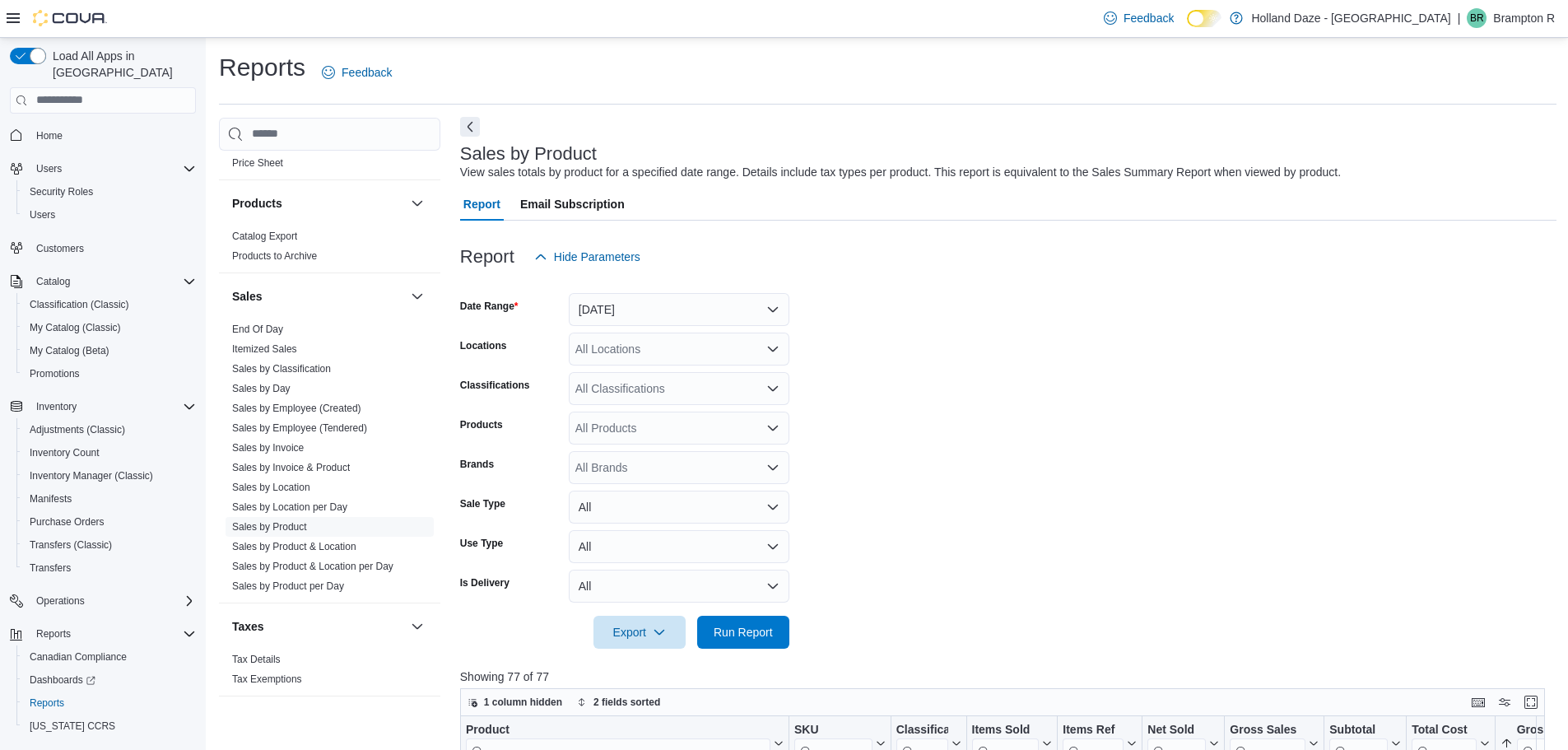
click at [474, 126] on button "Next" at bounding box center [470, 126] width 20 height 20
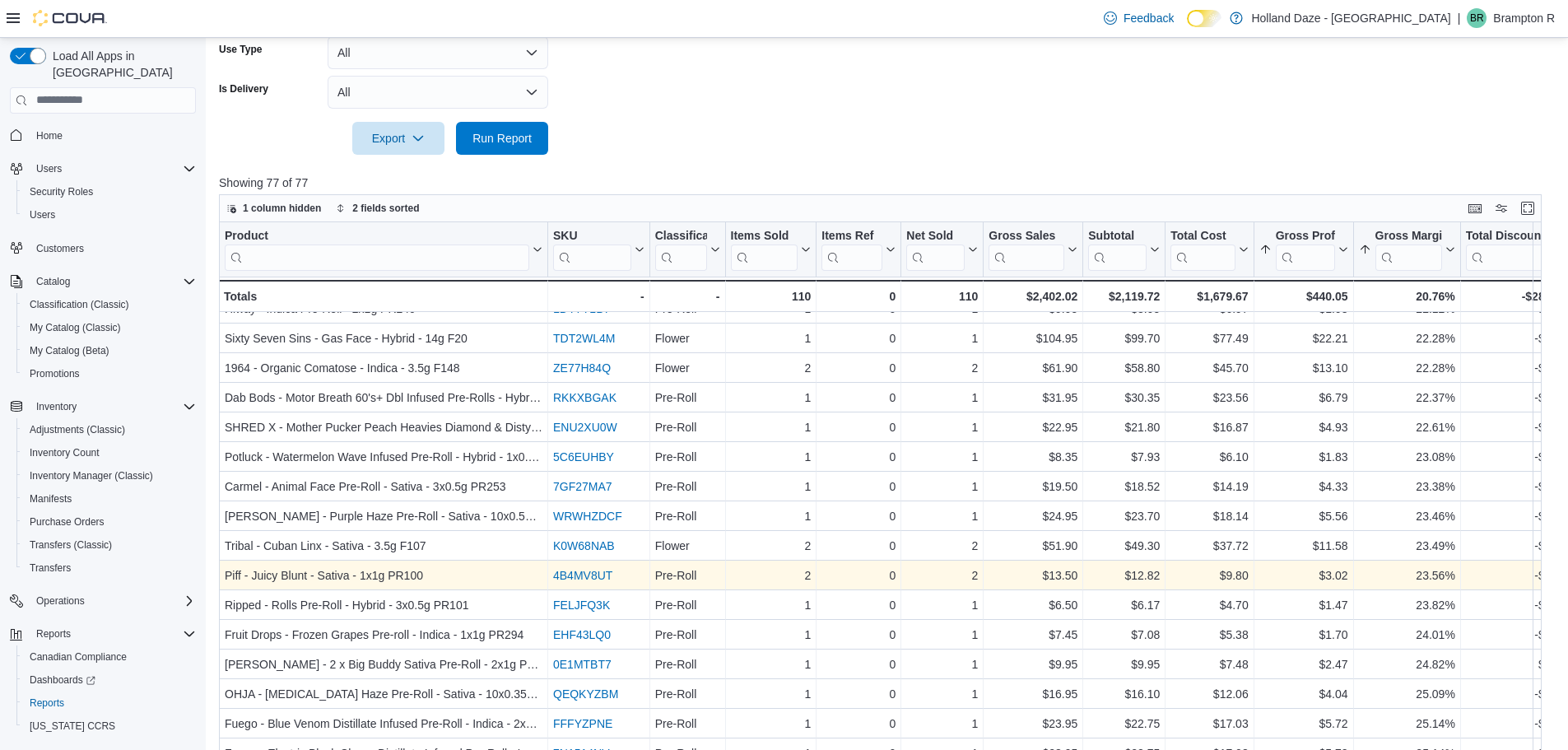
scroll to position [1037, 0]
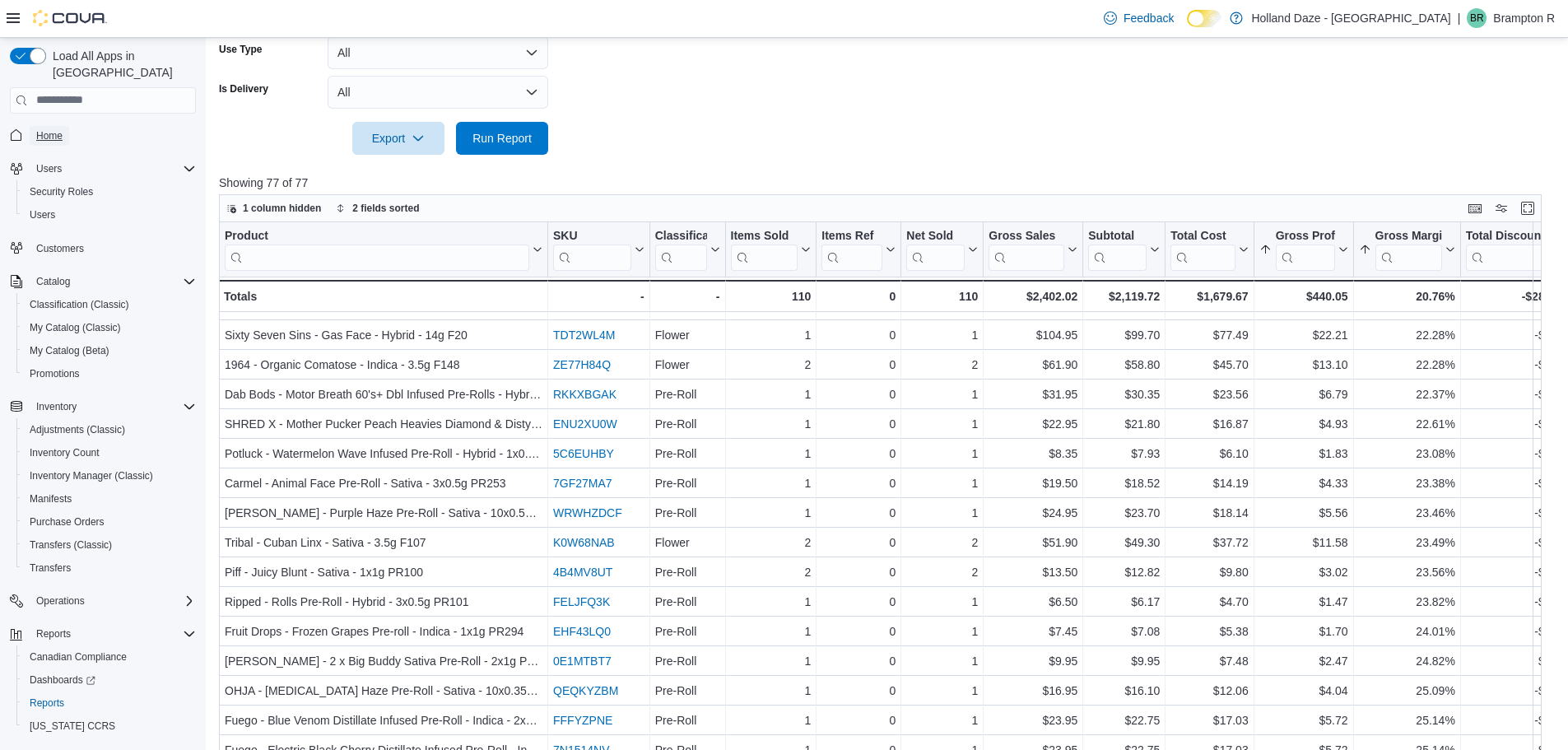
click at [62, 129] on span "Home" at bounding box center [50, 135] width 26 height 13
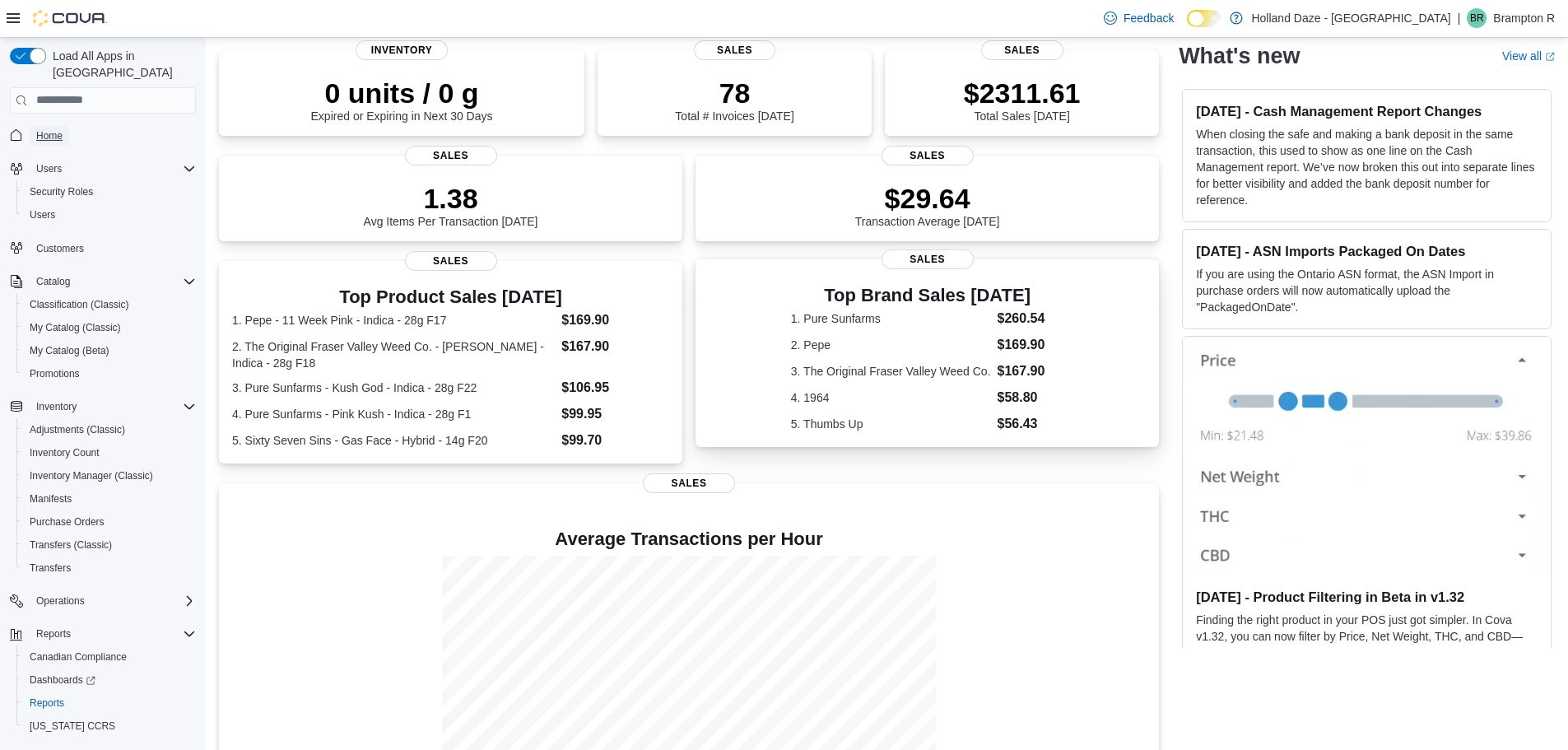
scroll to position [200, 0]
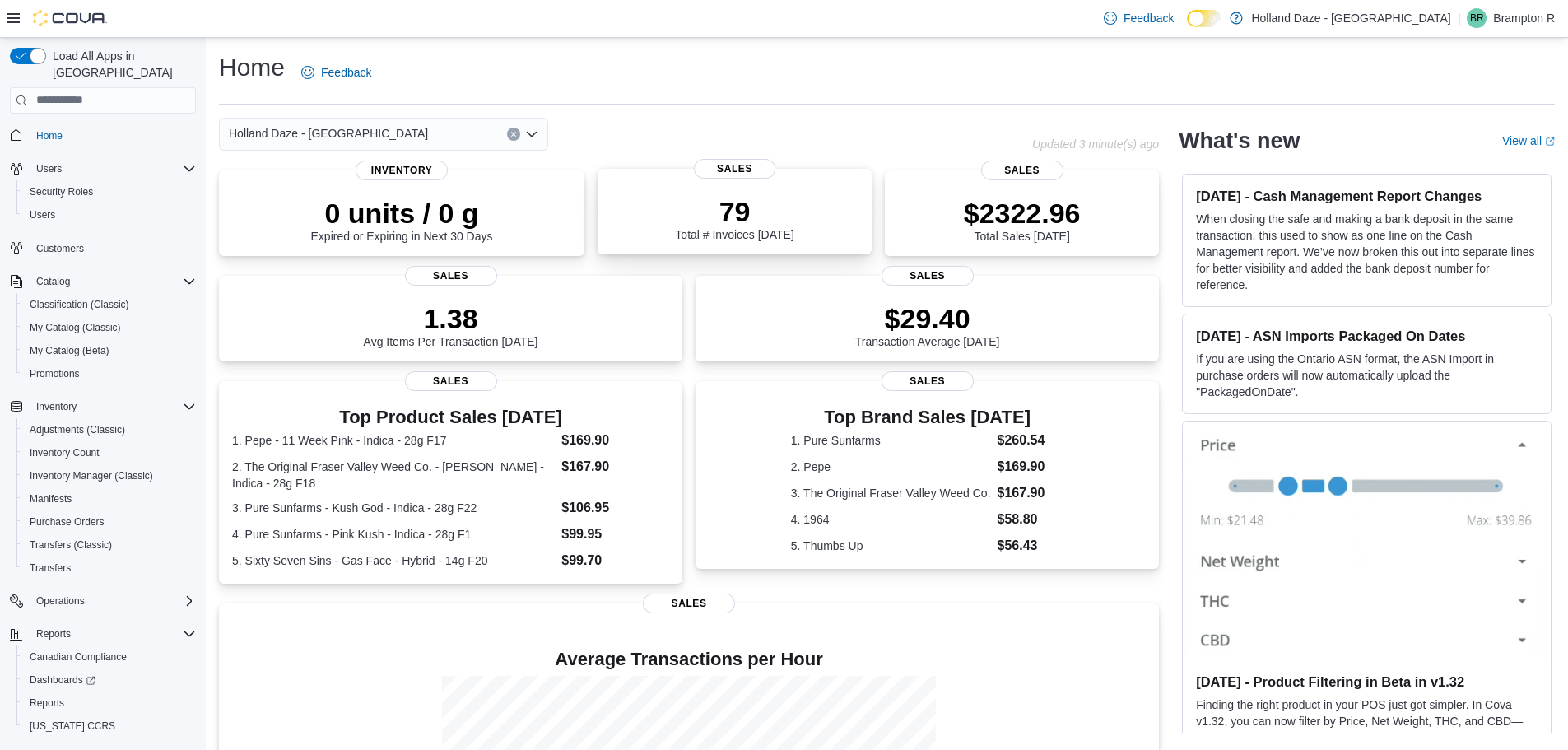
click at [740, 206] on p "79" at bounding box center [734, 212] width 119 height 33
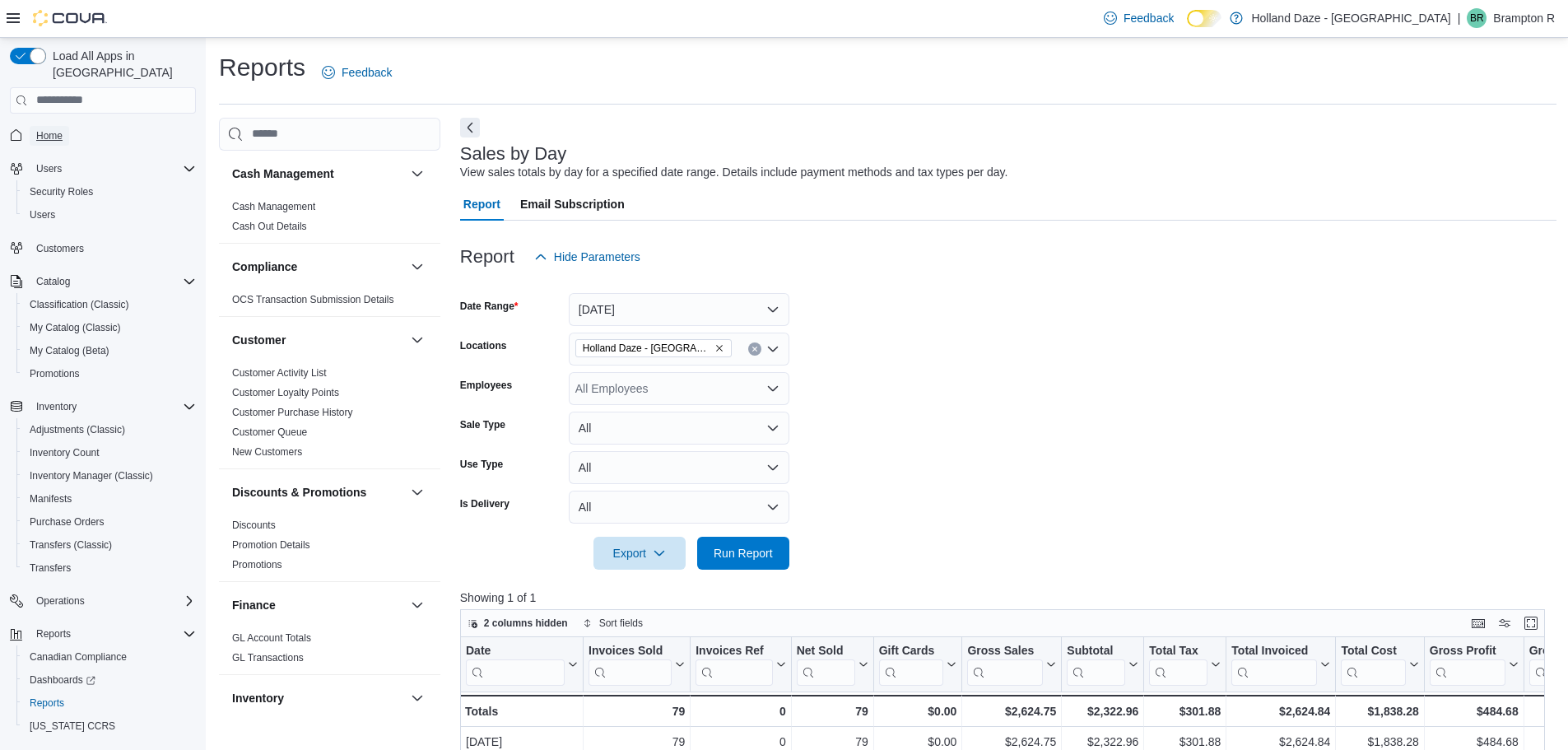
click at [41, 129] on span "Home" at bounding box center [50, 135] width 26 height 13
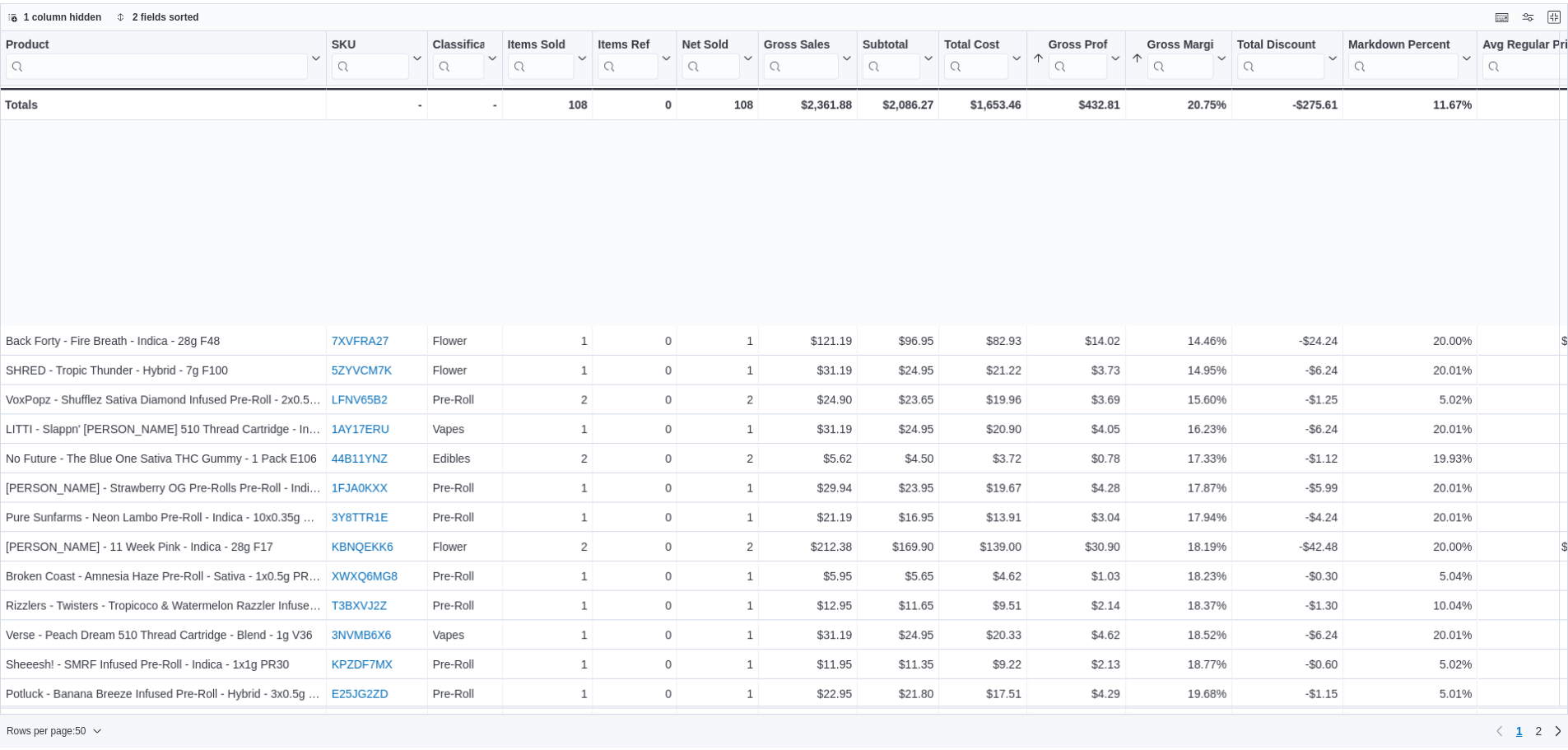
scroll to position [247, 0]
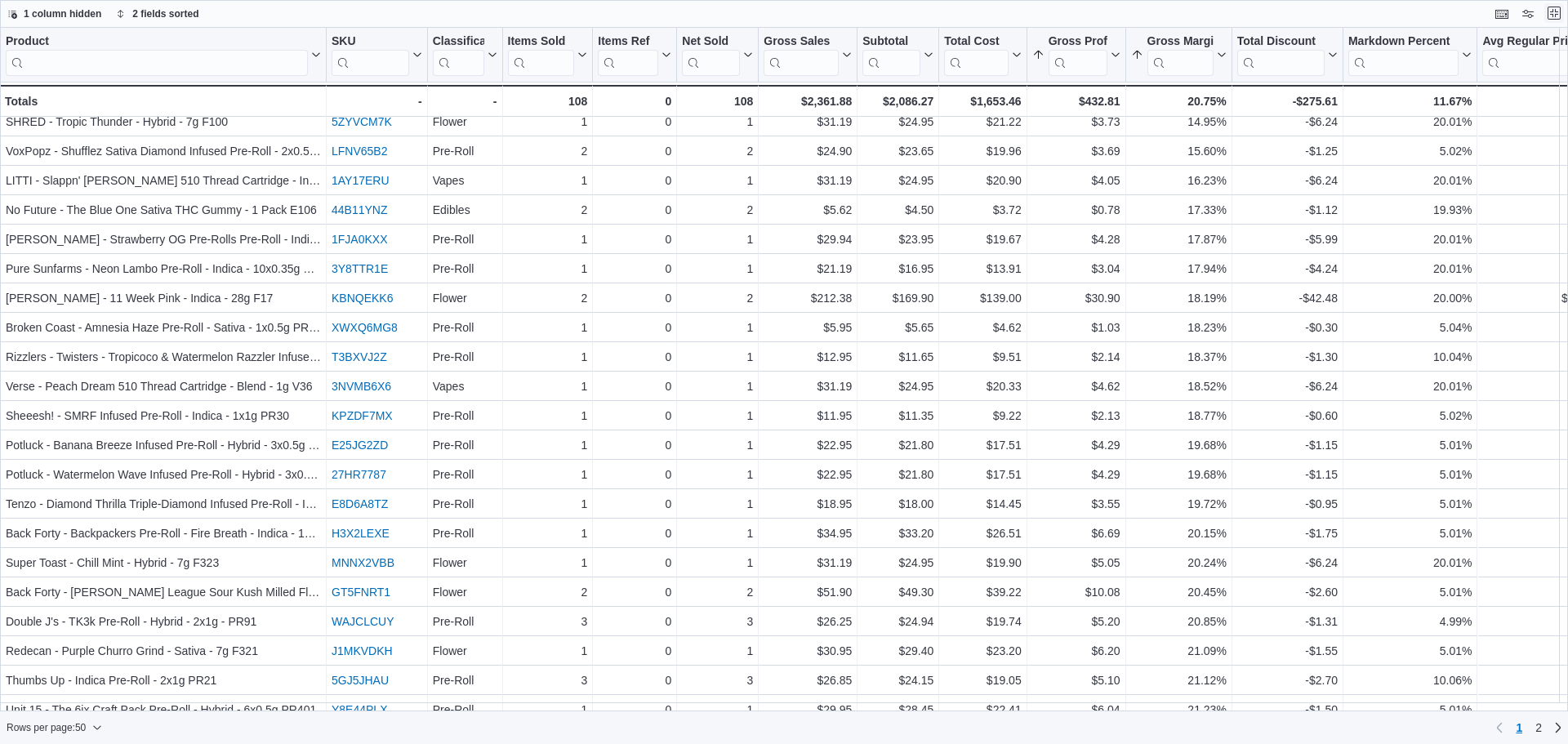
click at [1559, 16] on button "Exit fullscreen" at bounding box center [1554, 13] width 20 height 20
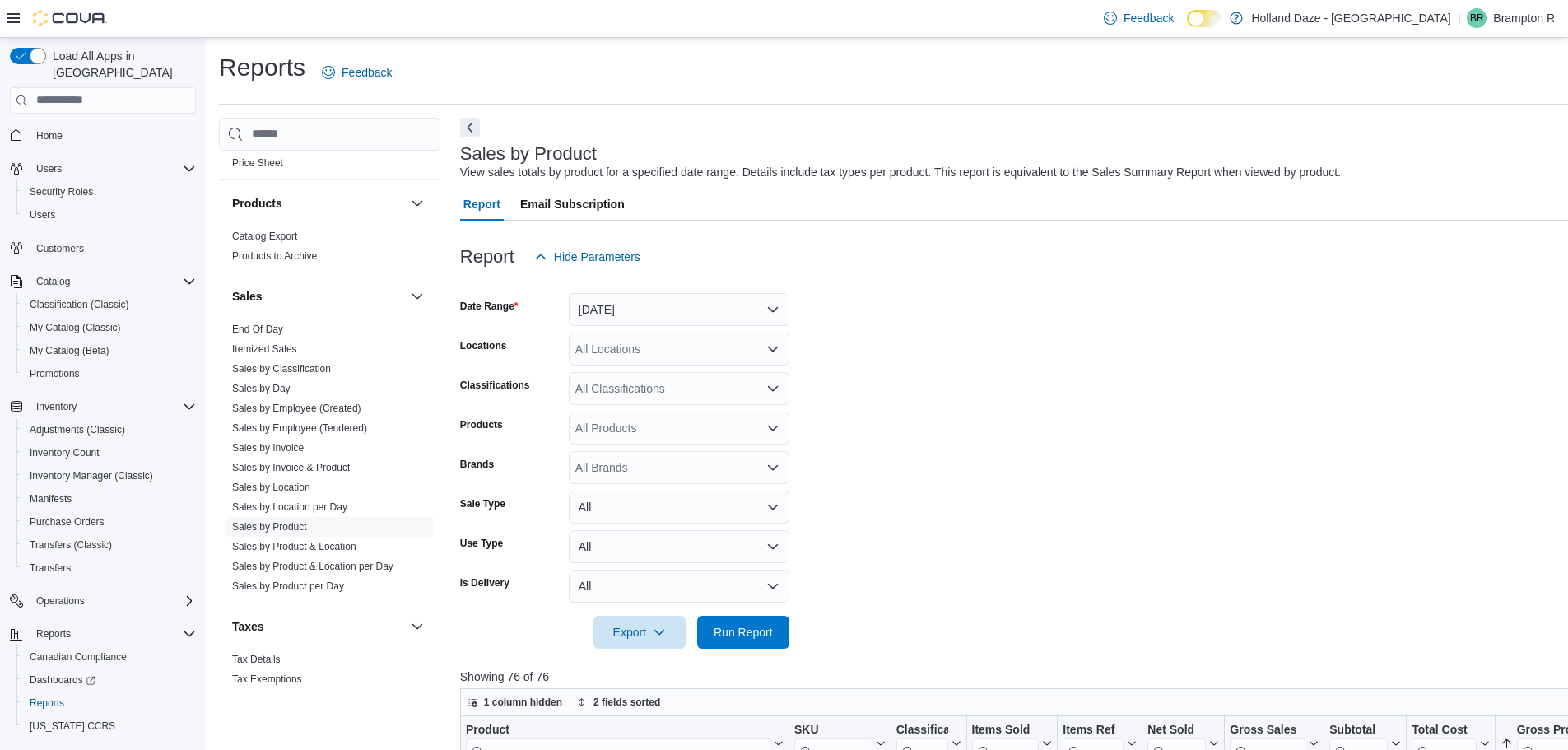
click at [777, 631] on span "Run Report" at bounding box center [743, 632] width 72 height 33
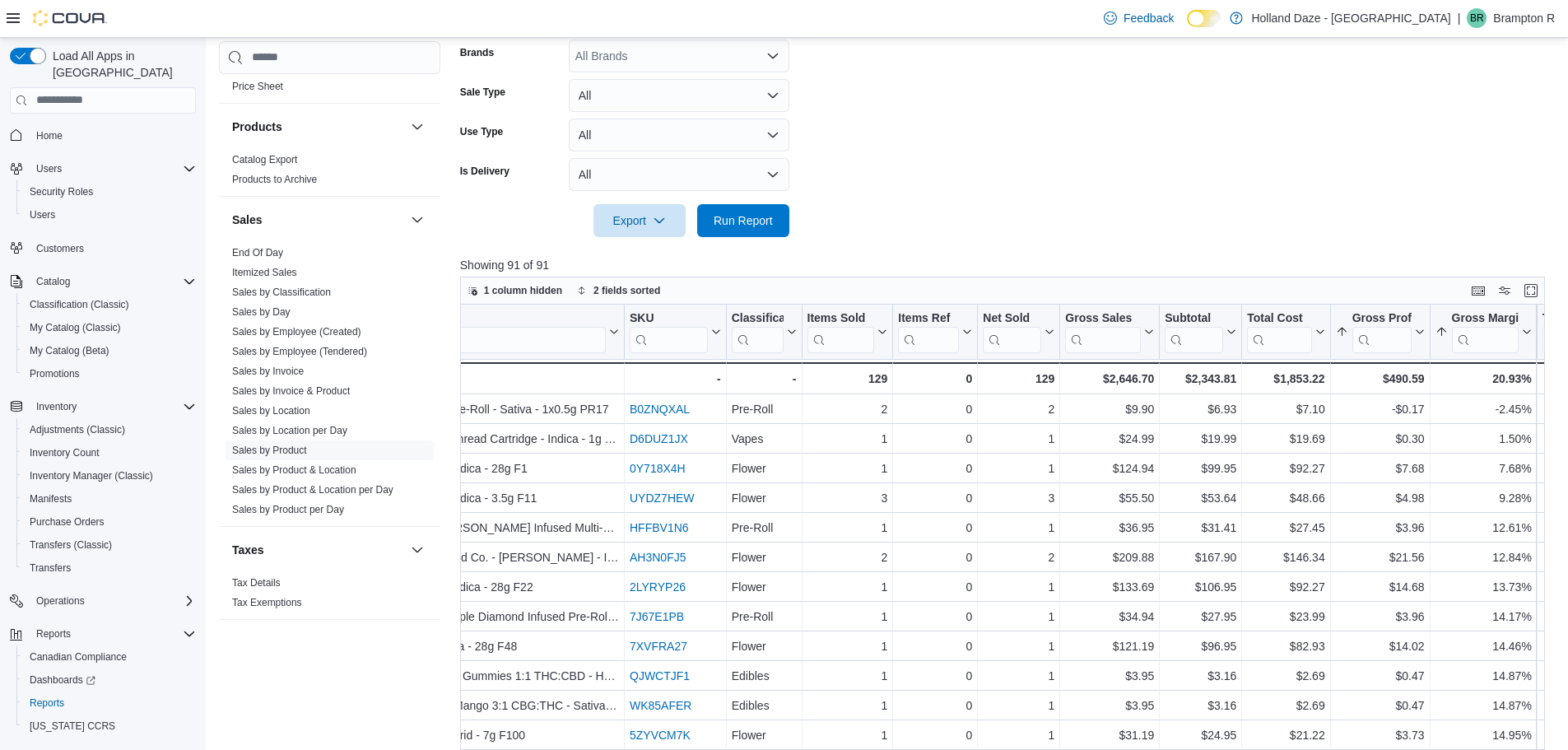
scroll to position [0, 165]
